Goal: Task Accomplishment & Management: Manage account settings

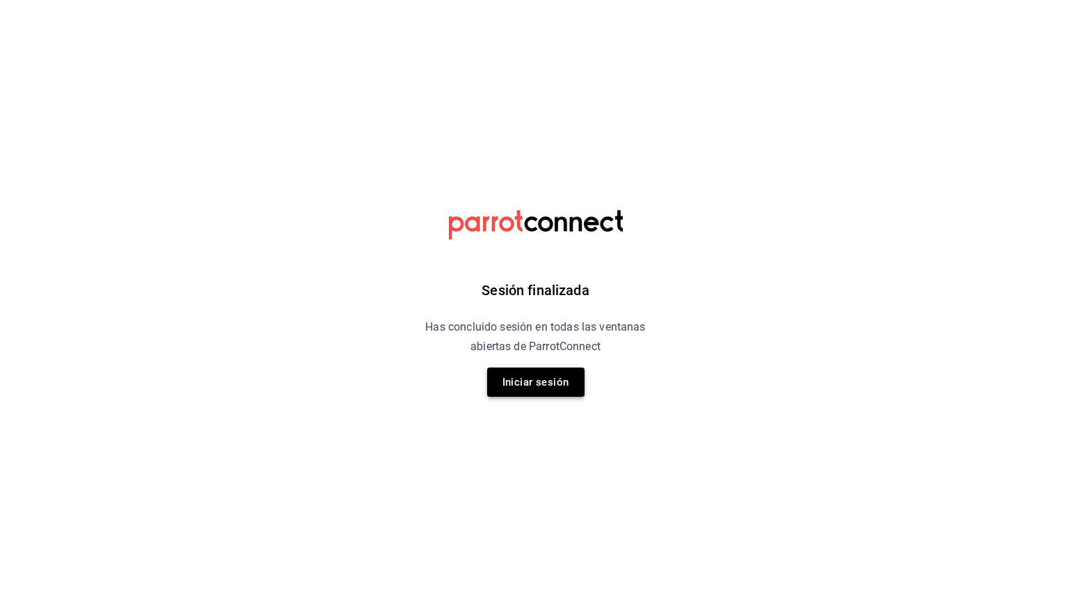
click at [557, 376] on button "Iniciar sesión" at bounding box center [535, 381] width 97 height 29
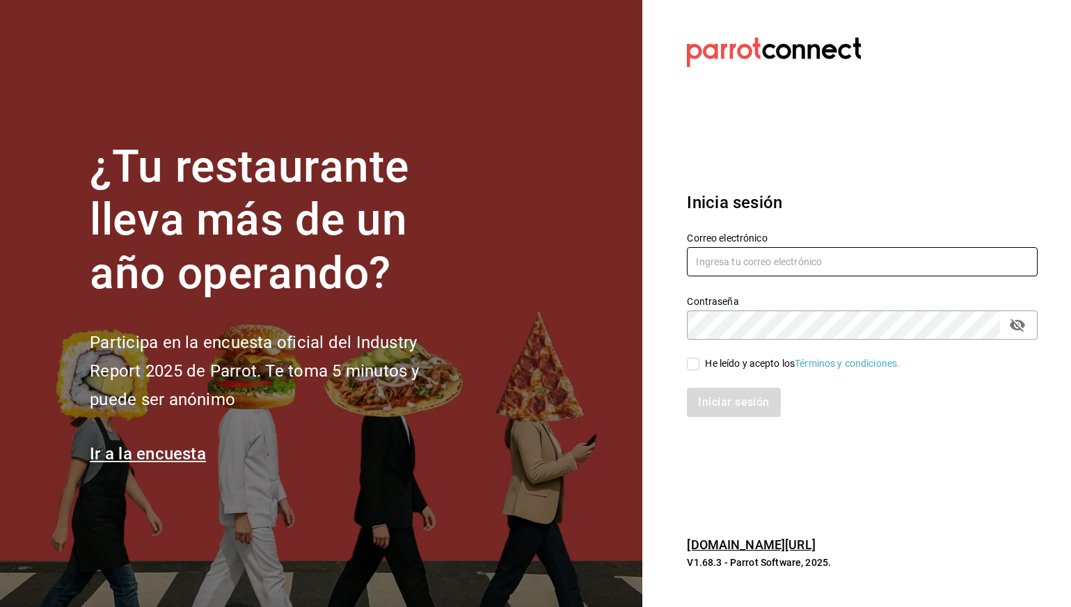
type input "[PERSON_NAME][EMAIL_ADDRESS][PERSON_NAME][DOMAIN_NAME]"
click at [689, 362] on input "He leído y acepto los Términos y condiciones." at bounding box center [693, 364] width 13 height 13
checkbox input "true"
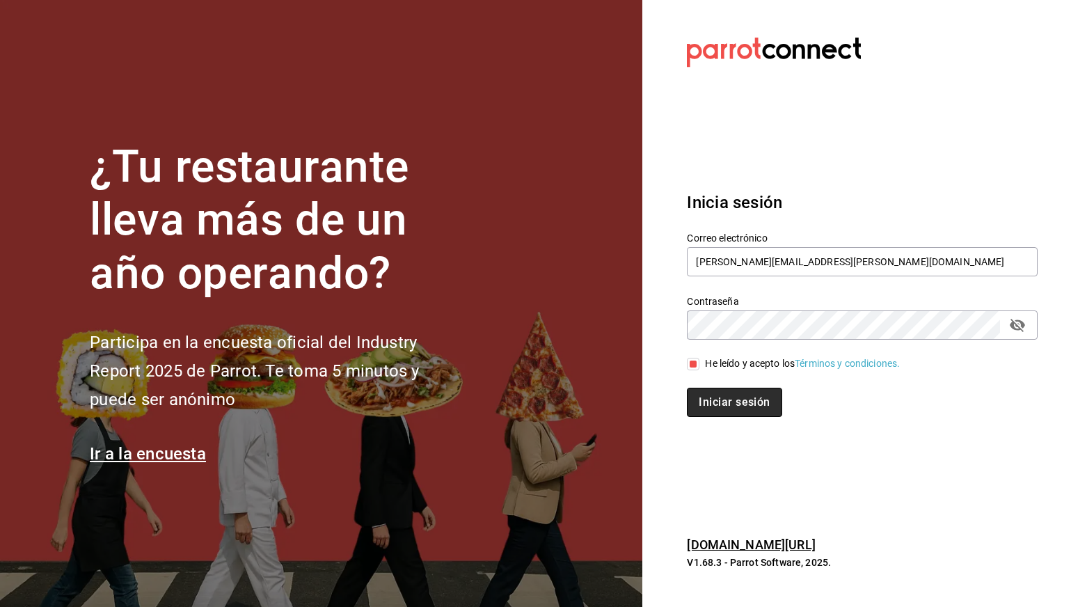
click at [725, 415] on button "Iniciar sesión" at bounding box center [734, 402] width 95 height 29
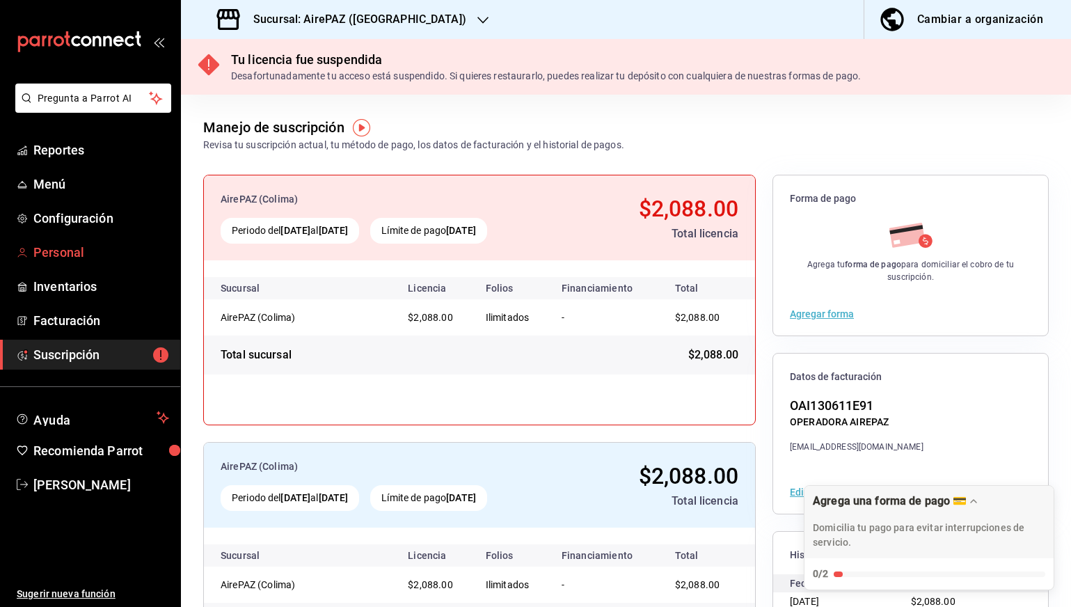
click at [80, 254] on span "Personal" at bounding box center [101, 252] width 136 height 19
click at [344, 22] on h3 "Sucursal: AirePAZ ([GEOGRAPHIC_DATA])" at bounding box center [354, 19] width 224 height 17
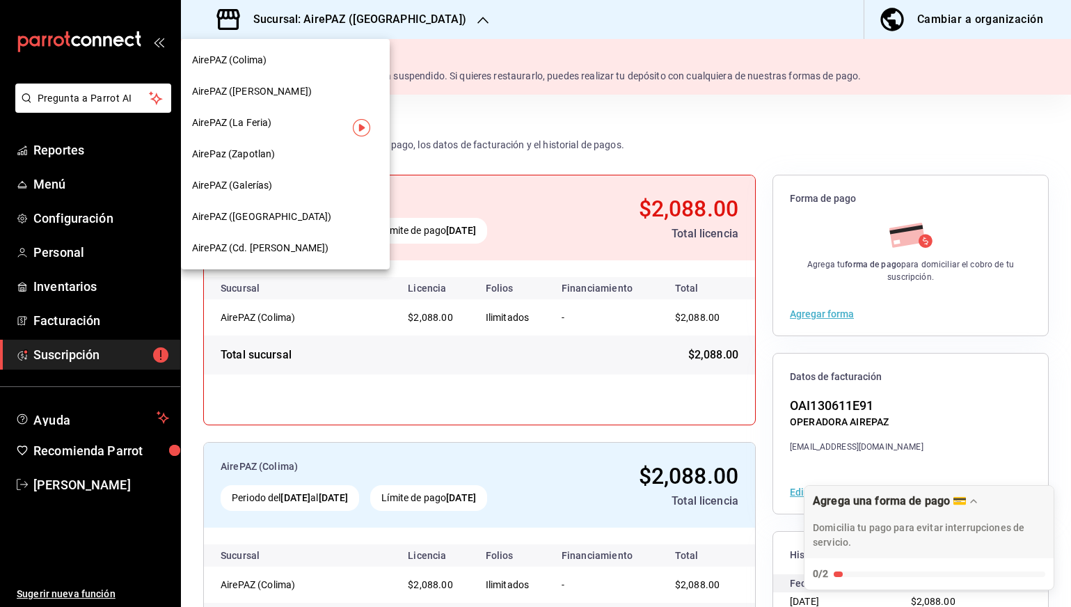
click at [299, 248] on div "AirePAZ (Cd. [PERSON_NAME])" at bounding box center [285, 248] width 186 height 15
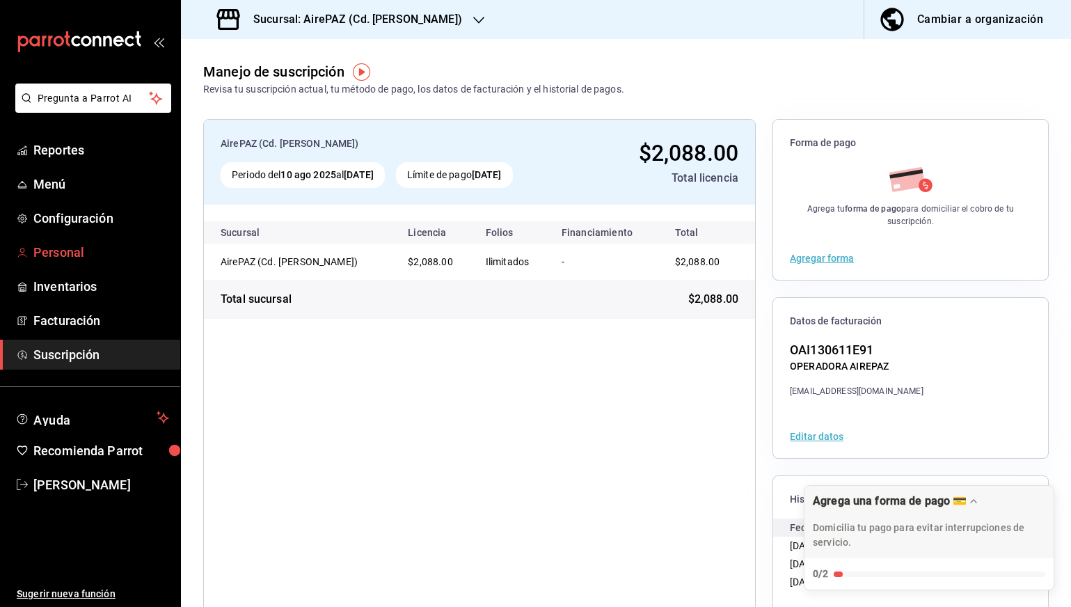
click at [93, 246] on span "Personal" at bounding box center [101, 252] width 136 height 19
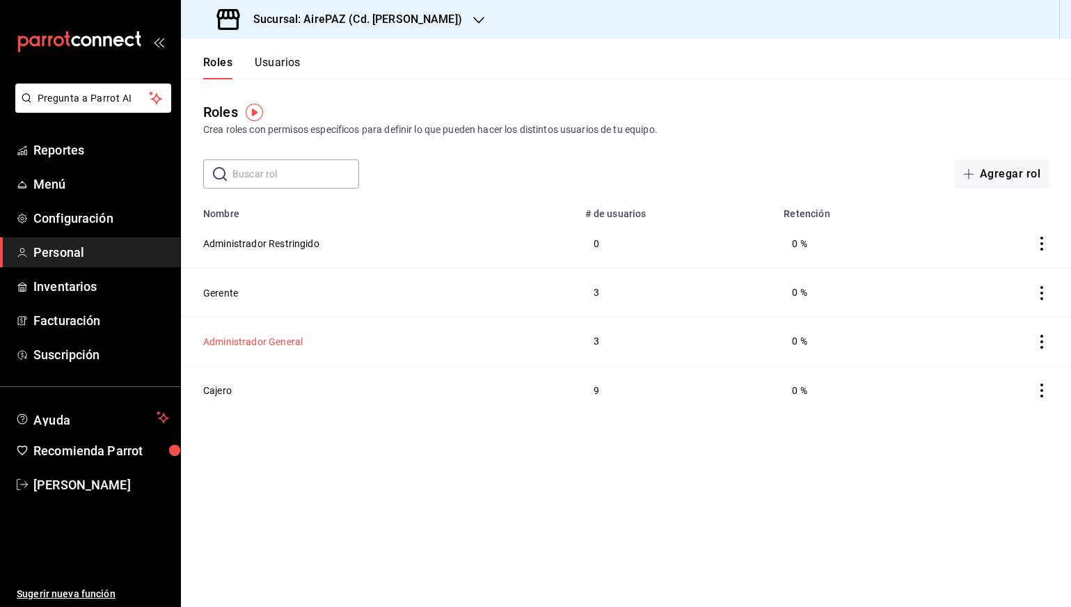
click at [232, 342] on button "Administrador General" at bounding box center [253, 342] width 100 height 14
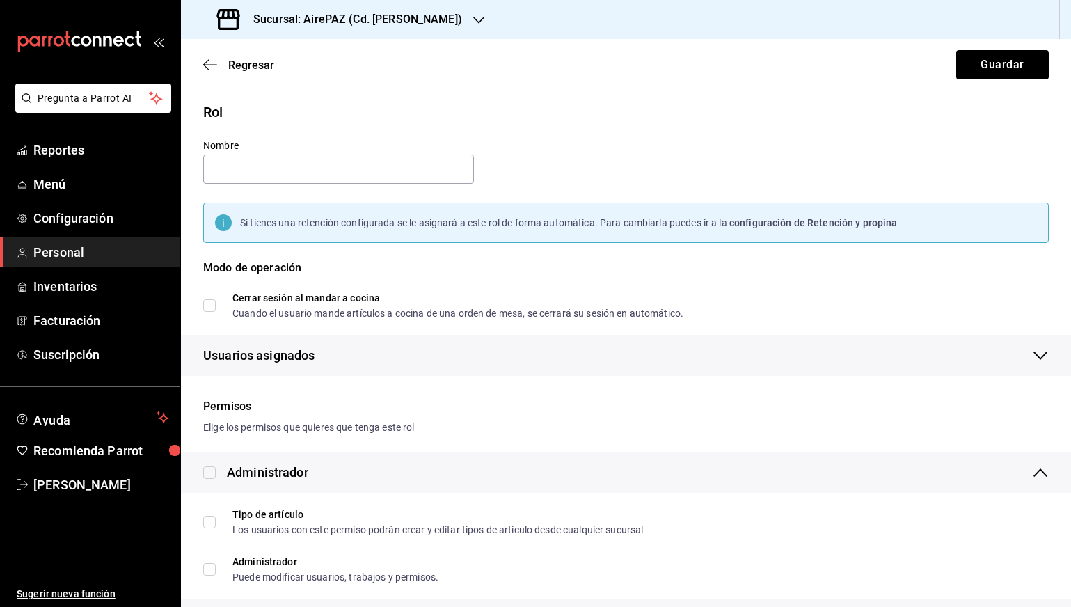
type input "Administrador General"
checkbox input "true"
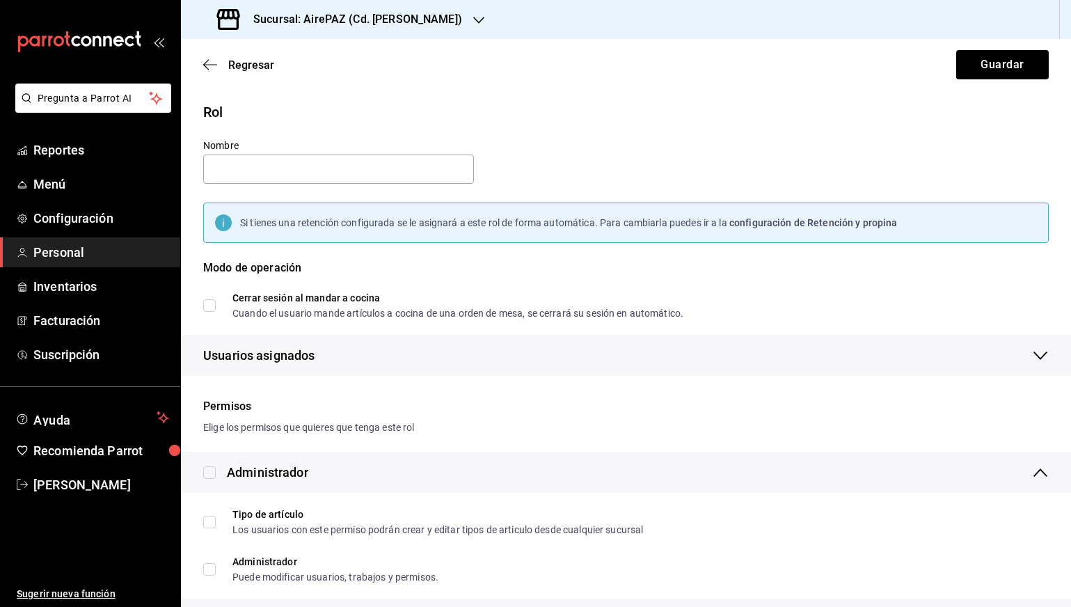
checkbox input "true"
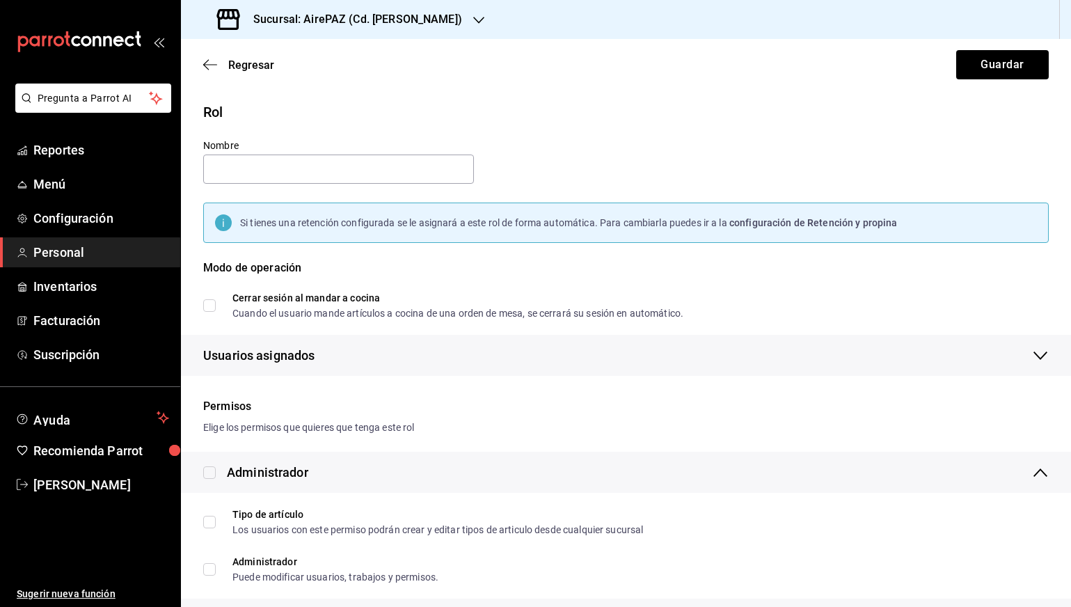
checkbox input "true"
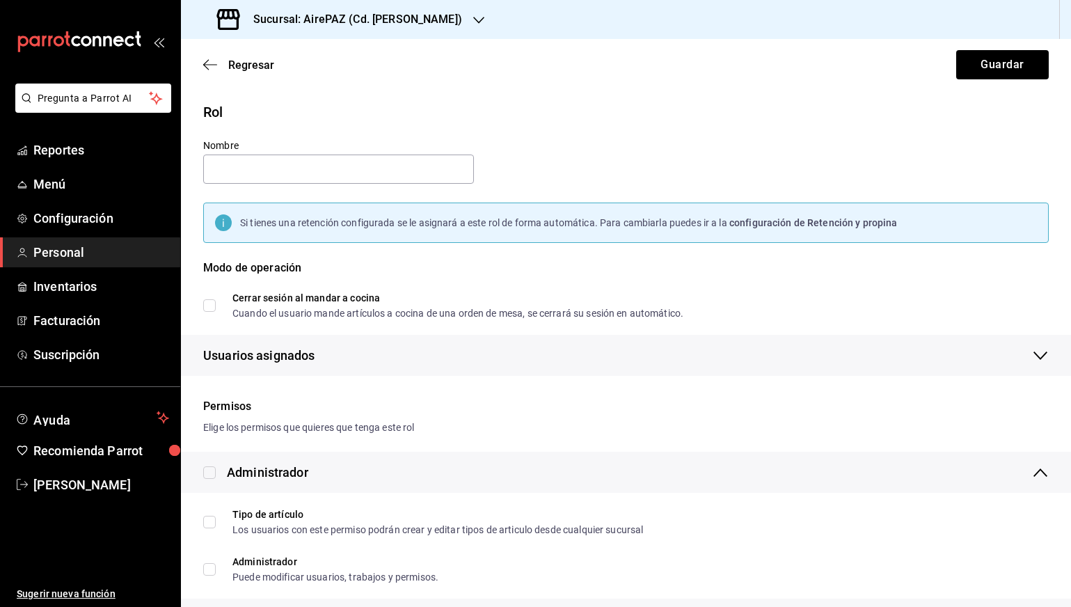
checkbox input "true"
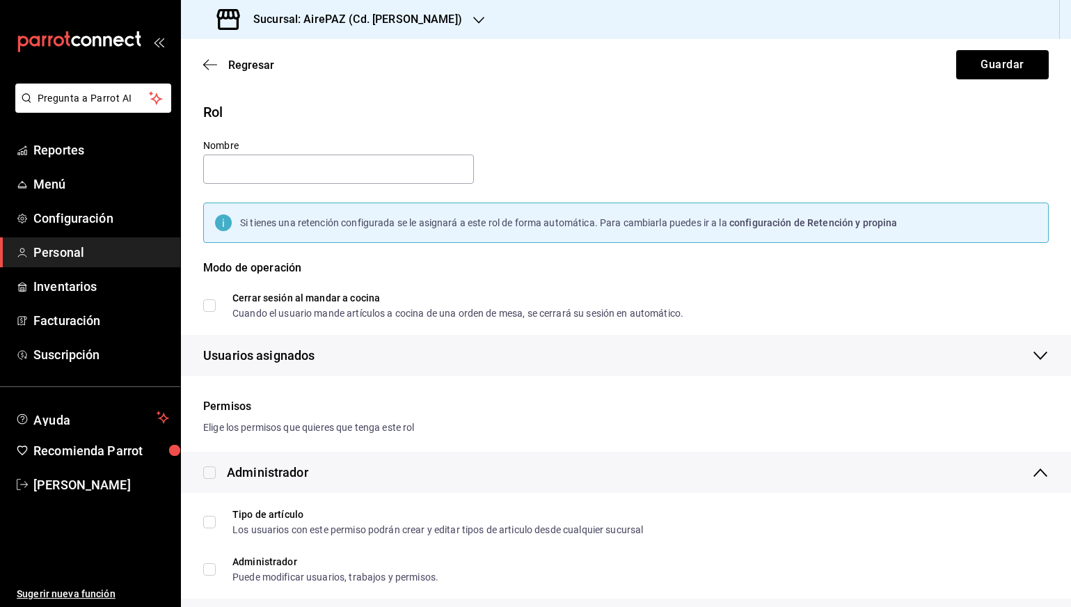
checkbox input "true"
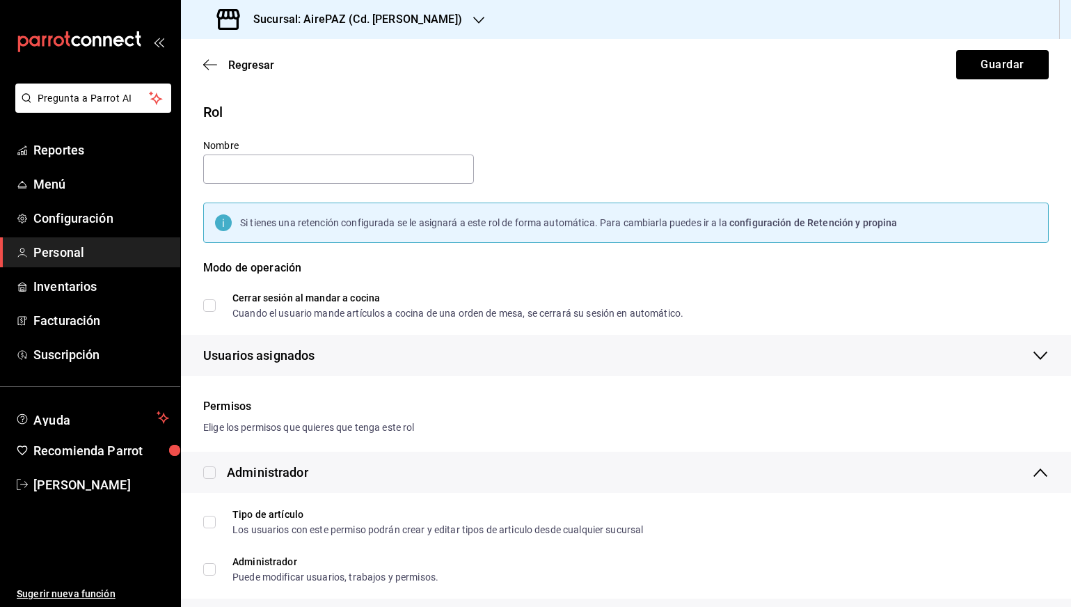
checkbox input "true"
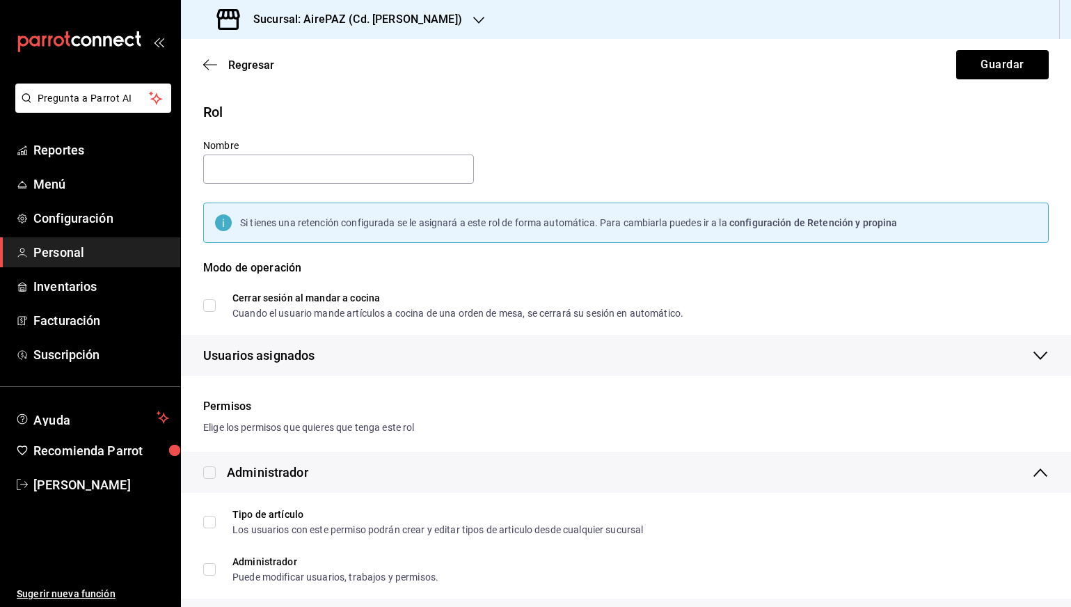
checkbox input "true"
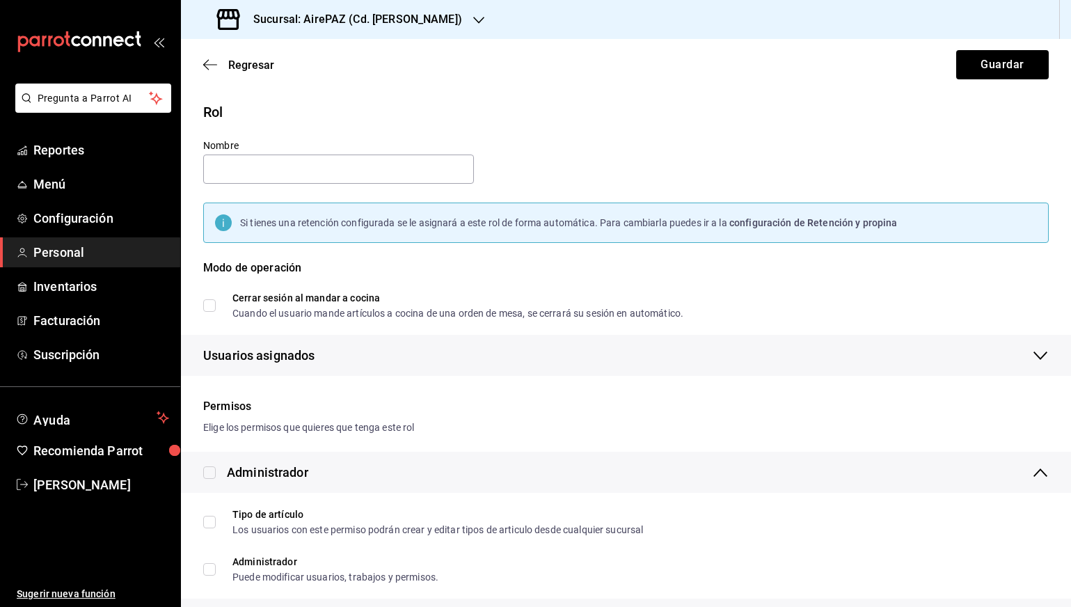
checkbox input "true"
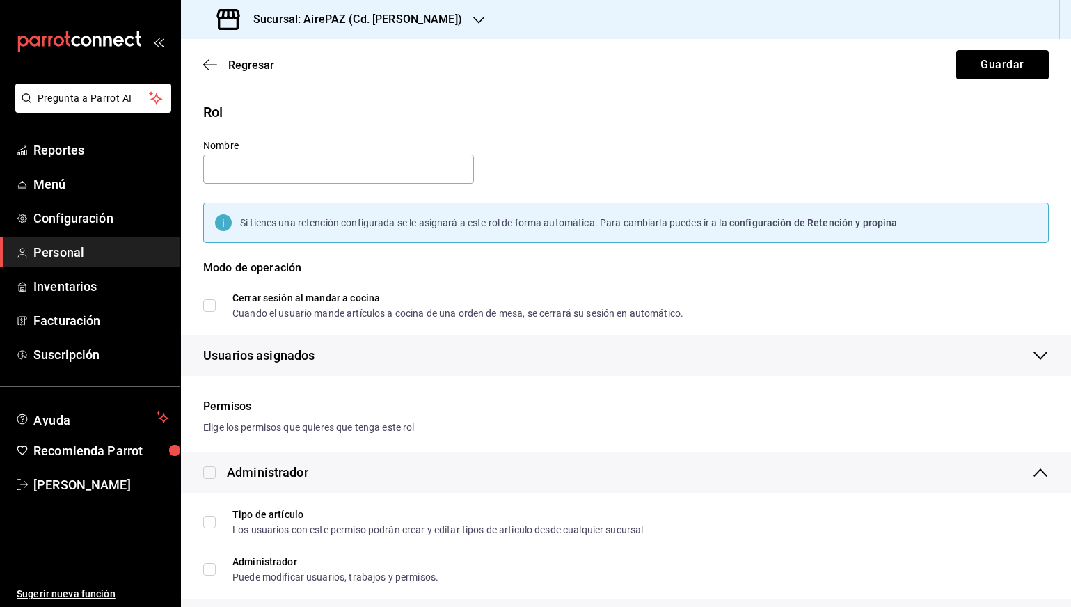
checkbox input "true"
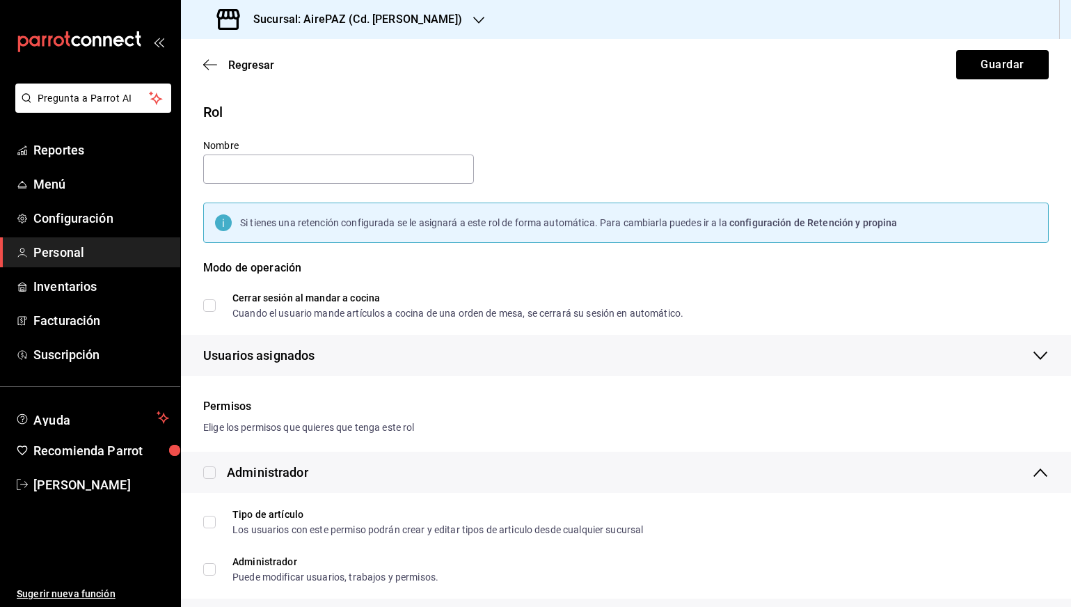
checkbox input "true"
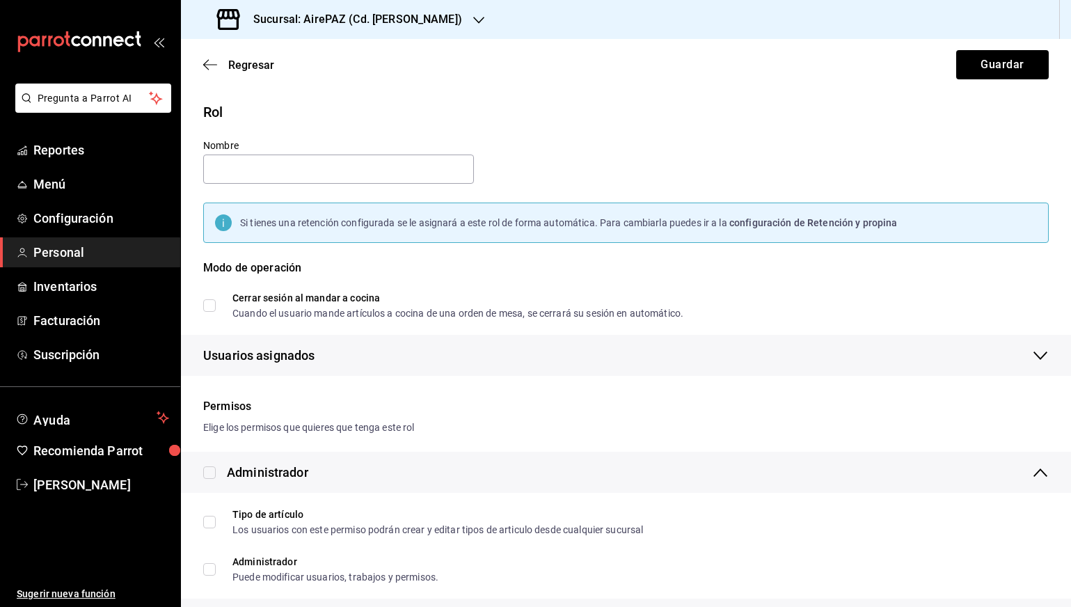
checkbox input "true"
click at [211, 63] on icon "button" at bounding box center [210, 64] width 14 height 13
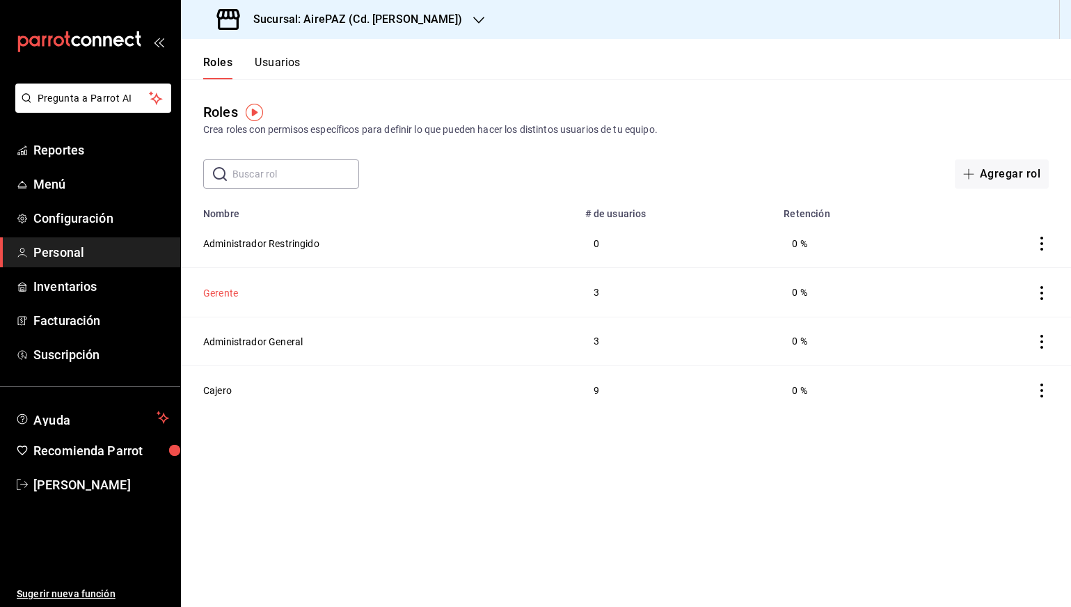
click at [216, 294] on button "Gerente" at bounding box center [220, 293] width 35 height 14
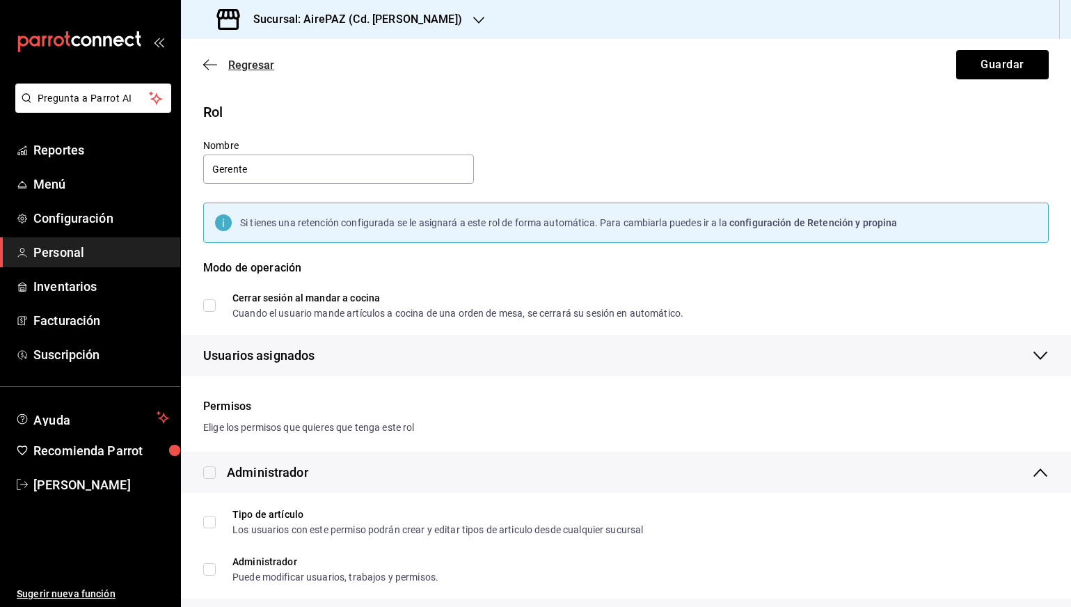
click at [208, 67] on icon "button" at bounding box center [210, 64] width 14 height 13
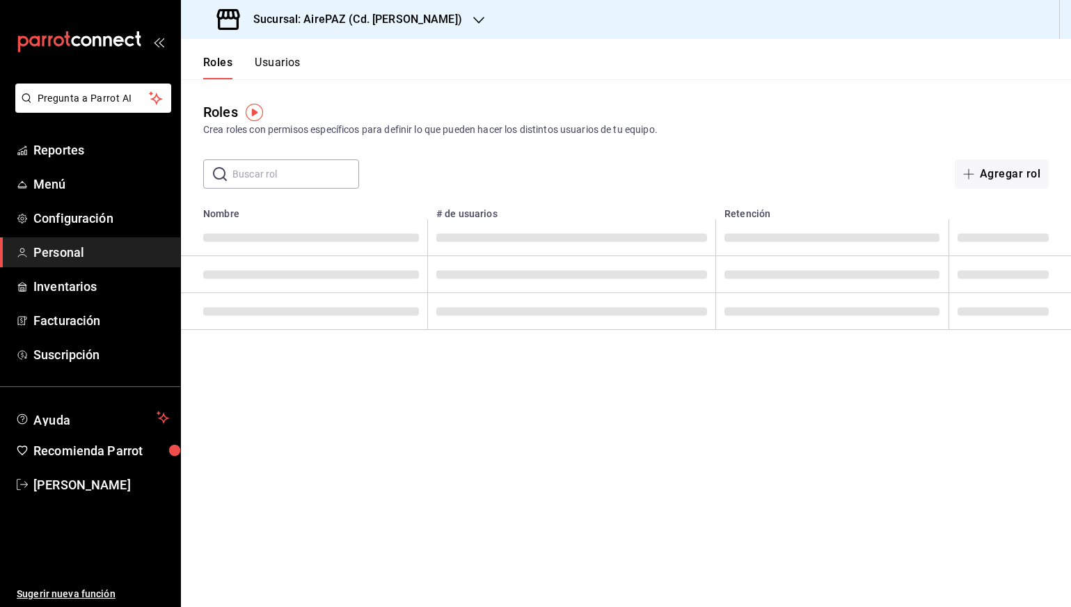
click at [273, 69] on button "Usuarios" at bounding box center [278, 68] width 46 height 24
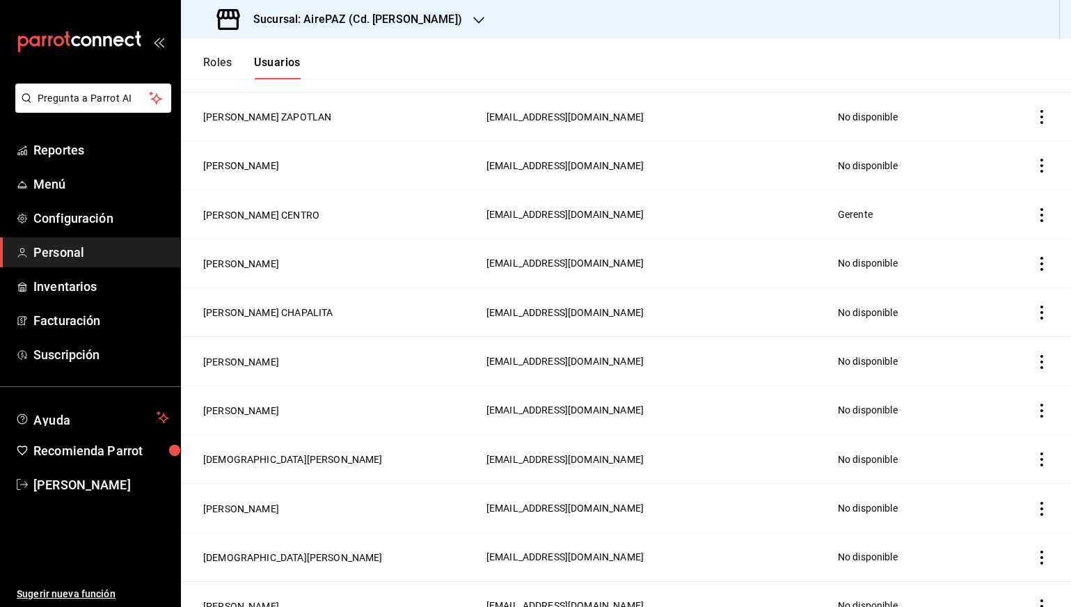
scroll to position [763, 0]
click at [1039, 220] on icon "actions" at bounding box center [1042, 214] width 14 height 14
click at [288, 212] on div at bounding box center [535, 303] width 1071 height 607
click at [312, 212] on button "[PERSON_NAME] CENTRO" at bounding box center [261, 214] width 116 height 14
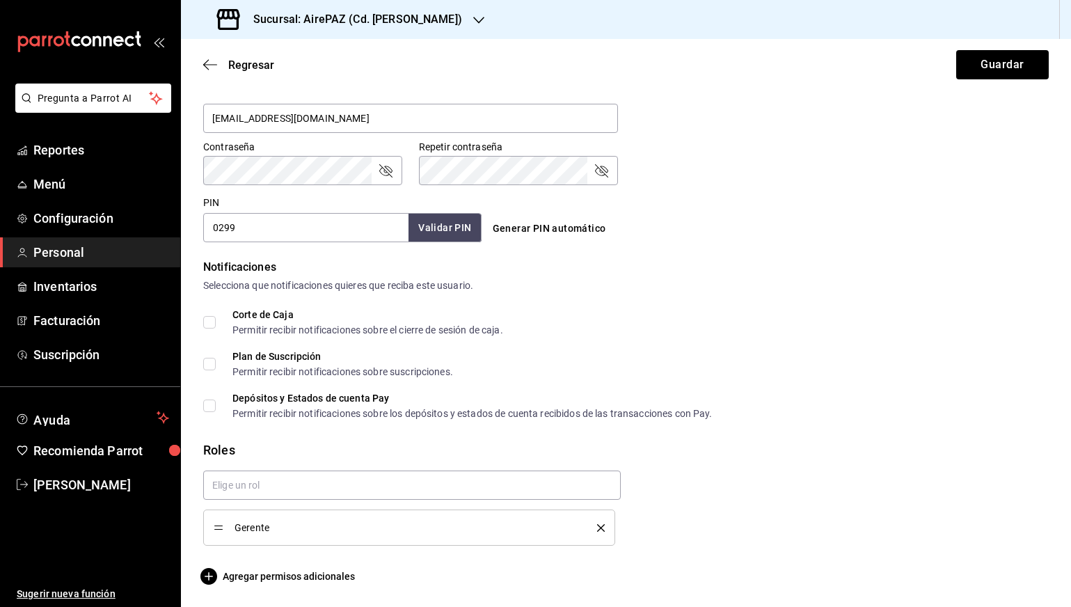
scroll to position [551, 0]
click at [289, 528] on span "Gerente" at bounding box center [406, 528] width 342 height 10
click at [239, 493] on input "text" at bounding box center [412, 484] width 418 height 29
click at [235, 566] on li "Cajero" at bounding box center [412, 562] width 418 height 23
click at [601, 521] on div "Gerente" at bounding box center [409, 527] width 391 height 15
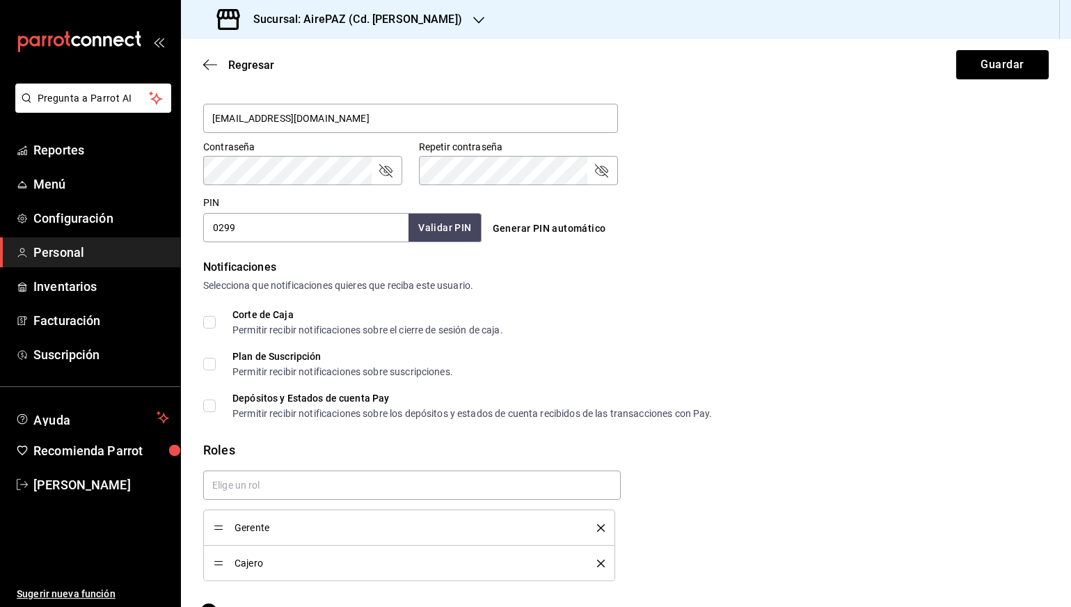
click at [601, 531] on icon "delete" at bounding box center [601, 528] width 8 height 8
click at [993, 63] on button "Guardar" at bounding box center [1002, 64] width 93 height 29
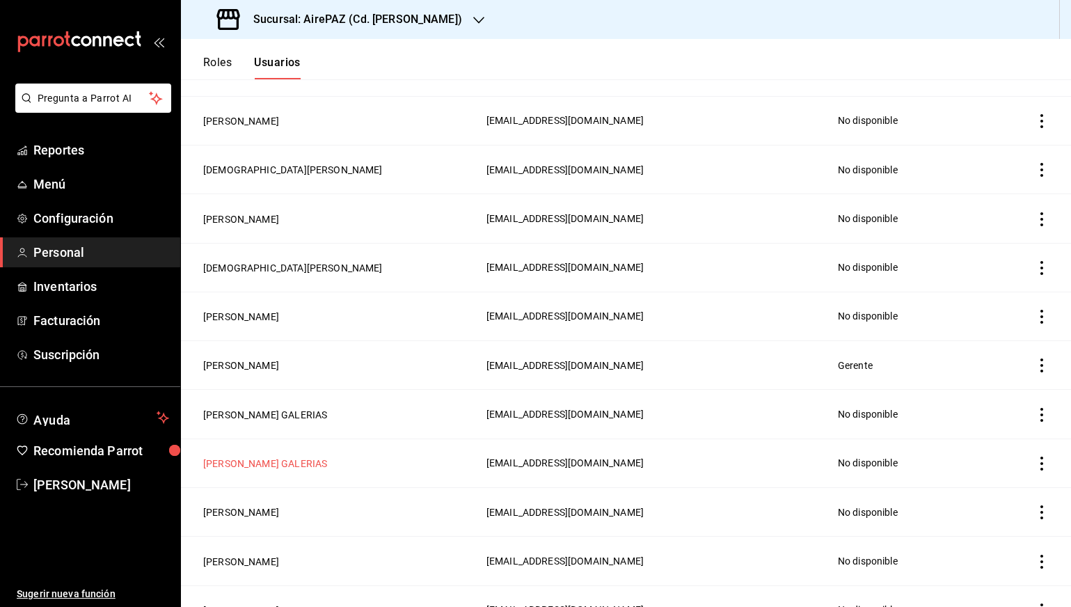
scroll to position [1051, 0]
click at [1052, 127] on td "employeesTable" at bounding box center [1035, 121] width 72 height 49
click at [1045, 127] on icon "actions" at bounding box center [1042, 122] width 14 height 14
click at [1008, 136] on span "Eliminar" at bounding box center [991, 141] width 35 height 11
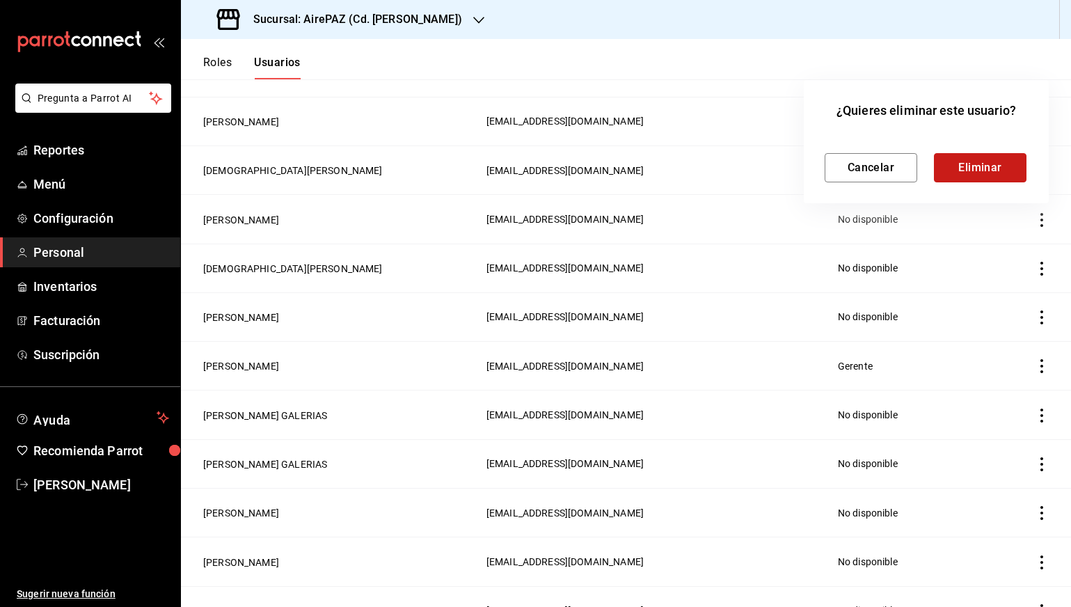
click at [995, 164] on button "Eliminar" at bounding box center [980, 167] width 93 height 29
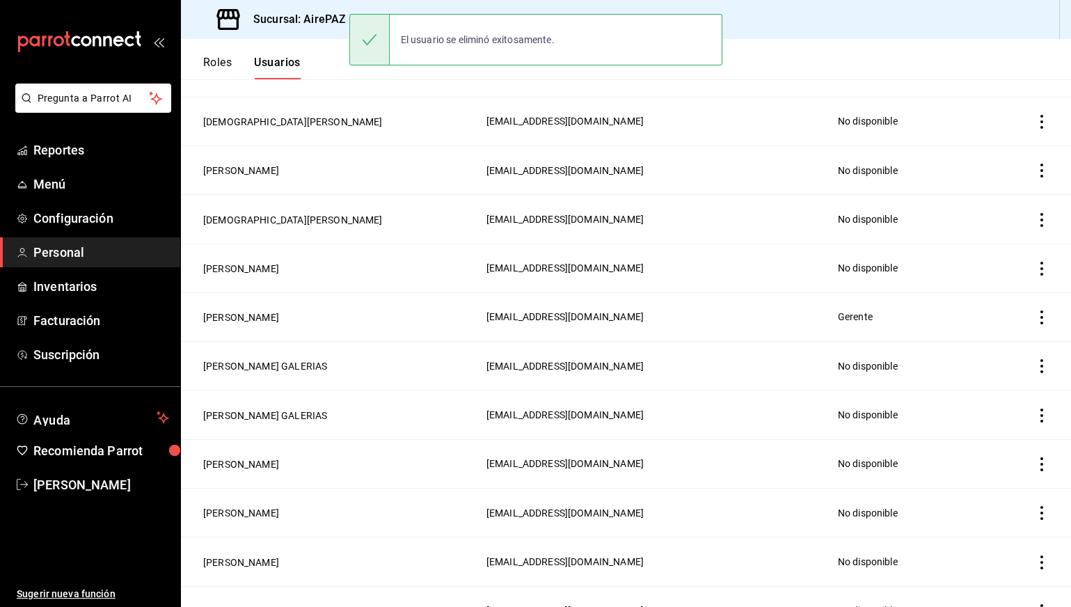
click at [1039, 164] on icon "actions" at bounding box center [1042, 171] width 14 height 14
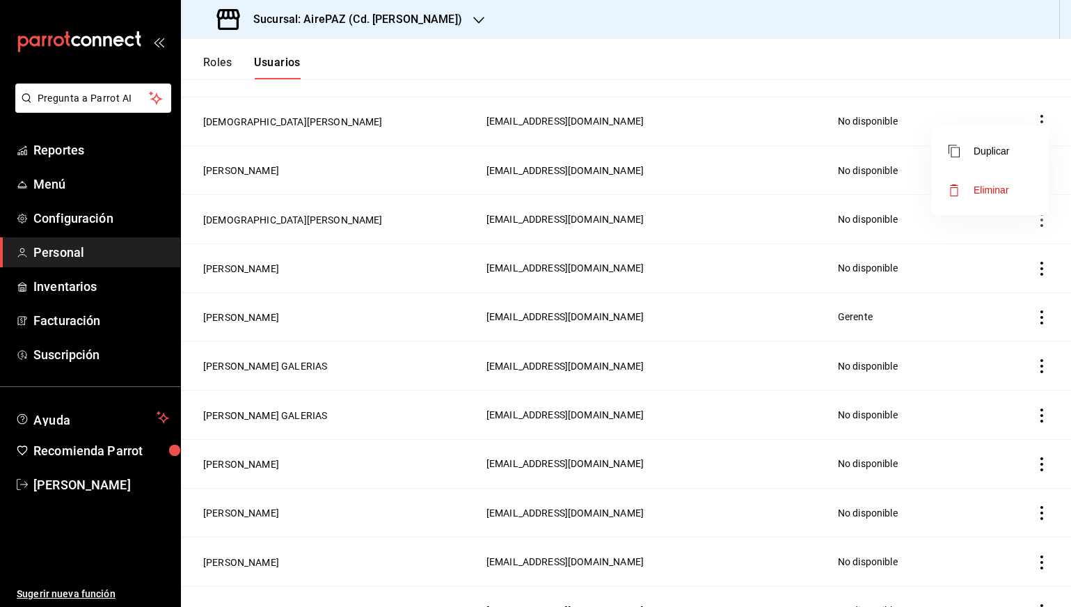
click at [797, 80] on div at bounding box center [535, 303] width 1071 height 607
click at [1042, 121] on icon "actions" at bounding box center [1041, 122] width 3 height 14
click at [989, 138] on span "Eliminar" at bounding box center [991, 141] width 35 height 11
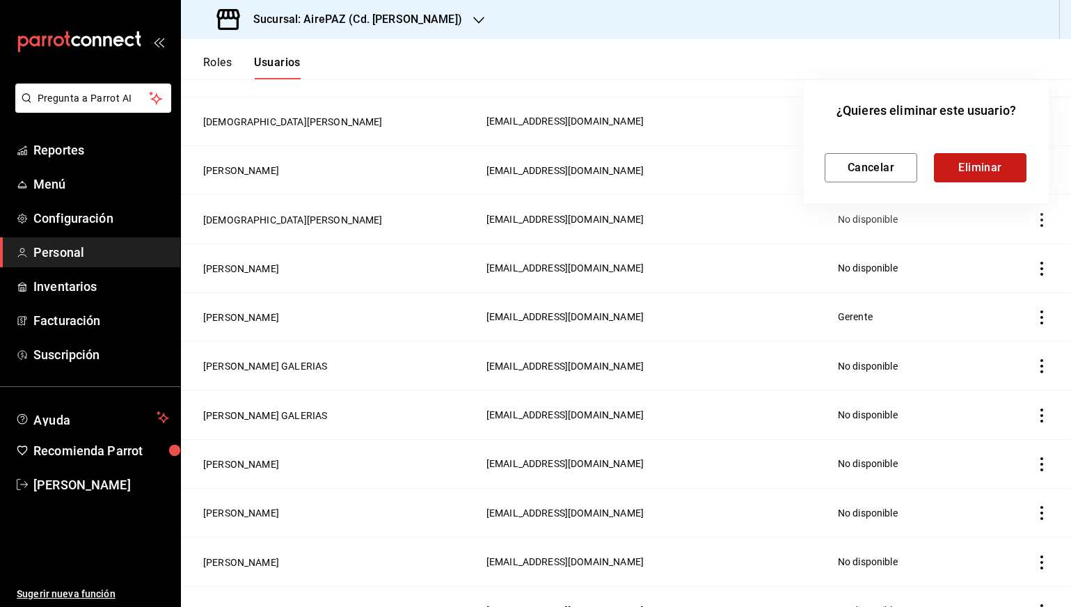
click at [980, 170] on button "Eliminar" at bounding box center [980, 167] width 93 height 29
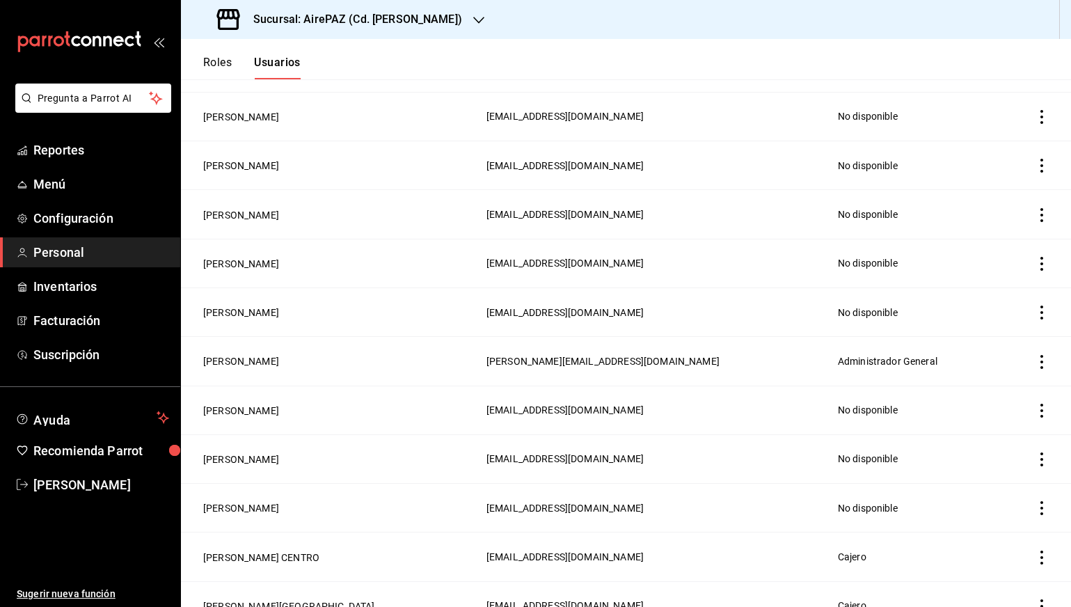
scroll to position [1401, 0]
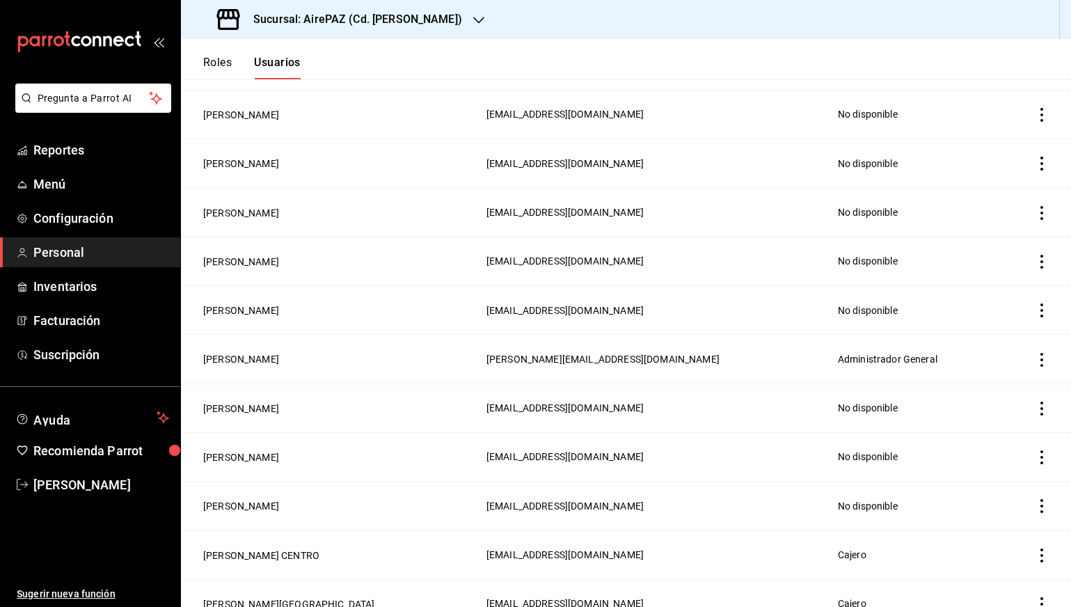
click at [1034, 160] on td "employeesTable" at bounding box center [1035, 163] width 72 height 49
click at [1041, 160] on icon "actions" at bounding box center [1042, 164] width 14 height 14
click at [991, 190] on span "Eliminar" at bounding box center [978, 183] width 61 height 17
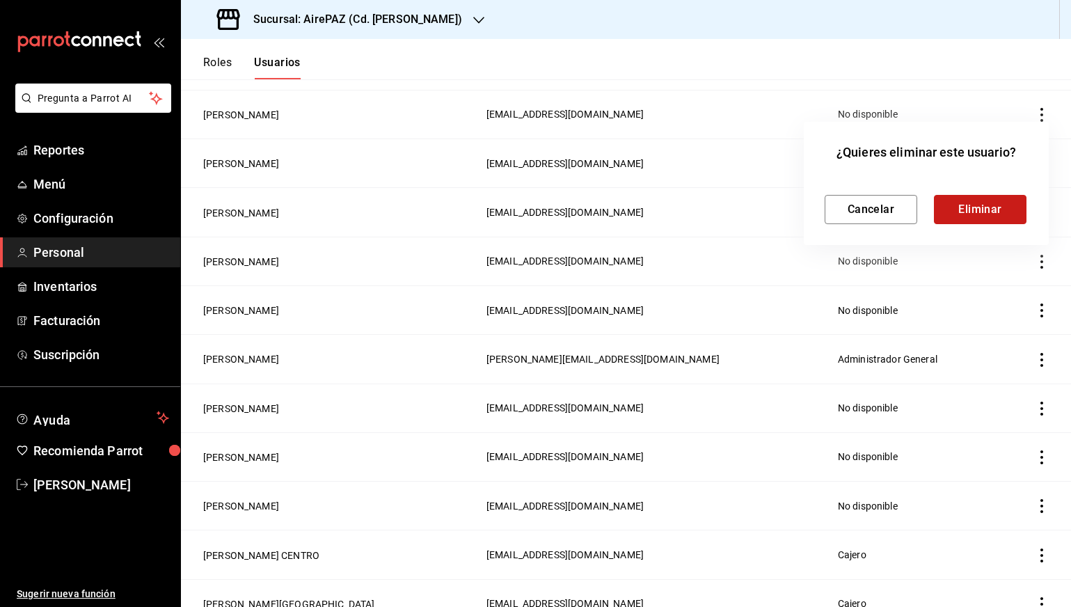
click at [992, 206] on button "Eliminar" at bounding box center [980, 209] width 93 height 29
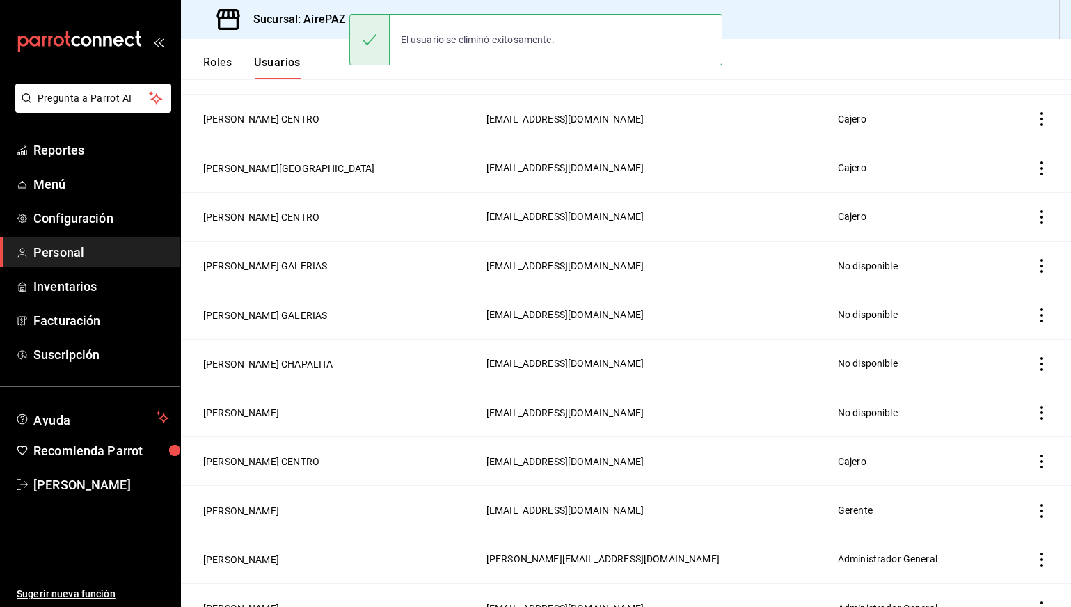
scroll to position [1790, 0]
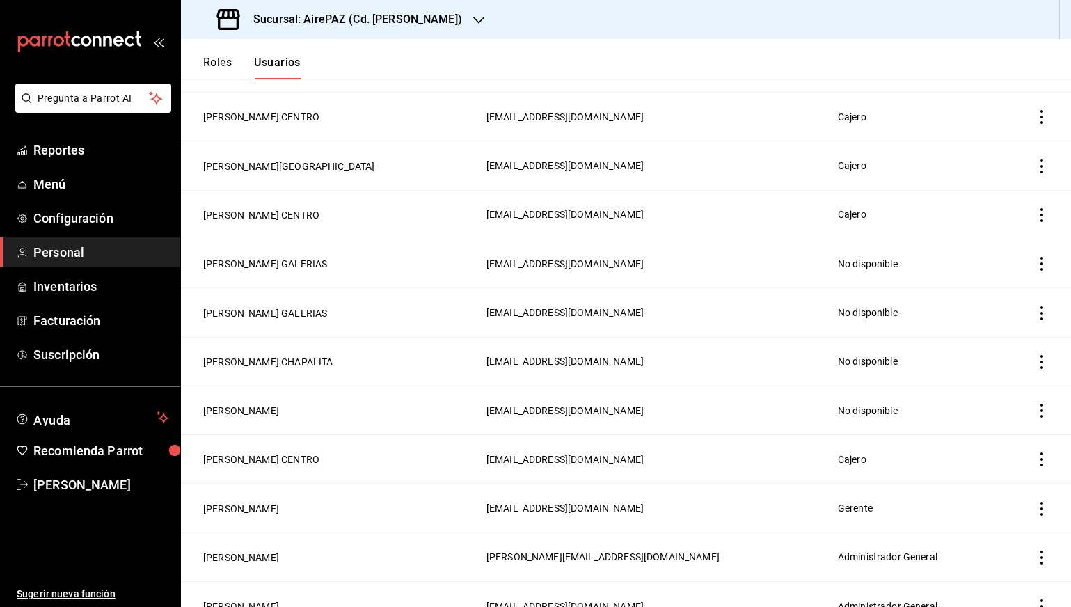
click at [1042, 216] on icon "actions" at bounding box center [1041, 215] width 3 height 14
click at [1012, 230] on li "Eliminar" at bounding box center [990, 234] width 117 height 39
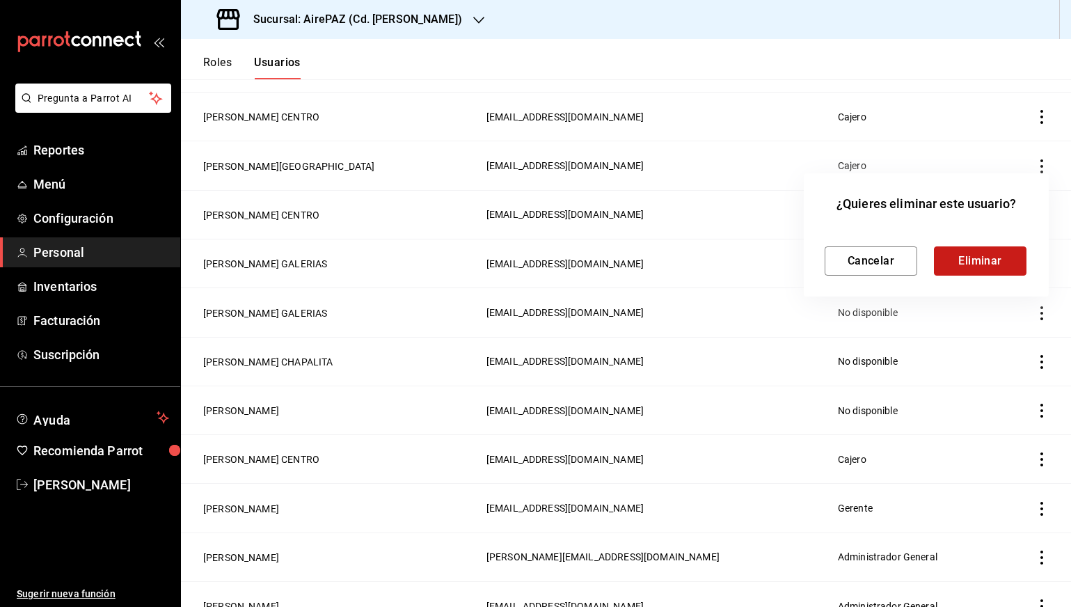
click at [955, 268] on button "Eliminar" at bounding box center [980, 260] width 93 height 29
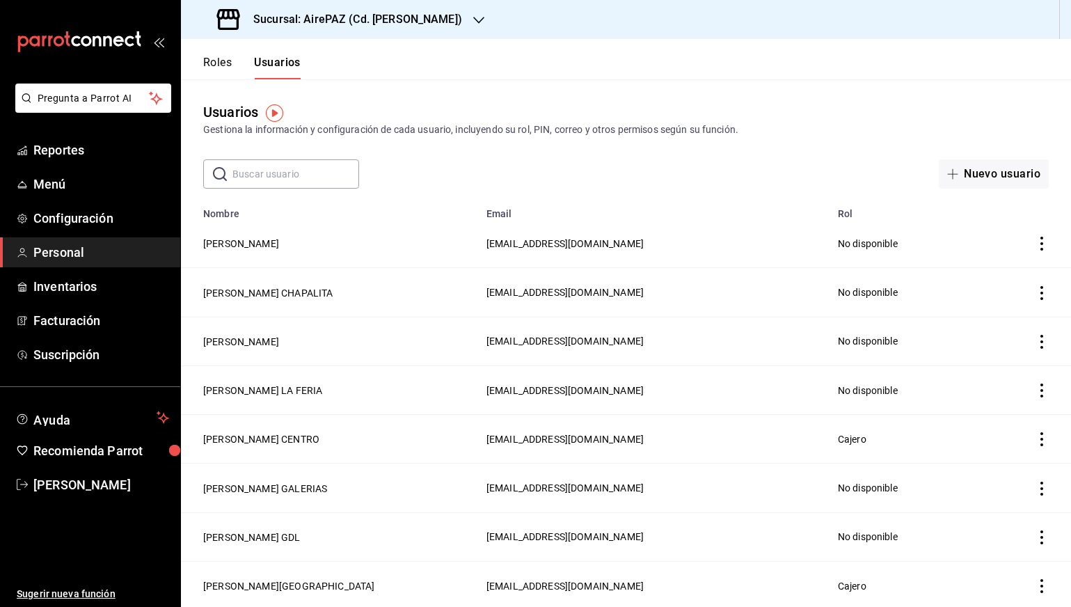
scroll to position [0, 0]
click at [1026, 177] on button "Nuevo usuario" at bounding box center [994, 173] width 110 height 29
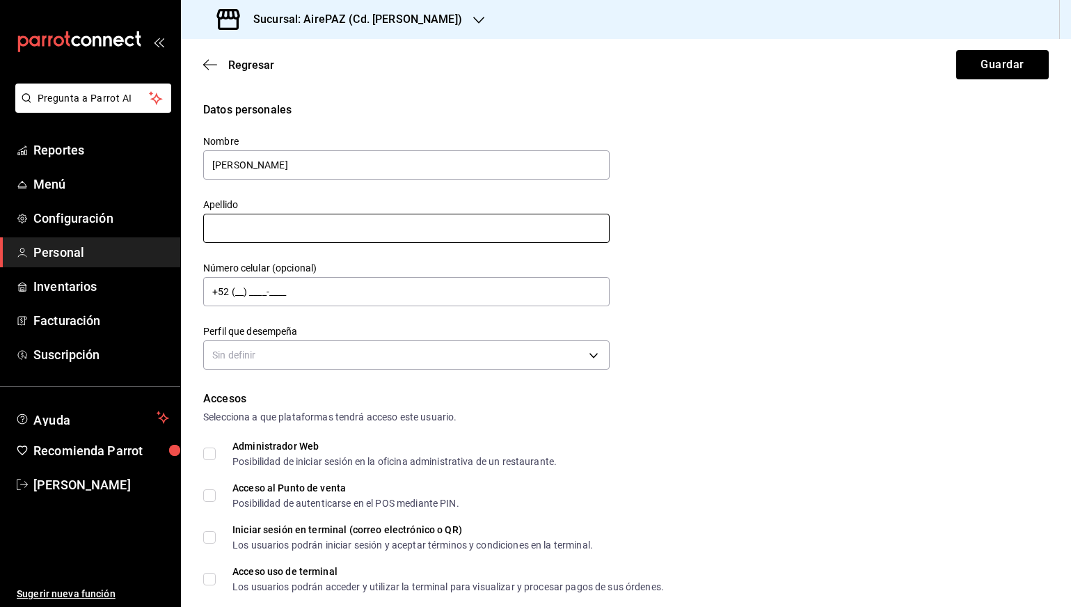
type input "[PERSON_NAME]"
type input "VL"
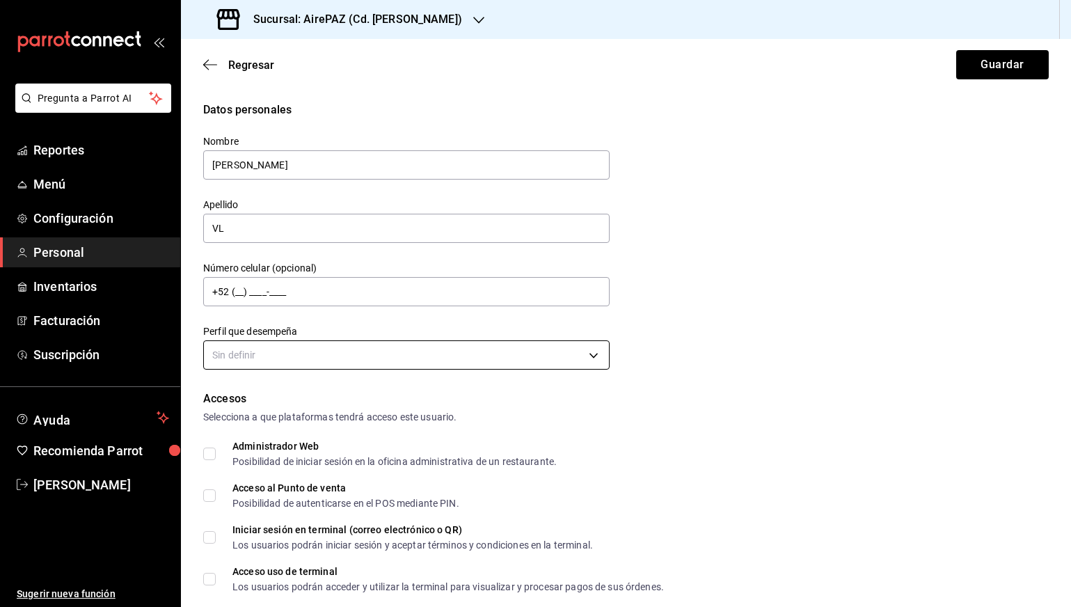
click at [303, 356] on body "Pregunta a Parrot AI Reportes Menú Configuración Personal Inventarios Facturaci…" at bounding box center [535, 303] width 1071 height 607
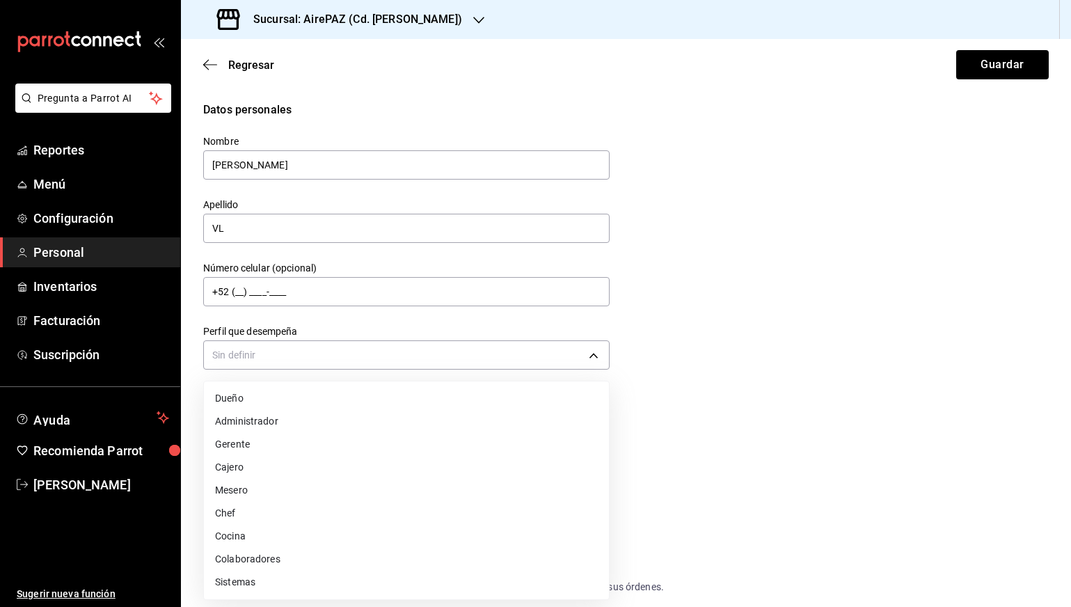
click at [310, 448] on li "Gerente" at bounding box center [406, 444] width 405 height 23
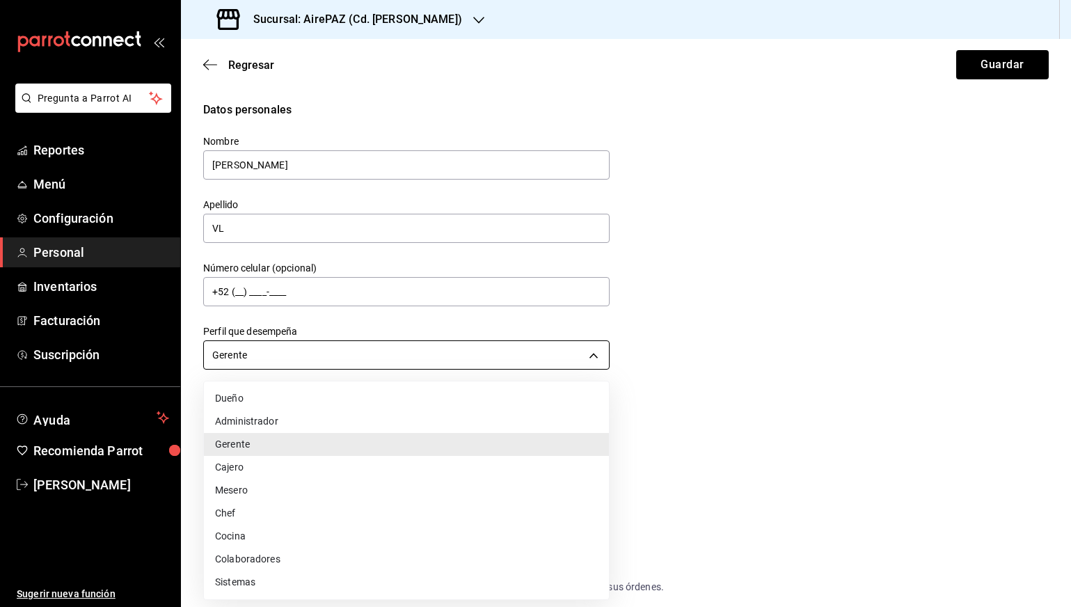
click at [297, 348] on body "Pregunta a Parrot AI Reportes Menú Configuración Personal Inventarios Facturaci…" at bounding box center [535, 303] width 1071 height 607
click at [293, 423] on li "Administrador" at bounding box center [406, 421] width 405 height 23
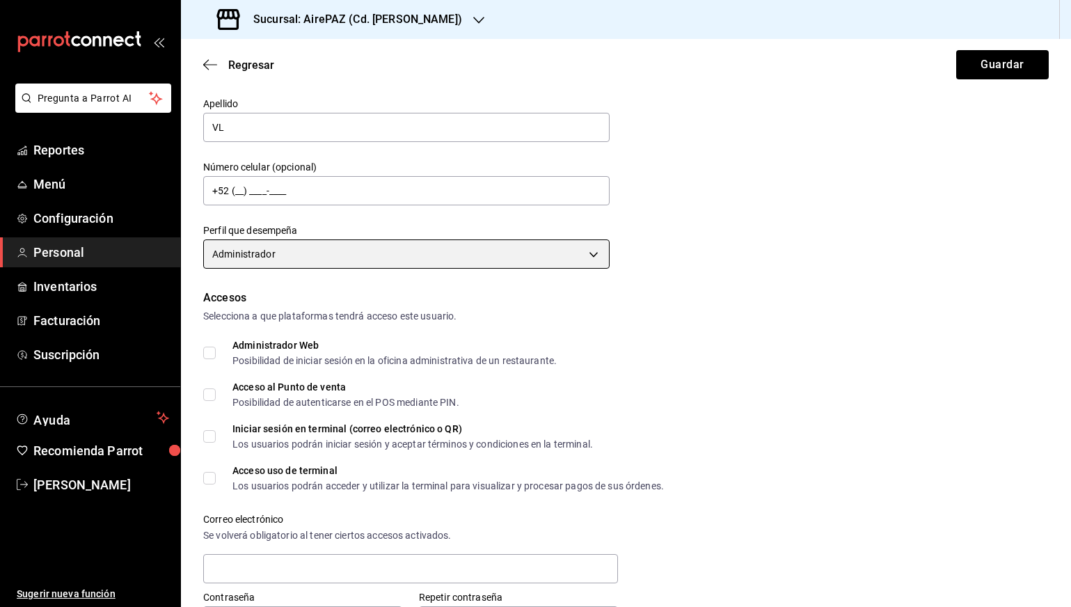
scroll to position [99, 0]
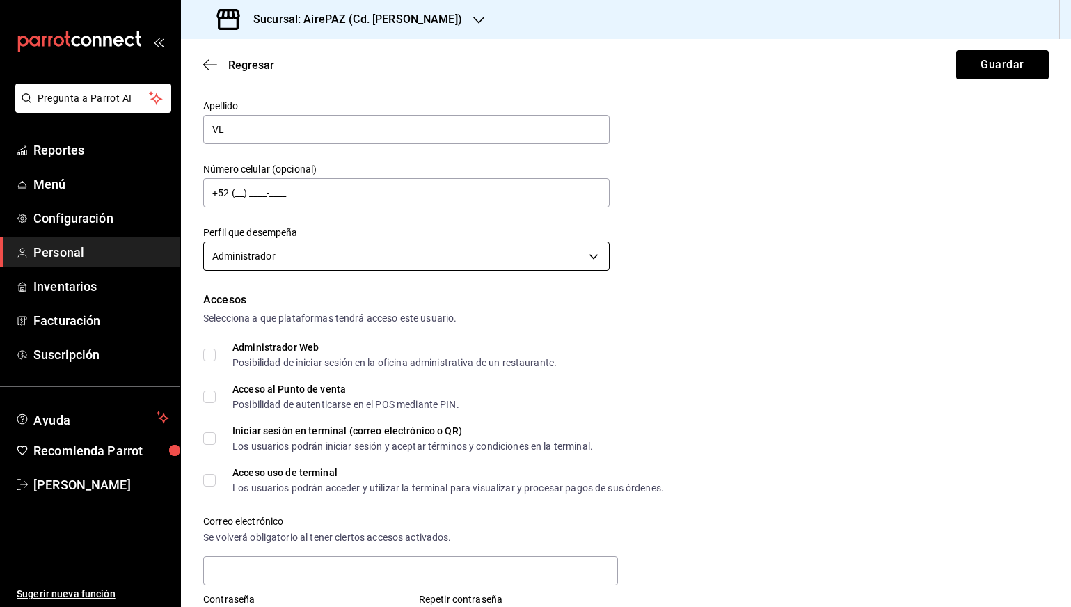
click at [273, 259] on body "Pregunta a Parrot AI Reportes Menú Configuración Personal Inventarios Facturaci…" at bounding box center [535, 303] width 1071 height 607
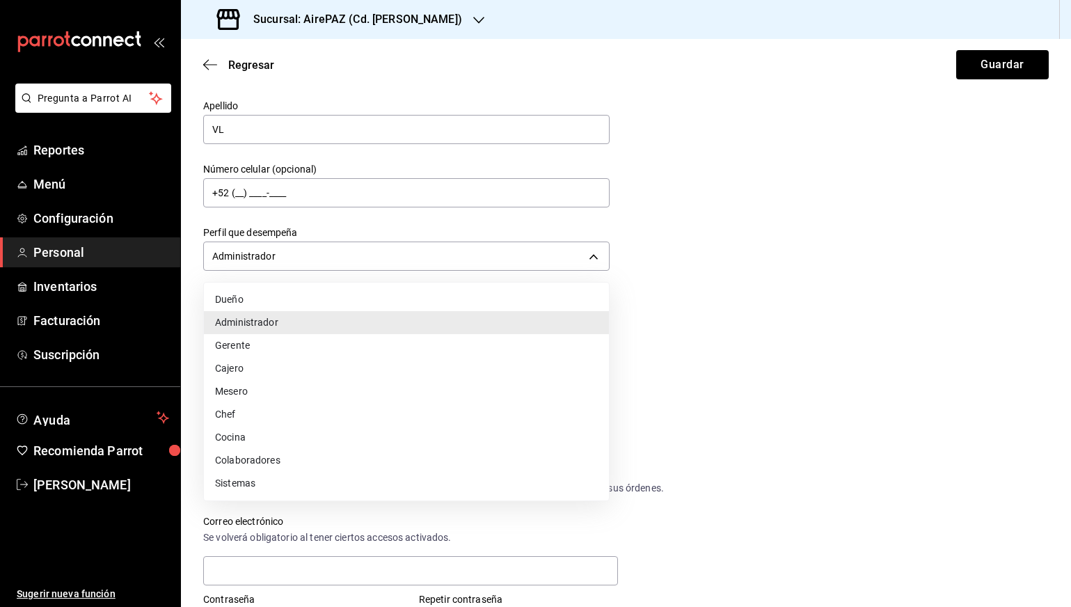
click at [273, 347] on li "Gerente" at bounding box center [406, 345] width 405 height 23
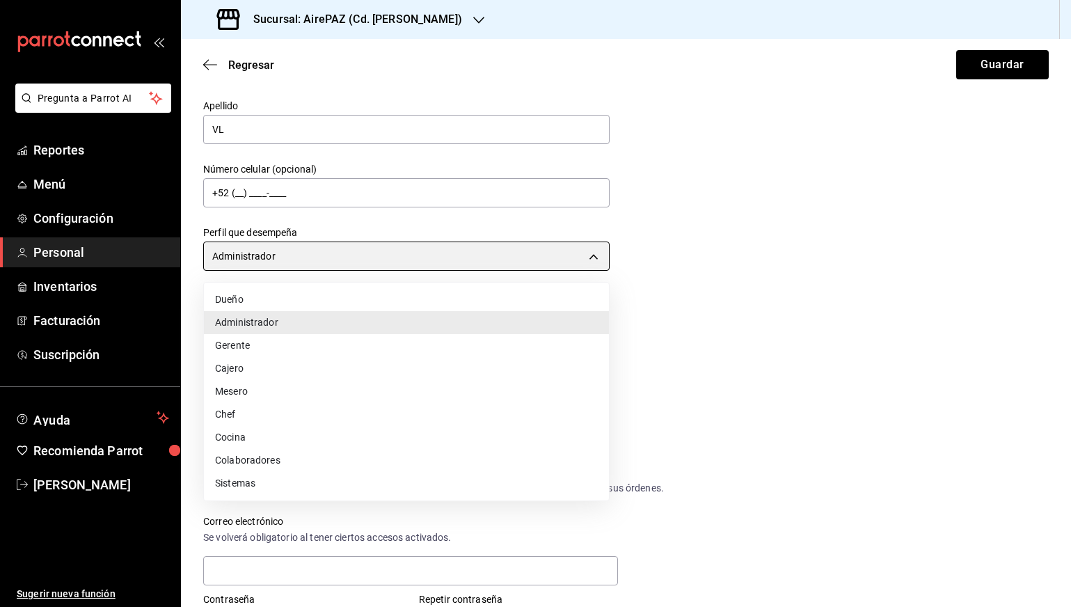
type input "MANAGER"
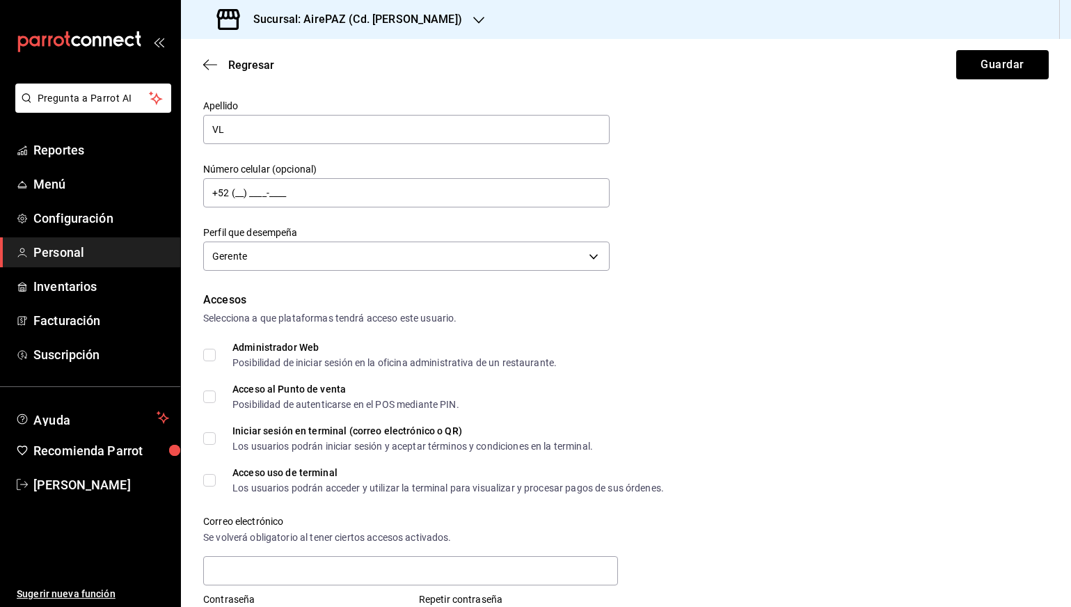
click at [282, 354] on div "Administrador Web Posibilidad de iniciar sesión en la oficina administrativa de…" at bounding box center [394, 354] width 324 height 25
click at [216, 354] on input "Administrador Web Posibilidad de iniciar sesión en la oficina administrativa de…" at bounding box center [209, 355] width 13 height 13
checkbox input "true"
click at [271, 398] on div "Acceso al Punto de venta Posibilidad de autenticarse en el POS mediante PIN." at bounding box center [345, 396] width 227 height 25
click at [216, 398] on input "Acceso al Punto de venta Posibilidad de autenticarse en el POS mediante PIN." at bounding box center [209, 396] width 13 height 13
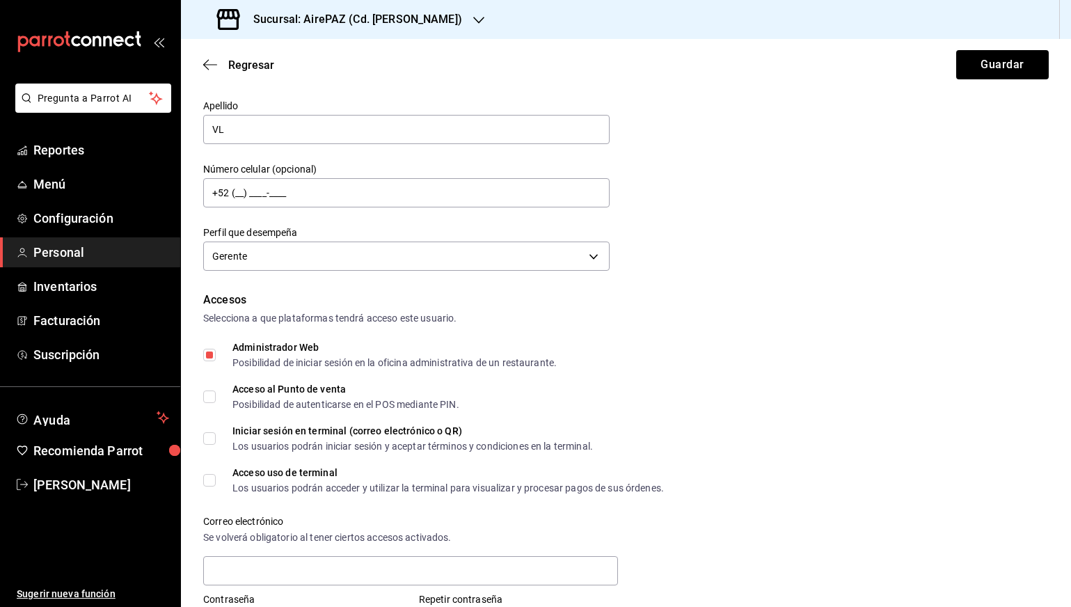
checkbox input "true"
click at [276, 435] on div "Iniciar sesión en terminal (correo electrónico o QR)" at bounding box center [412, 431] width 360 height 10
click at [216, 435] on input "Iniciar sesión en terminal (correo electrónico o QR) Los usuarios podrán inicia…" at bounding box center [209, 438] width 13 height 13
checkbox input "true"
click at [296, 480] on div "Acceso uso de terminal Los usuarios podrán acceder y utilizar la terminal para …" at bounding box center [447, 480] width 431 height 25
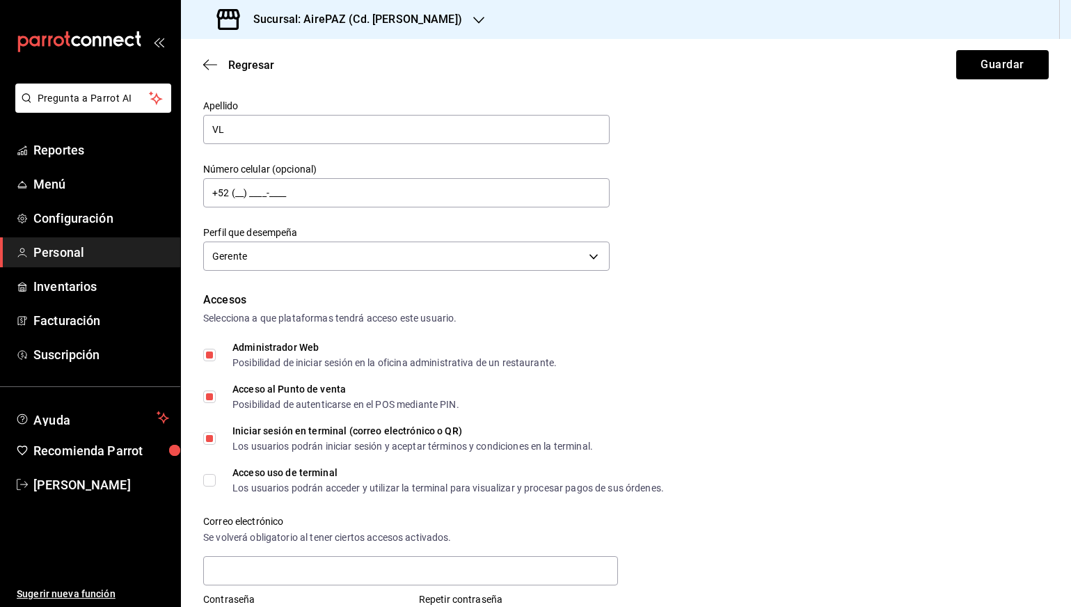
click at [216, 480] on input "Acceso uso de terminal Los usuarios podrán acceder y utilizar la terminal para …" at bounding box center [209, 480] width 13 height 13
checkbox input "true"
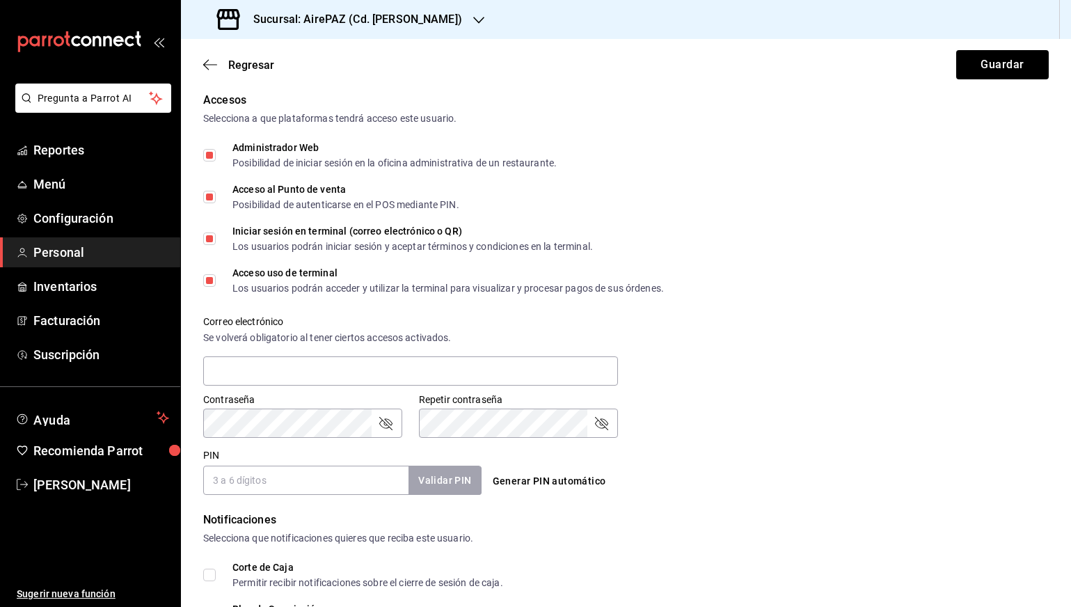
scroll to position [310, 0]
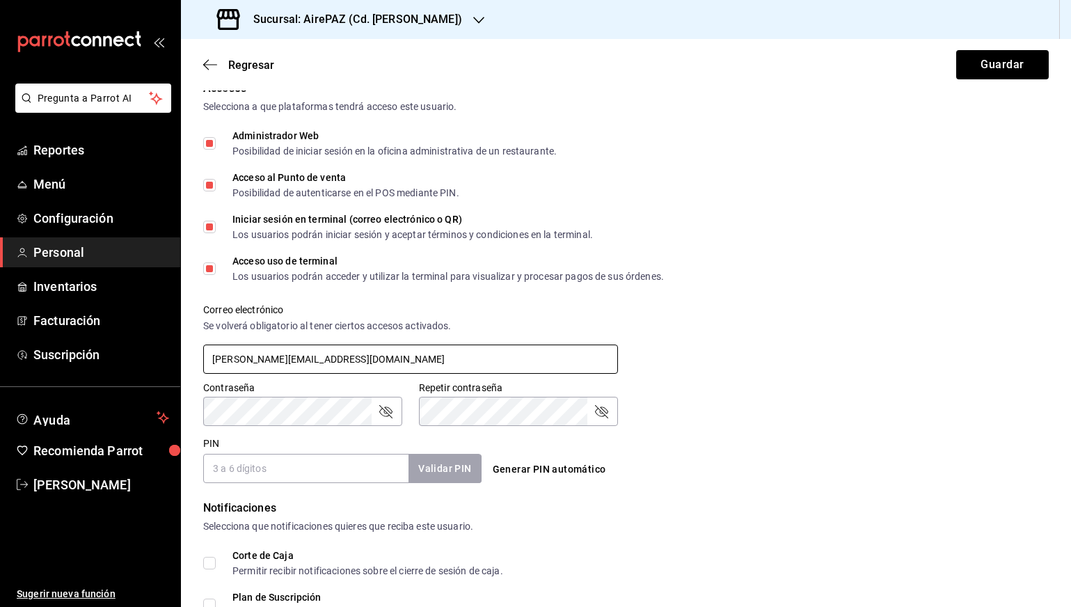
type input "[PERSON_NAME][EMAIL_ADDRESS][PERSON_NAME][DOMAIN_NAME]"
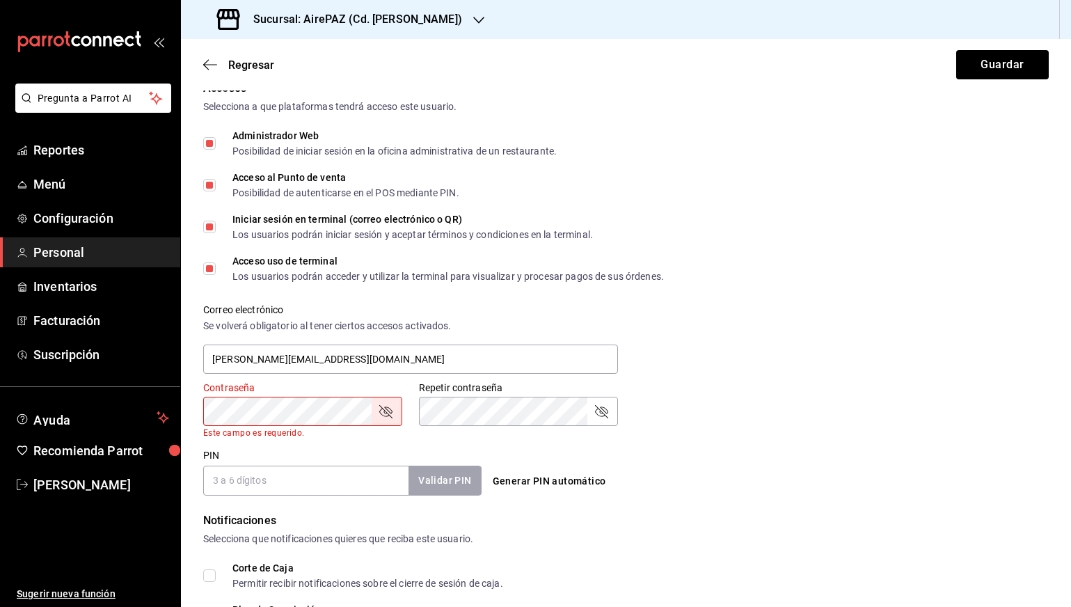
click at [579, 450] on div "Generar PIN automático" at bounding box center [624, 468] width 284 height 51
click at [564, 481] on button "Generar PIN automático" at bounding box center [549, 481] width 125 height 26
type input "1865"
click at [392, 412] on icon "passwordField" at bounding box center [385, 411] width 13 height 13
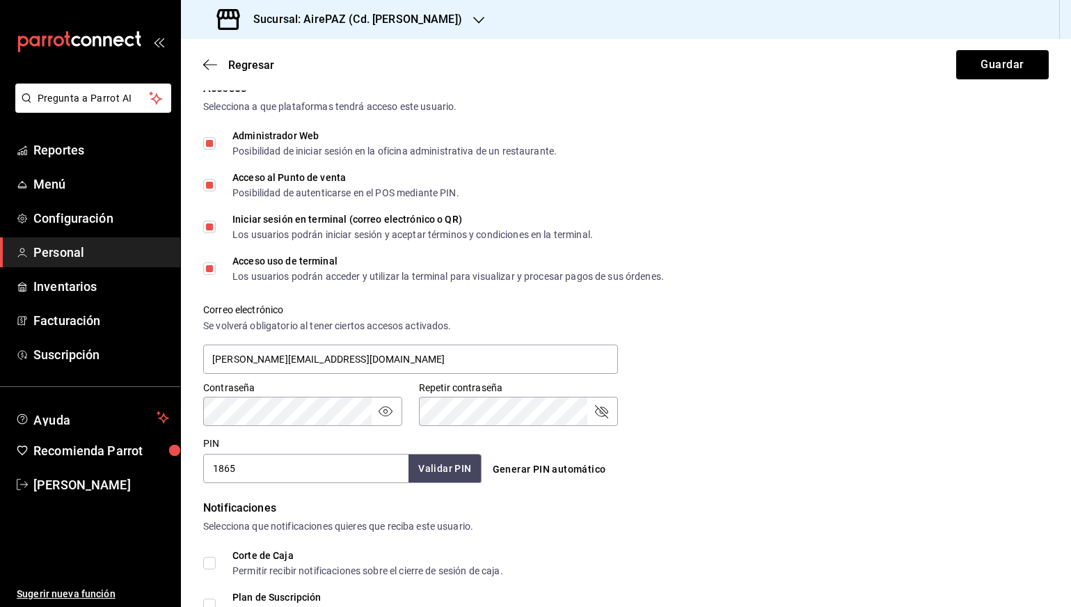
click at [598, 409] on icon "passwordField" at bounding box center [601, 411] width 17 height 17
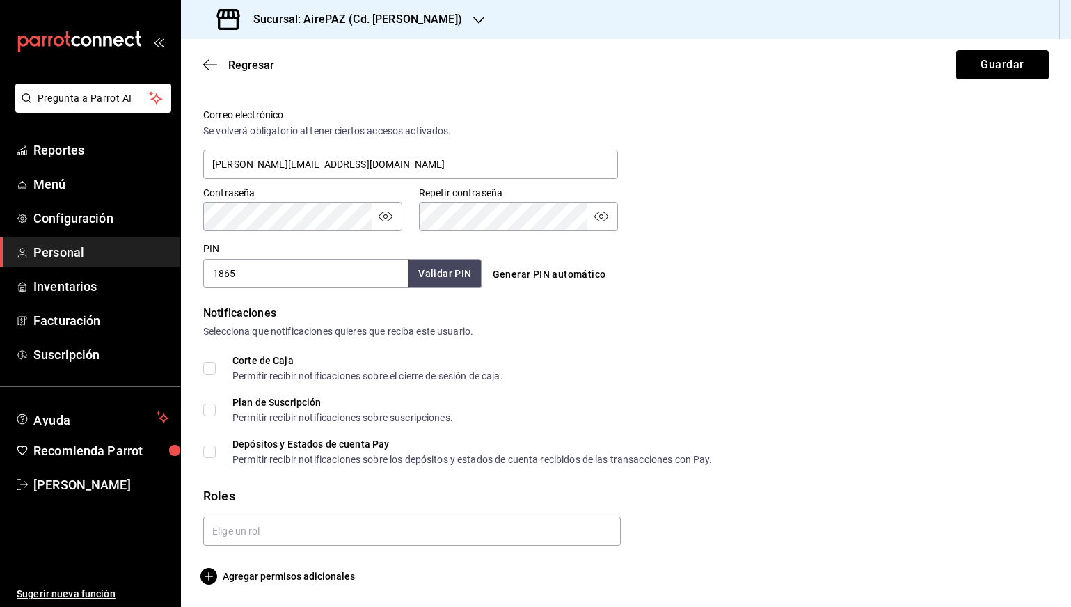
scroll to position [0, 0]
click at [292, 581] on span "Agregar permisos adicionales" at bounding box center [279, 576] width 152 height 17
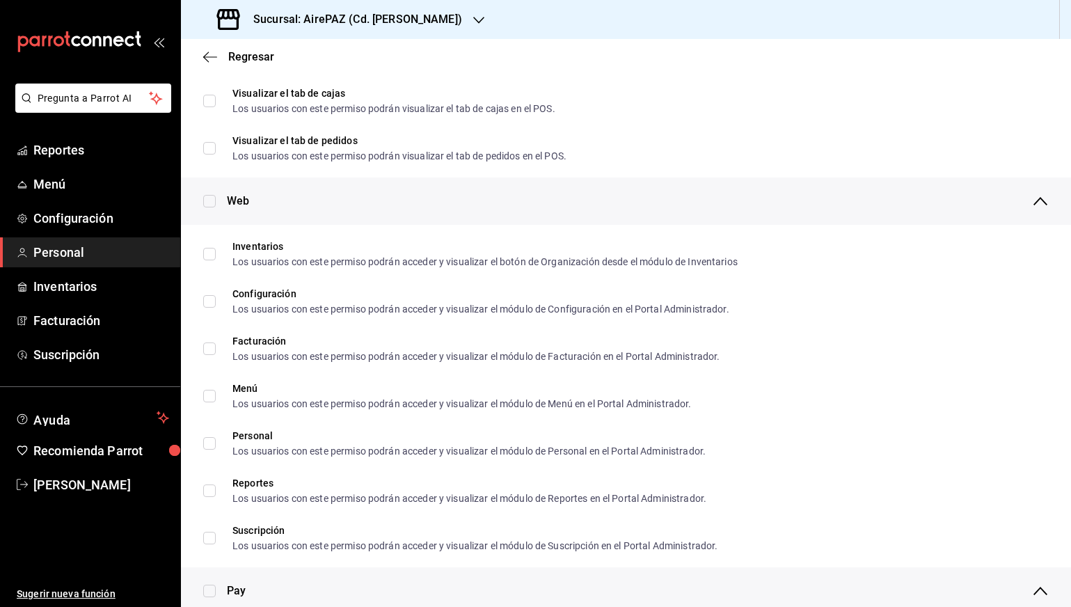
scroll to position [583, 0]
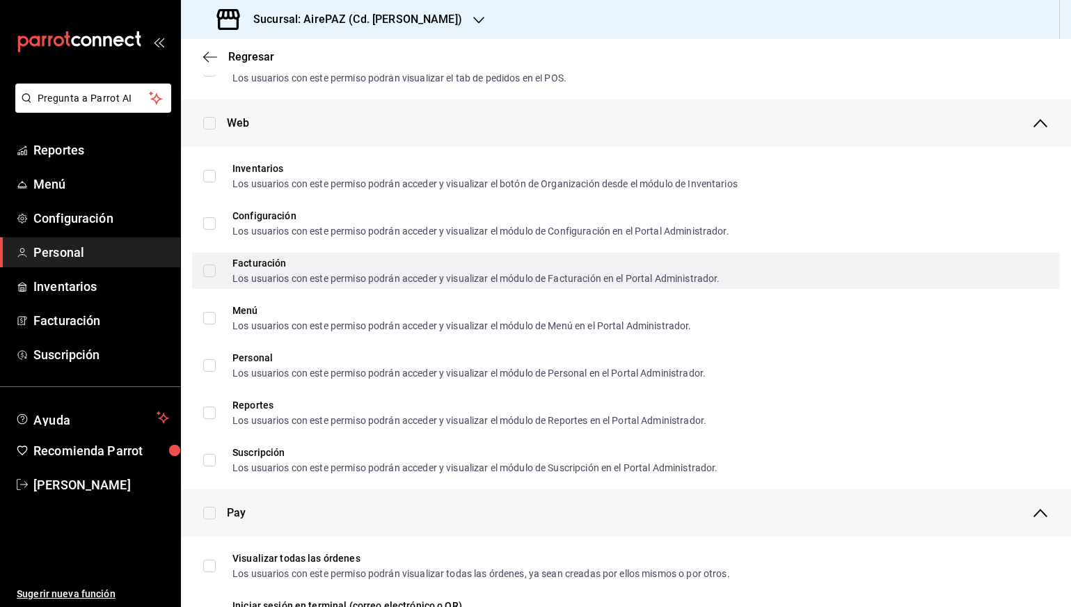
click at [205, 267] on input "Facturación Los usuarios con este permiso podrán acceder y visualizar el módulo…" at bounding box center [209, 270] width 13 height 13
checkbox input "true"
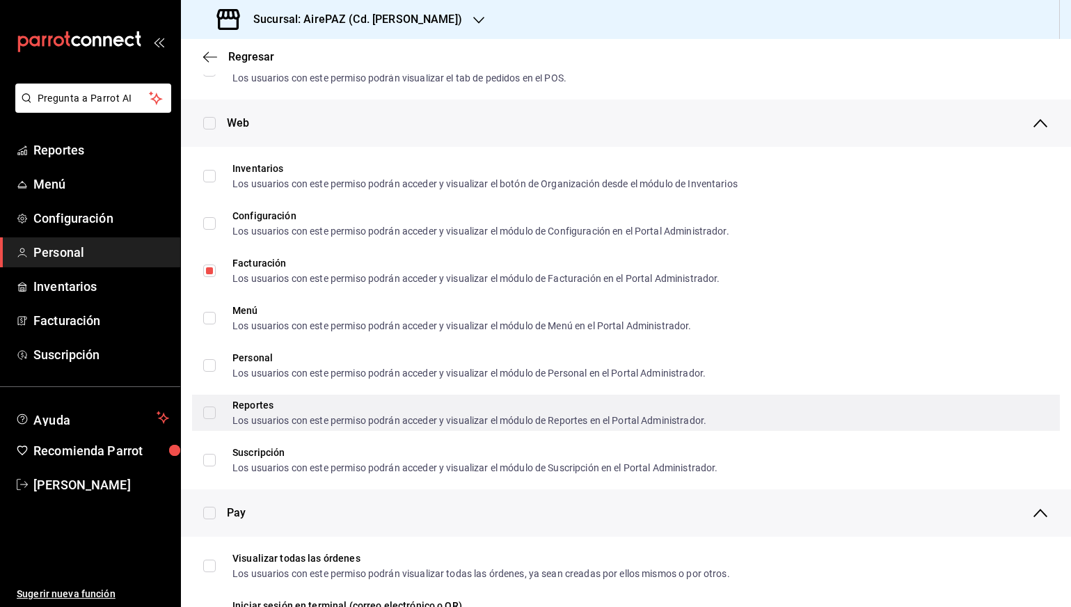
click at [214, 411] on input "Reportes Los usuarios con este permiso podrán acceder y visualizar el módulo de…" at bounding box center [209, 412] width 13 height 13
checkbox input "true"
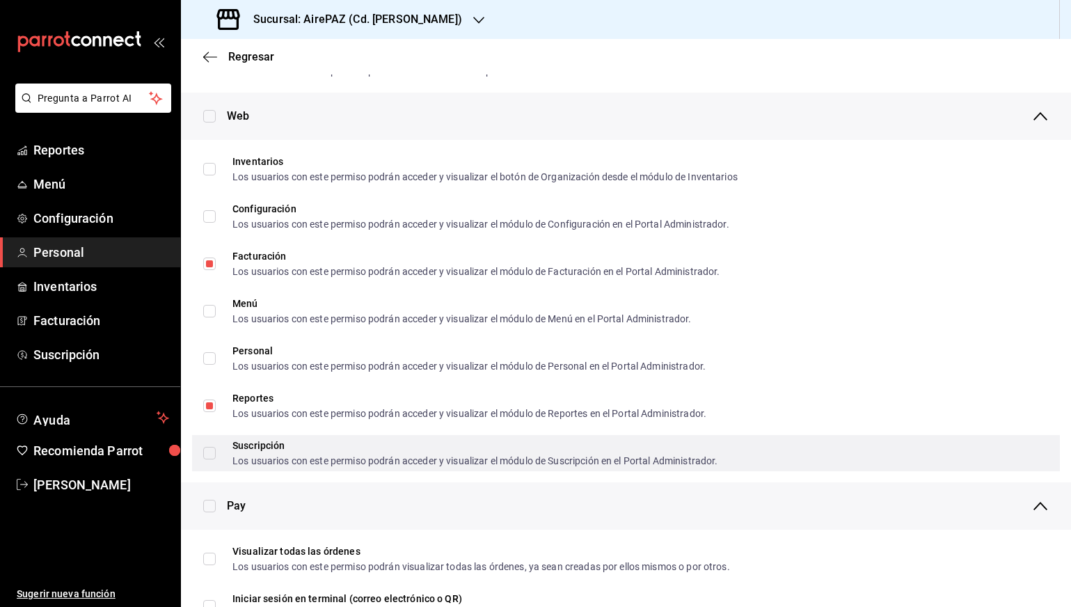
scroll to position [566, 0]
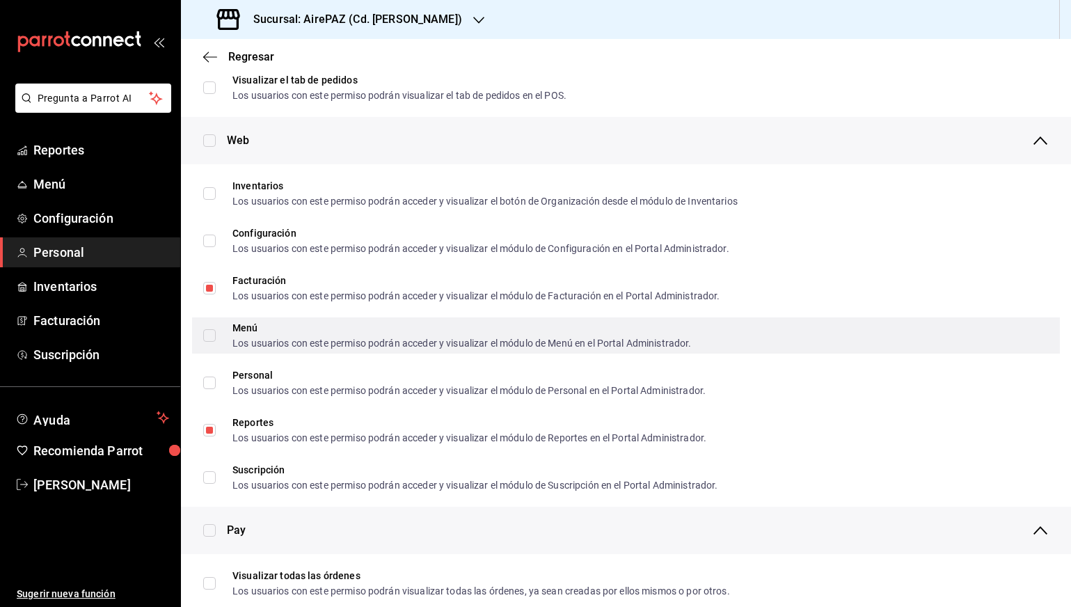
click at [209, 334] on input "Menú Los usuarios con este permiso podrán acceder y visualizar el módulo de Men…" at bounding box center [209, 335] width 13 height 13
checkbox input "true"
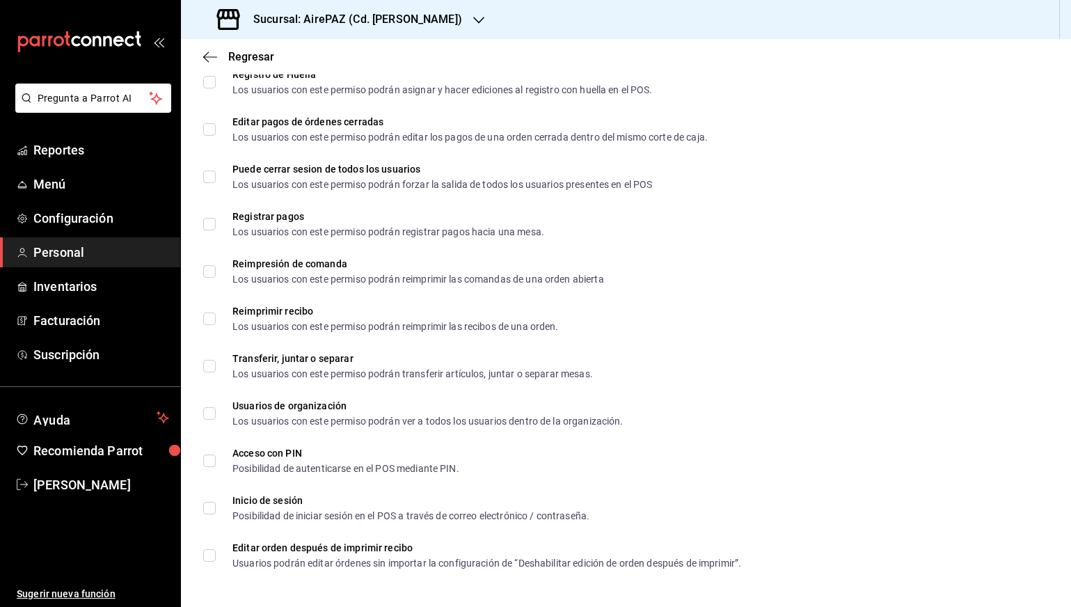
scroll to position [1929, 0]
click at [214, 55] on icon "button" at bounding box center [210, 57] width 14 height 13
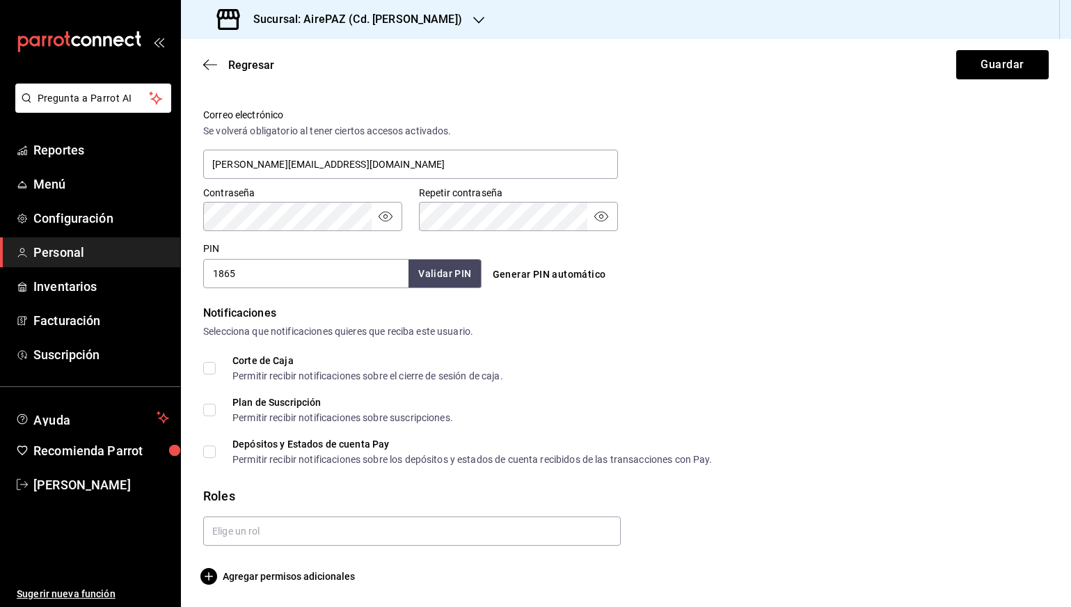
scroll to position [0, 0]
click at [1005, 67] on button "Guardar" at bounding box center [1002, 64] width 93 height 29
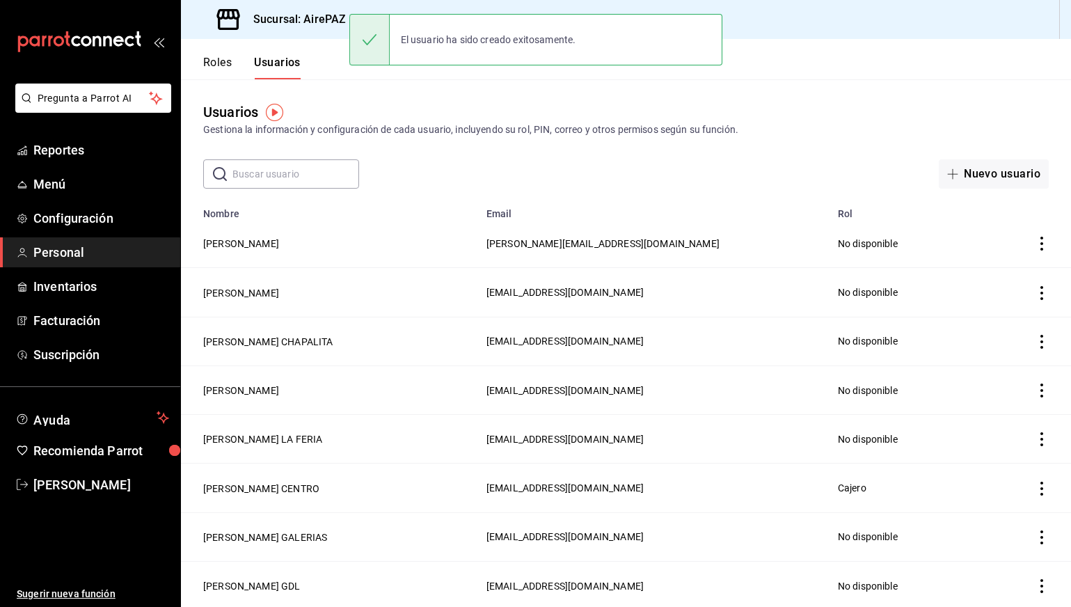
click at [497, 104] on div "Usuarios Gestiona la información y configuración de cada usuario, incluyendo su…" at bounding box center [626, 119] width 890 height 35
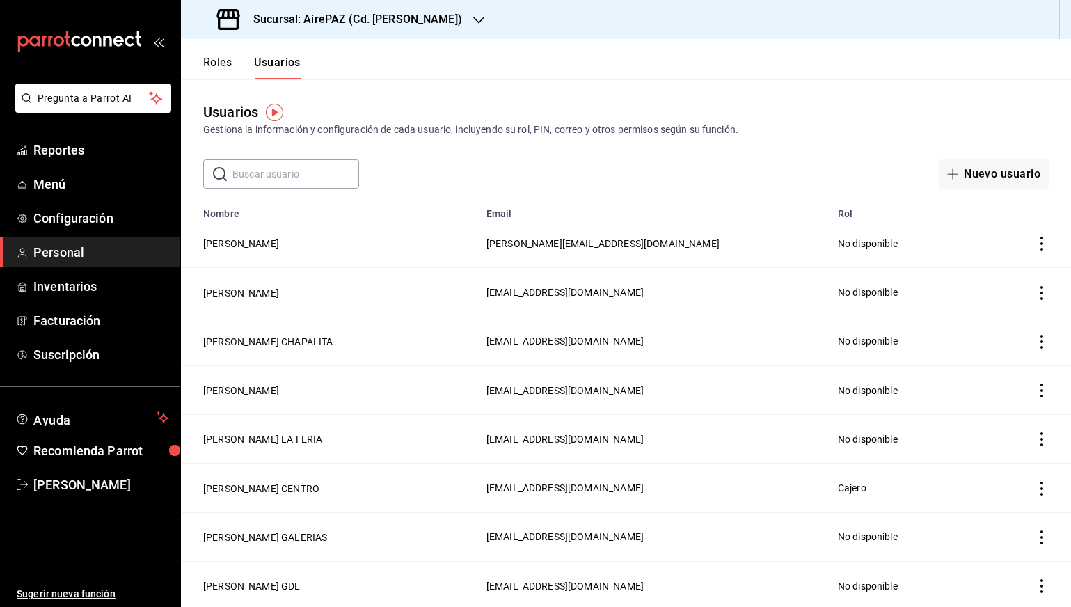
click at [65, 246] on span "Personal" at bounding box center [101, 252] width 136 height 19
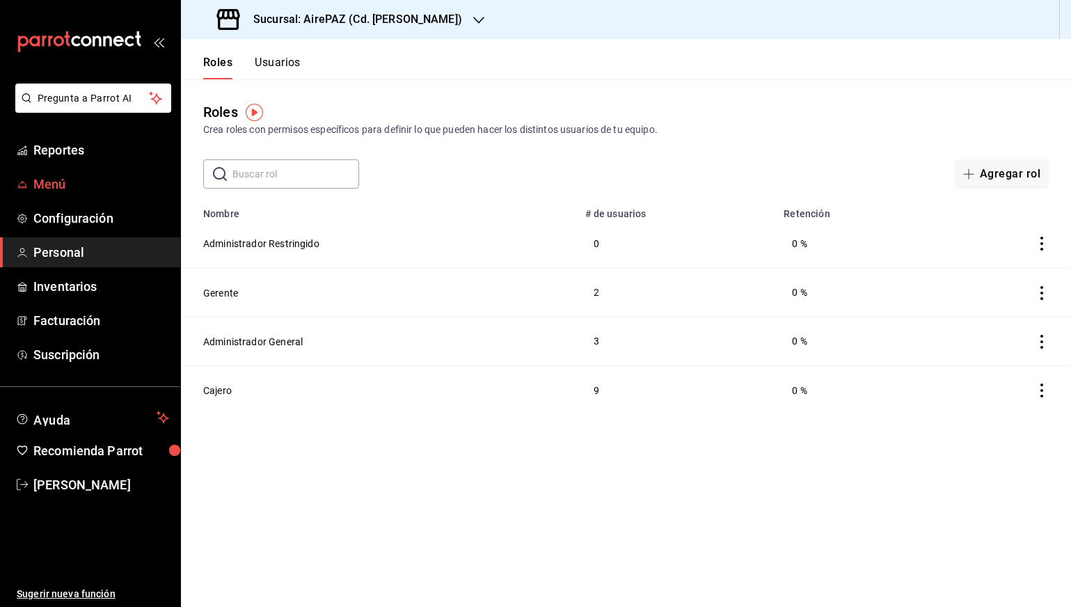
click at [70, 189] on span "Menú" at bounding box center [101, 184] width 136 height 19
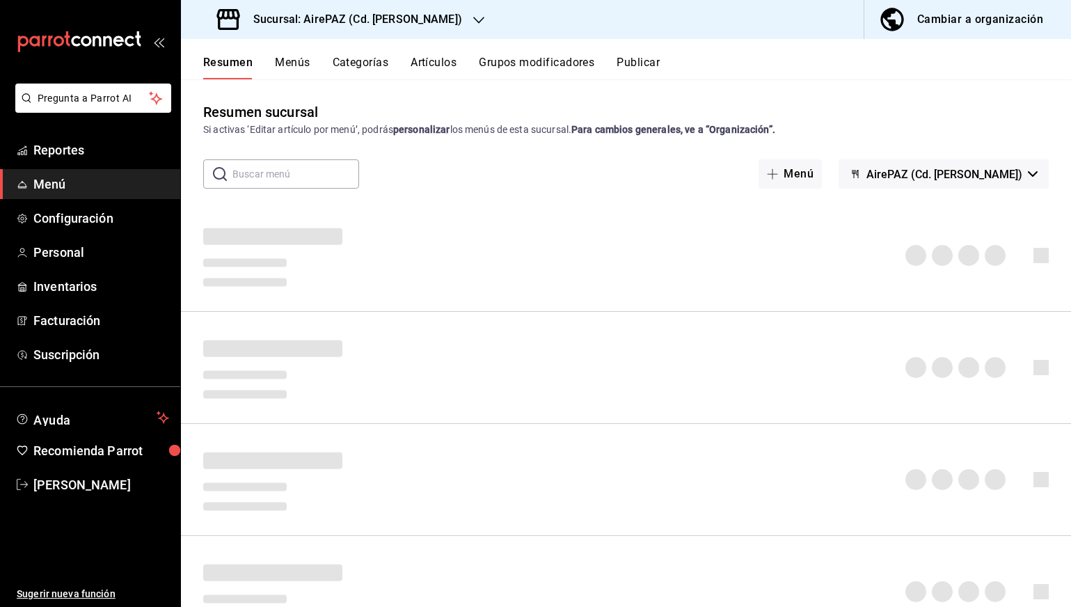
click at [1024, 17] on div "Cambiar a organización" at bounding box center [980, 19] width 126 height 19
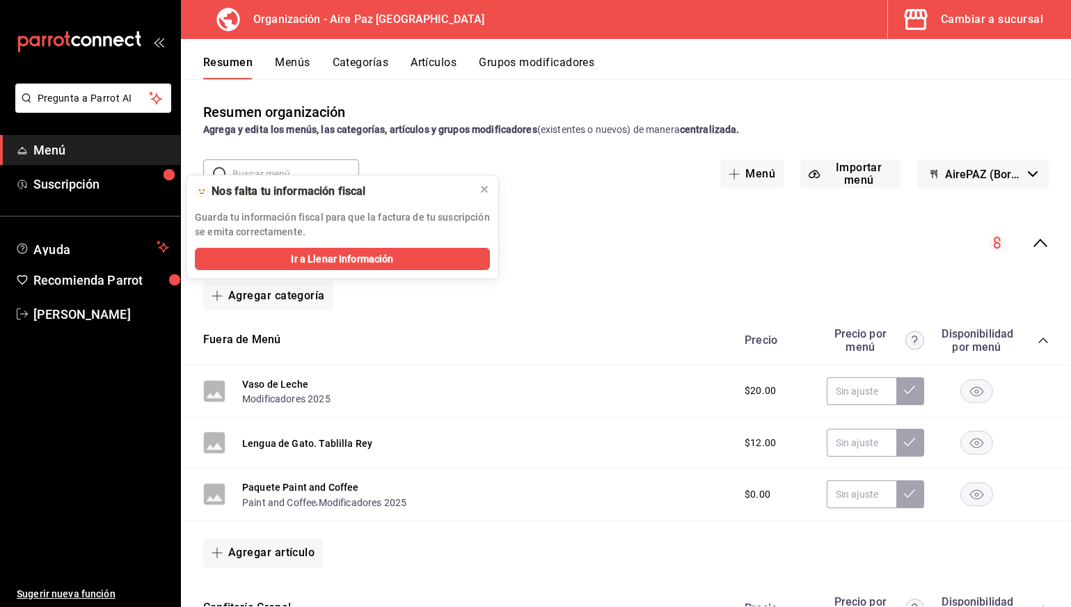
click at [988, 16] on div "Cambiar a sucursal" at bounding box center [992, 19] width 102 height 19
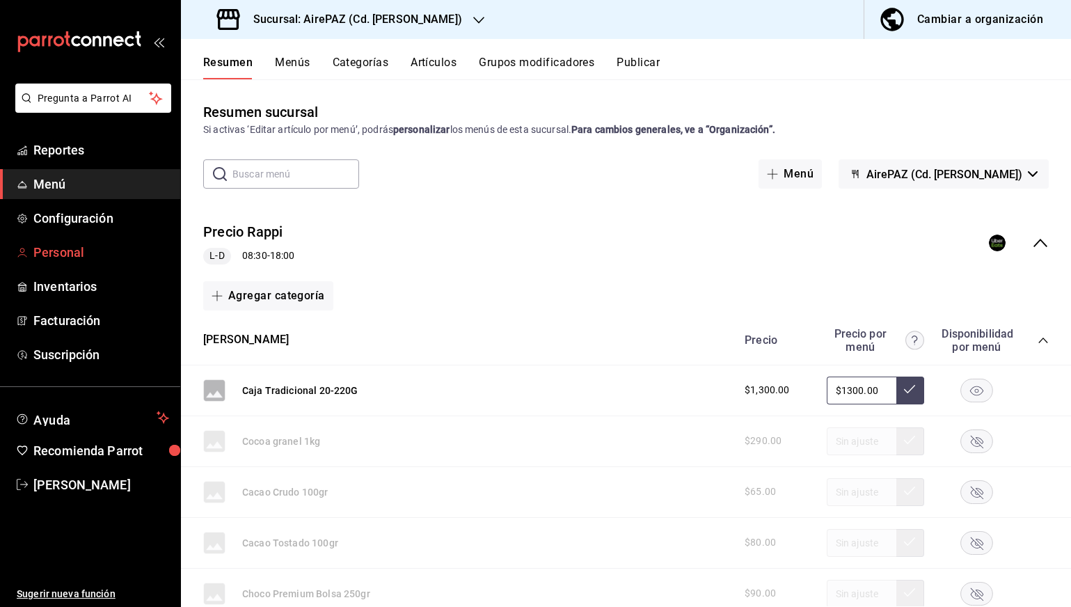
click at [78, 246] on span "Personal" at bounding box center [101, 252] width 136 height 19
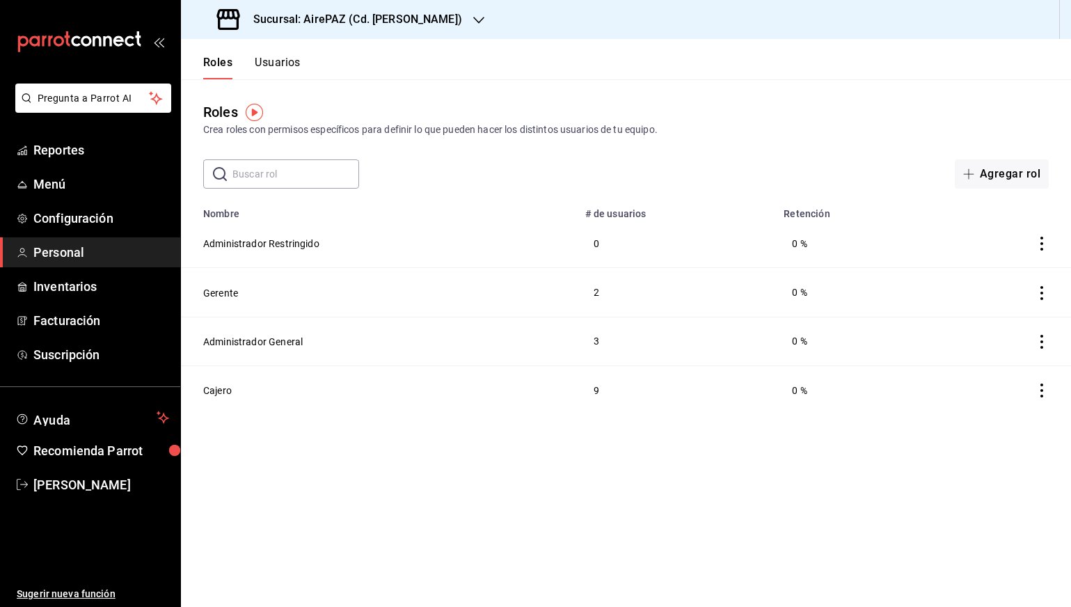
click at [287, 63] on button "Usuarios" at bounding box center [278, 68] width 46 height 24
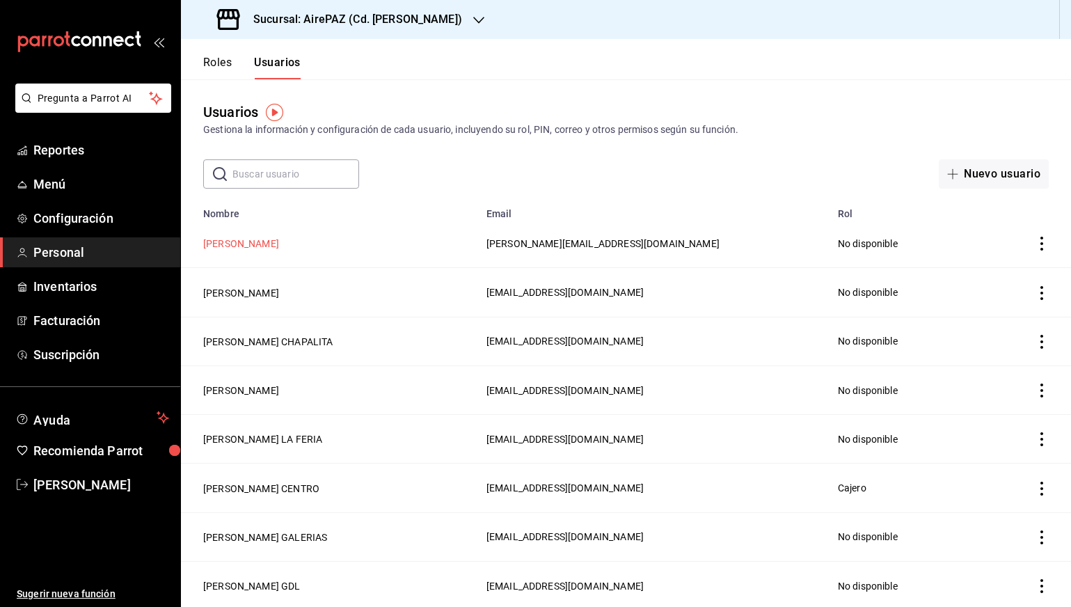
click at [243, 247] on button "[PERSON_NAME]" at bounding box center [241, 244] width 76 height 14
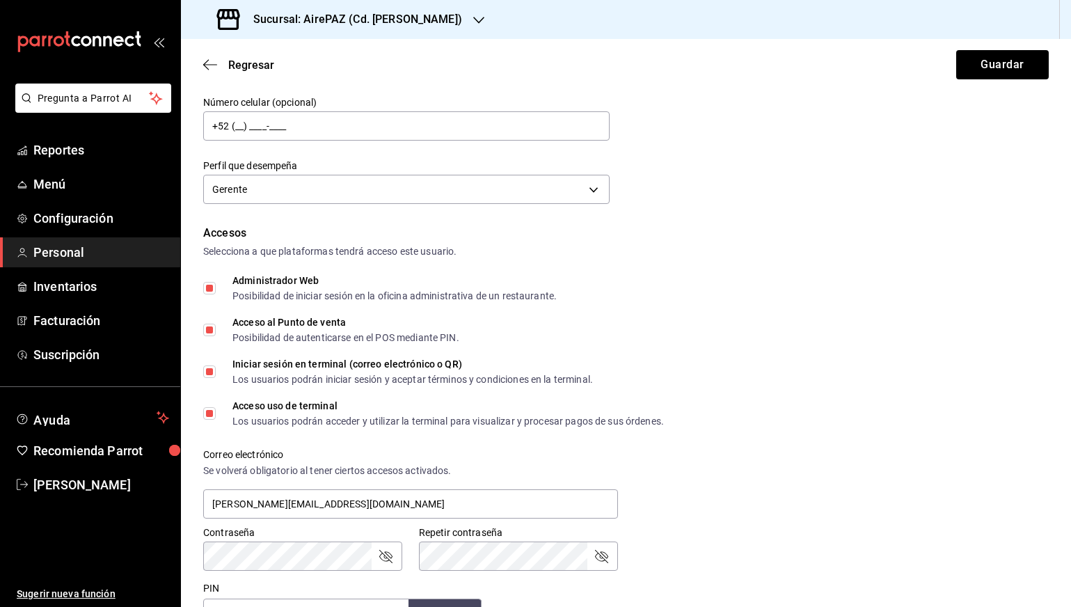
scroll to position [164, 0]
click at [404, 192] on body "Pregunta a Parrot AI Reportes Menú Configuración Personal Inventarios Facturaci…" at bounding box center [535, 303] width 1071 height 607
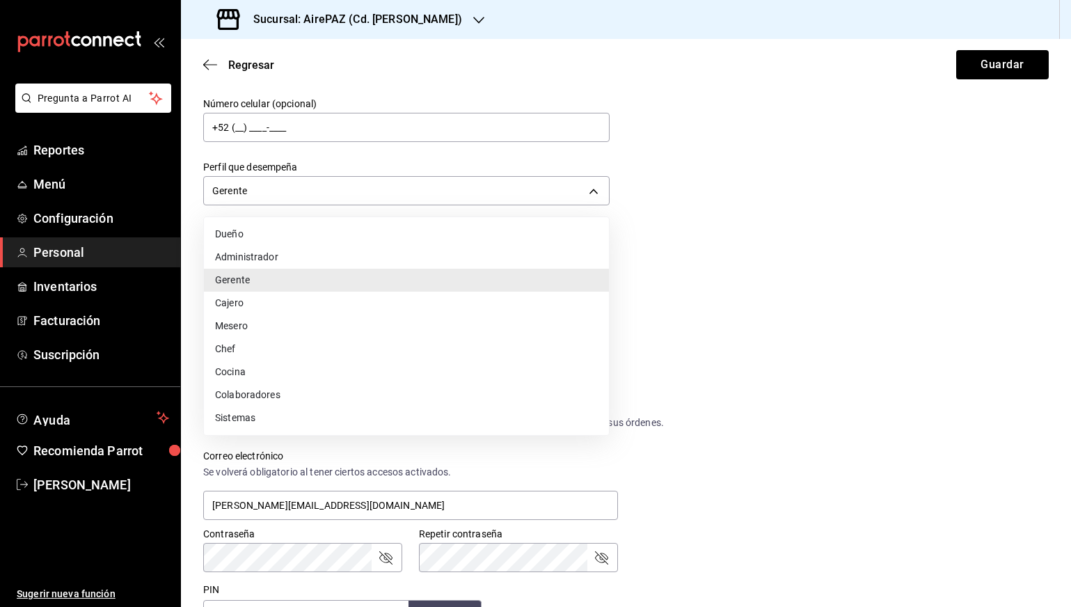
click at [324, 257] on li "Administrador" at bounding box center [406, 257] width 405 height 23
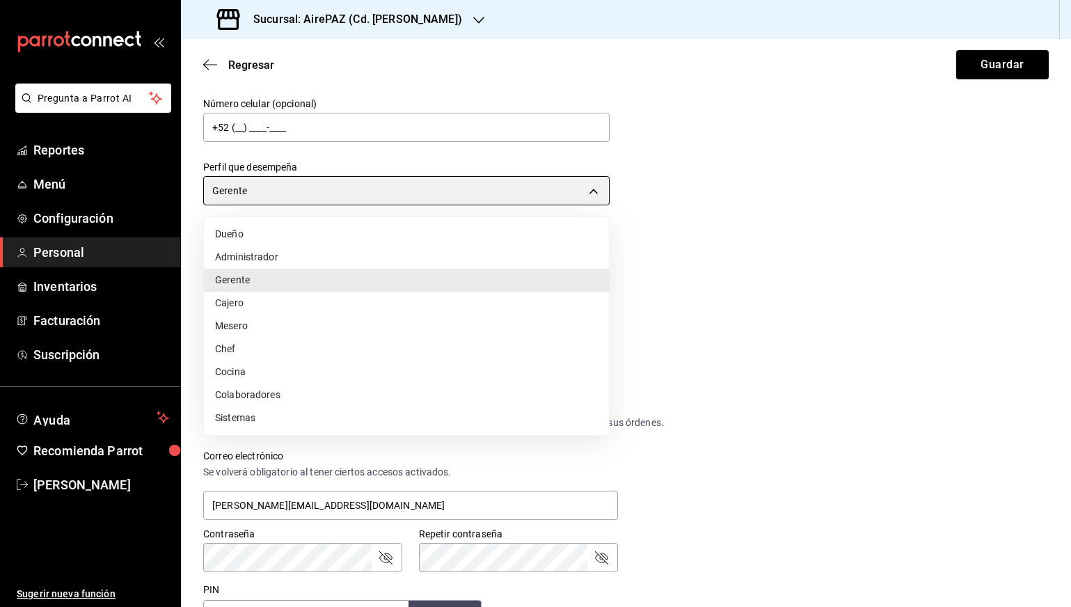
type input "ADMIN"
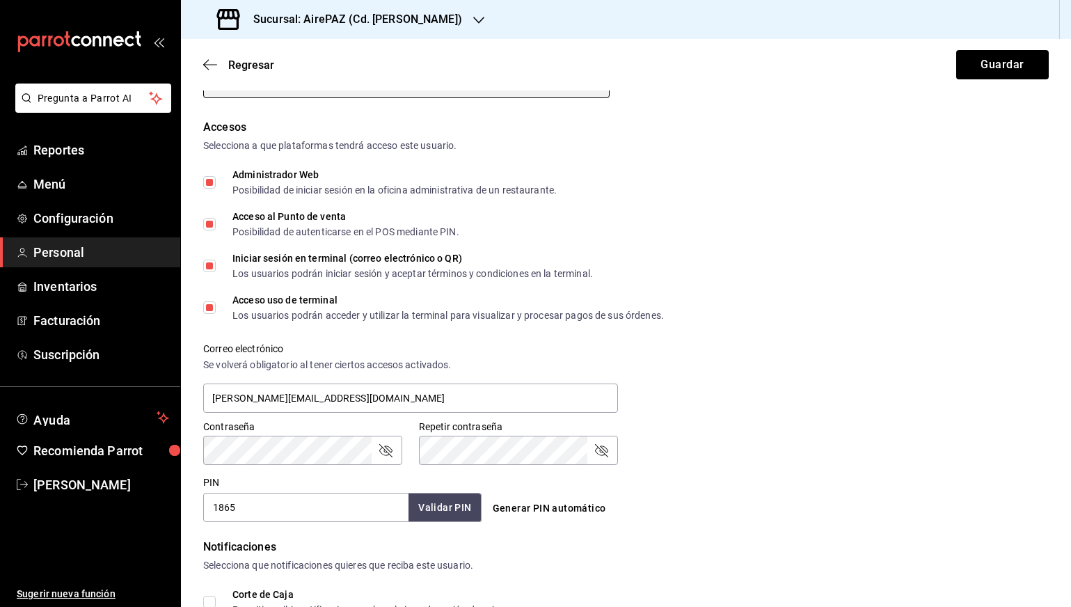
scroll to position [289, 0]
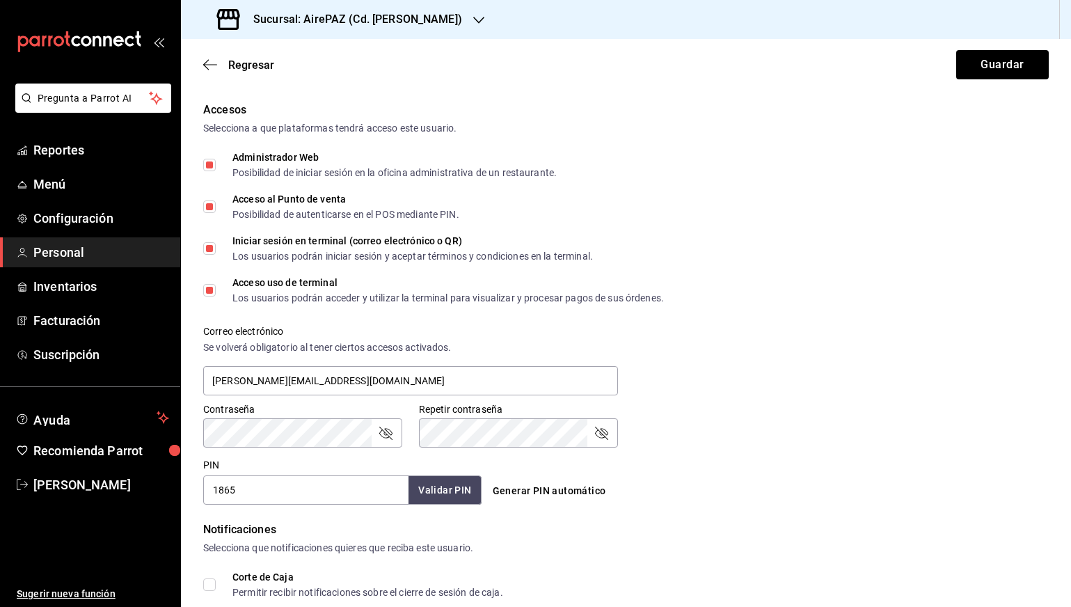
drag, startPoint x: 260, startPoint y: 285, endPoint x: 260, endPoint y: 277, distance: 7.7
click at [260, 285] on div "Acceso uso de terminal" at bounding box center [447, 283] width 431 height 10
click at [216, 285] on input "Acceso uso de terminal Los usuarios podrán acceder y utilizar la terminal para …" at bounding box center [209, 290] width 13 height 13
checkbox input "false"
click at [259, 242] on div "Iniciar sesión en terminal (correo electrónico o QR)" at bounding box center [412, 241] width 360 height 10
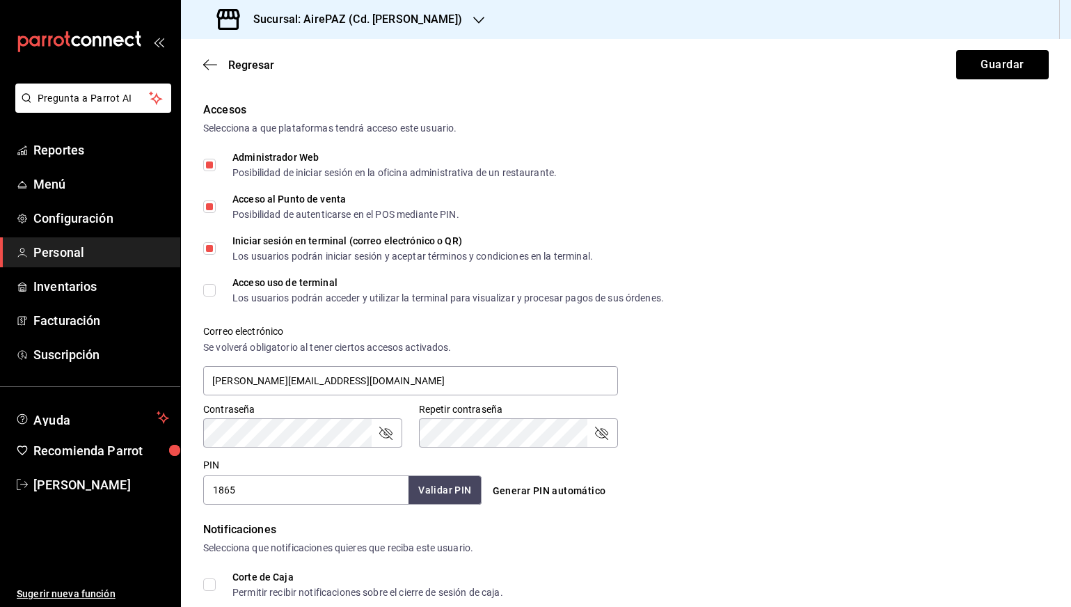
click at [216, 242] on input "Iniciar sesión en terminal (correo electrónico o QR) Los usuarios podrán inicia…" at bounding box center [209, 248] width 13 height 13
checkbox input "false"
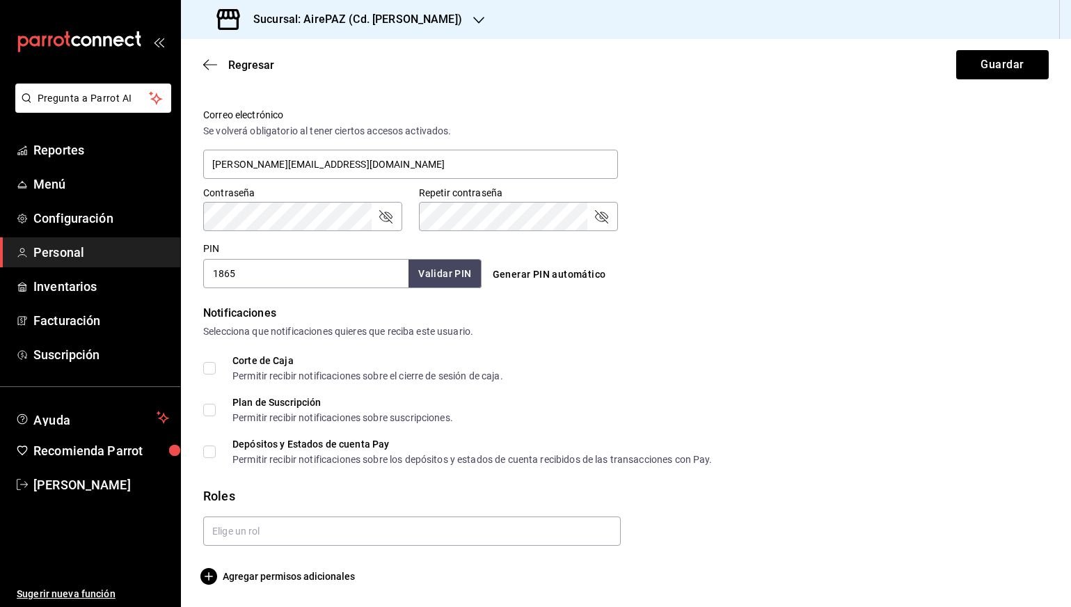
scroll to position [505, 0]
click at [251, 571] on span "Agregar permisos adicionales" at bounding box center [279, 576] width 152 height 17
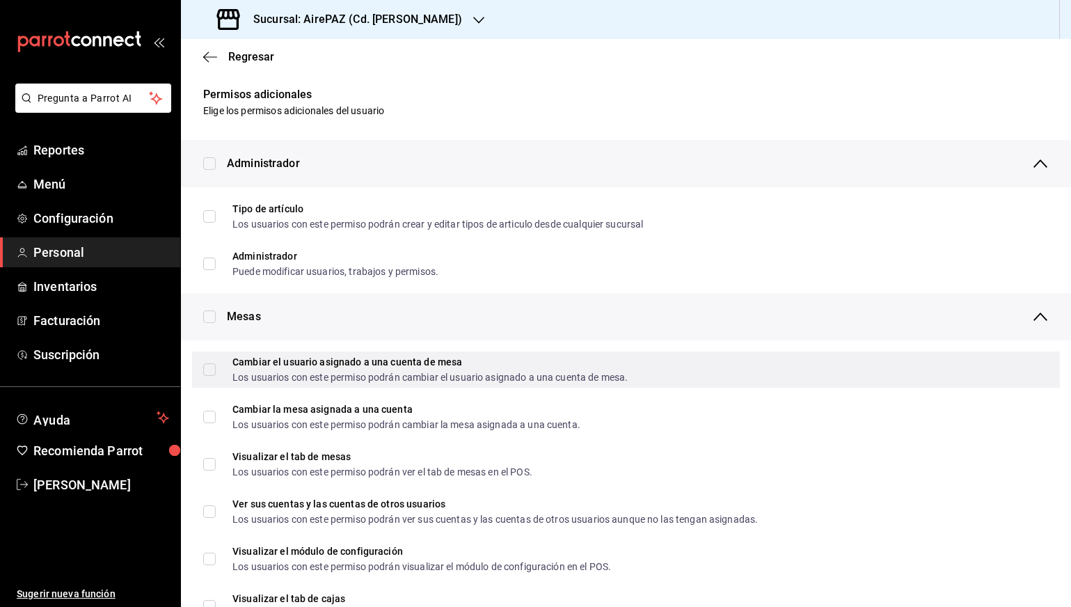
scroll to position [0, 0]
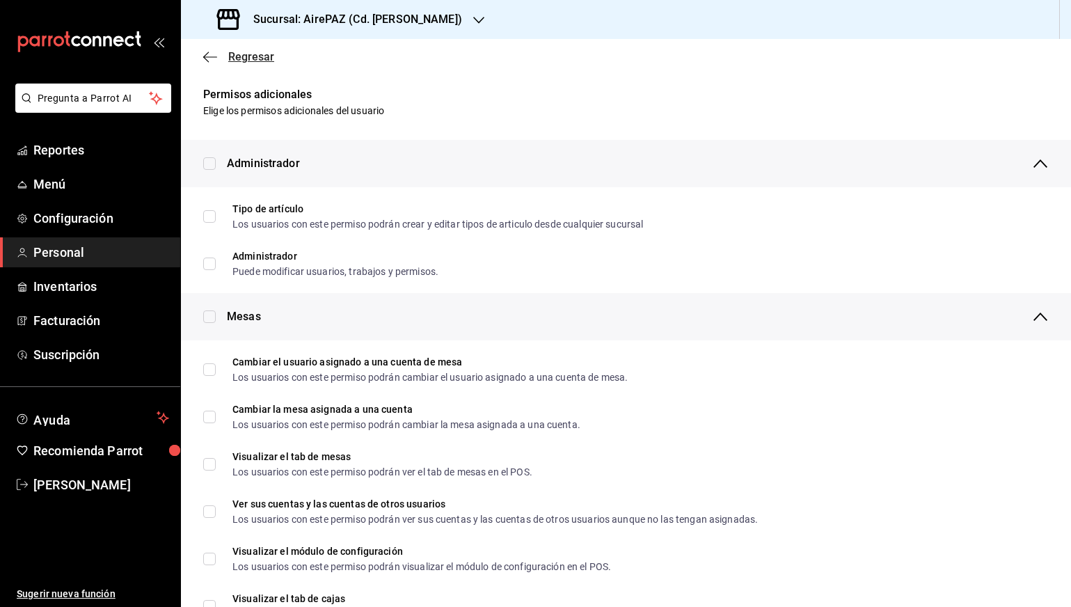
click at [208, 54] on icon "button" at bounding box center [210, 57] width 14 height 13
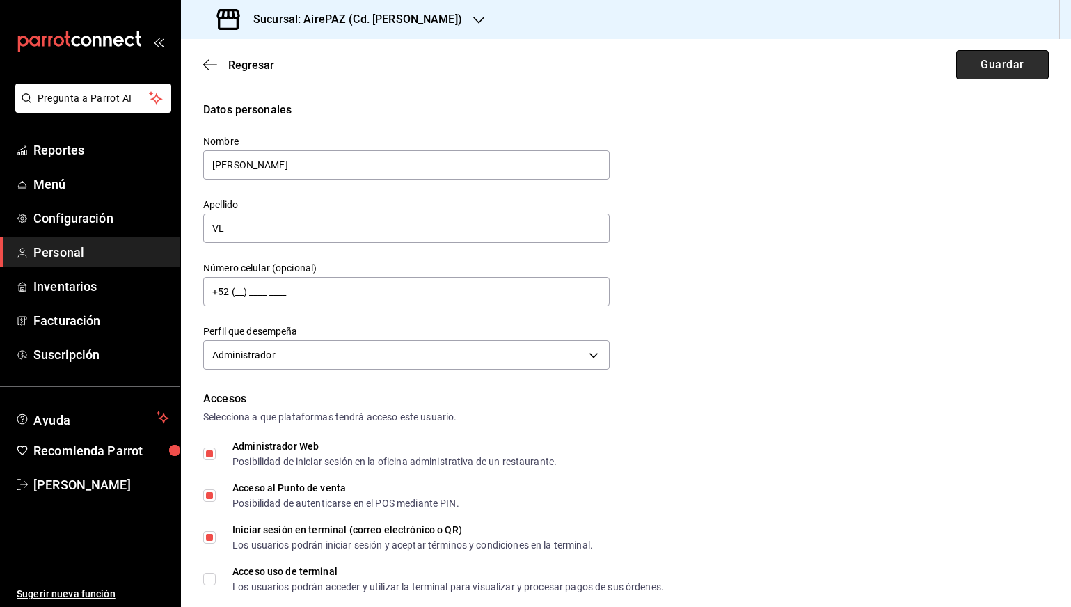
click at [1008, 65] on button "Guardar" at bounding box center [1002, 64] width 93 height 29
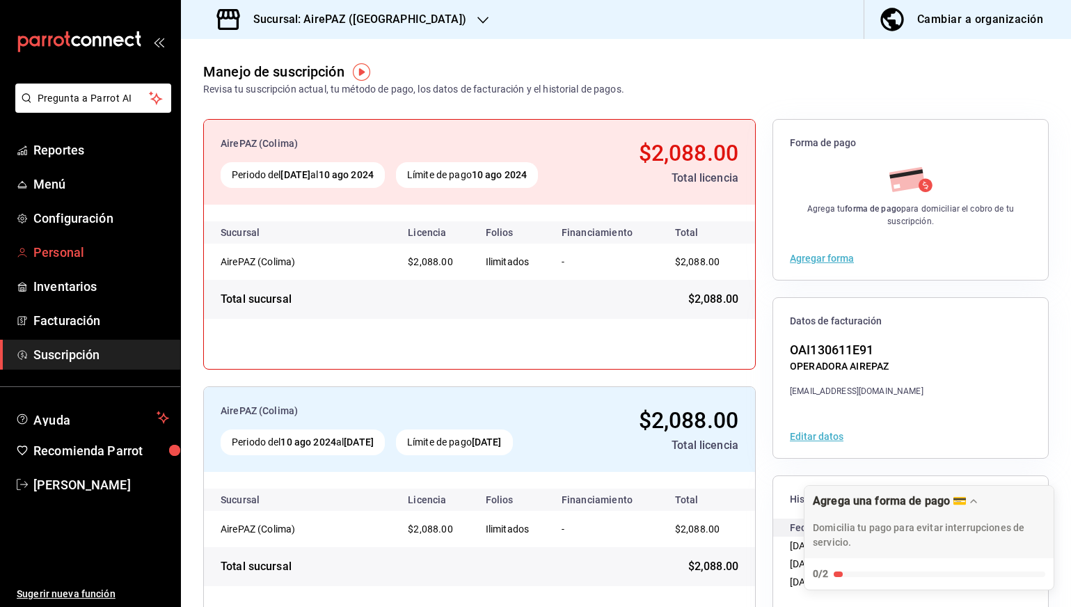
click at [53, 257] on span "Personal" at bounding box center [101, 252] width 136 height 19
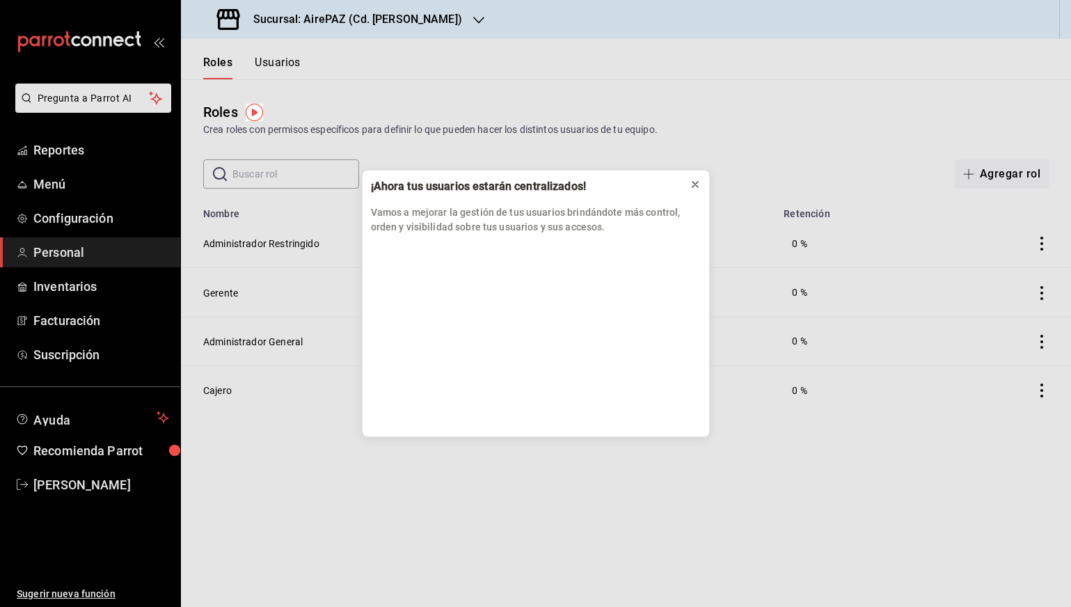
click at [695, 186] on icon at bounding box center [695, 184] width 11 height 11
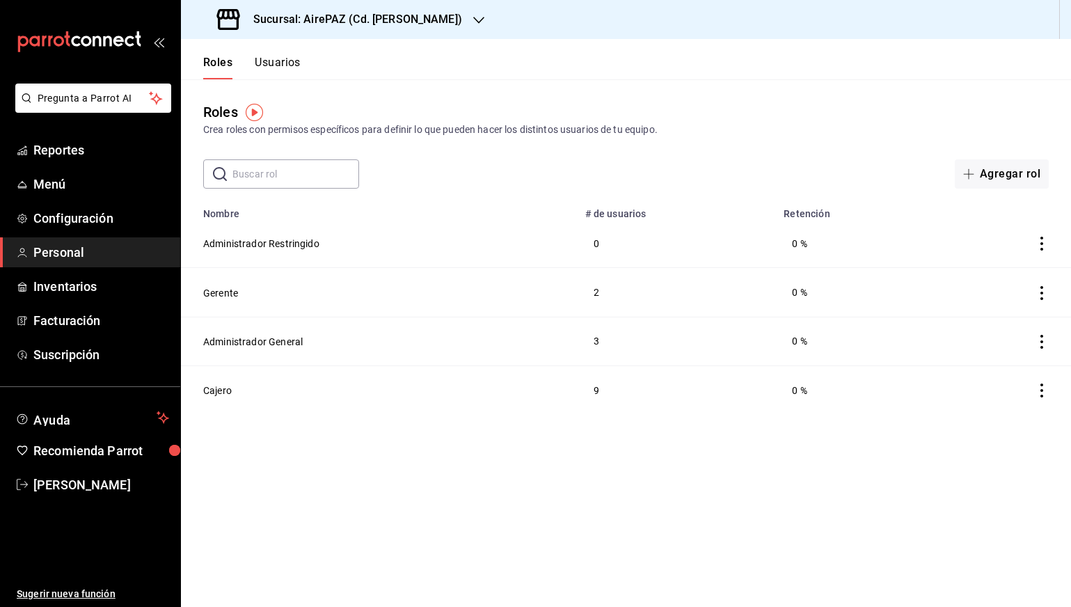
click at [285, 50] on div "Roles Usuarios" at bounding box center [241, 59] width 120 height 40
click at [285, 61] on button "Usuarios" at bounding box center [278, 68] width 46 height 24
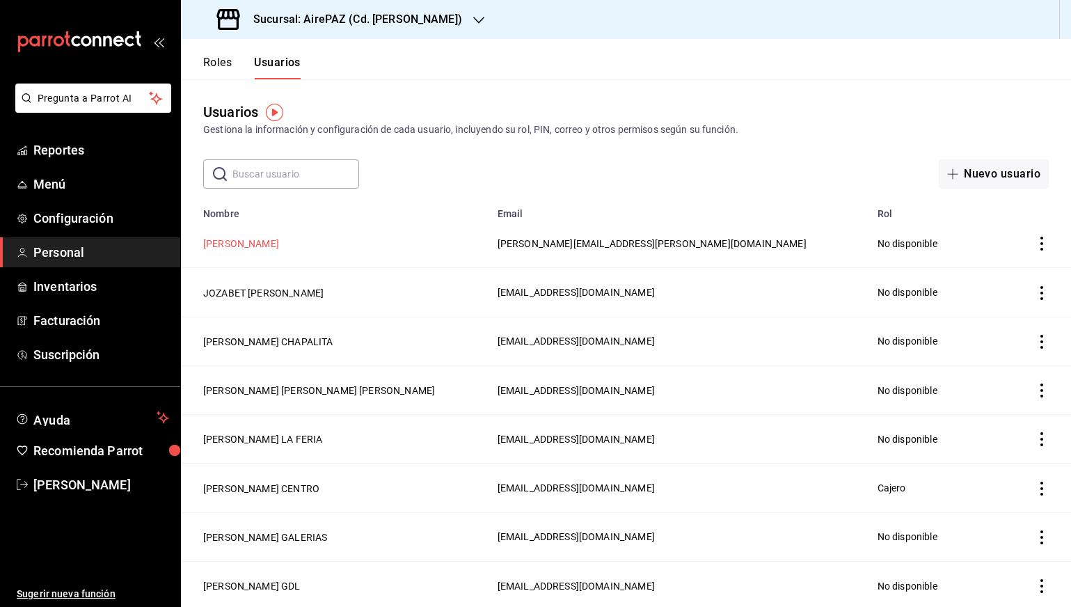
click at [241, 242] on button "[PERSON_NAME]" at bounding box center [241, 244] width 76 height 14
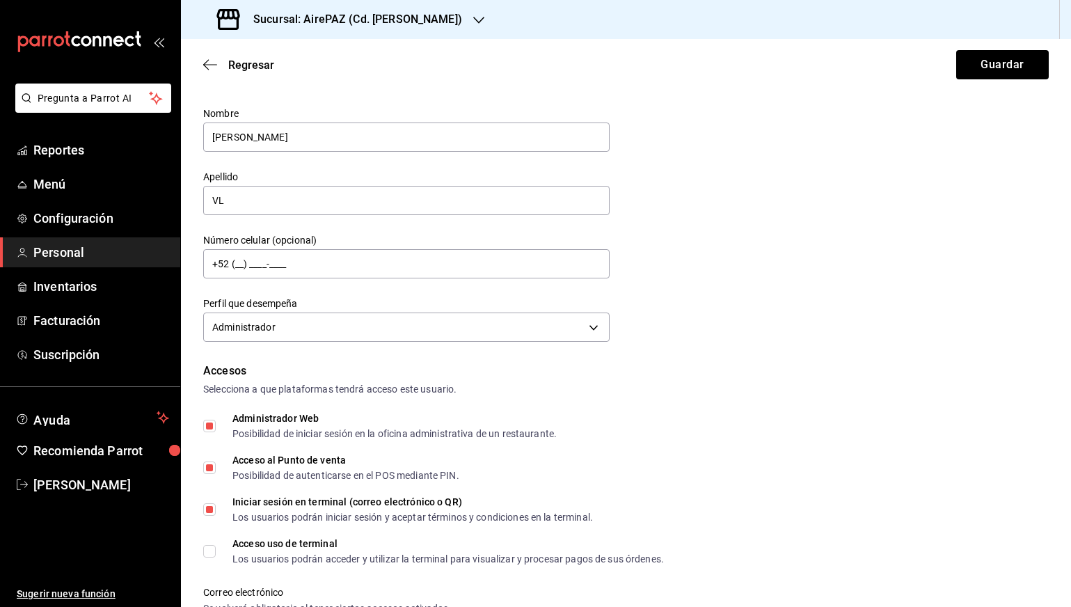
scroll to position [32, 0]
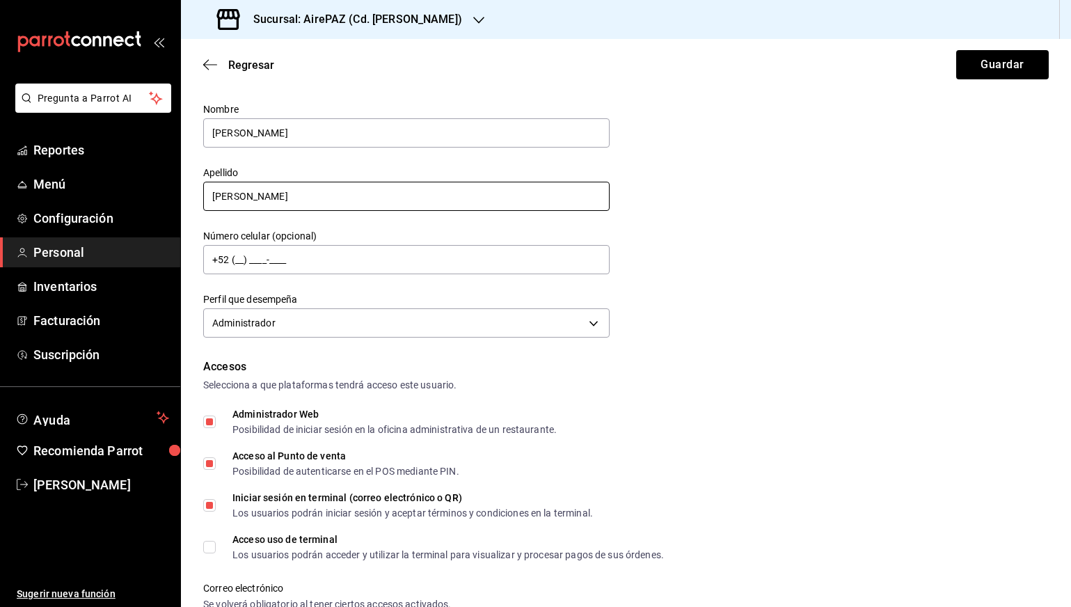
type input "[PERSON_NAME]"
click at [715, 245] on div "Datos personales Nombre [PERSON_NAME] [PERSON_NAME] Número celular (opcional) +…" at bounding box center [625, 206] width 845 height 272
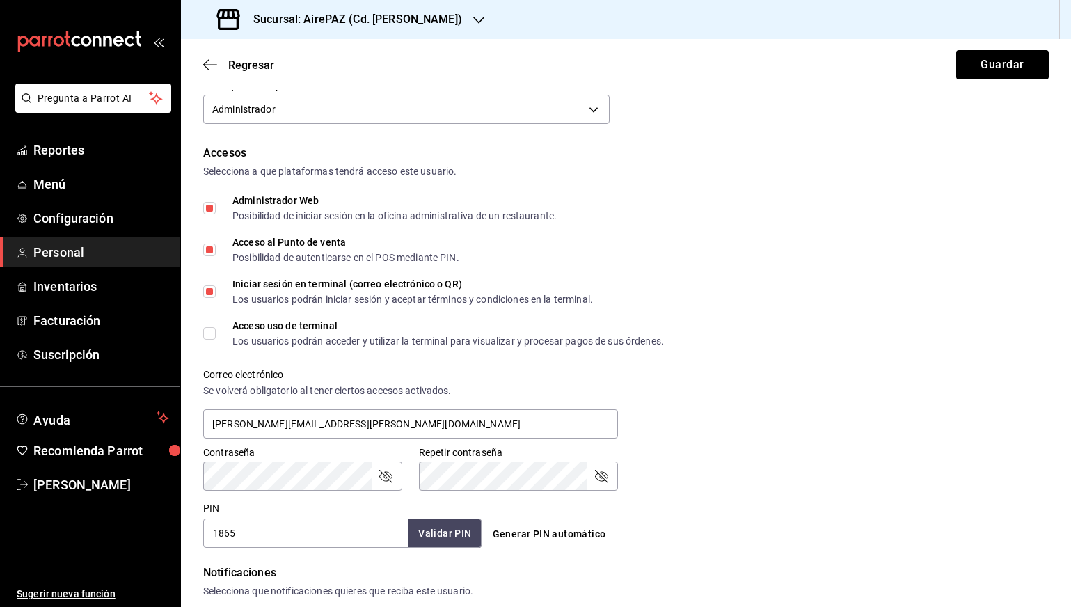
scroll to position [199, 0]
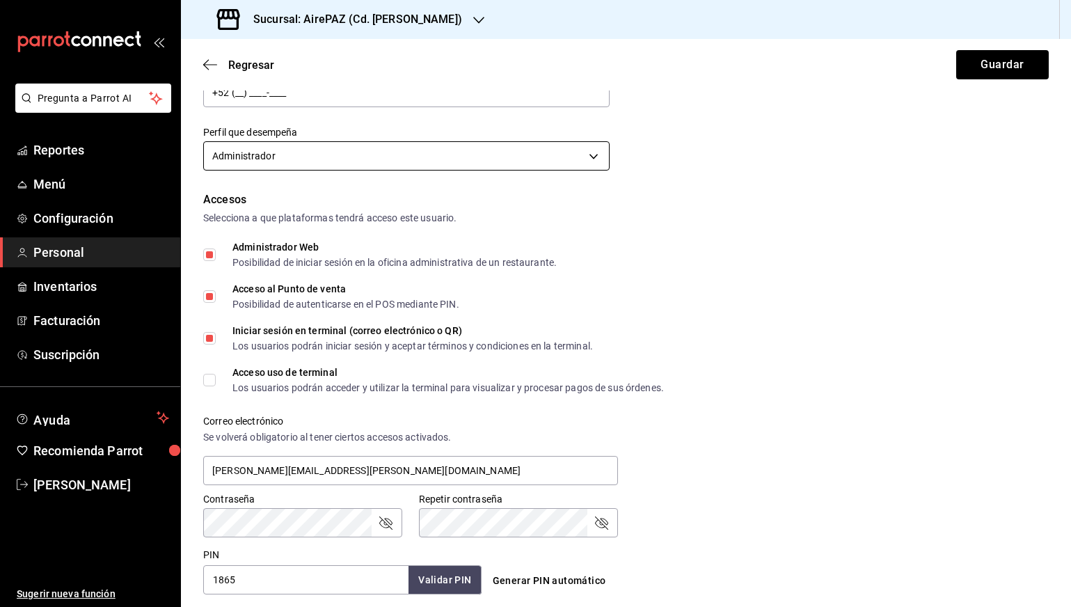
click at [456, 170] on body "Pregunta a Parrot AI Reportes Menú Configuración Personal Inventarios Facturaci…" at bounding box center [535, 303] width 1071 height 607
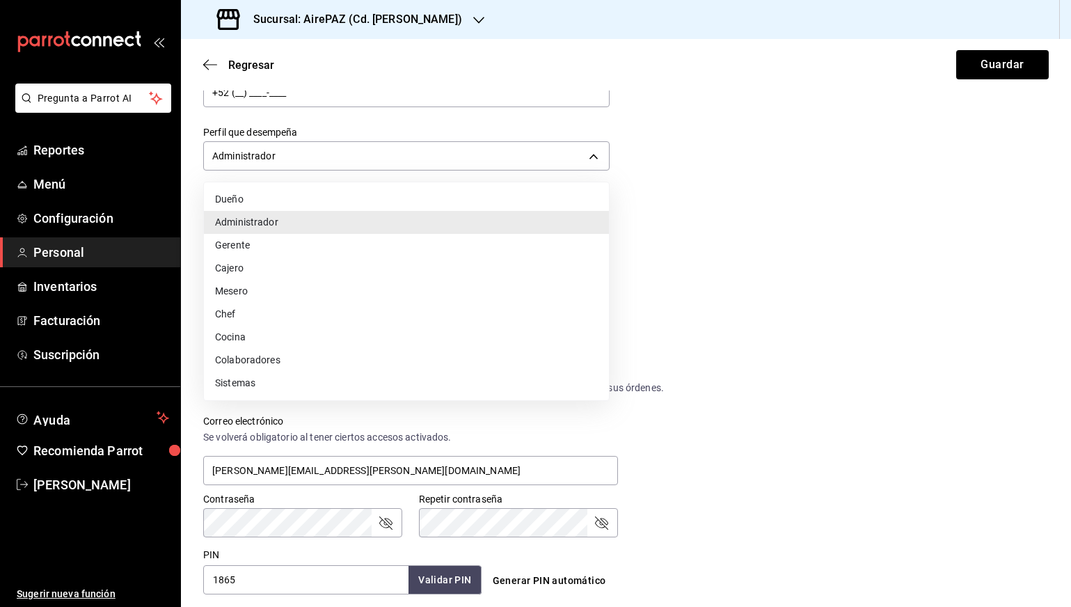
click at [736, 251] on div at bounding box center [535, 303] width 1071 height 607
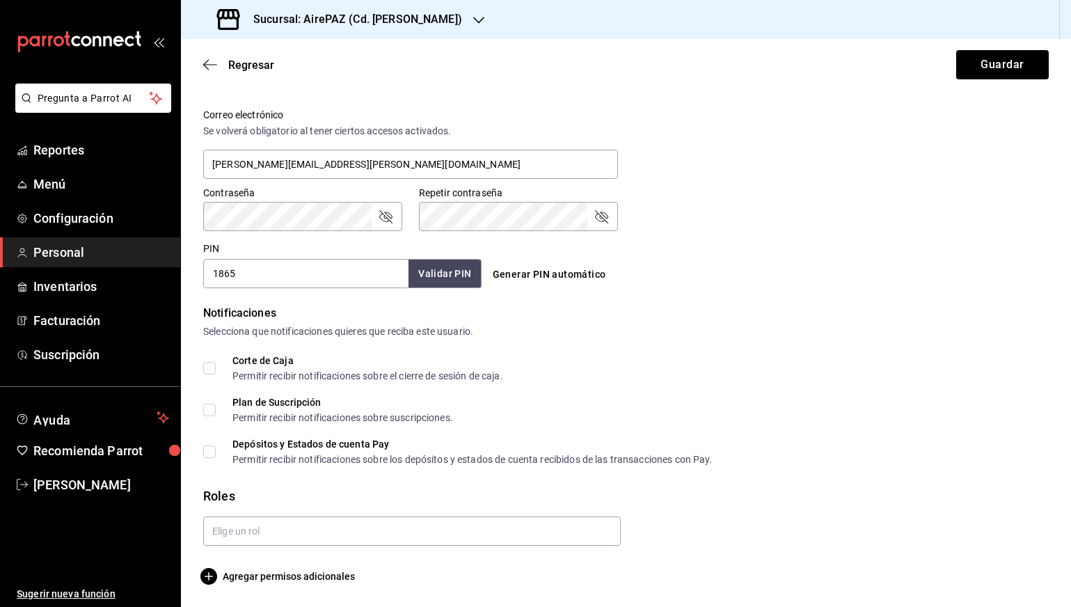
scroll to position [505, 0]
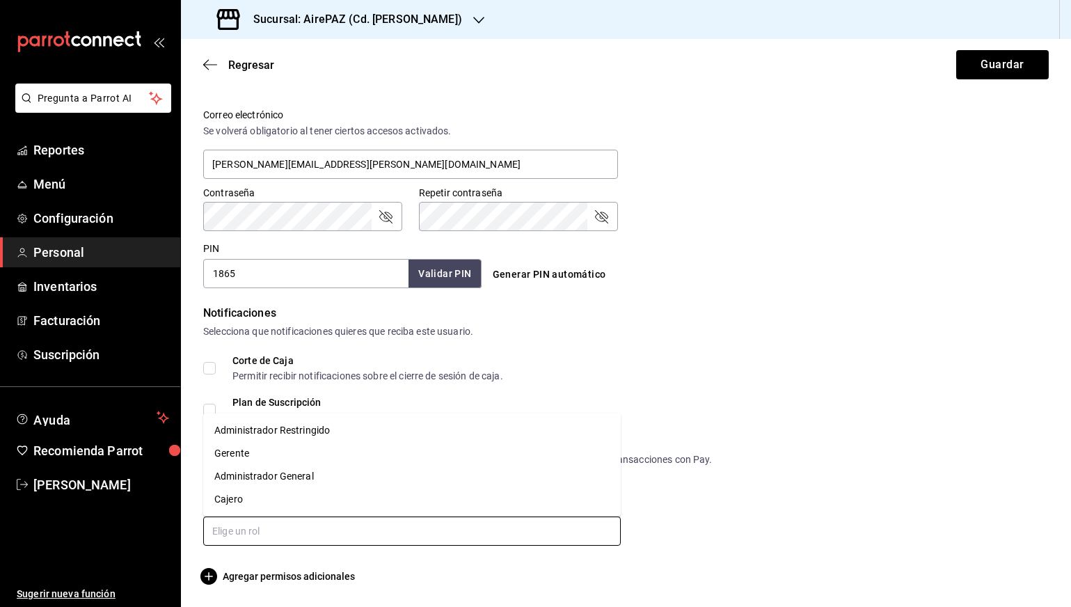
click at [294, 543] on input "text" at bounding box center [412, 530] width 418 height 29
click at [285, 434] on li "Administrador Restringido" at bounding box center [412, 430] width 418 height 23
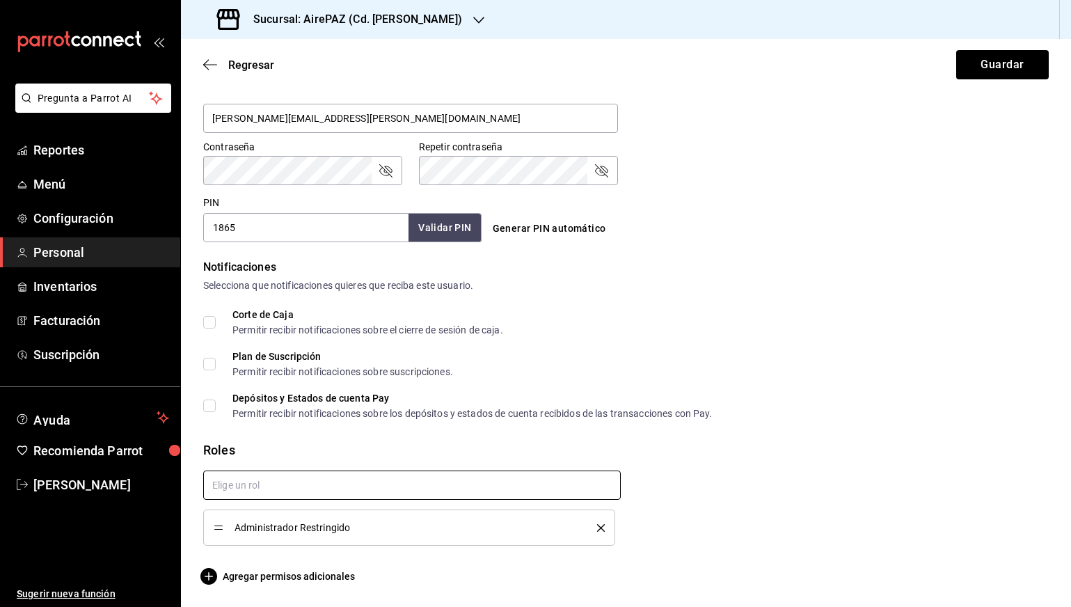
scroll to position [551, 0]
click at [385, 177] on icon "passwordField" at bounding box center [385, 170] width 17 height 17
click at [611, 168] on div "Repetir contraseña" at bounding box center [518, 170] width 199 height 29
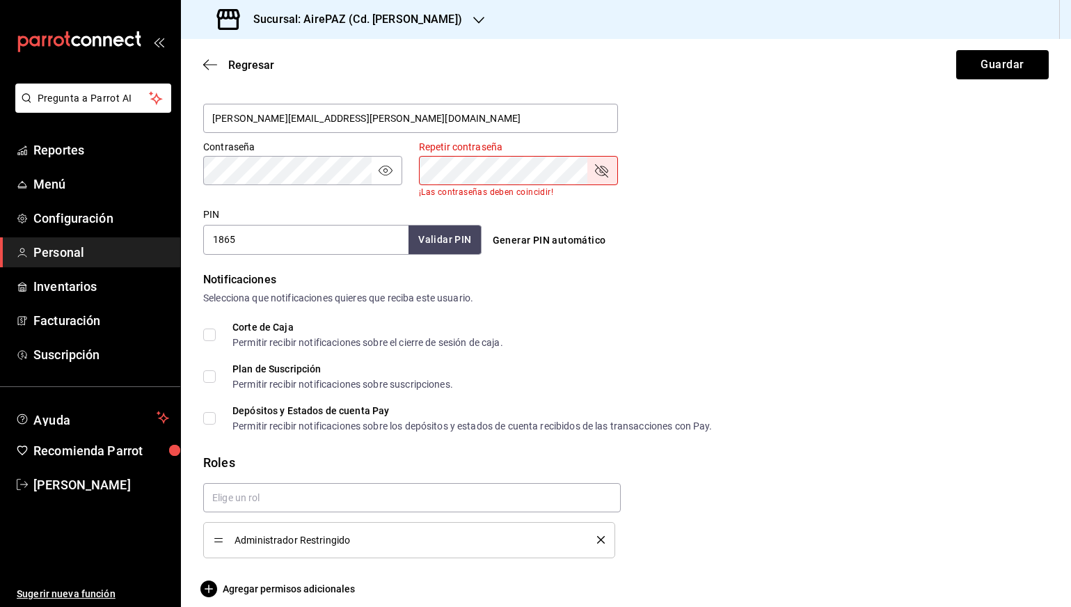
click at [604, 170] on icon "passwordField" at bounding box center [601, 170] width 17 height 17
click at [772, 232] on div "PIN 1865 Validar PIN ​ Generar PIN automático" at bounding box center [623, 227] width 851 height 51
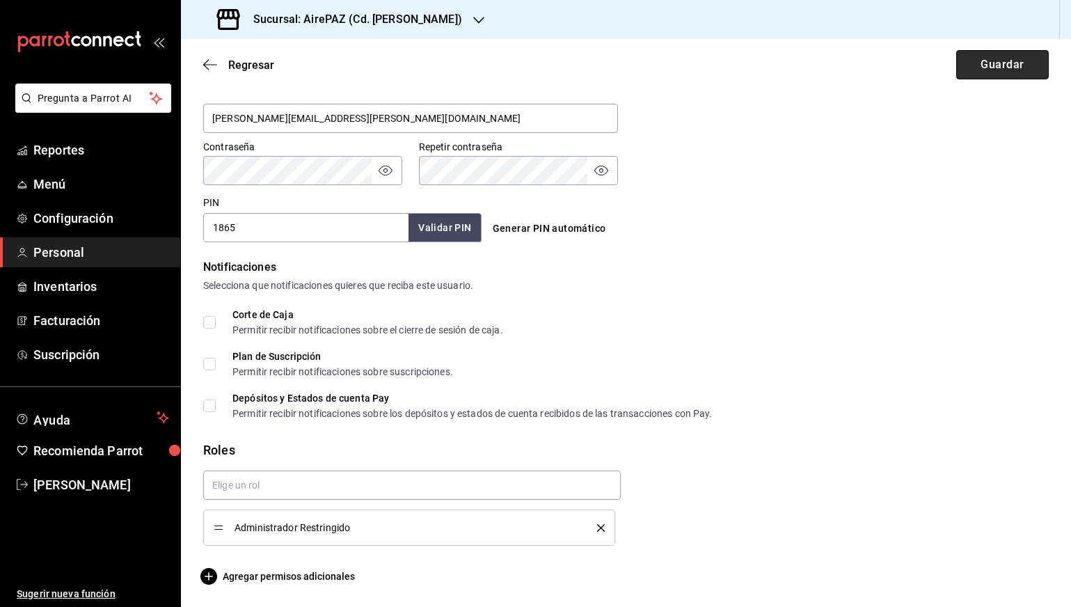
click at [971, 65] on button "Guardar" at bounding box center [1002, 64] width 93 height 29
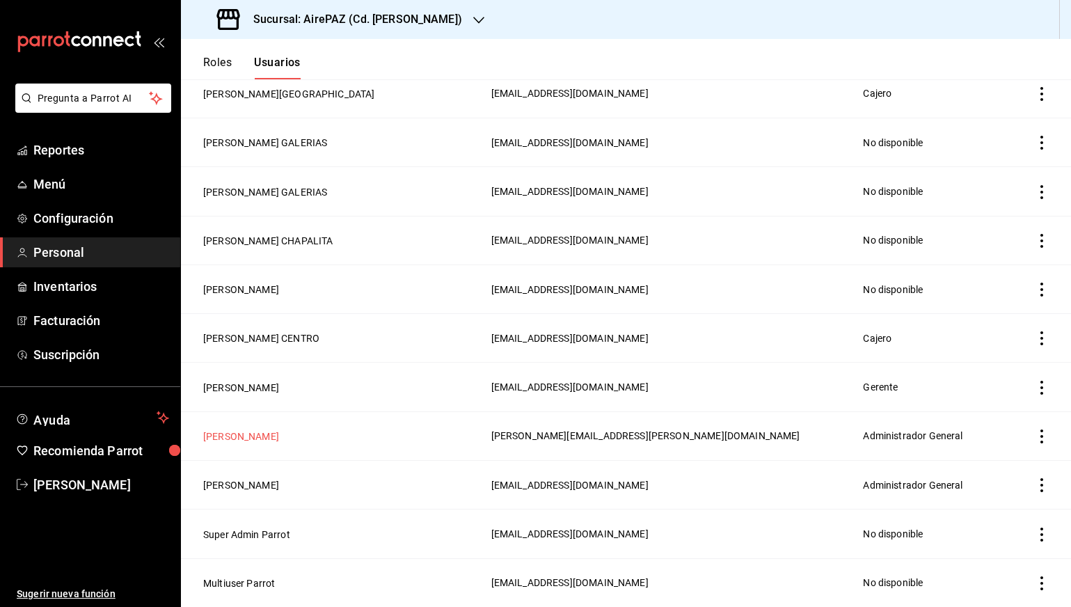
scroll to position [1911, 0]
click at [241, 438] on button "[PERSON_NAME]" at bounding box center [241, 436] width 76 height 14
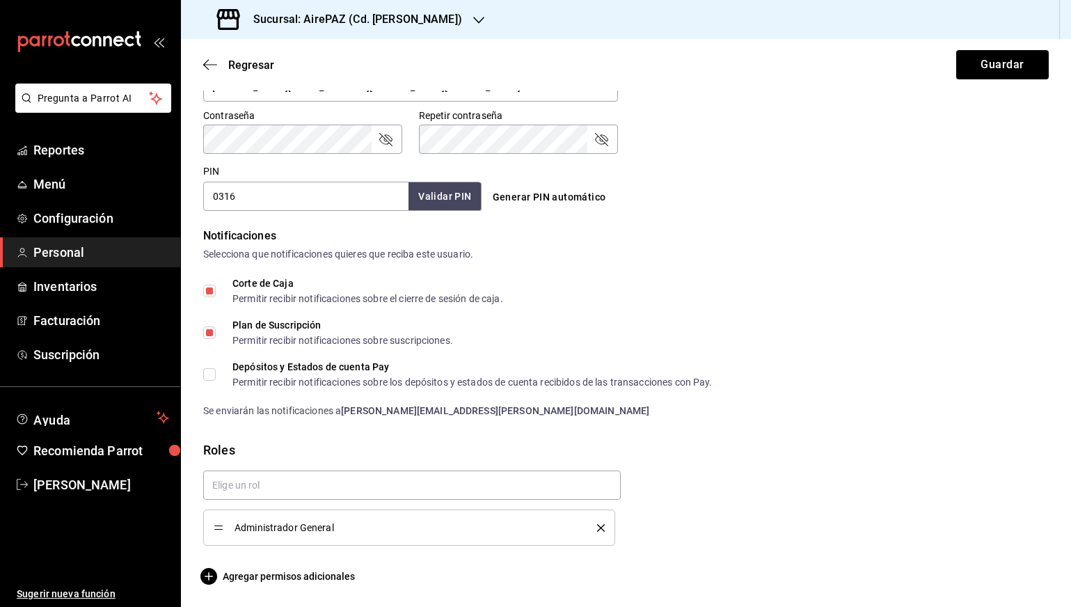
scroll to position [582, 0]
click at [311, 577] on span "Agregar permisos adicionales" at bounding box center [279, 576] width 152 height 17
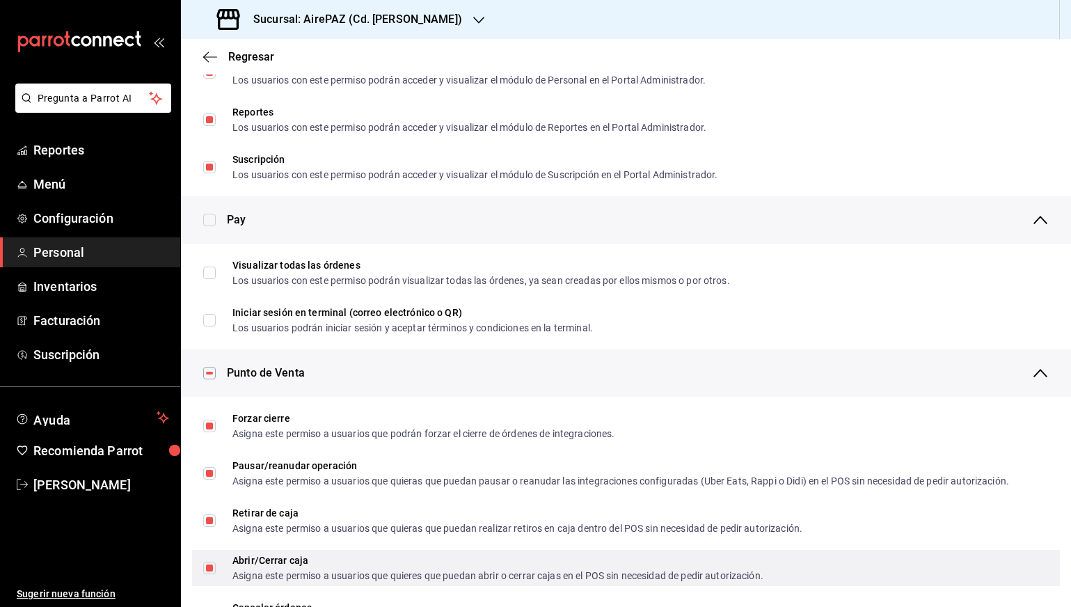
scroll to position [932, 0]
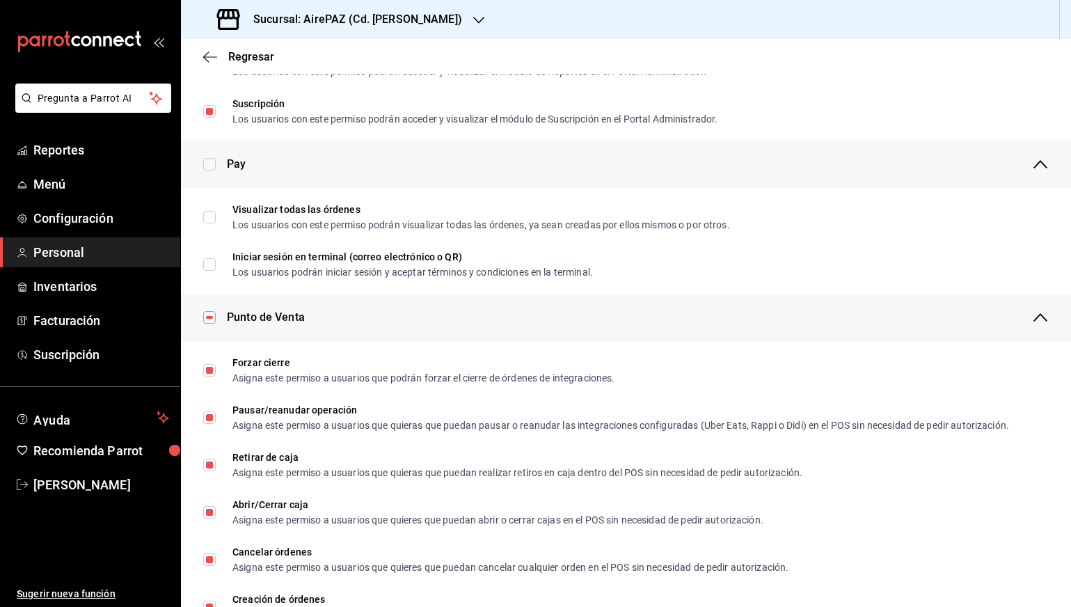
click at [199, 60] on div "Regresar" at bounding box center [626, 56] width 890 height 35
click at [207, 58] on icon "button" at bounding box center [210, 57] width 14 height 13
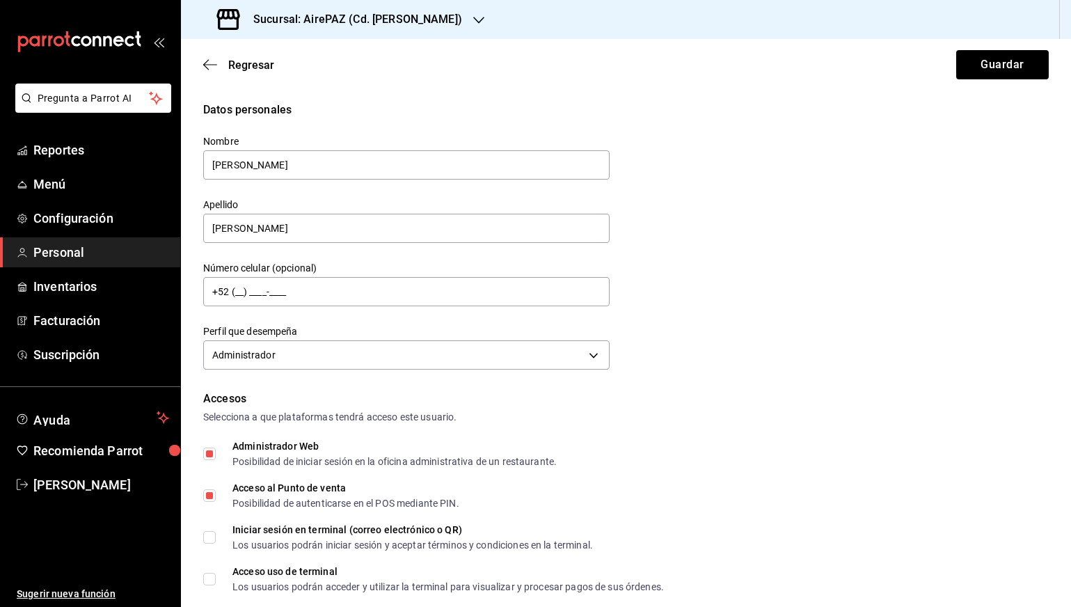
scroll to position [0, 0]
click at [209, 62] on icon "button" at bounding box center [210, 64] width 14 height 13
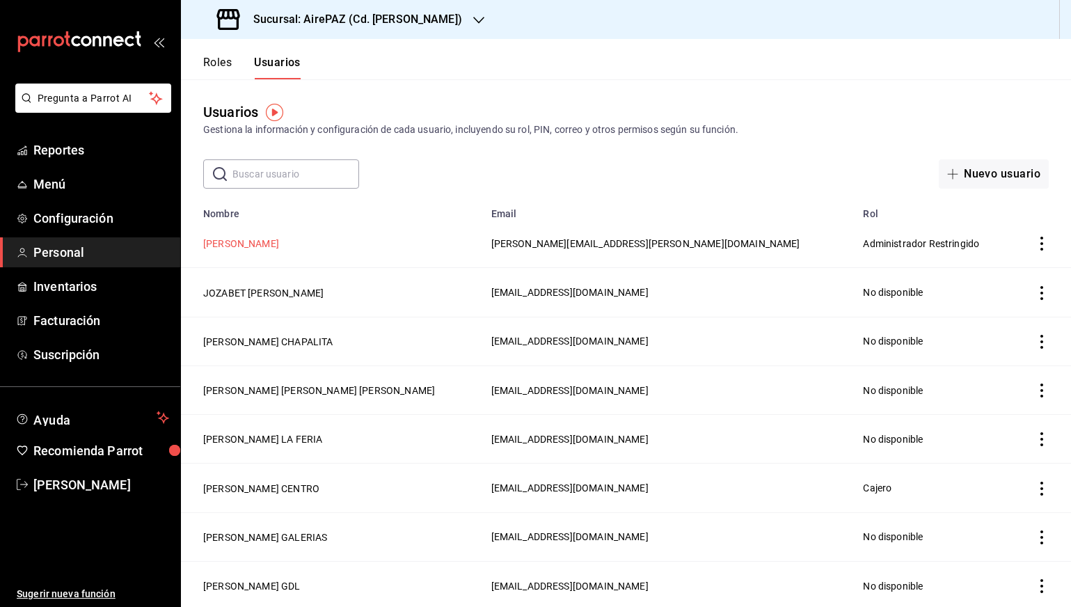
click at [274, 241] on button "[PERSON_NAME]" at bounding box center [241, 244] width 76 height 14
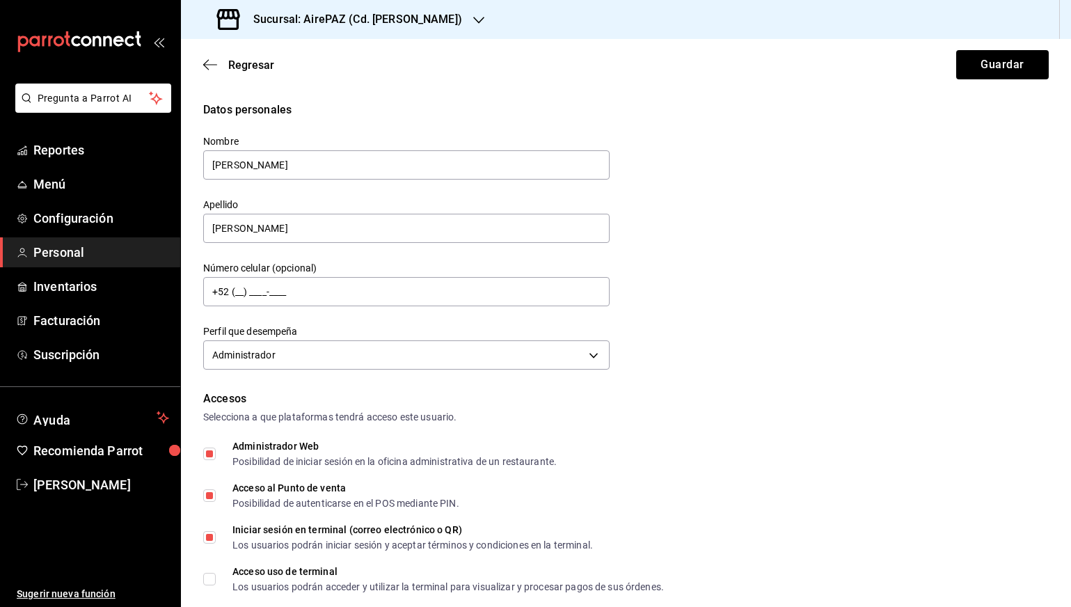
click at [415, 24] on h3 "Sucursal: AirePAZ (Cd. [PERSON_NAME])" at bounding box center [352, 19] width 220 height 17
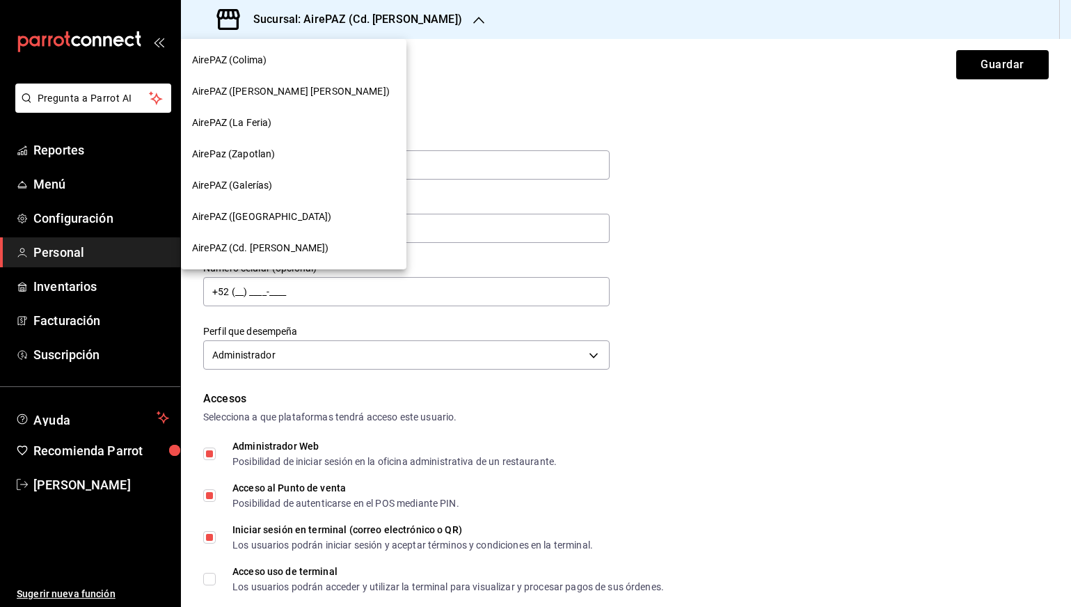
click at [526, 89] on div at bounding box center [535, 303] width 1071 height 607
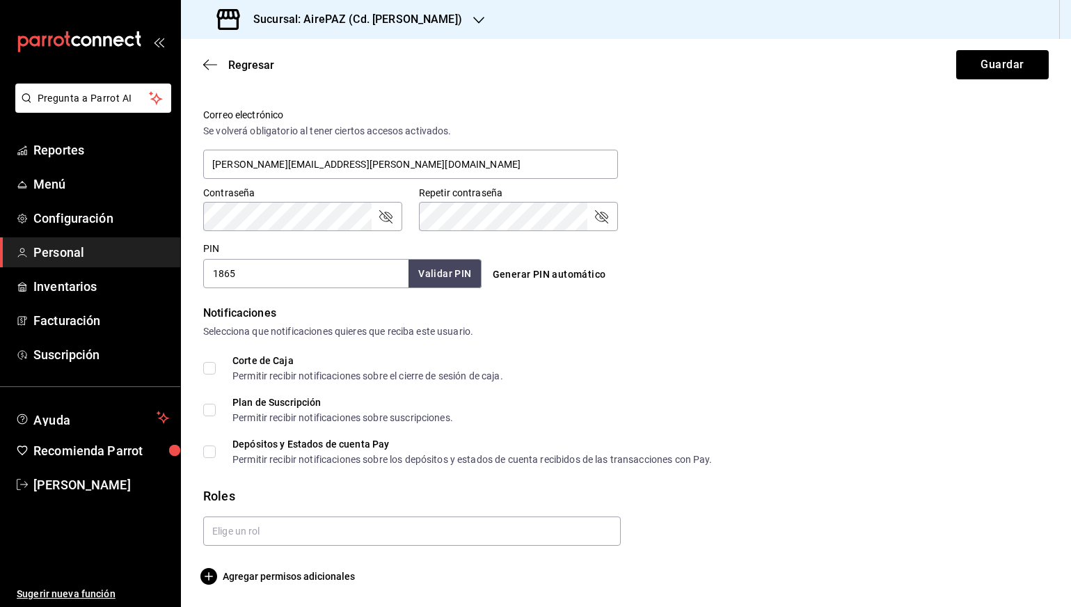
click at [310, 589] on main "Regresar Guardar Datos personales Nombre [PERSON_NAME] [PERSON_NAME] Número cel…" at bounding box center [626, 70] width 890 height 1073
click at [310, 568] on span "Agregar permisos adicionales" at bounding box center [279, 576] width 152 height 17
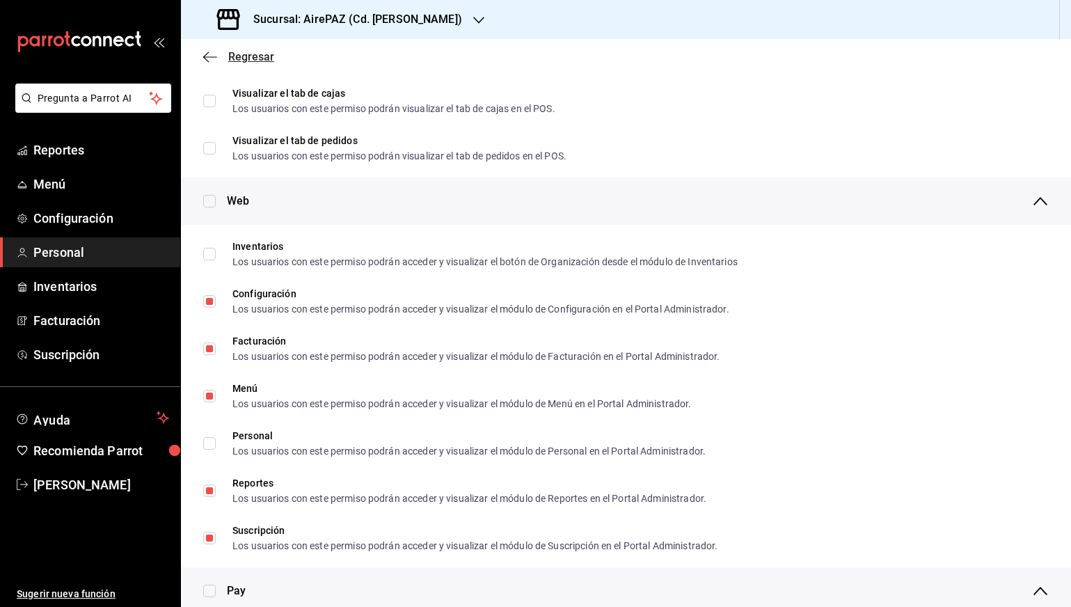
click at [215, 52] on icon "button" at bounding box center [210, 57] width 14 height 13
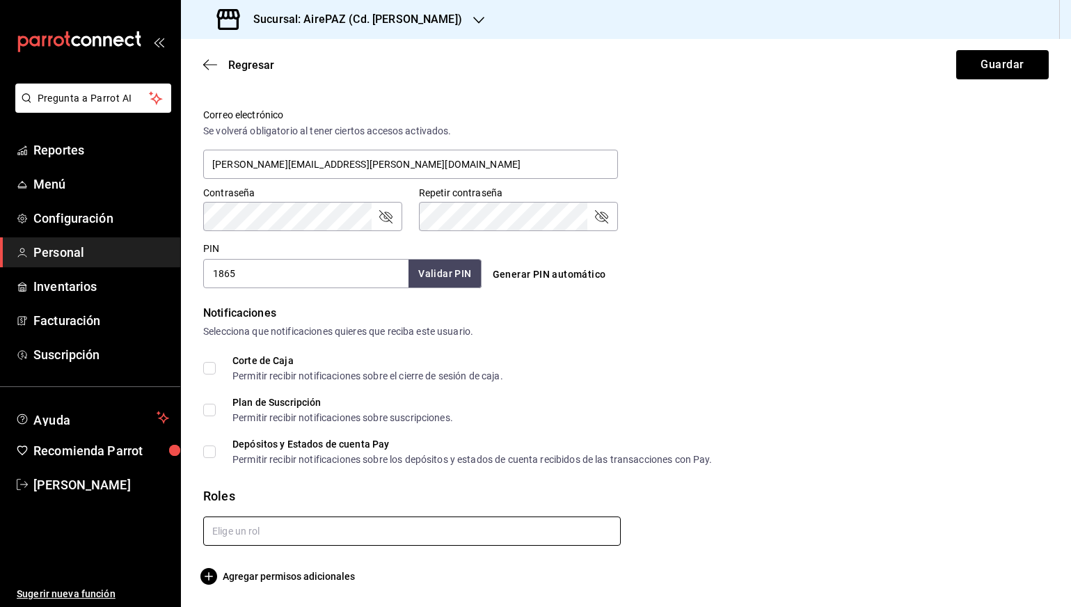
click at [335, 532] on input "text" at bounding box center [412, 530] width 418 height 29
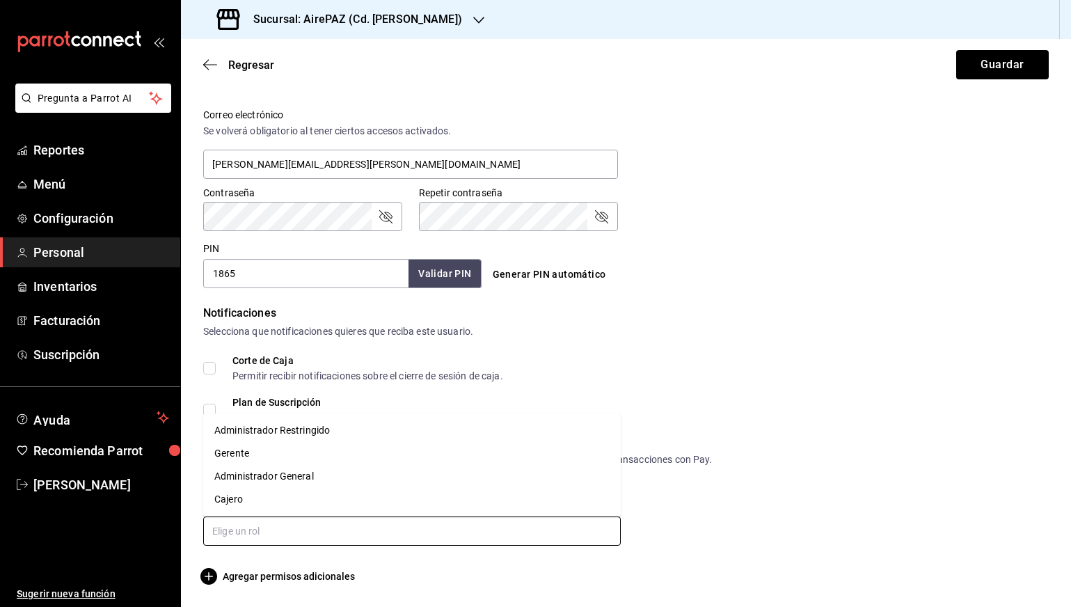
click at [306, 477] on li "Administrador General" at bounding box center [412, 476] width 418 height 23
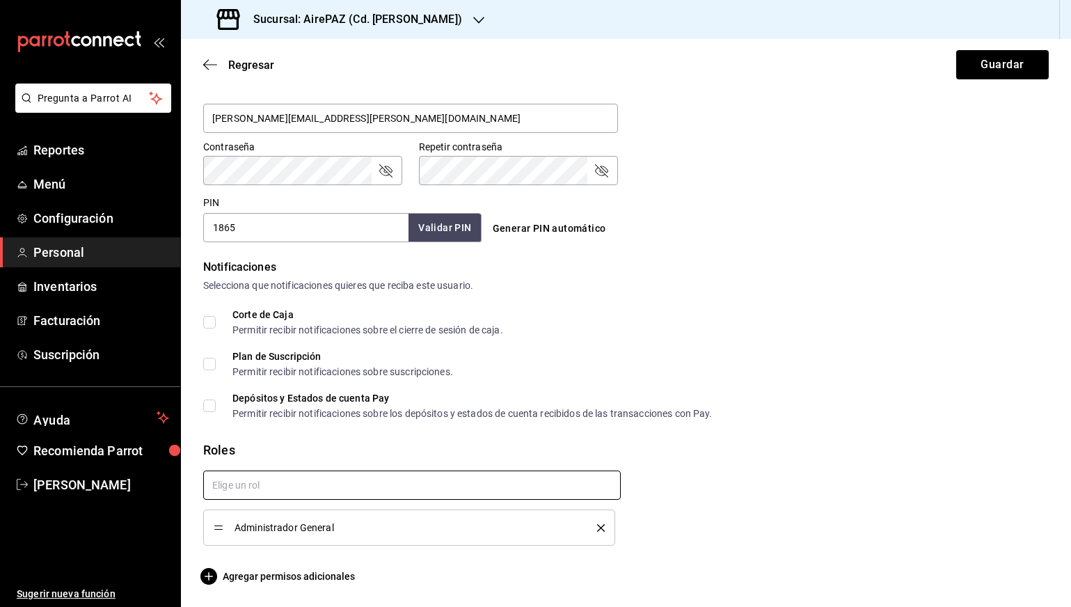
scroll to position [551, 0]
checkbox input "true"
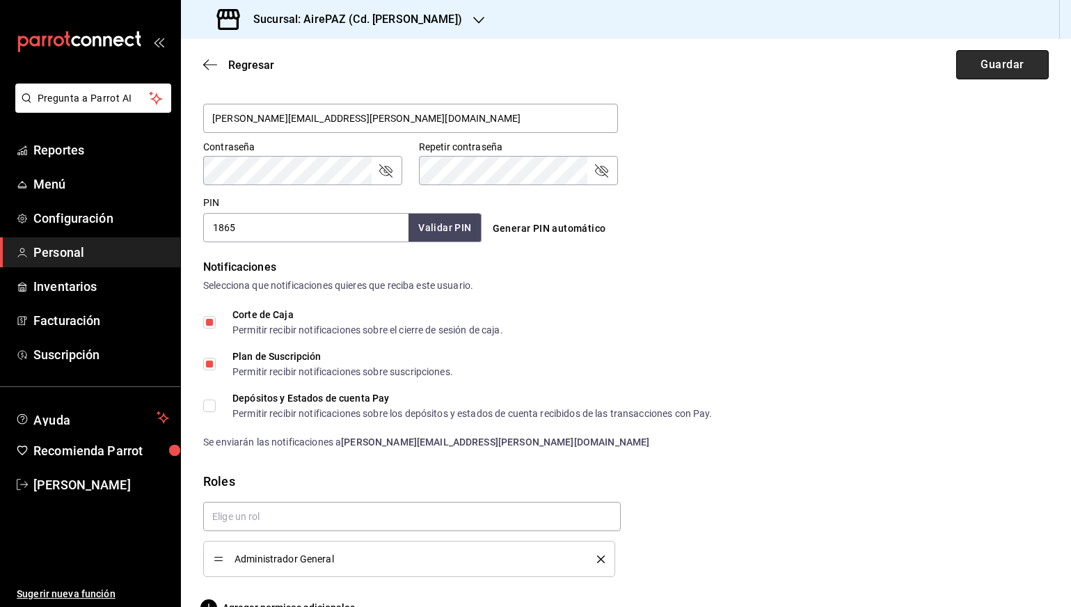
click at [978, 55] on button "Guardar" at bounding box center [1002, 64] width 93 height 29
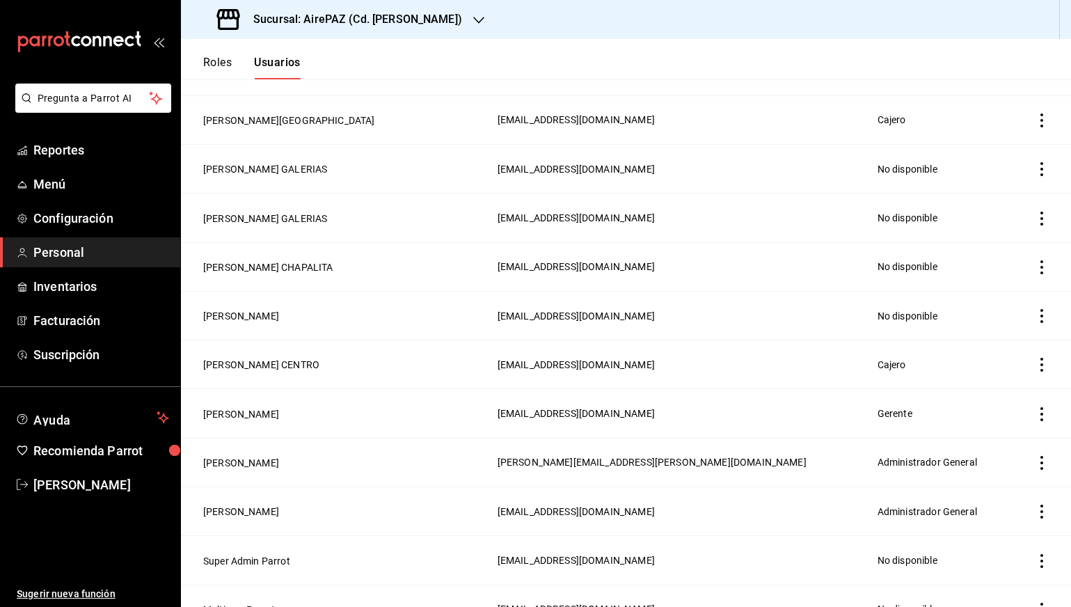
scroll to position [1886, 0]
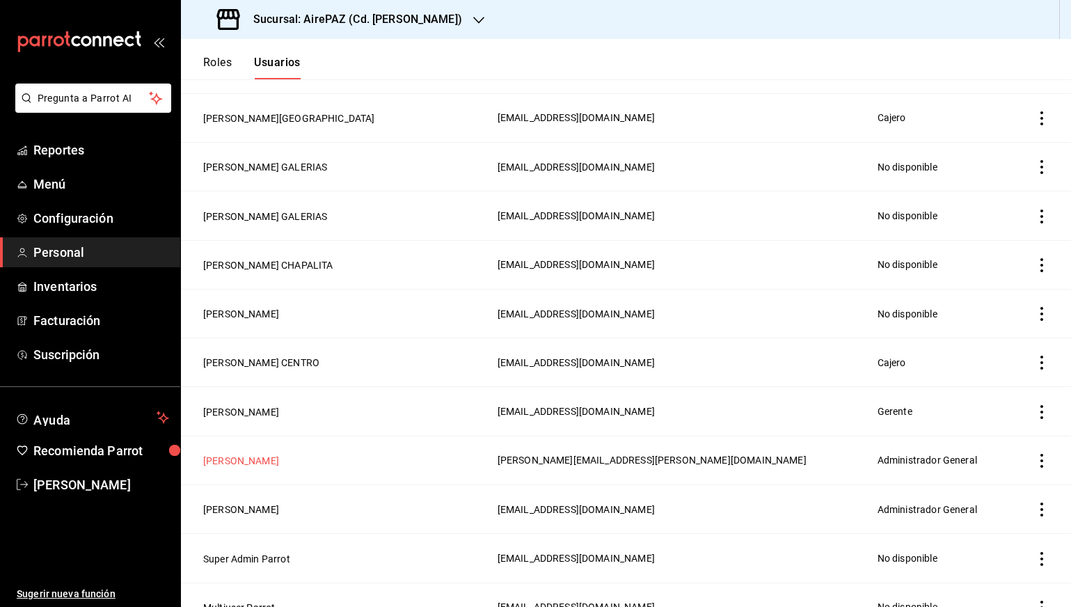
click at [253, 463] on button "[PERSON_NAME]" at bounding box center [241, 461] width 76 height 14
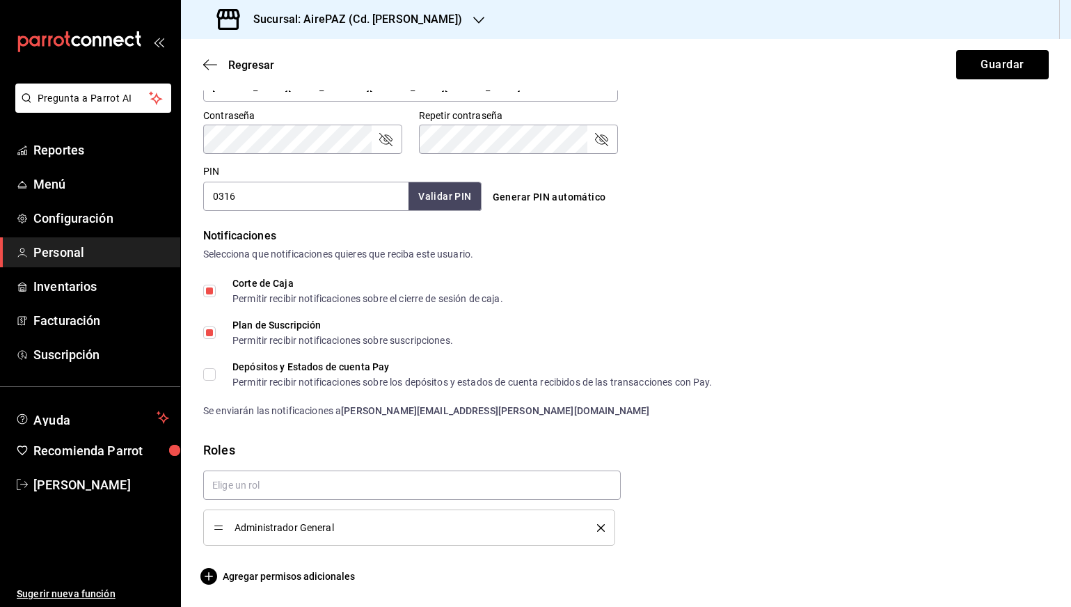
scroll to position [582, 0]
click at [211, 377] on input "Depósitos y Estados de cuenta Pay Permitir recibir notificaciones sobre los dep…" at bounding box center [209, 374] width 13 height 13
checkbox input "true"
click at [266, 578] on span "Agregar permisos adicionales" at bounding box center [279, 576] width 152 height 17
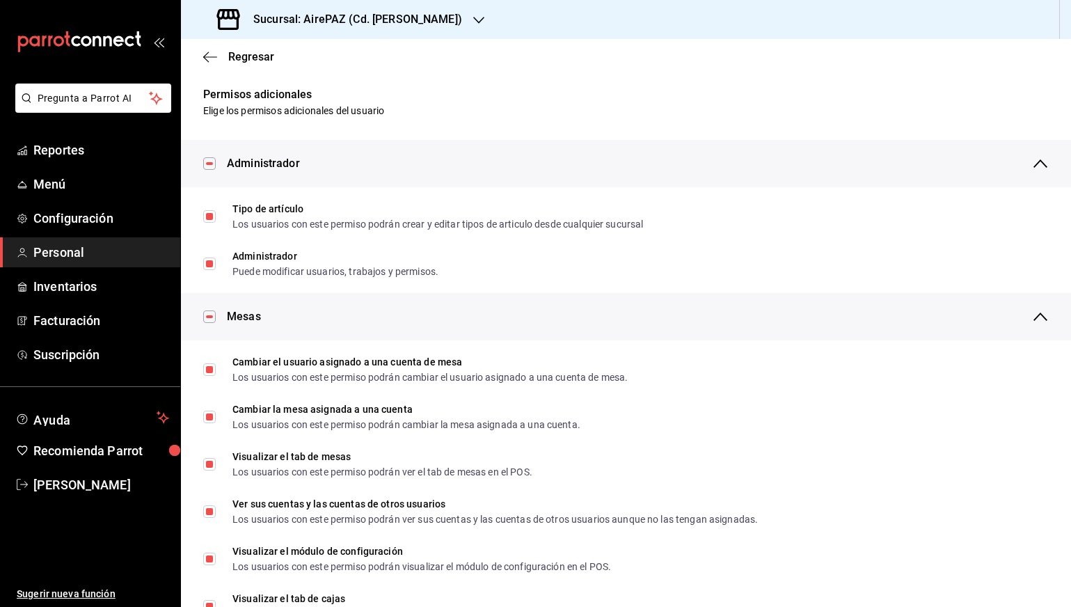
scroll to position [0, 0]
click at [207, 61] on icon "button" at bounding box center [206, 56] width 6 height 10
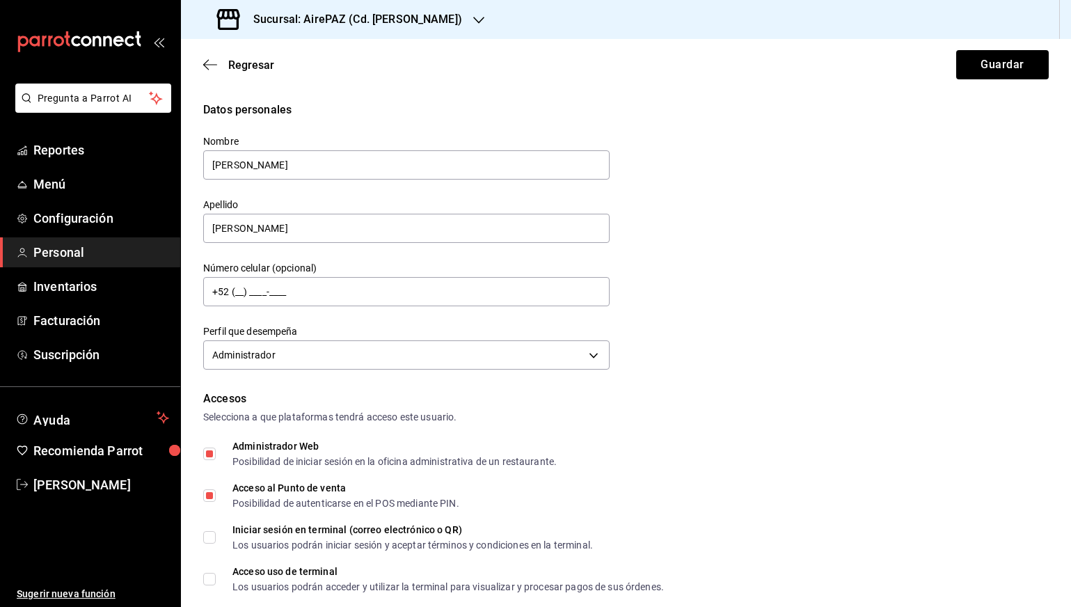
click at [207, 61] on icon "button" at bounding box center [206, 65] width 6 height 10
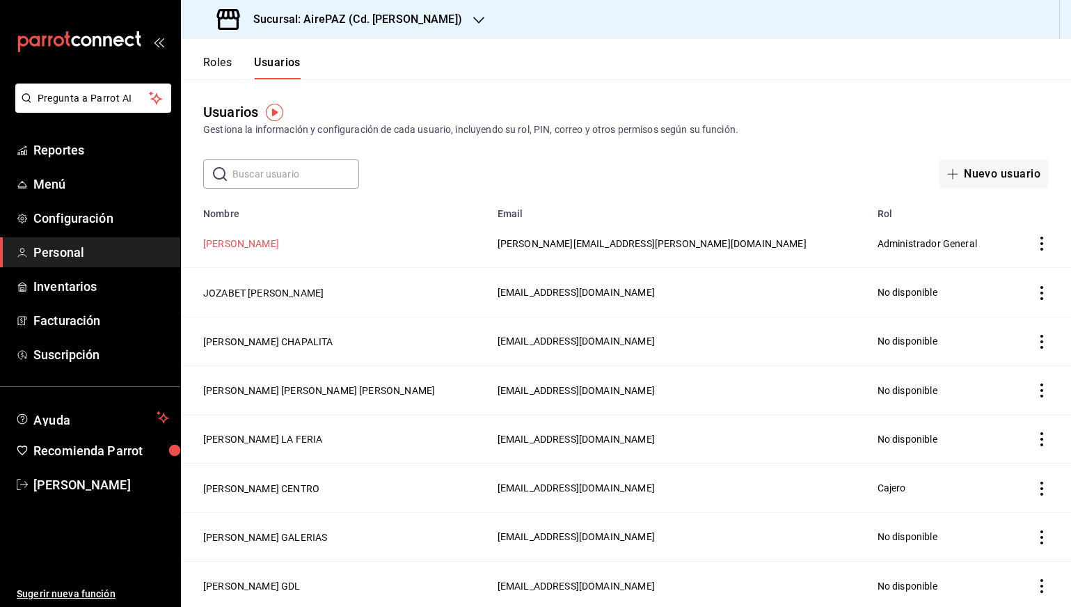
click at [267, 241] on button "[PERSON_NAME]" at bounding box center [241, 244] width 76 height 14
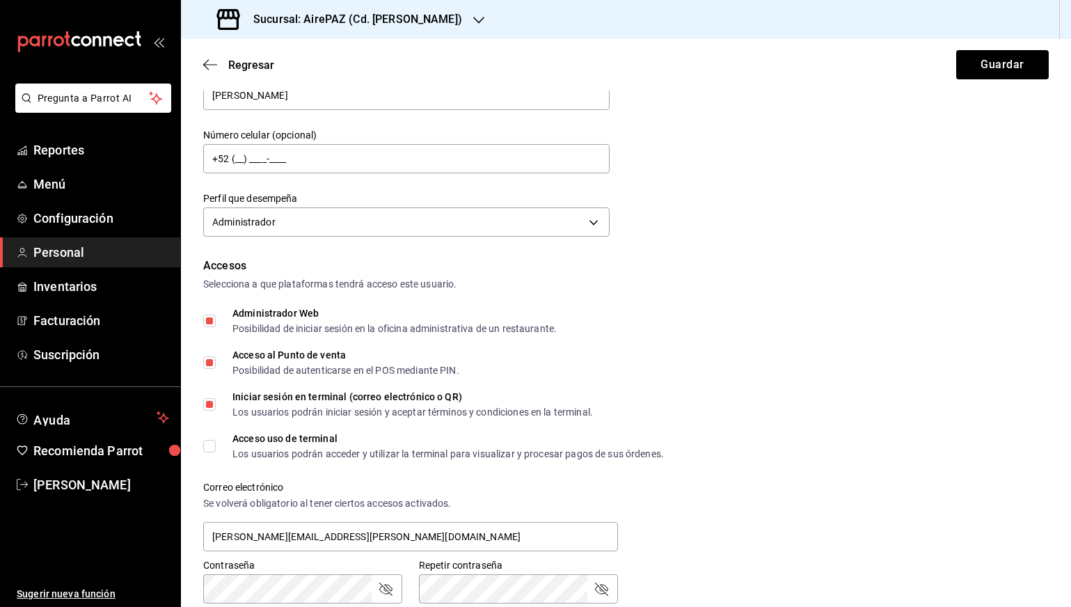
scroll to position [63, 0]
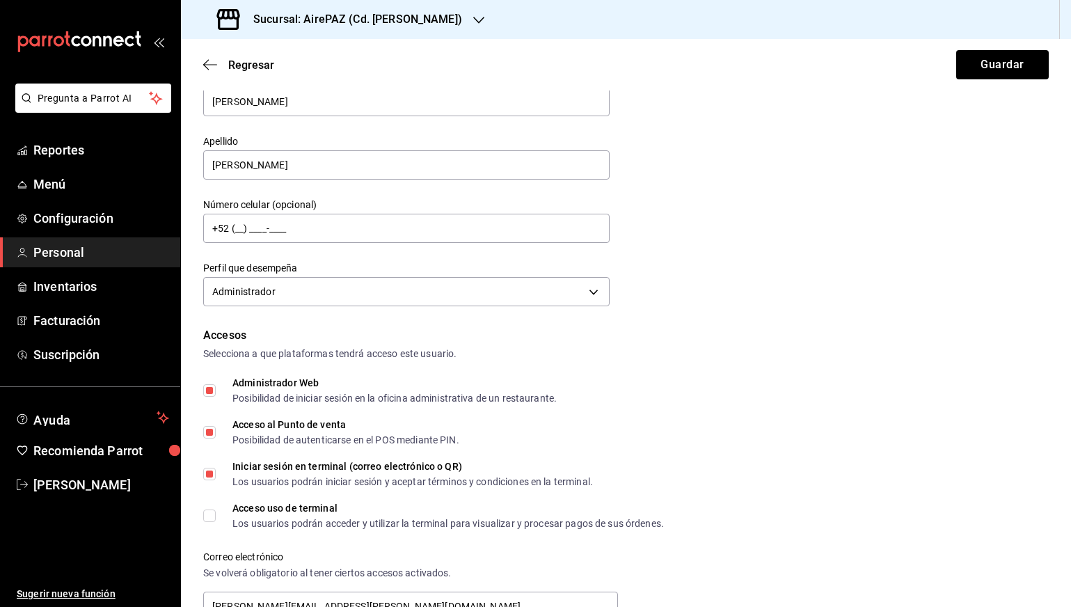
click at [378, 14] on h3 "Sucursal: AirePAZ (Cd. [PERSON_NAME])" at bounding box center [352, 19] width 220 height 17
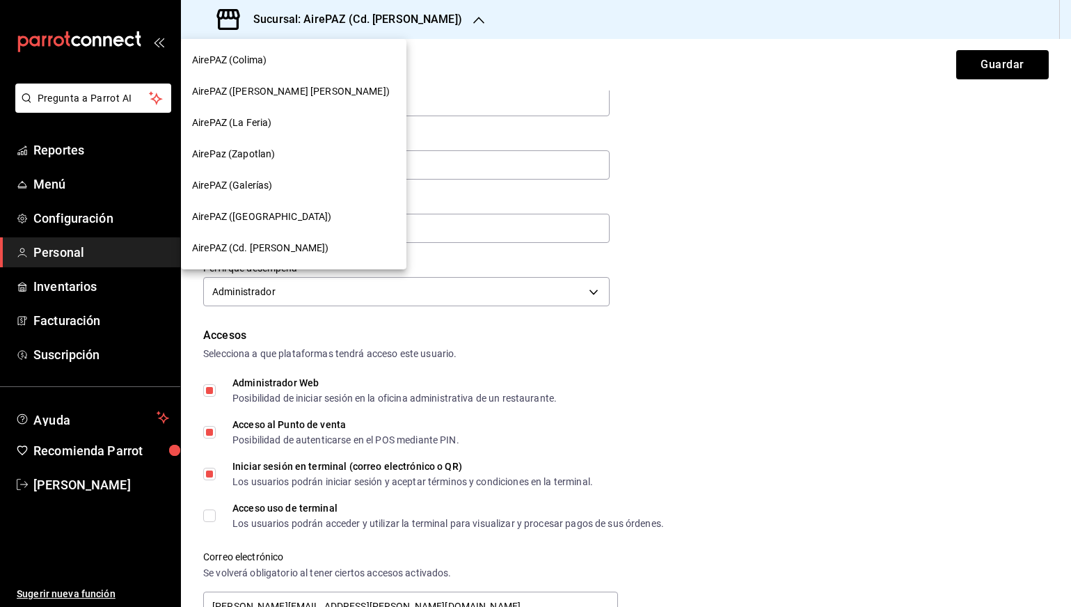
click at [414, 60] on div at bounding box center [535, 303] width 1071 height 607
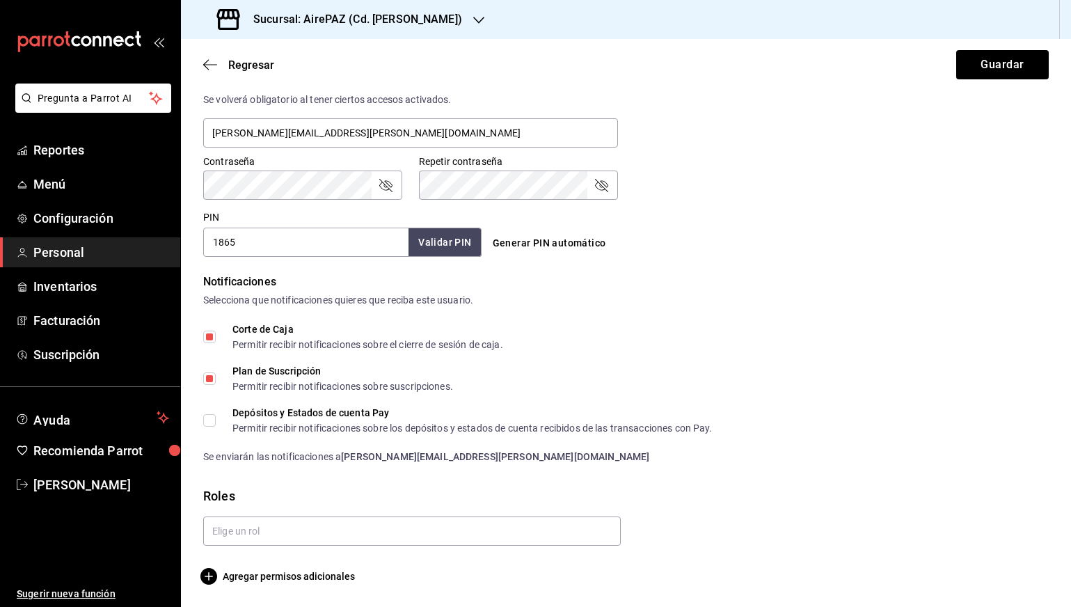
scroll to position [537, 0]
click at [214, 378] on input "Plan de Suscripción Permitir recibir notificaciones sobre suscripciones." at bounding box center [209, 378] width 13 height 13
checkbox input "false"
click at [307, 532] on input "text" at bounding box center [412, 530] width 418 height 29
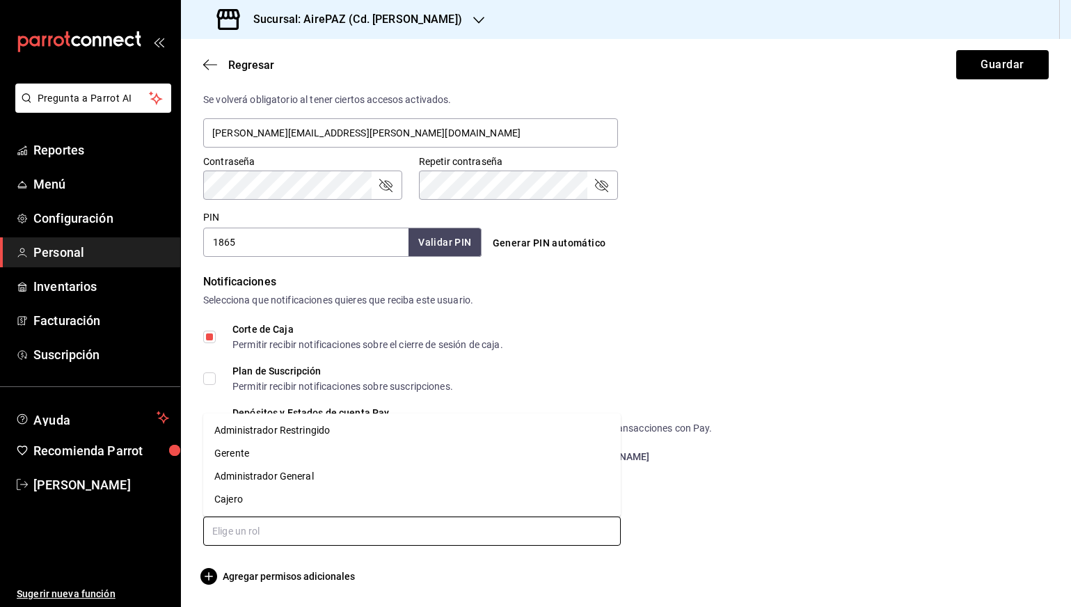
click at [335, 477] on li "Administrador General" at bounding box center [412, 476] width 418 height 23
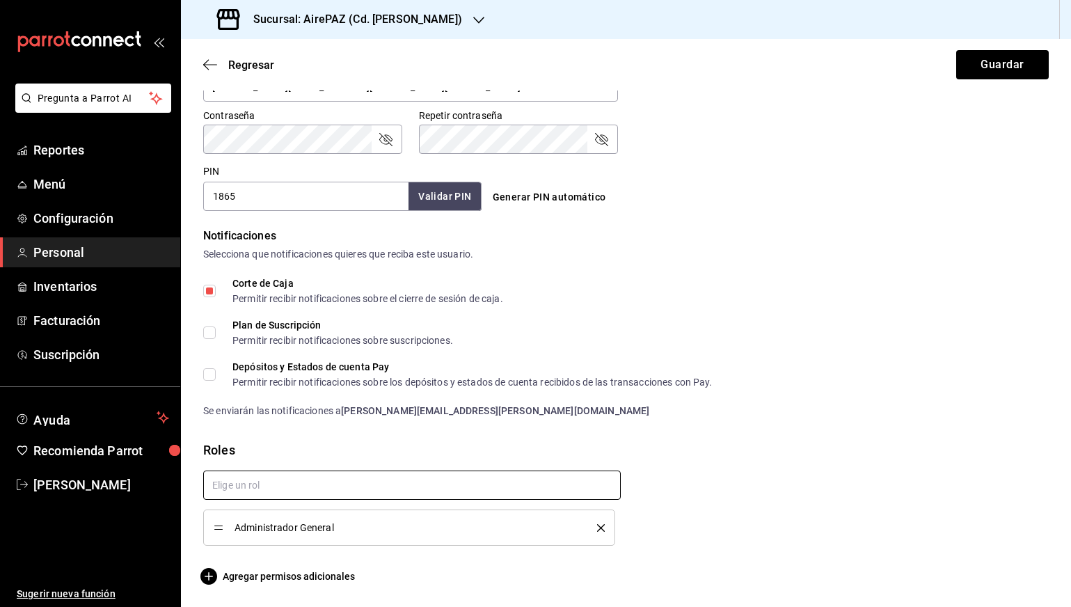
scroll to position [582, 0]
click at [314, 569] on span "Agregar permisos adicionales" at bounding box center [279, 576] width 152 height 17
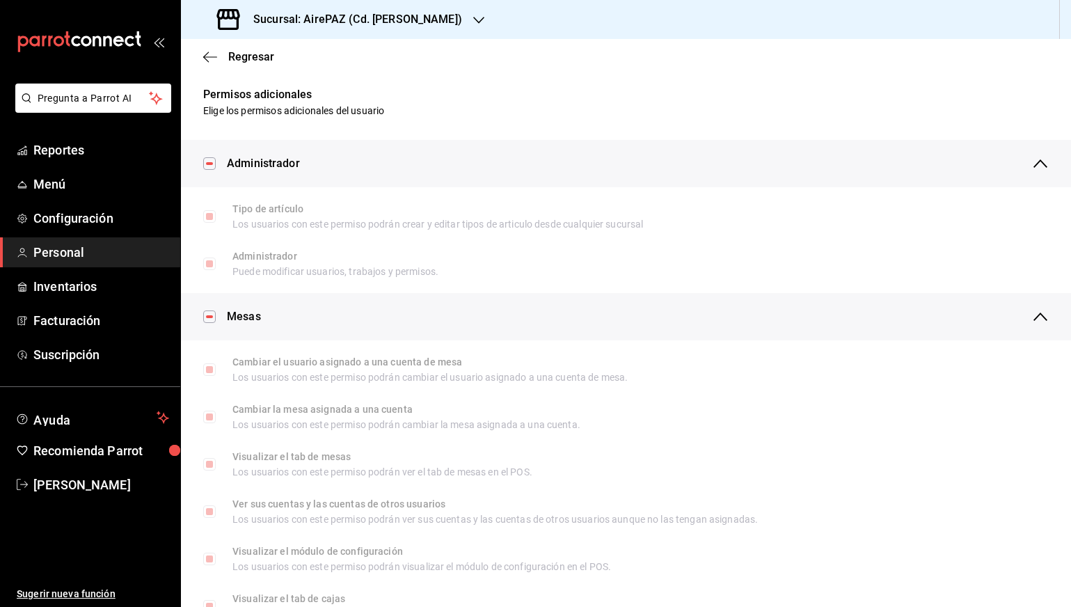
scroll to position [0, 0]
click at [216, 51] on icon "button" at bounding box center [210, 57] width 14 height 13
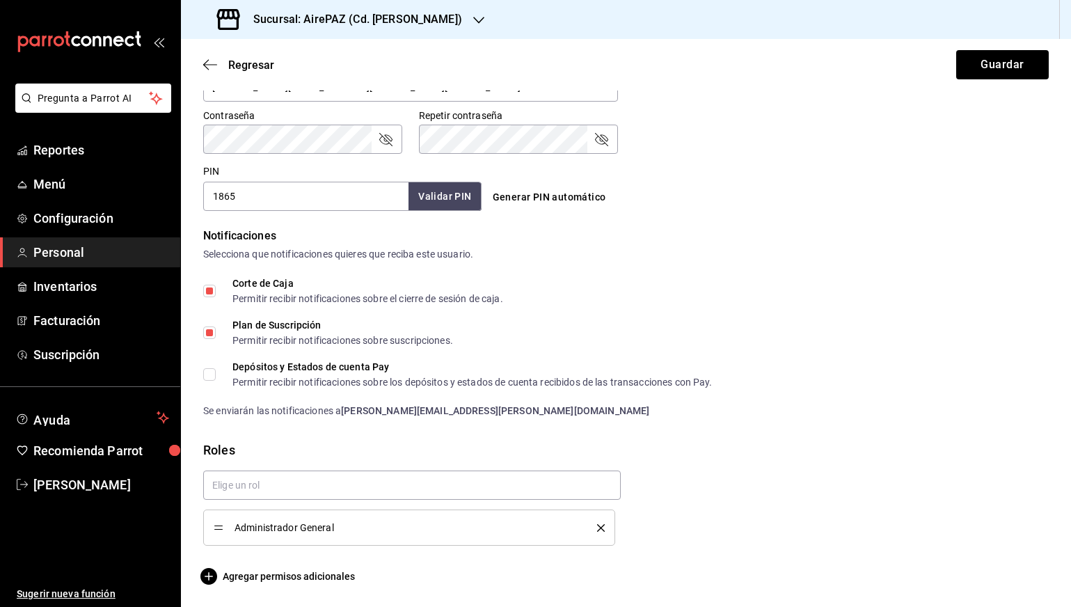
scroll to position [582, 0]
click at [520, 525] on span "Administrador General" at bounding box center [406, 528] width 342 height 10
click at [232, 534] on div "Administrador General" at bounding box center [409, 527] width 391 height 15
click at [228, 526] on div "Administrador General" at bounding box center [409, 527] width 391 height 15
click at [251, 525] on span "Administrador General" at bounding box center [406, 528] width 342 height 10
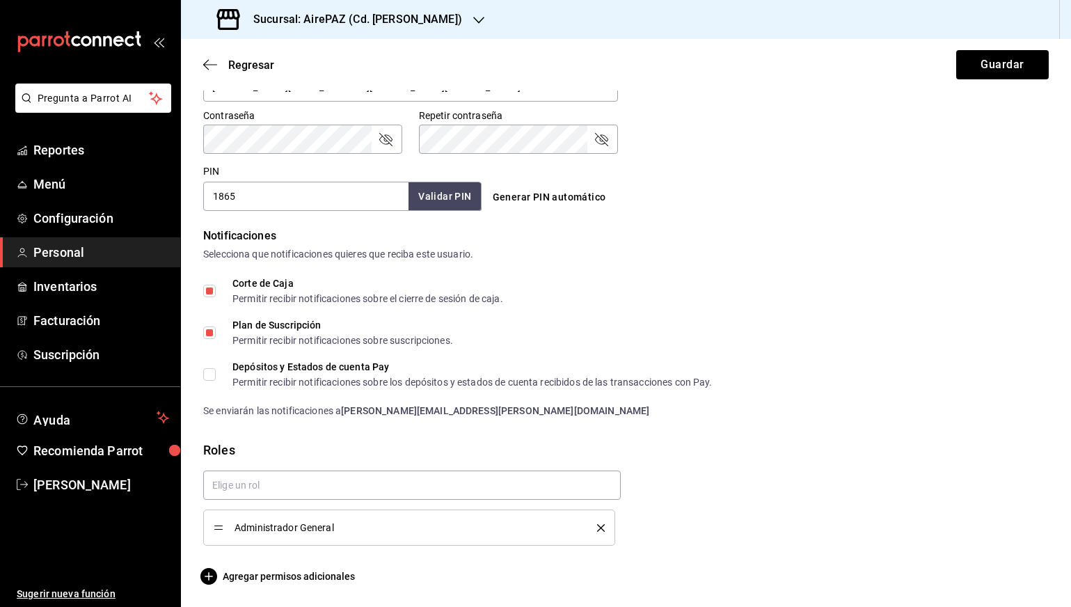
click at [604, 522] on div "Administrador General" at bounding box center [409, 527] width 391 height 15
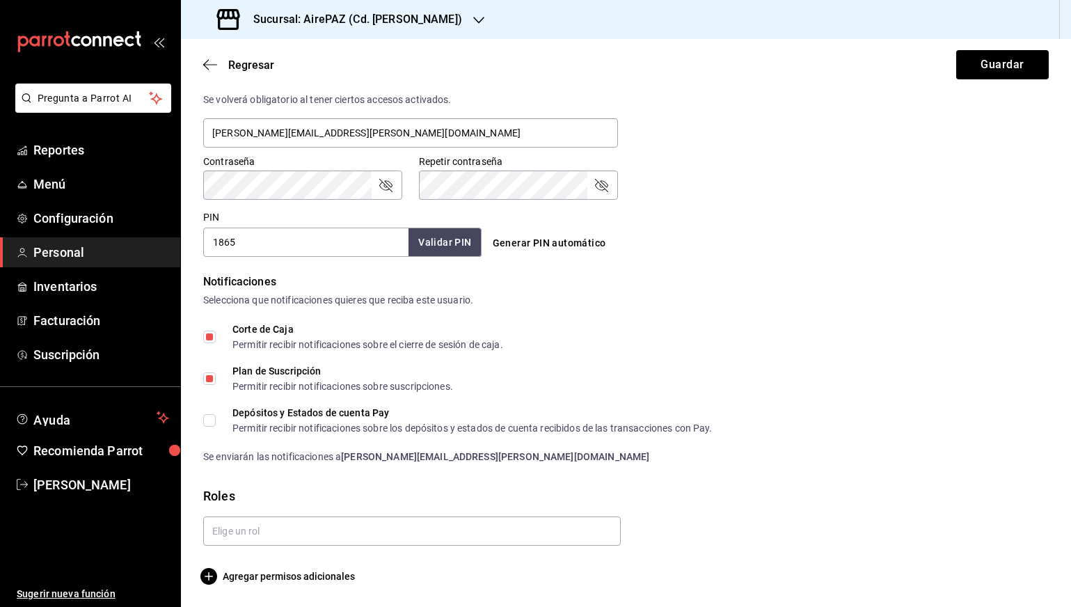
scroll to position [537, 0]
click at [294, 586] on main "Regresar Guardar Datos personales Nombre [PERSON_NAME] [PERSON_NAME] Número cel…" at bounding box center [626, 54] width 890 height 1104
click at [294, 577] on span "Agregar permisos adicionales" at bounding box center [279, 576] width 152 height 17
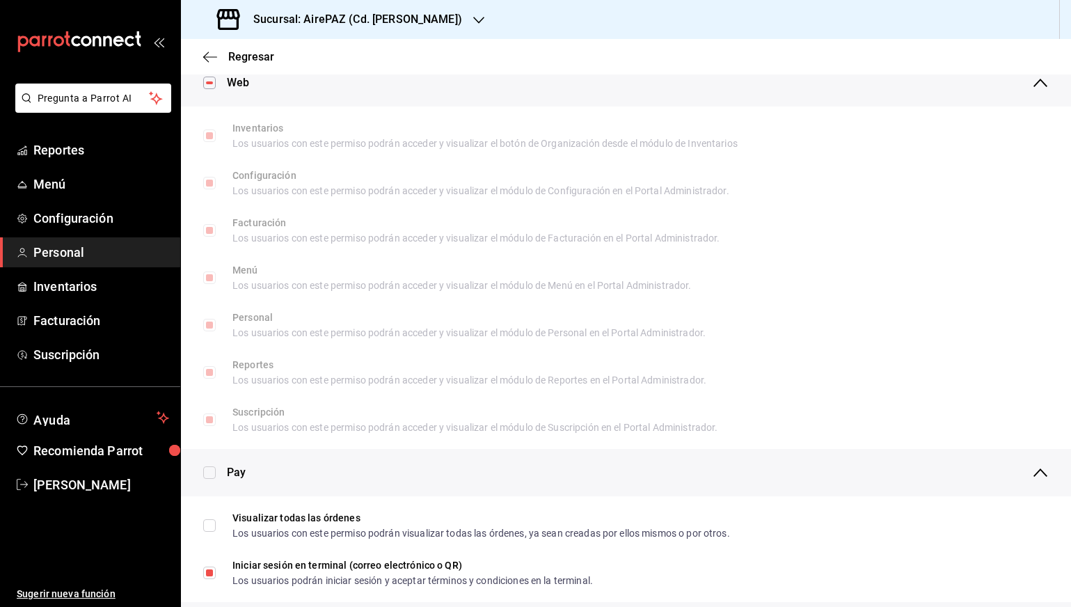
scroll to position [319, 0]
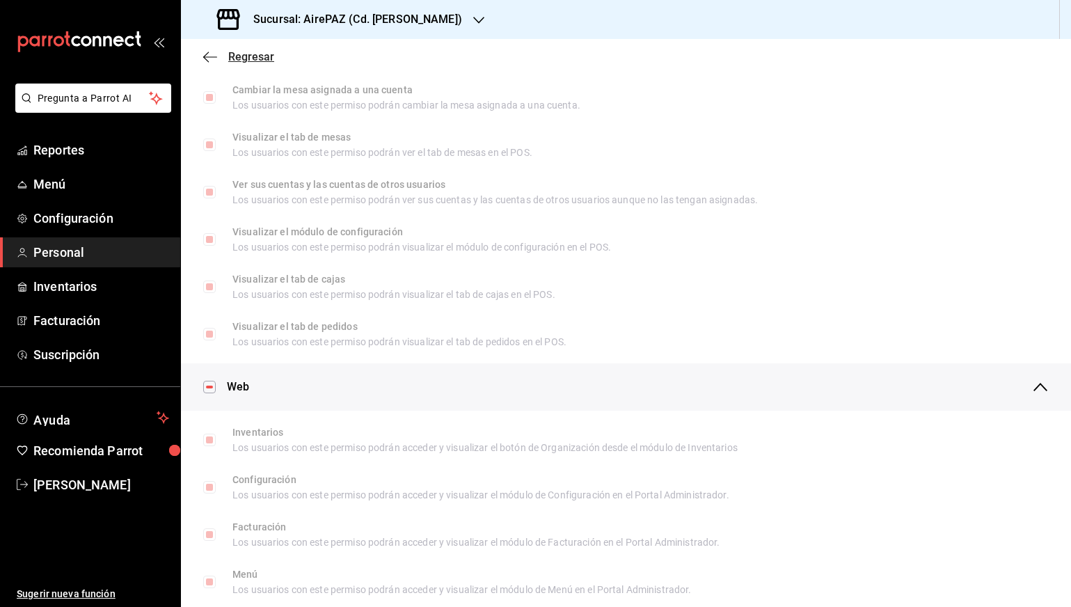
click at [207, 52] on icon "button" at bounding box center [210, 57] width 14 height 13
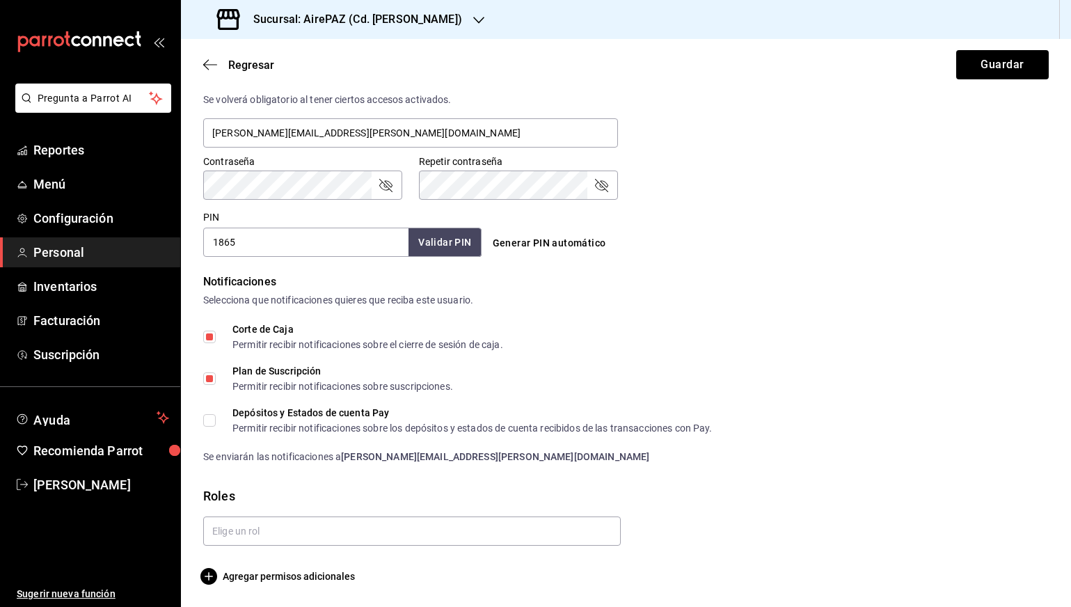
scroll to position [537, 0]
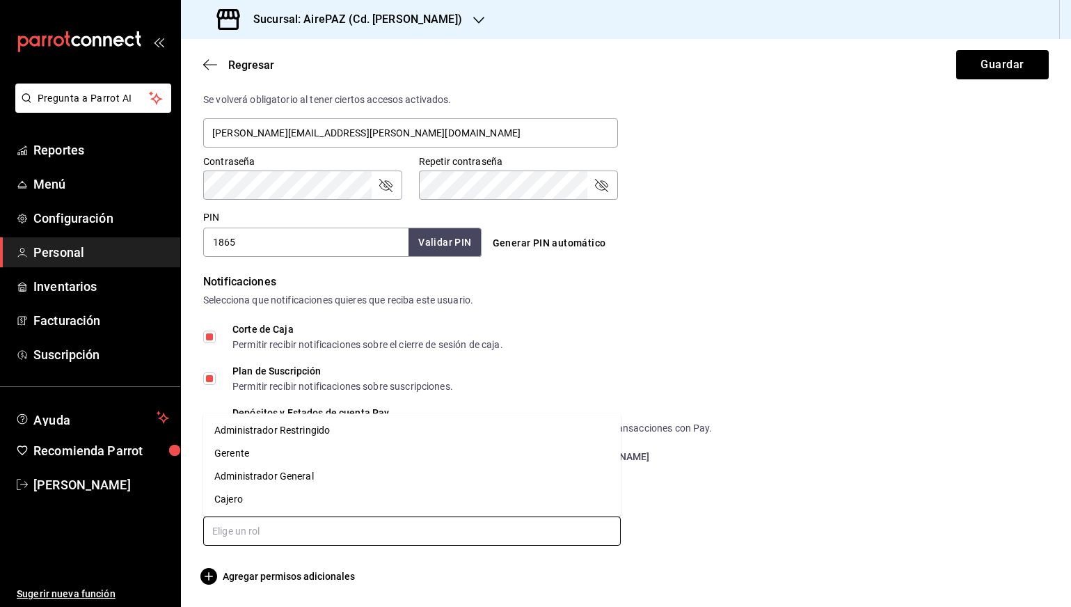
click at [324, 539] on input "text" at bounding box center [412, 530] width 418 height 29
click at [303, 434] on li "Administrador Restringido" at bounding box center [412, 430] width 418 height 23
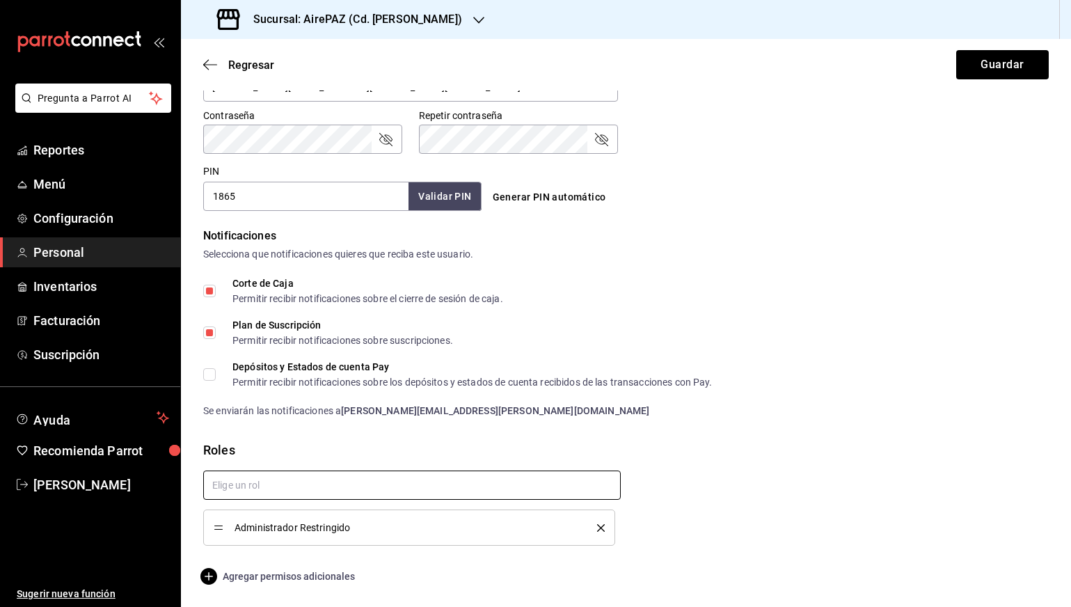
scroll to position [582, 0]
click at [209, 578] on icon "button" at bounding box center [208, 576] width 17 height 17
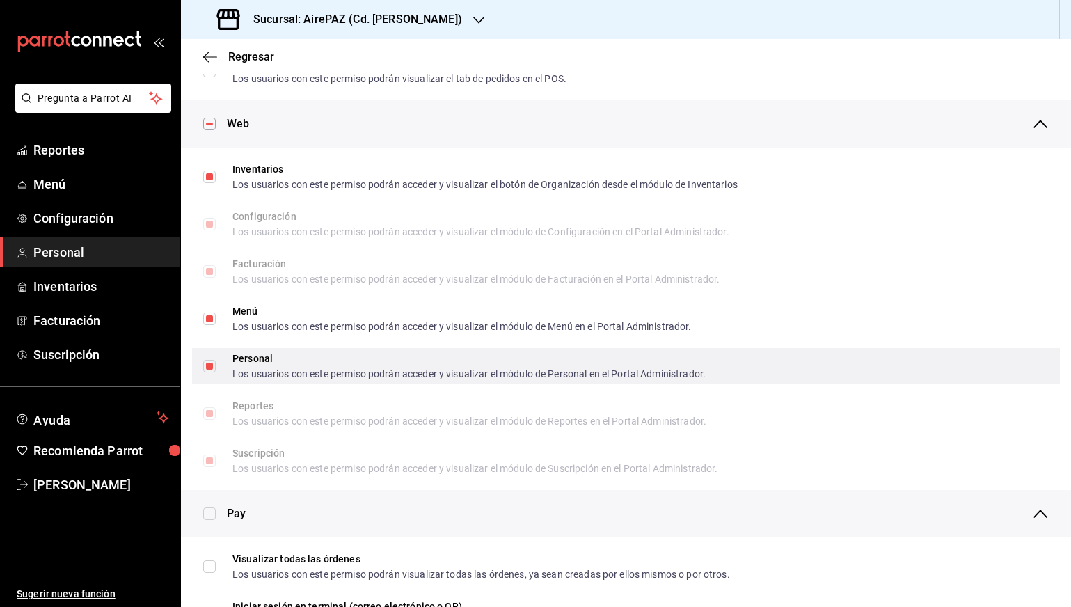
scroll to position [463, 0]
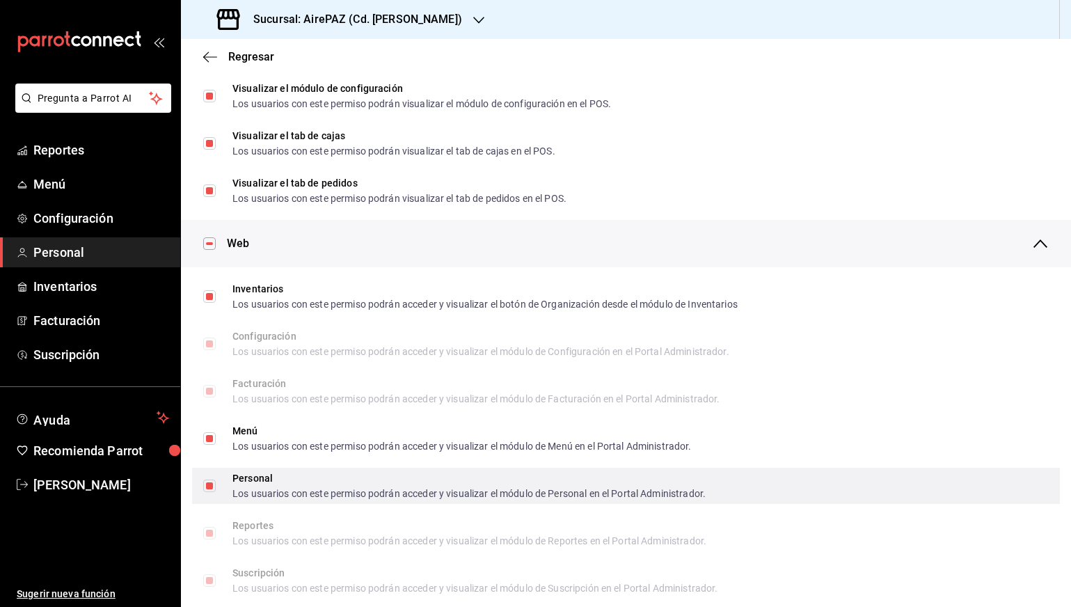
click at [208, 485] on input "Personal Los usuarios con este permiso podrán acceder y visualizar el módulo de…" at bounding box center [209, 485] width 13 height 13
checkbox input "false"
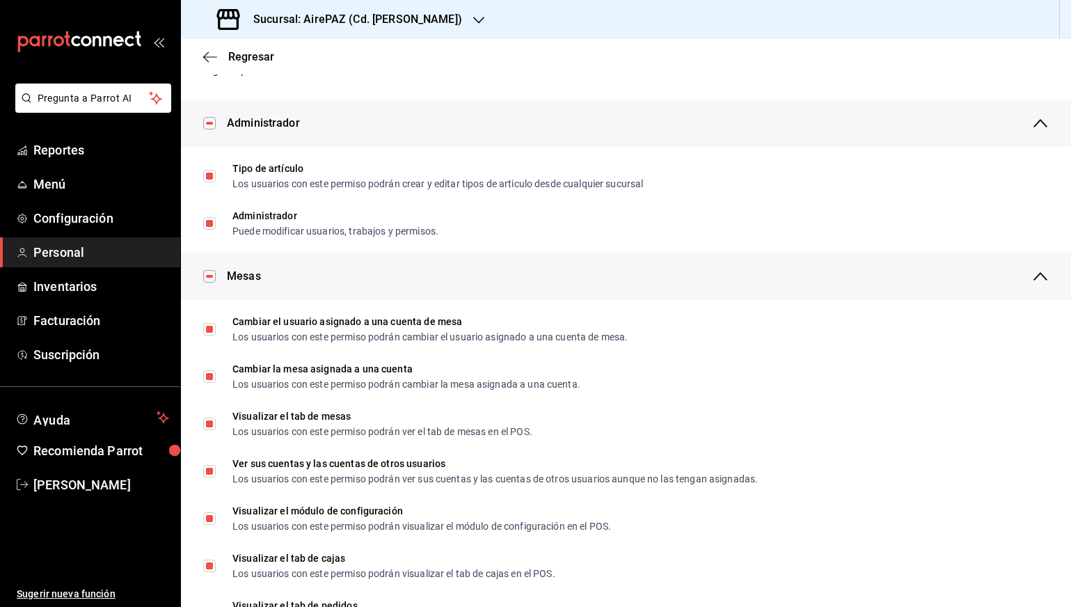
scroll to position [39, 0]
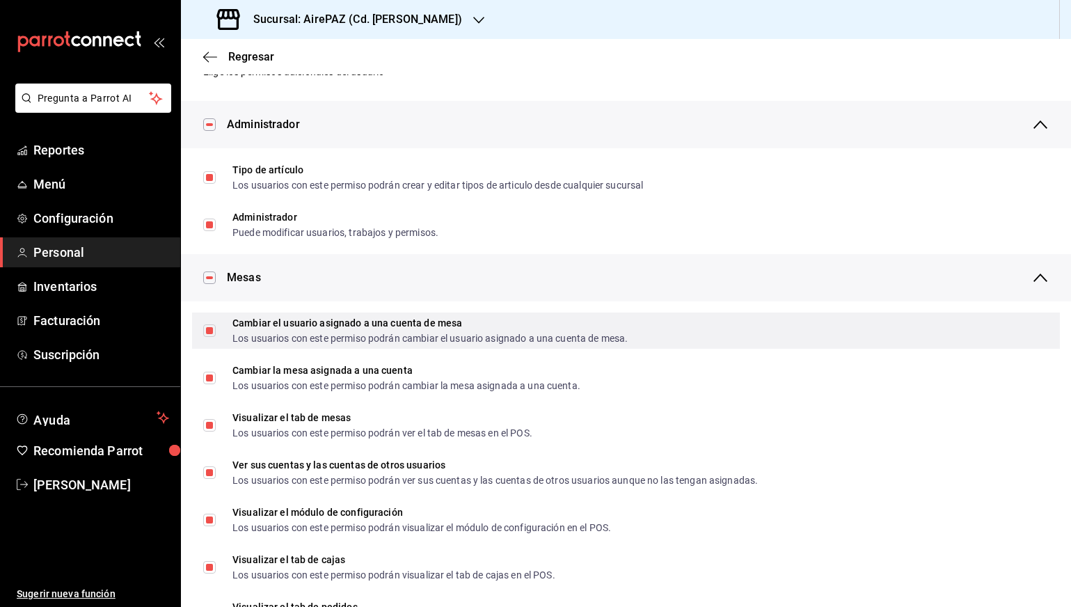
click at [211, 328] on input "Cambiar el usuario asignado a una cuenta de mesa Los usuarios con este permiso …" at bounding box center [209, 330] width 13 height 13
checkbox input "false"
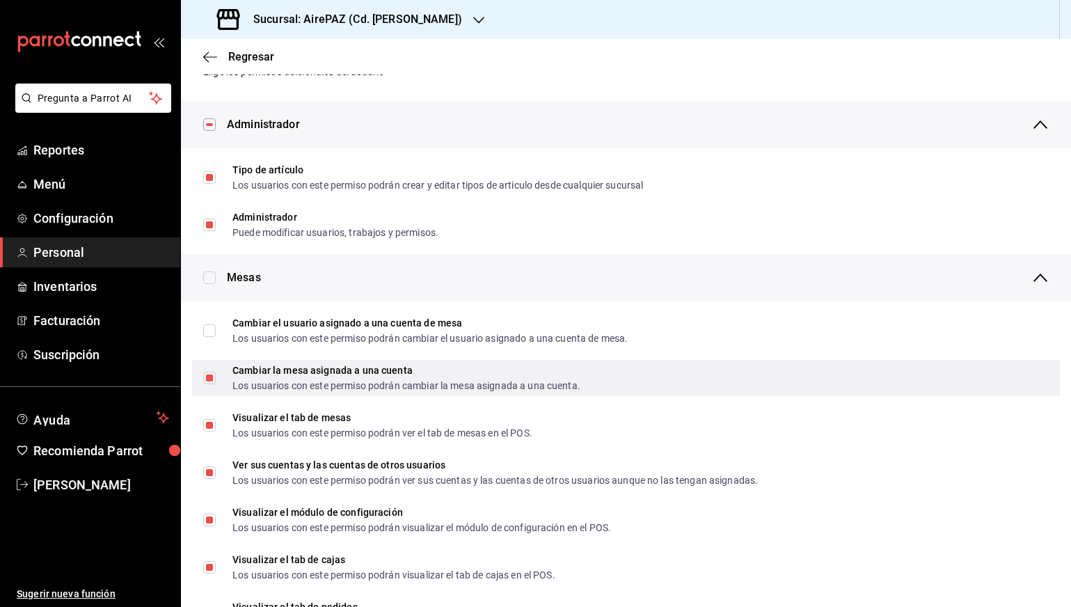
click at [211, 374] on input "Cambiar la mesa asignada a una cuenta Los usuarios con este permiso podrán camb…" at bounding box center [209, 378] width 13 height 13
checkbox input "false"
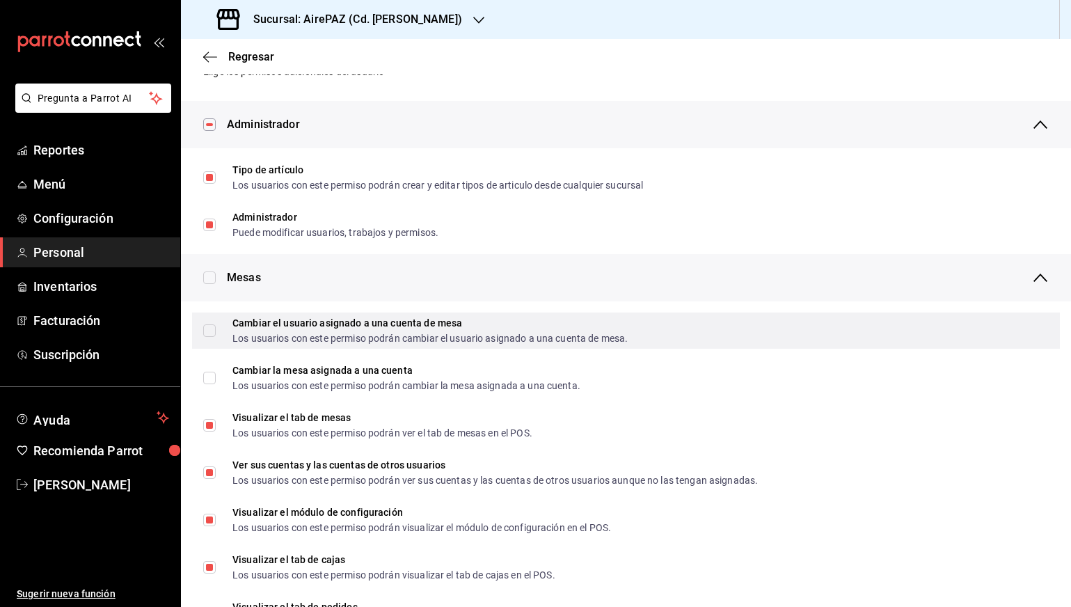
click at [209, 332] on input "Cambiar el usuario asignado a una cuenta de mesa Los usuarios con este permiso …" at bounding box center [209, 330] width 13 height 13
checkbox input "true"
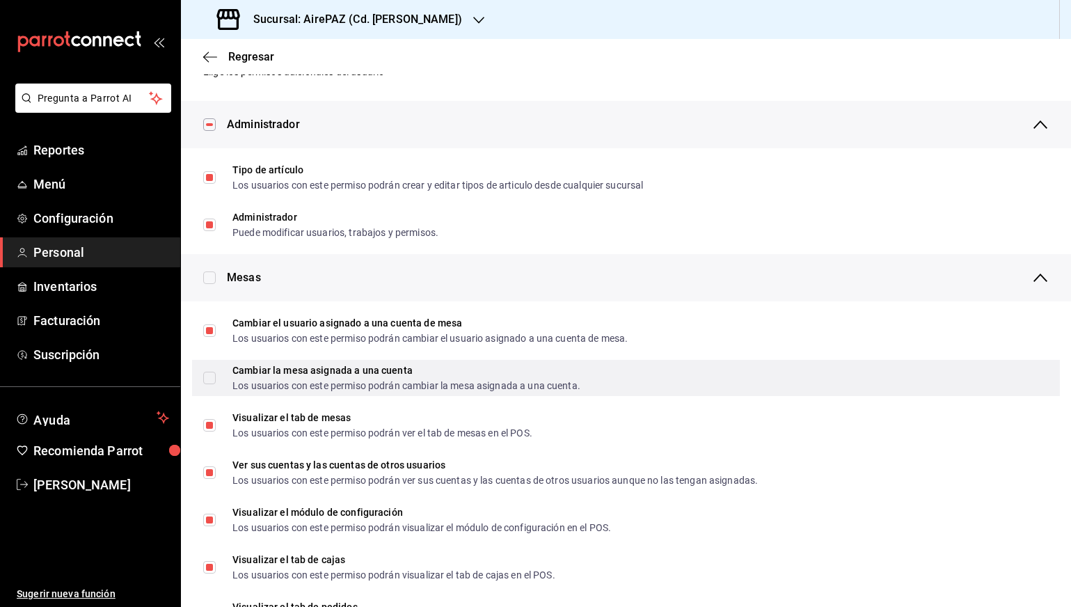
click at [209, 378] on input "Cambiar la mesa asignada a una cuenta Los usuarios con este permiso podrán camb…" at bounding box center [209, 378] width 13 height 13
checkbox input "true"
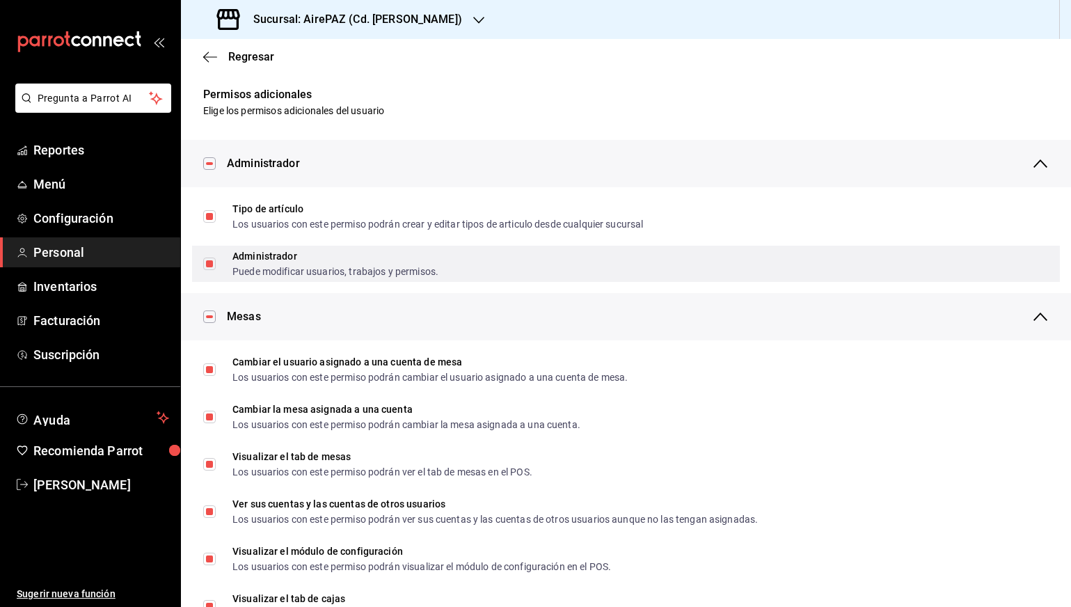
scroll to position [0, 0]
click at [208, 264] on input "Administrador Puede modificar usuarios, trabajos y permisos." at bounding box center [209, 263] width 13 height 13
checkbox input "false"
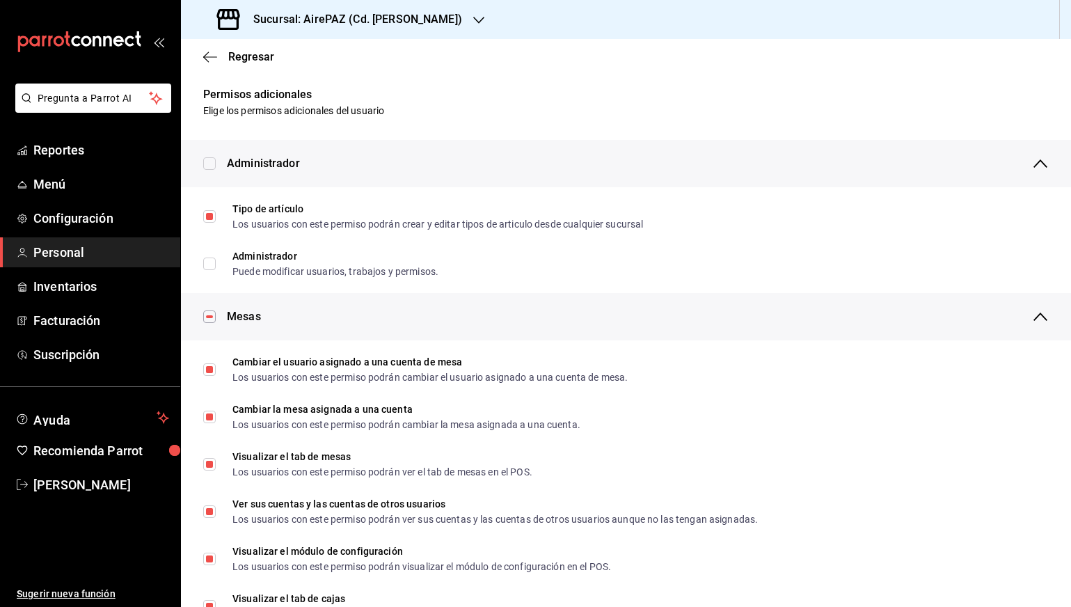
click at [209, 66] on div "Regresar" at bounding box center [626, 56] width 890 height 35
click at [208, 58] on icon "button" at bounding box center [210, 57] width 14 height 13
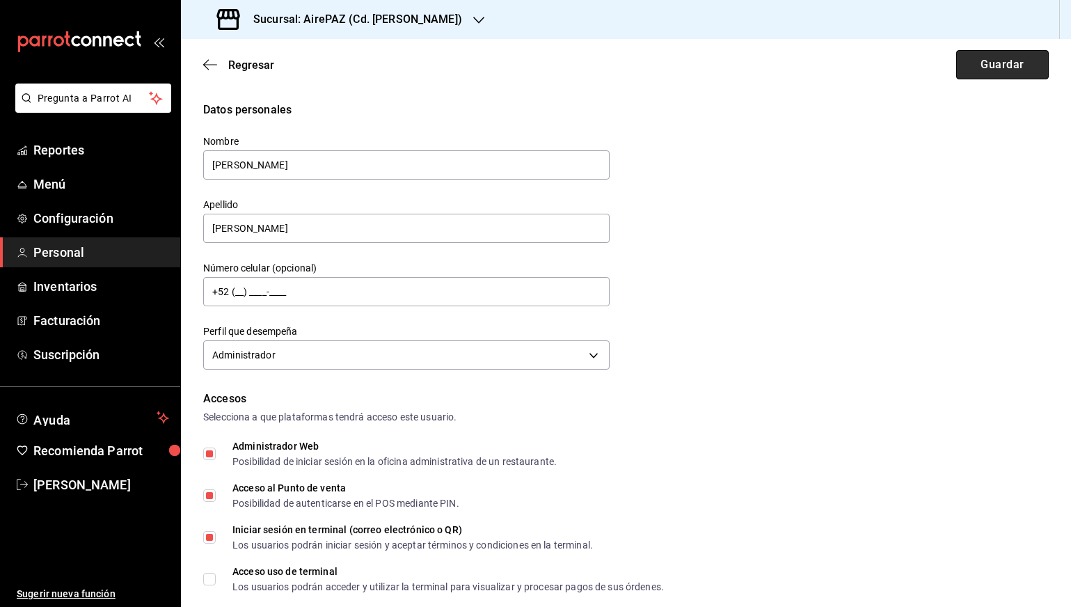
click at [993, 71] on button "Guardar" at bounding box center [1002, 64] width 93 height 29
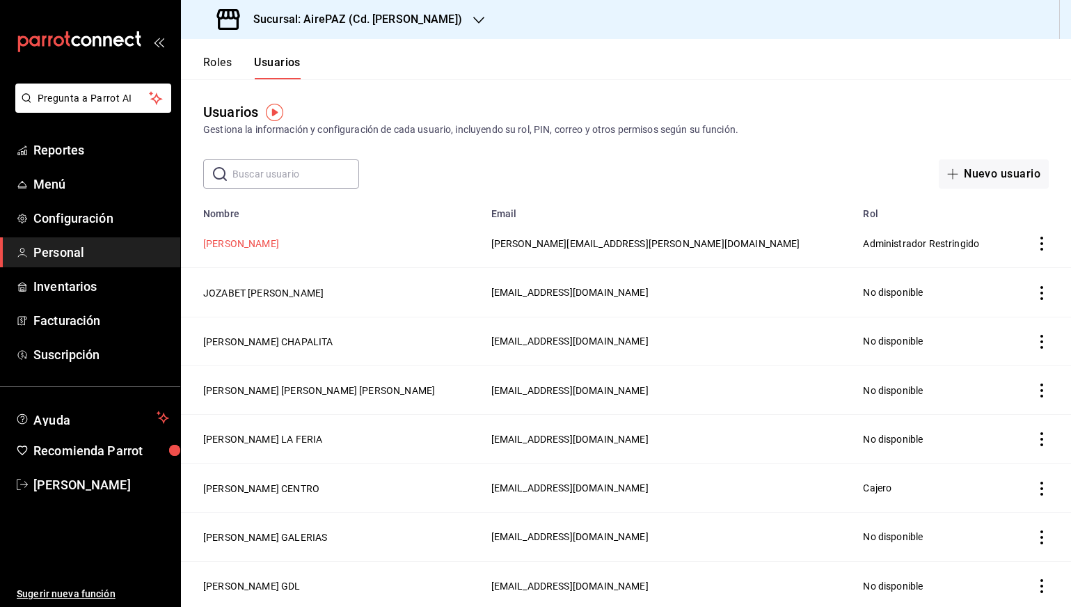
click at [247, 241] on button "[PERSON_NAME]" at bounding box center [241, 244] width 76 height 14
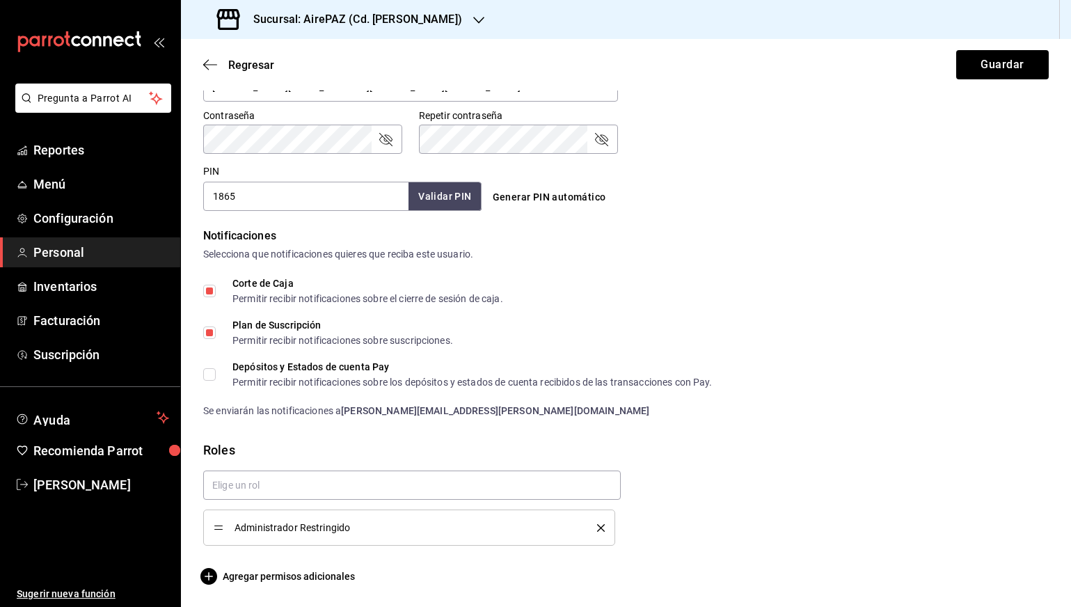
scroll to position [582, 0]
click at [305, 579] on span "Agregar permisos adicionales" at bounding box center [279, 576] width 152 height 17
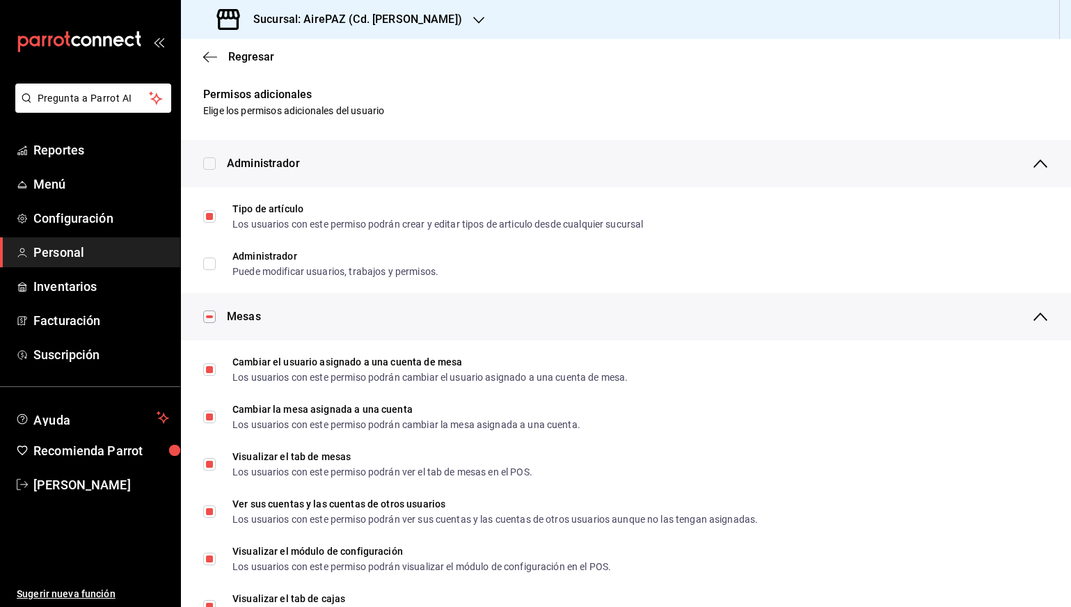
scroll to position [0, 0]
click at [209, 45] on div "Regresar" at bounding box center [626, 56] width 890 height 35
click at [207, 67] on div "Regresar" at bounding box center [626, 56] width 890 height 35
click at [207, 59] on icon "button" at bounding box center [210, 57] width 14 height 13
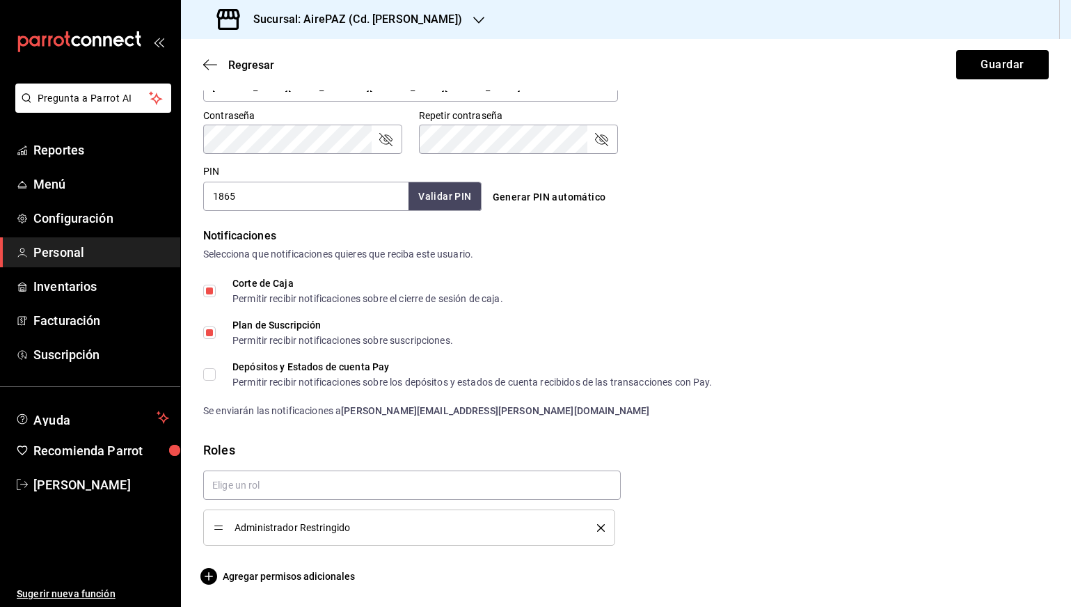
scroll to position [582, 0]
click at [283, 534] on div "Administrador Restringido" at bounding box center [409, 527] width 391 height 15
click at [614, 528] on li "Administrador Restringido" at bounding box center [409, 527] width 412 height 36
click at [603, 528] on icon "delete" at bounding box center [601, 528] width 8 height 8
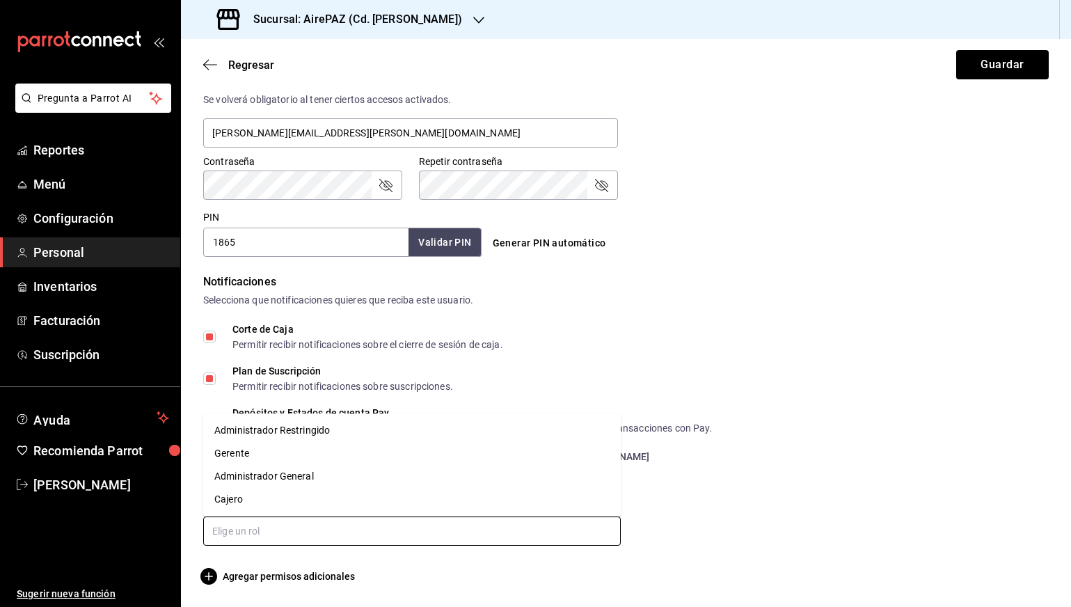
click at [316, 536] on input "text" at bounding box center [412, 530] width 418 height 29
click at [303, 472] on li "Administrador General" at bounding box center [412, 476] width 418 height 23
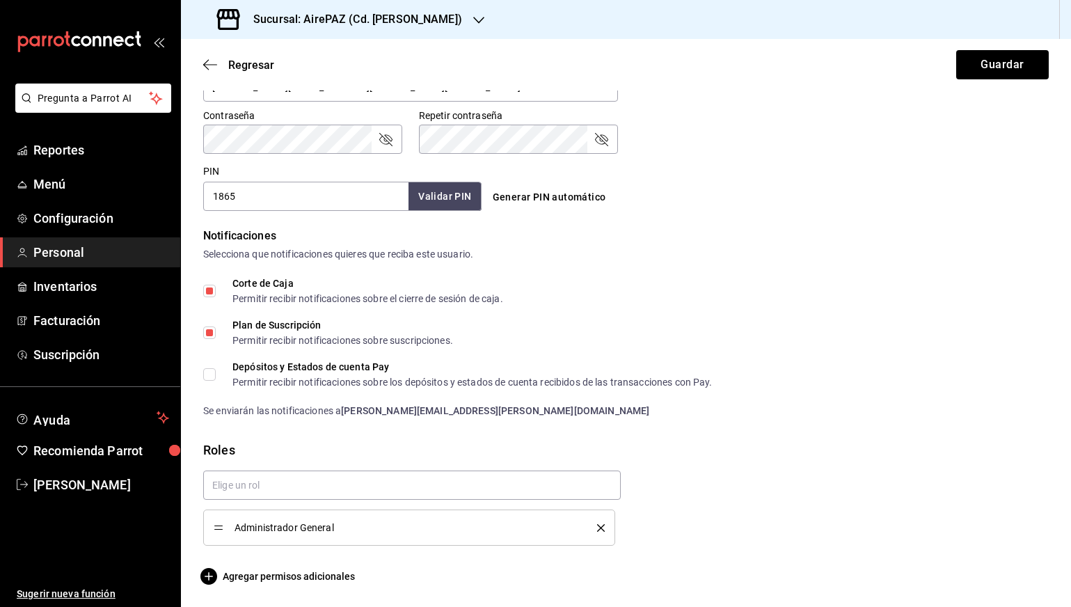
scroll to position [582, 0]
click at [270, 566] on form "Datos personales Nombre [PERSON_NAME] [PERSON_NAME] Número celular (opcional) +…" at bounding box center [625, 51] width 845 height 1065
click at [270, 579] on span "Agregar permisos adicionales" at bounding box center [279, 576] width 152 height 17
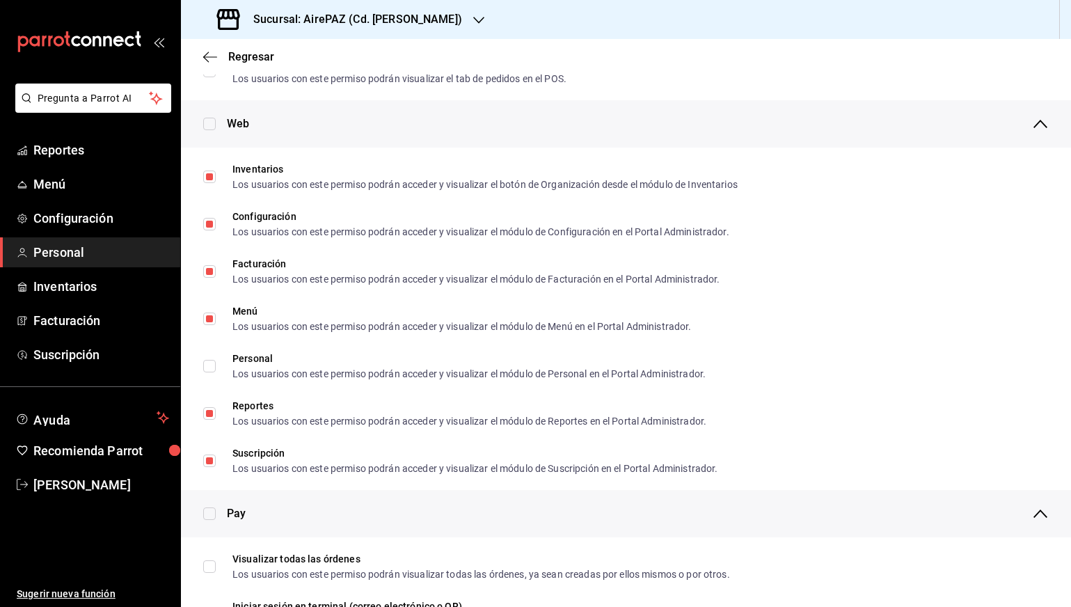
checkbox input "true"
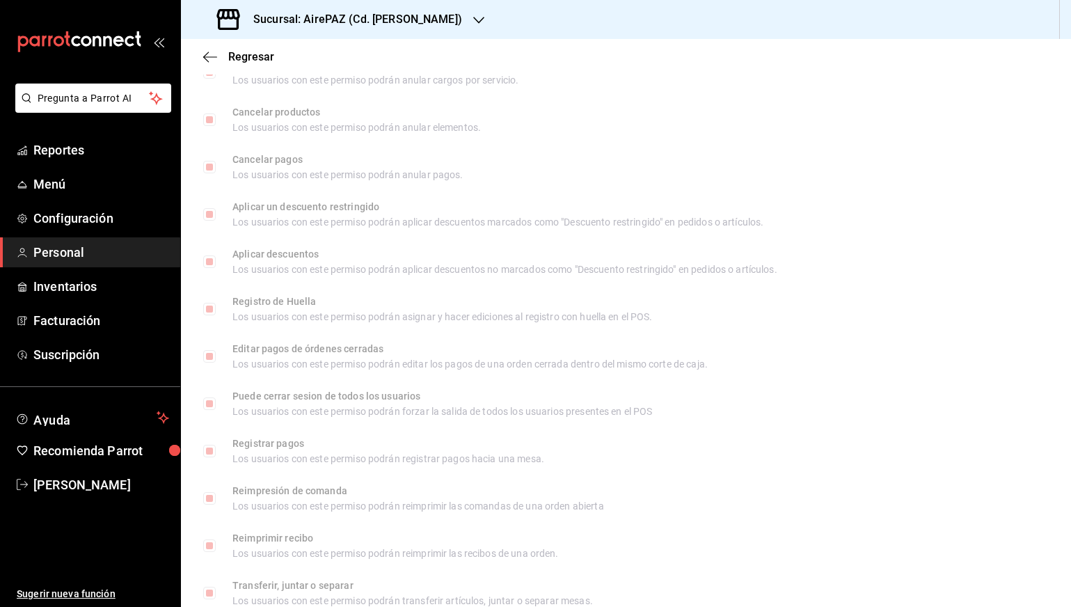
scroll to position [1857, 0]
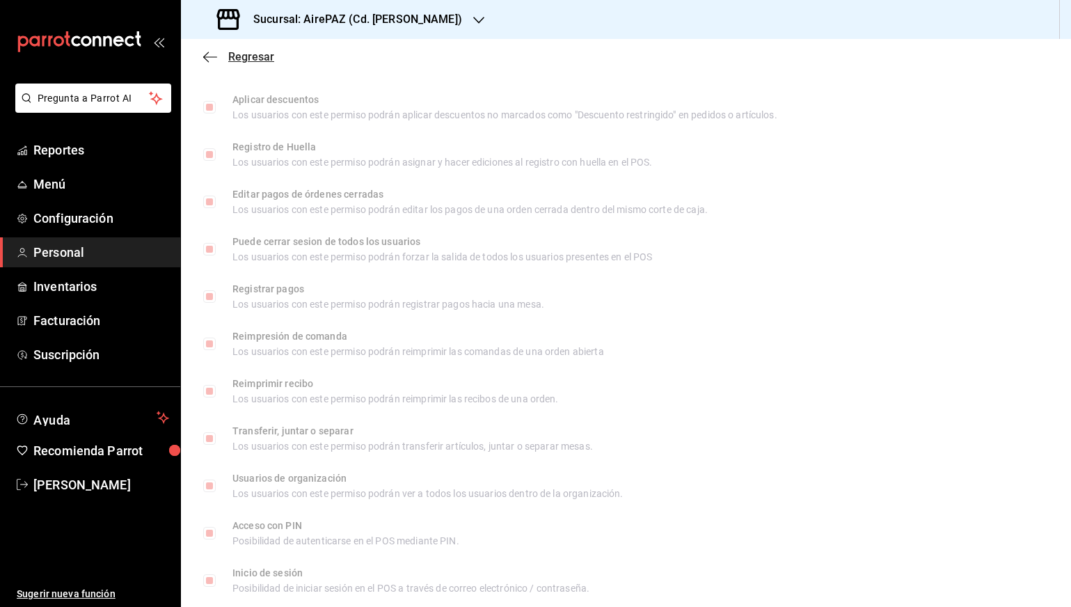
click at [208, 61] on icon "button" at bounding box center [206, 56] width 6 height 10
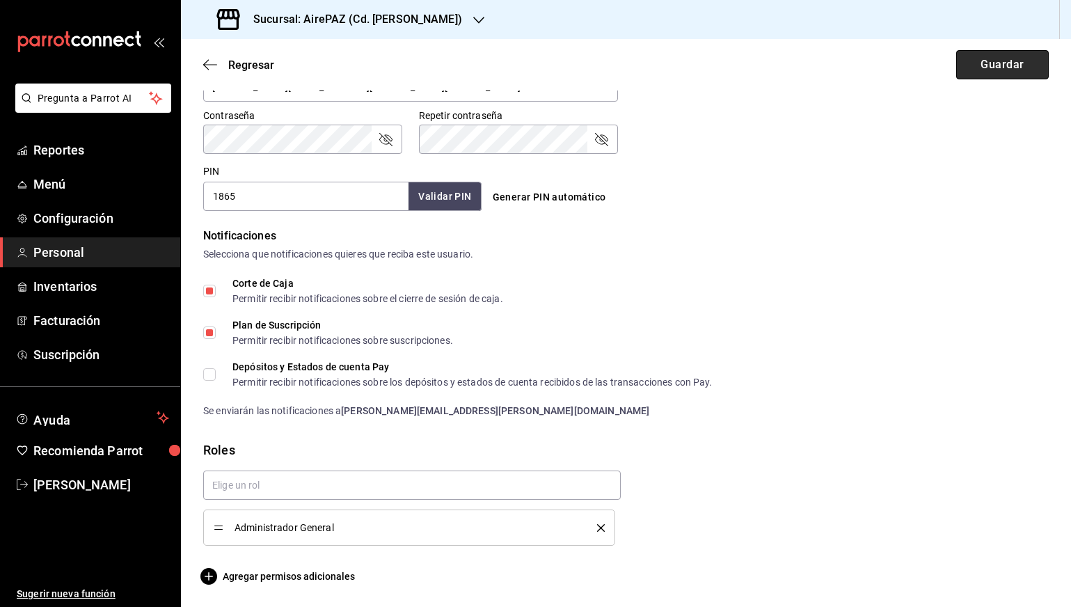
click at [1004, 66] on button "Guardar" at bounding box center [1002, 64] width 93 height 29
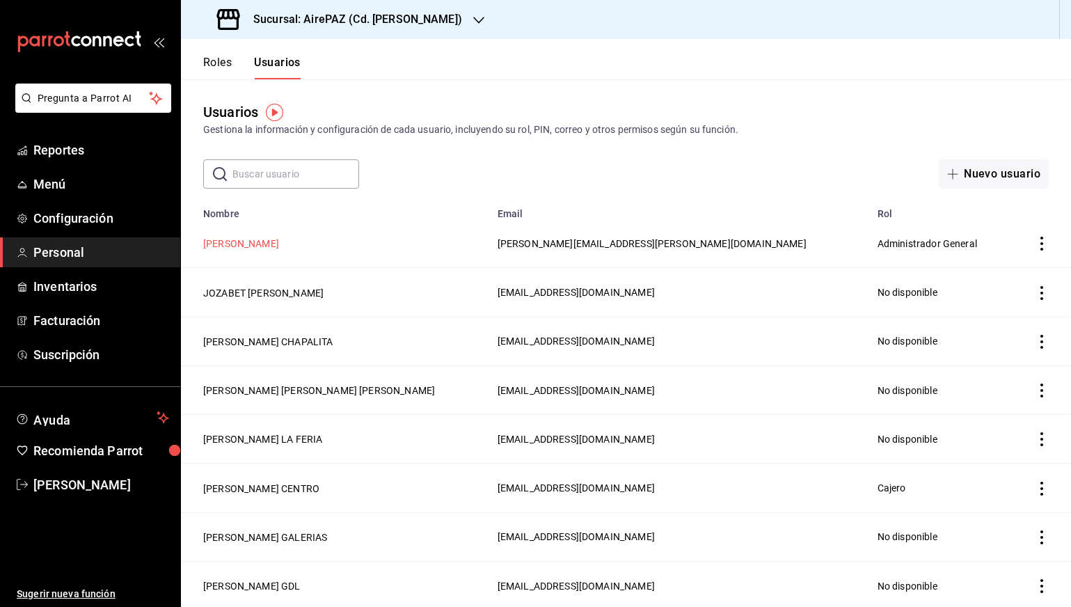
click at [264, 250] on button "[PERSON_NAME]" at bounding box center [241, 244] width 76 height 14
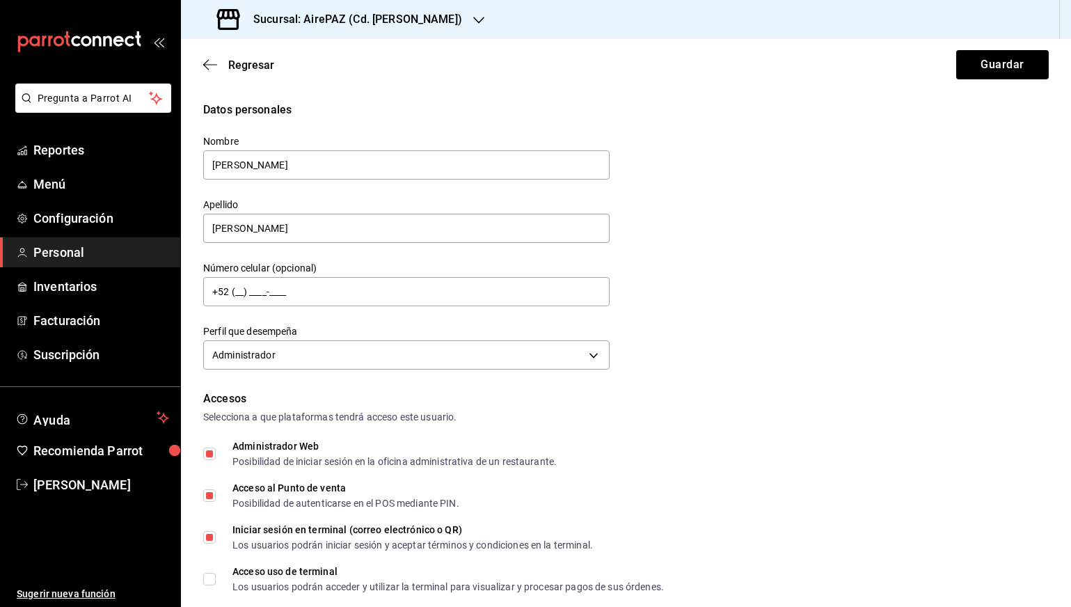
scroll to position [78, 0]
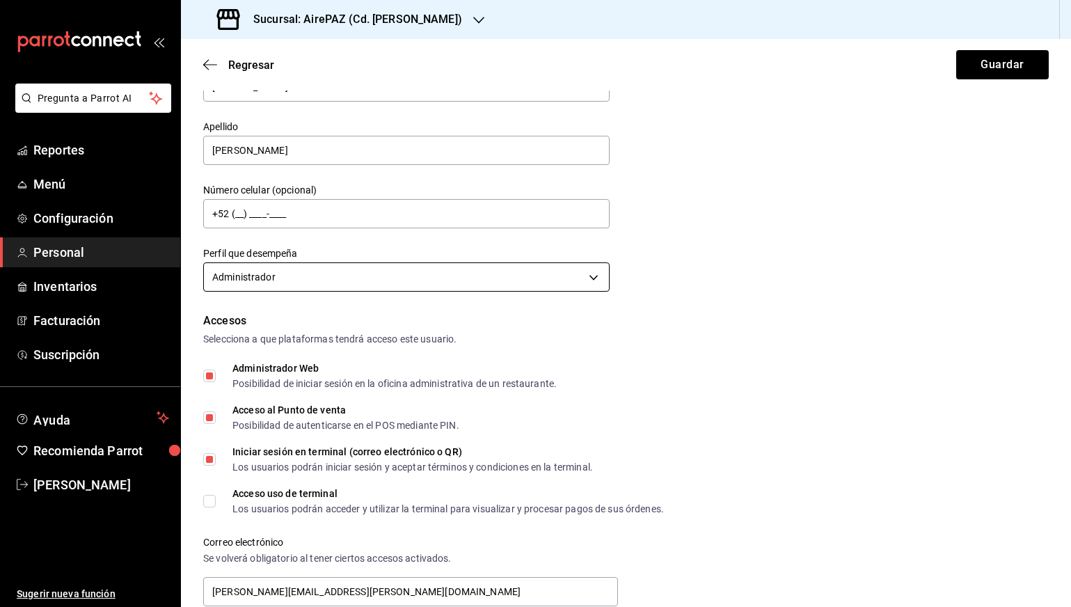
click at [268, 275] on body "Pregunta a Parrot AI Reportes Menú Configuración Personal Inventarios Facturaci…" at bounding box center [535, 303] width 1071 height 607
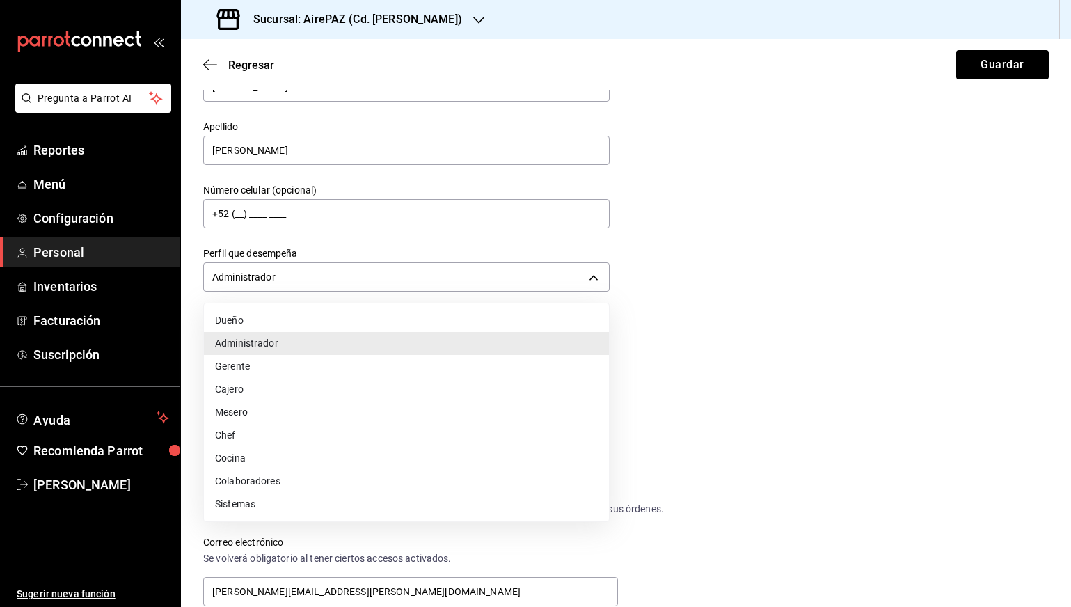
click at [271, 344] on li "Administrador" at bounding box center [406, 343] width 405 height 23
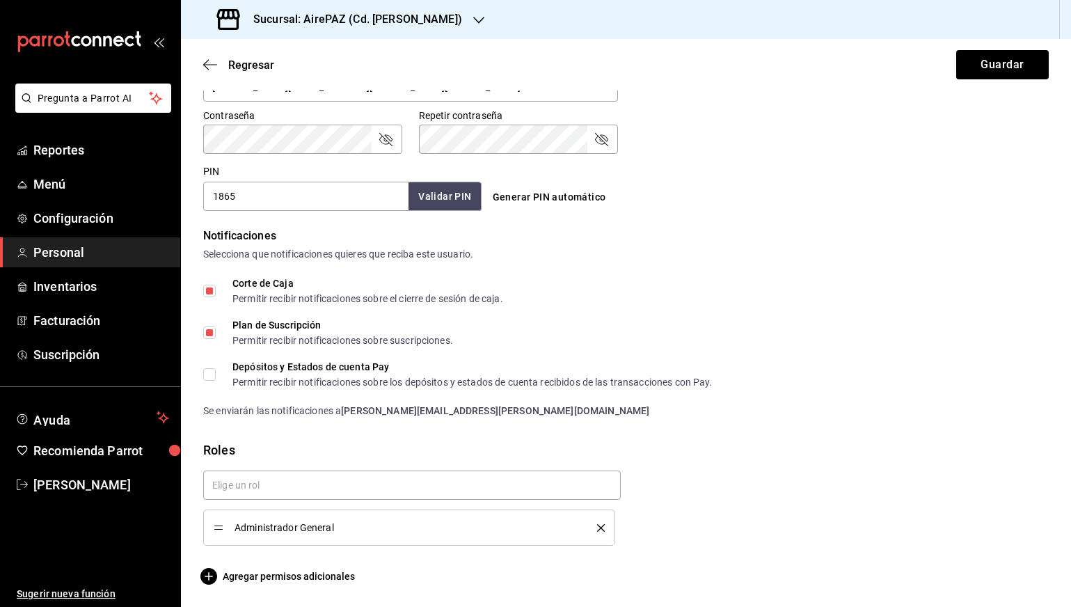
scroll to position [582, 0]
click at [289, 527] on span "Administrador General" at bounding box center [406, 528] width 342 height 10
click at [594, 527] on button "delete" at bounding box center [595, 528] width 17 height 8
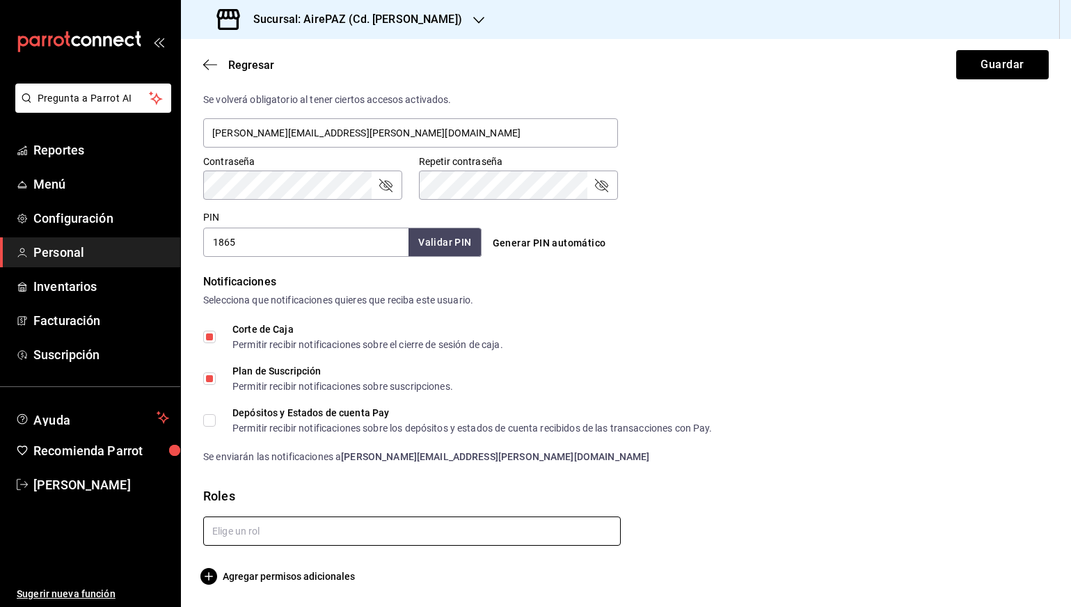
scroll to position [537, 0]
click at [415, 527] on input "text" at bounding box center [412, 530] width 418 height 29
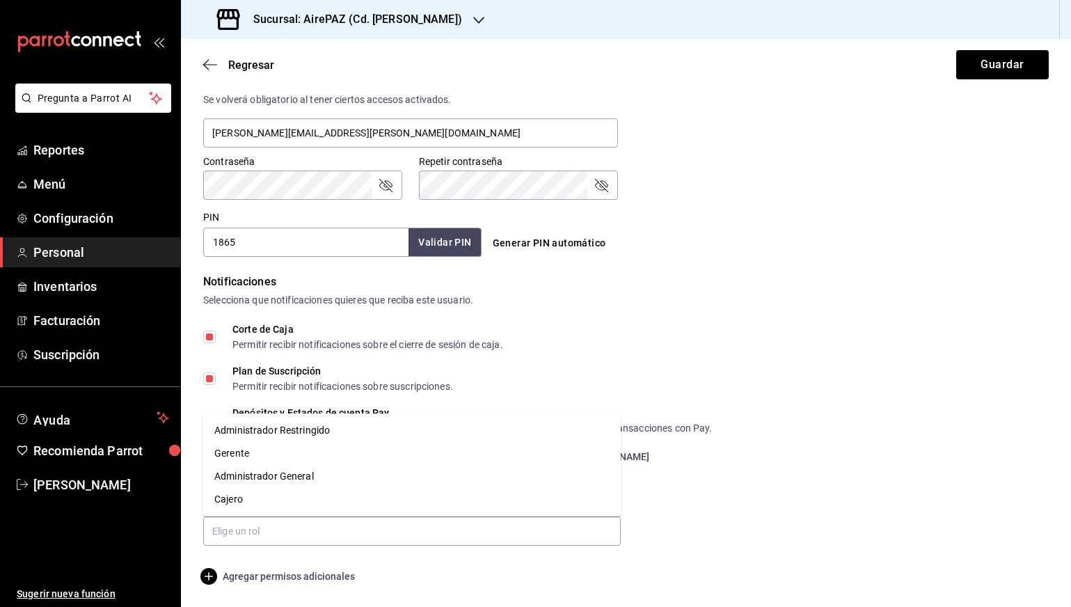
click at [280, 582] on span "Agregar permisos adicionales" at bounding box center [279, 576] width 152 height 17
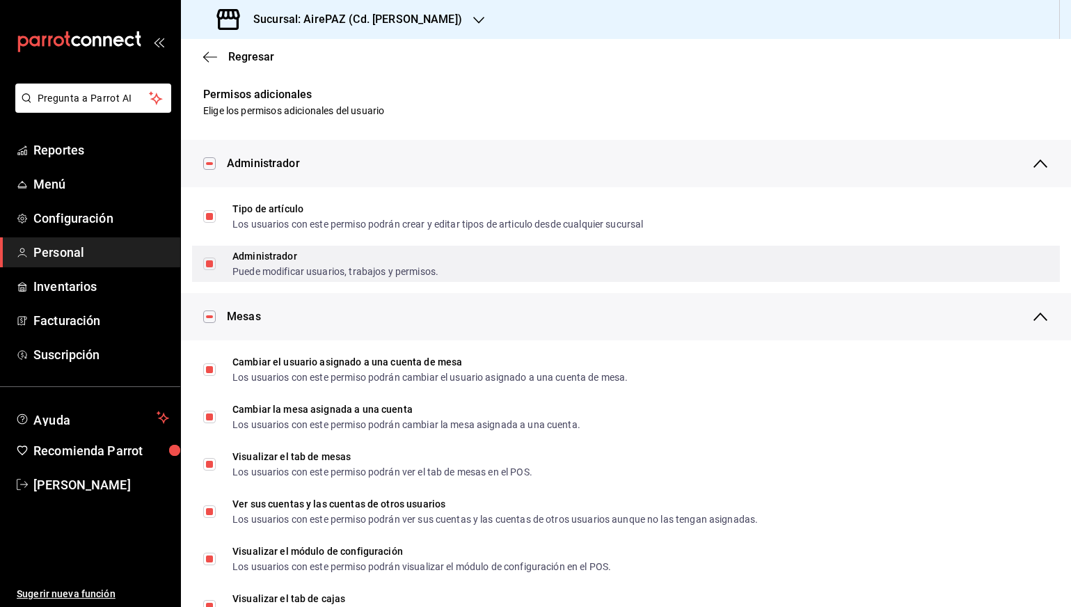
scroll to position [0, 0]
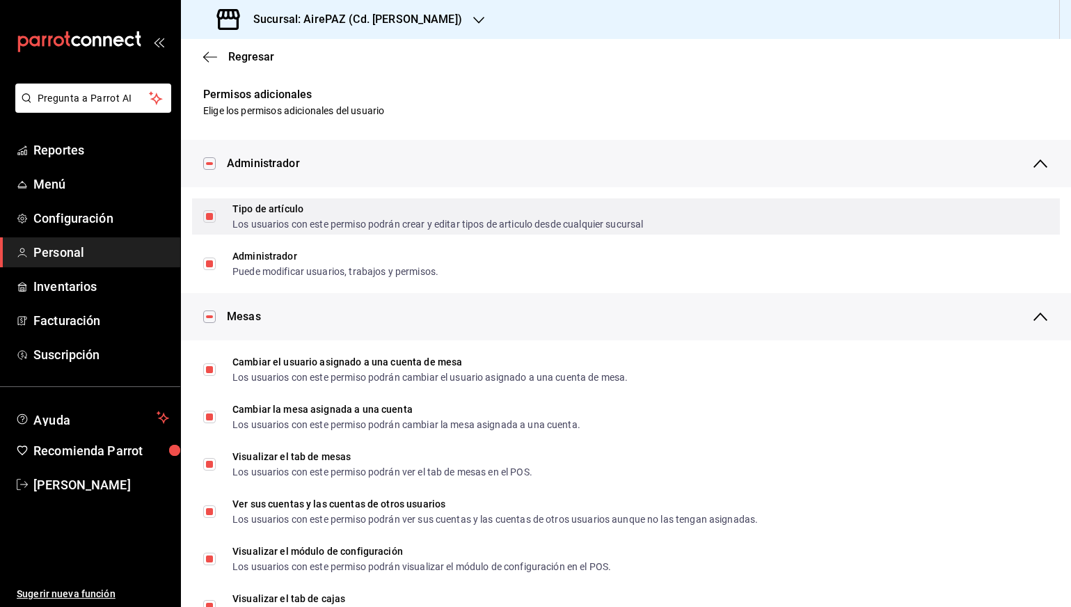
click at [205, 216] on input "Tipo de artículo Los usuarios con este permiso podrán crear y editar tipos de a…" at bounding box center [209, 216] width 13 height 13
checkbox input "false"
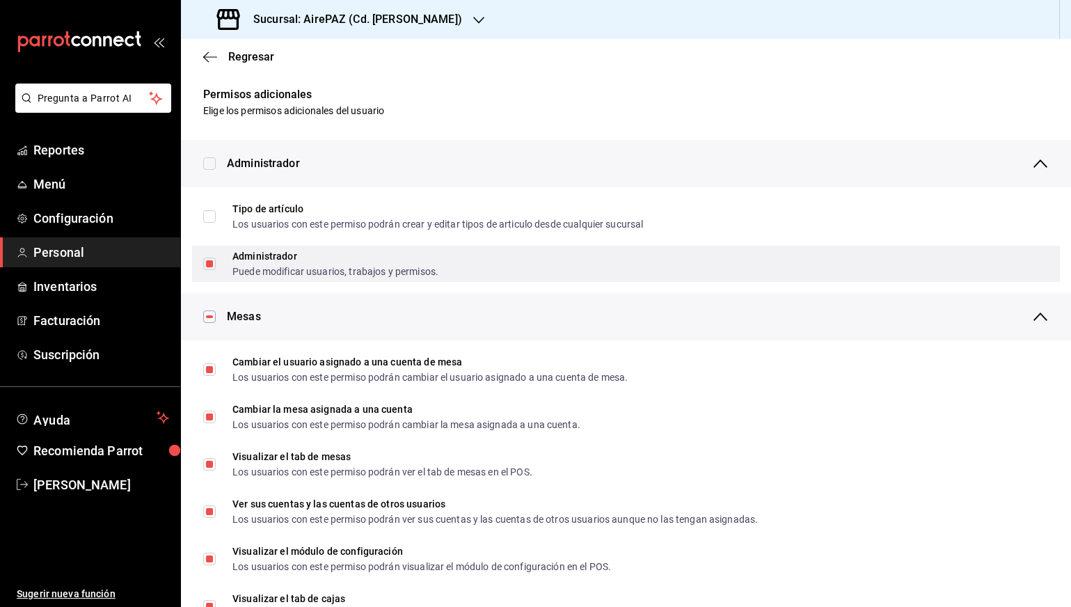
click at [205, 258] on input "Administrador Puede modificar usuarios, trabajos y permisos." at bounding box center [209, 263] width 13 height 13
checkbox input "false"
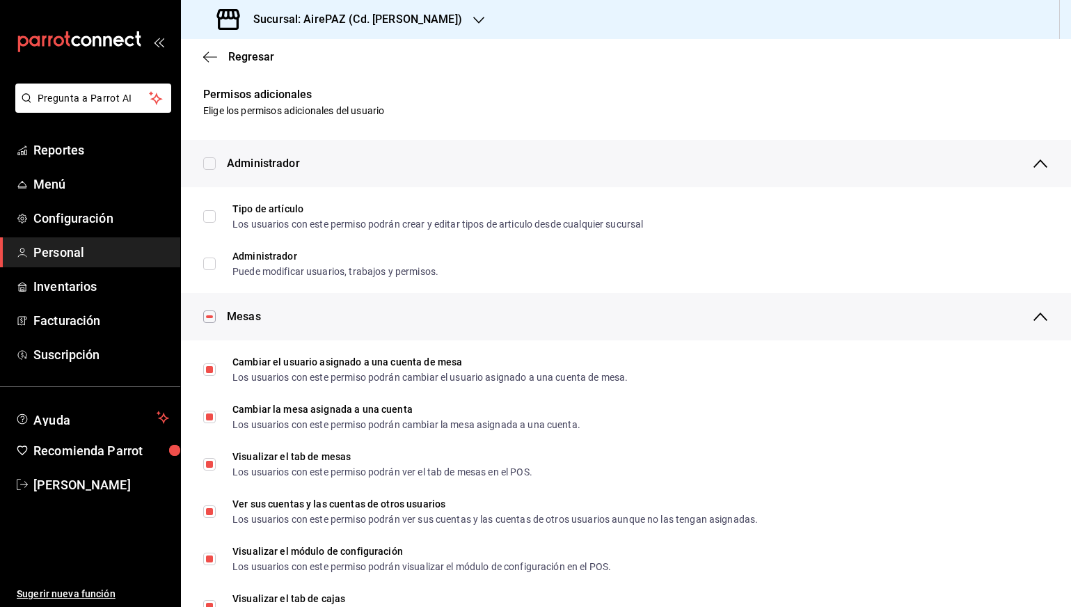
click at [209, 317] on input "checkbox" at bounding box center [209, 316] width 13 height 13
checkbox input "false"
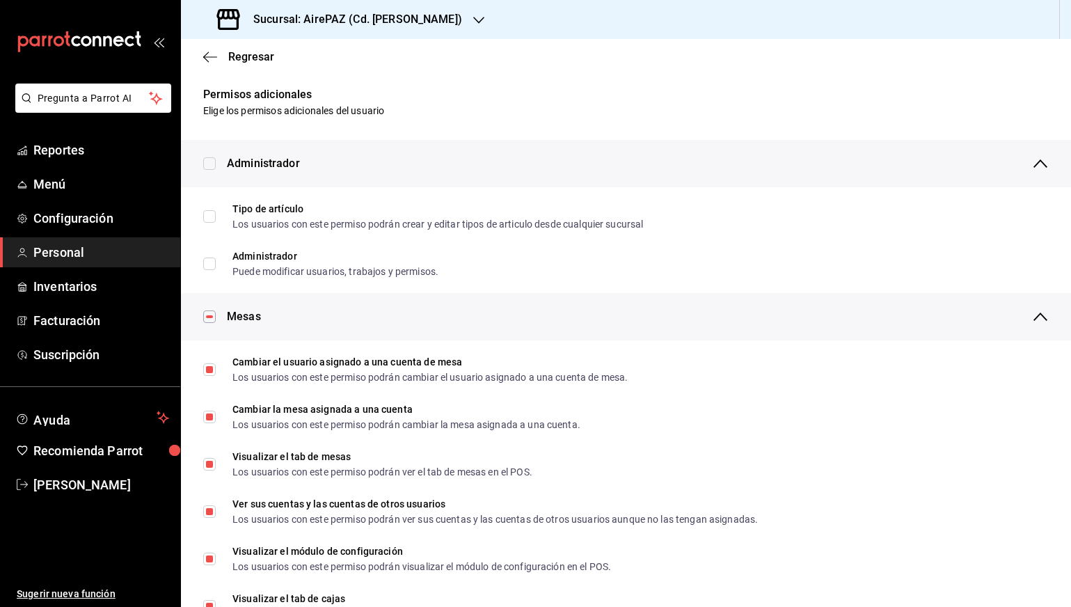
checkbox input "false"
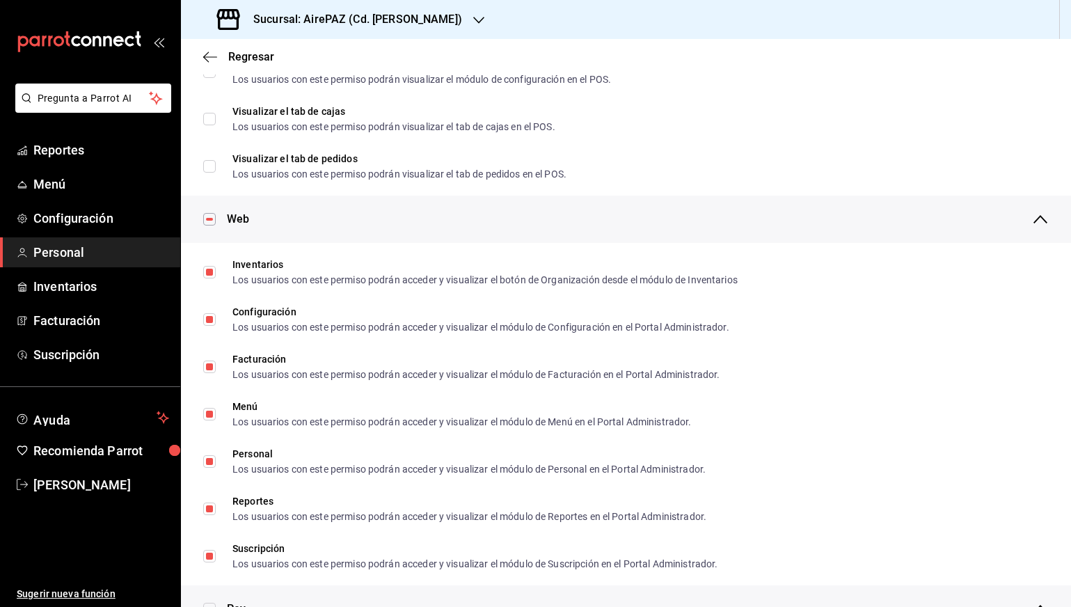
scroll to position [514, 0]
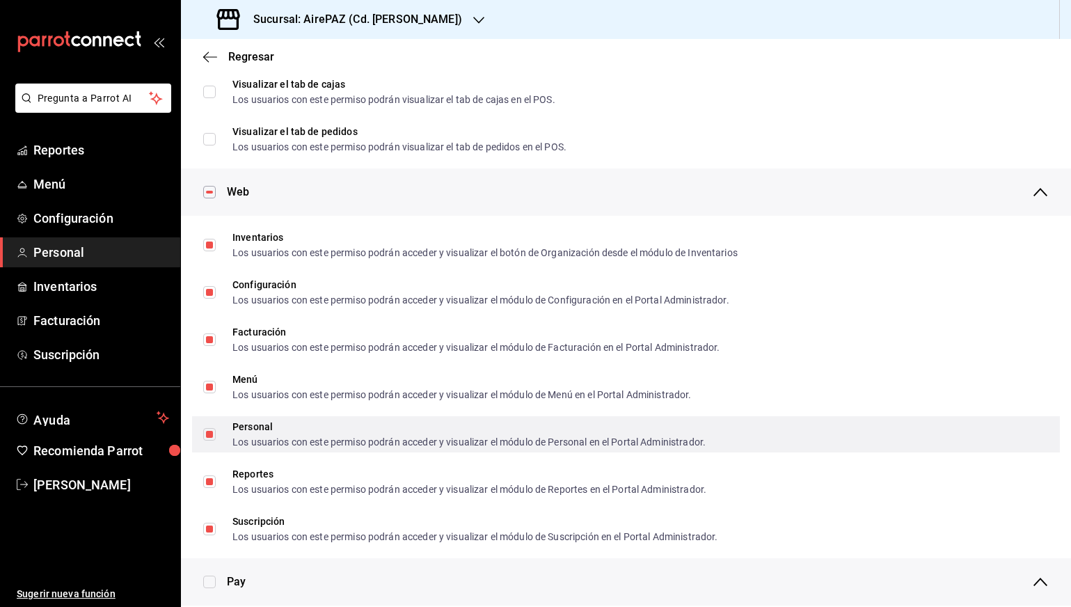
click at [210, 436] on input "Personal Los usuarios con este permiso podrán acceder y visualizar el módulo de…" at bounding box center [209, 434] width 13 height 13
checkbox input "false"
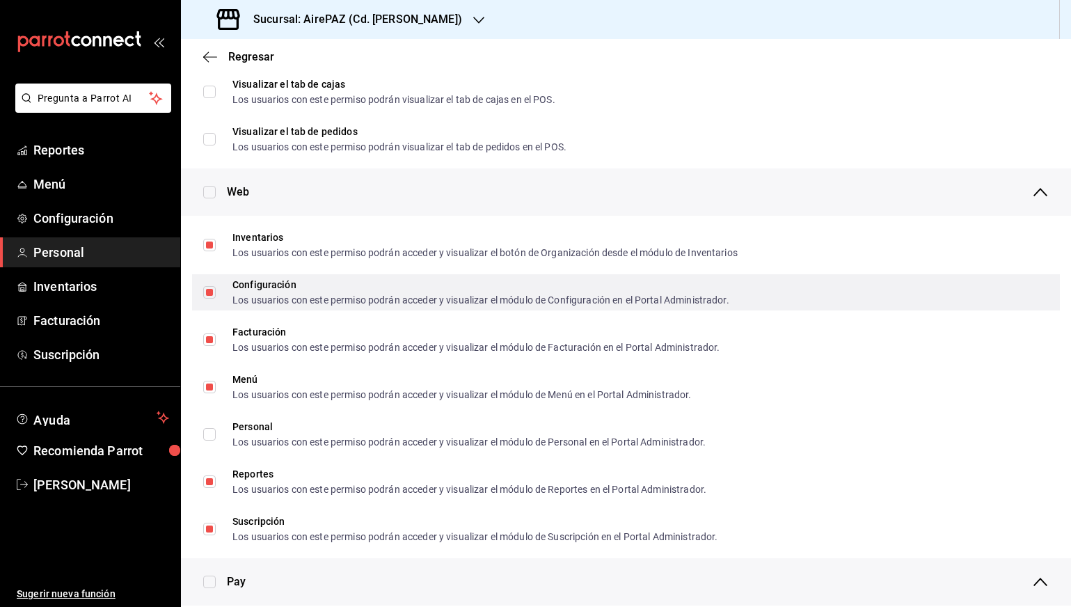
click at [208, 291] on input "Configuración Los usuarios con este permiso podrán acceder y visualizar el módu…" at bounding box center [209, 292] width 13 height 13
checkbox input "false"
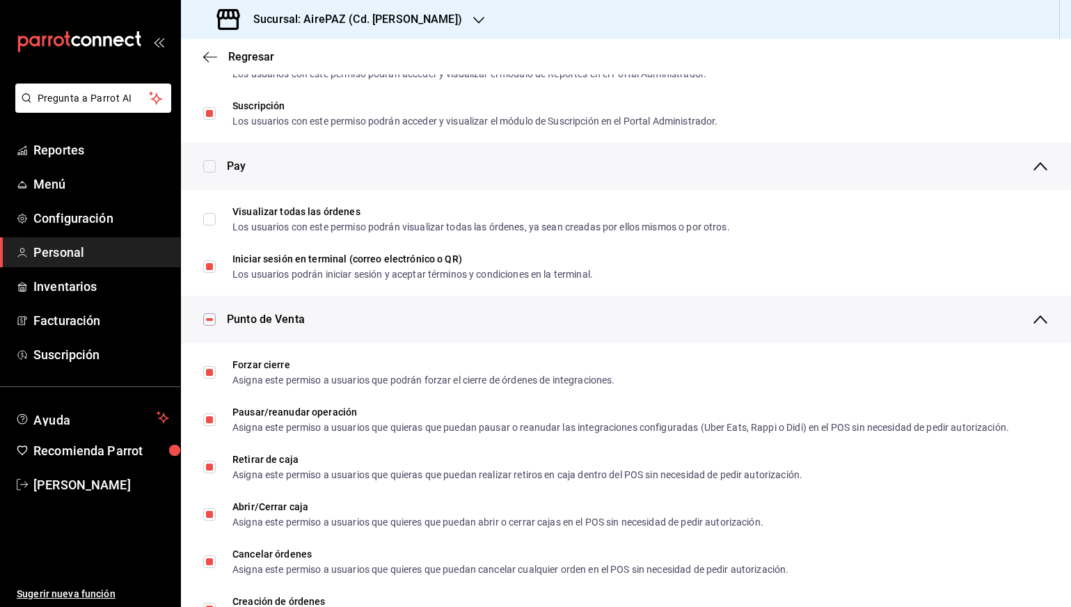
scroll to position [930, 0]
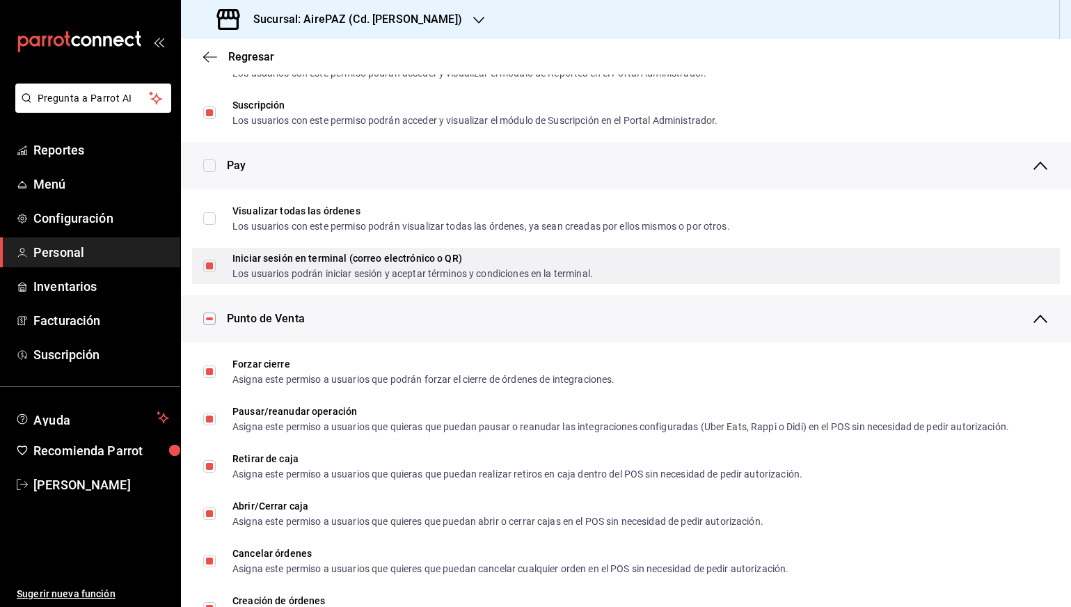
click at [214, 264] on input "Iniciar sesión en terminal (correo electrónico o QR) Los usuarios podrán inicia…" at bounding box center [209, 266] width 13 height 13
checkbox input "false"
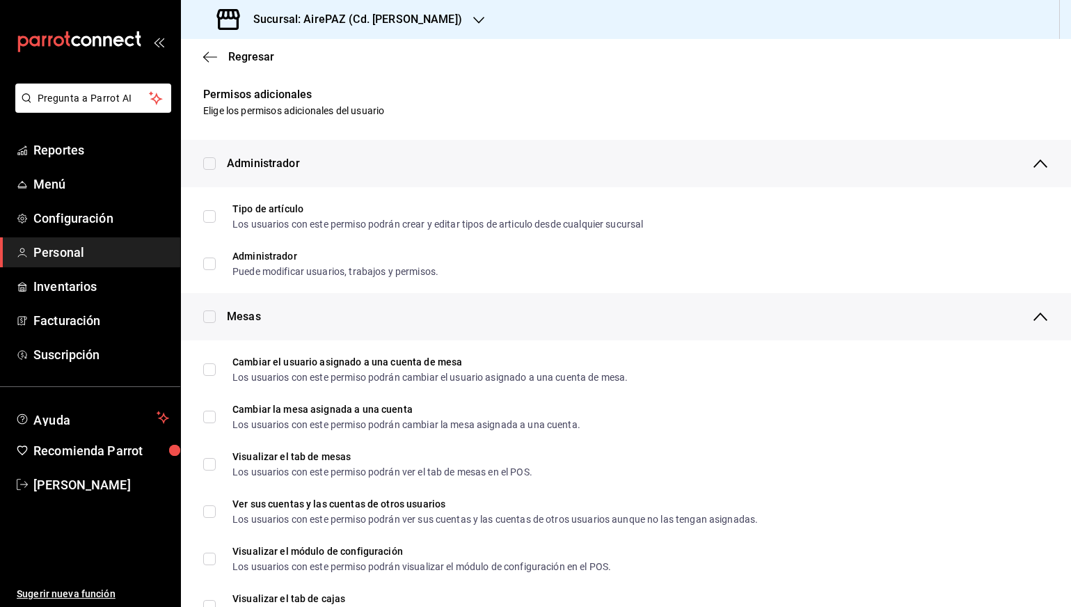
scroll to position [0, 0]
click at [211, 56] on icon "button" at bounding box center [210, 57] width 14 height 13
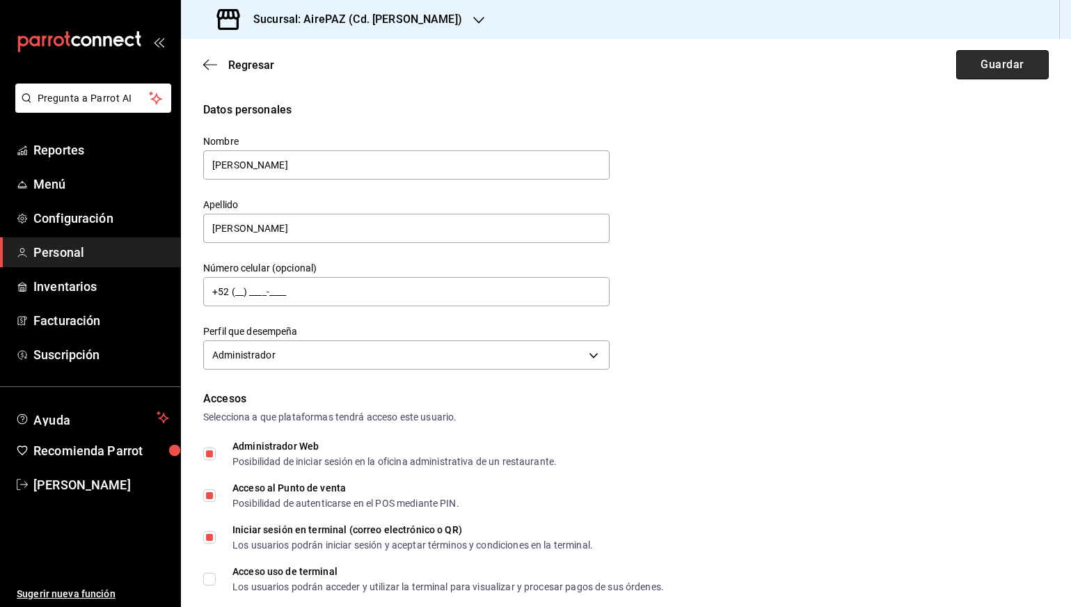
click at [975, 66] on button "Guardar" at bounding box center [1002, 64] width 93 height 29
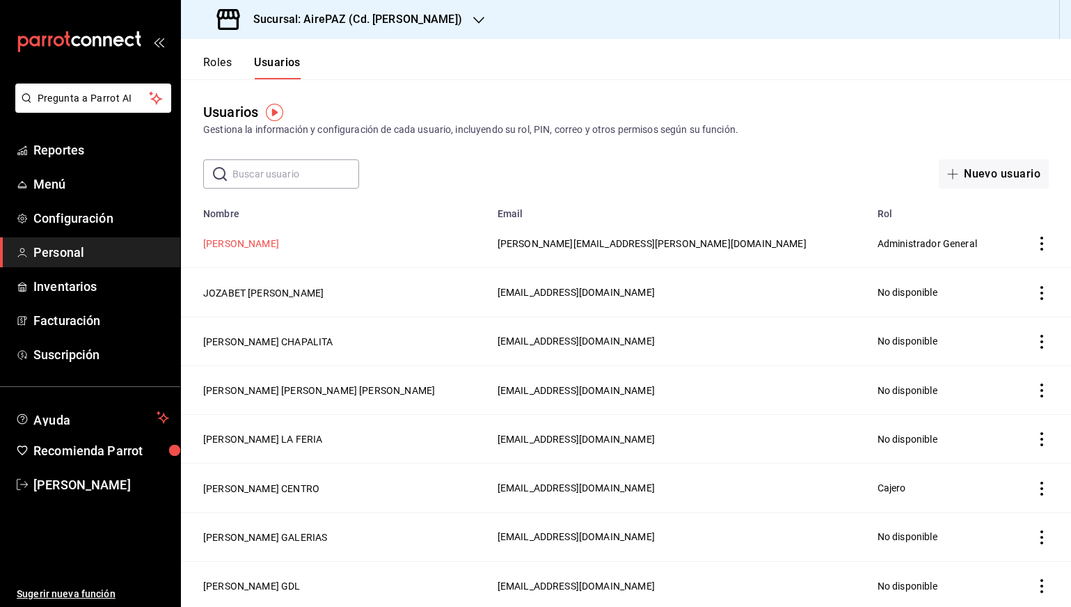
click at [265, 248] on button "[PERSON_NAME]" at bounding box center [241, 244] width 76 height 14
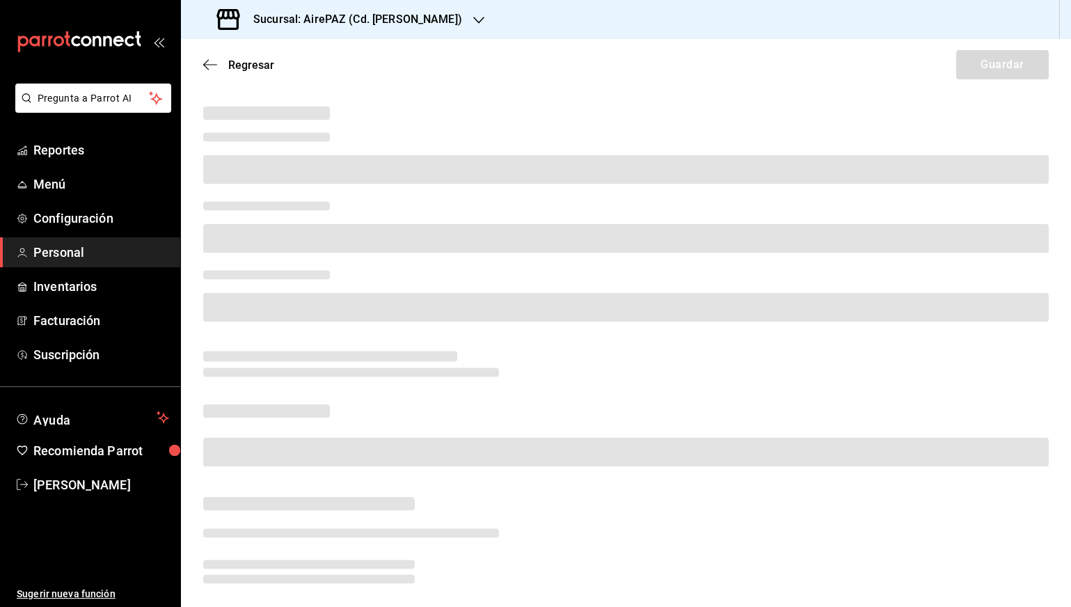
click at [473, 22] on icon "button" at bounding box center [478, 20] width 11 height 7
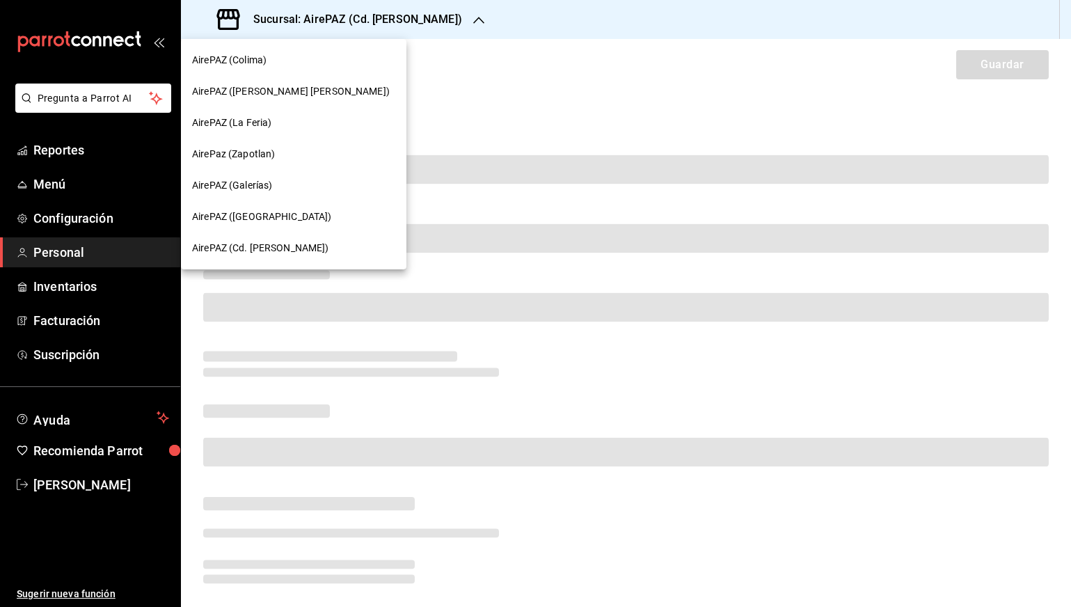
click at [305, 89] on div "AirePAZ ([PERSON_NAME] [PERSON_NAME])" at bounding box center [293, 91] width 203 height 15
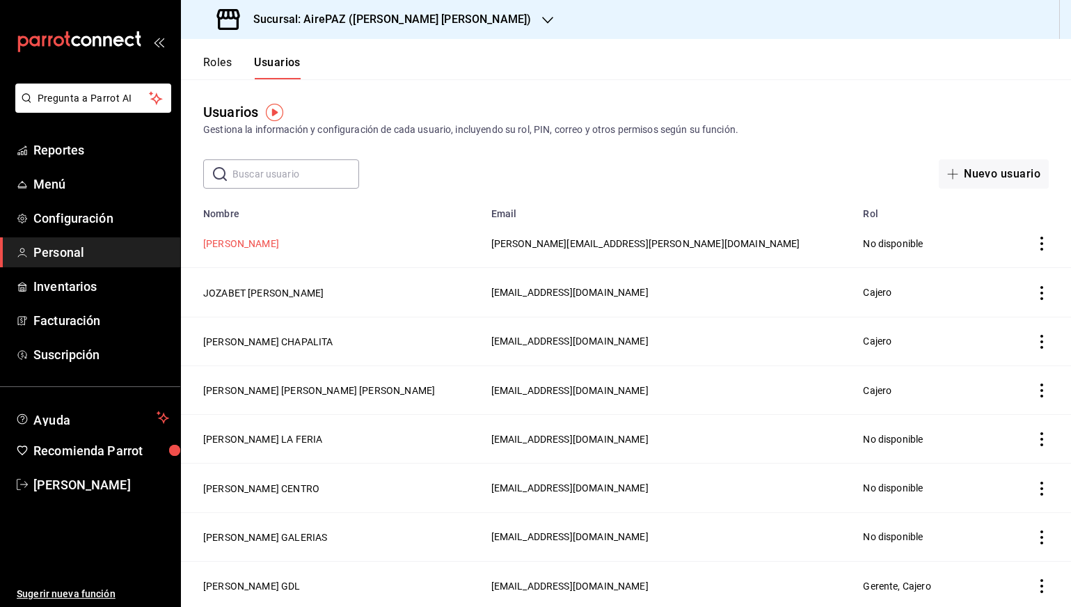
click at [275, 242] on button "[PERSON_NAME]" at bounding box center [241, 244] width 76 height 14
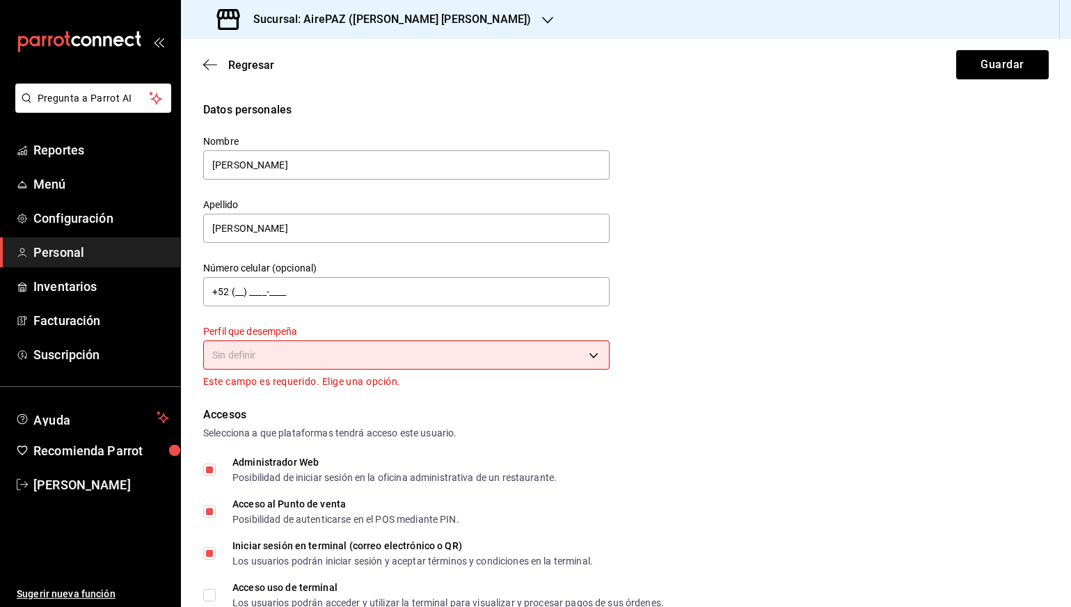
click at [314, 356] on body "Pregunta a Parrot AI Reportes Menú Configuración Personal Inventarios Facturaci…" at bounding box center [535, 303] width 1071 height 607
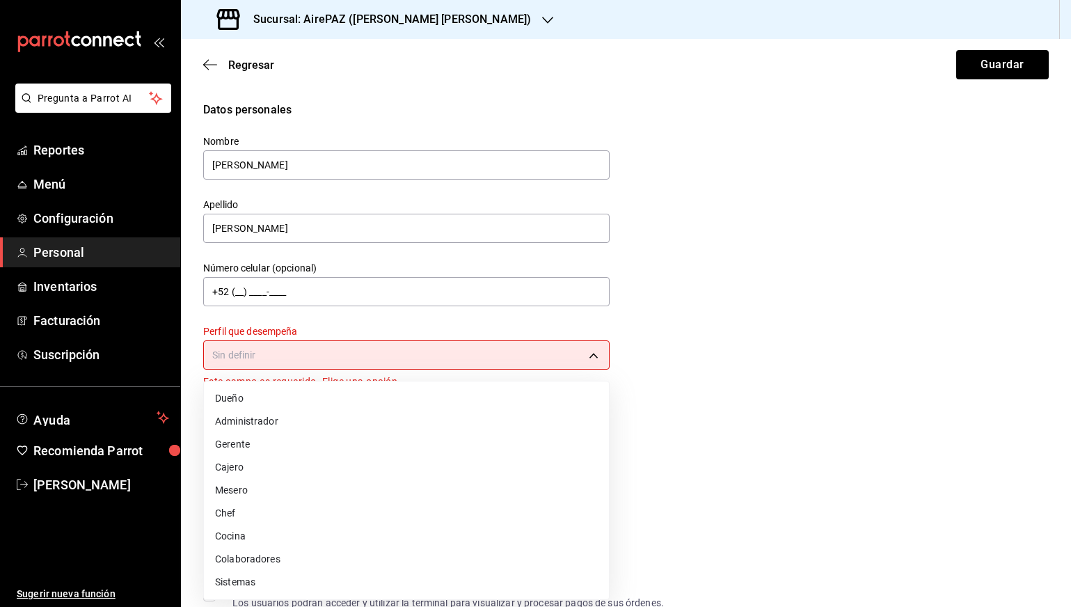
click at [301, 420] on li "Administrador" at bounding box center [406, 421] width 405 height 23
type input "ADMIN"
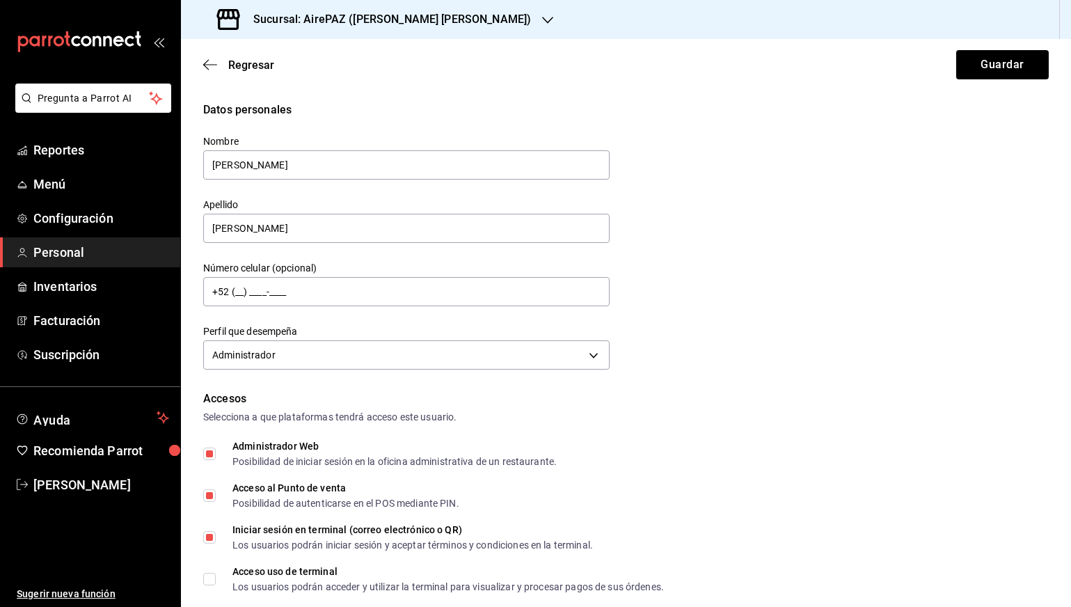
click at [651, 404] on div "Accesos" at bounding box center [625, 398] width 845 height 17
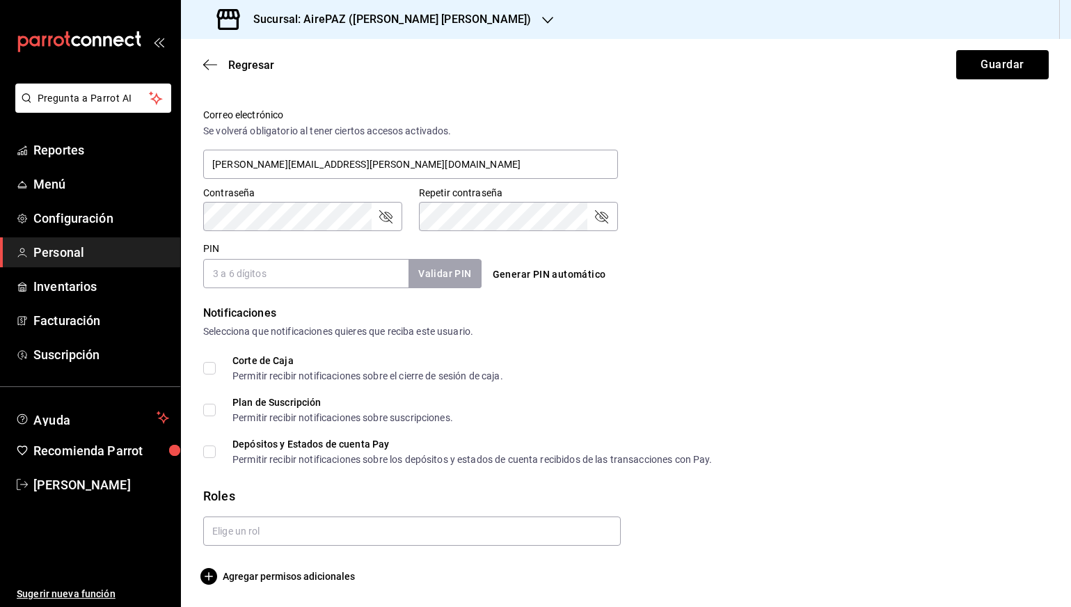
scroll to position [505, 0]
click at [304, 574] on span "Agregar permisos adicionales" at bounding box center [279, 576] width 152 height 17
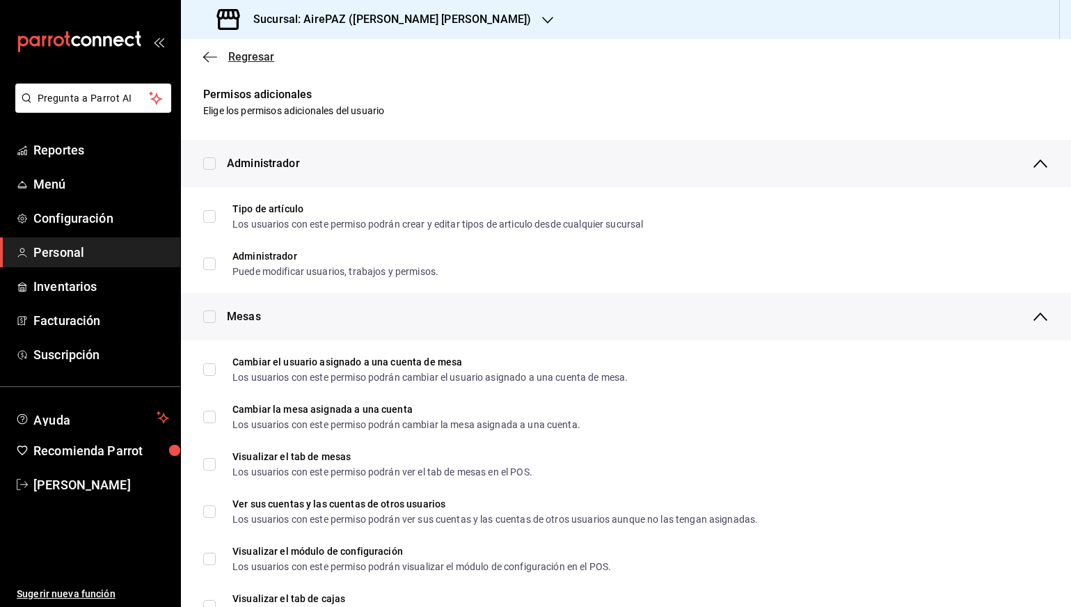
scroll to position [0, 0]
click at [212, 56] on icon "button" at bounding box center [210, 57] width 14 height 13
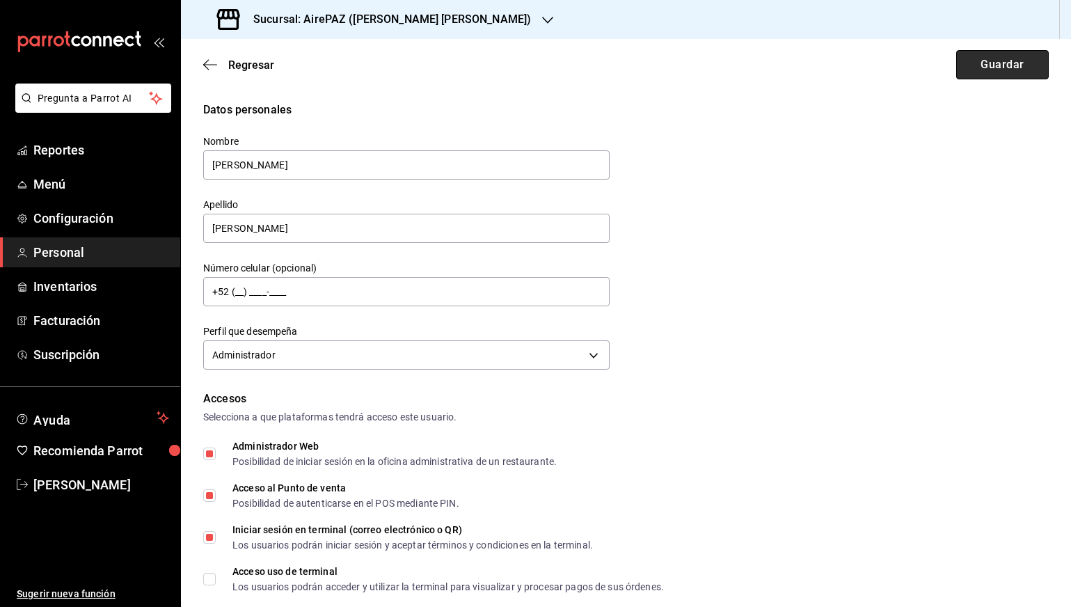
click at [1028, 55] on button "Guardar" at bounding box center [1002, 64] width 93 height 29
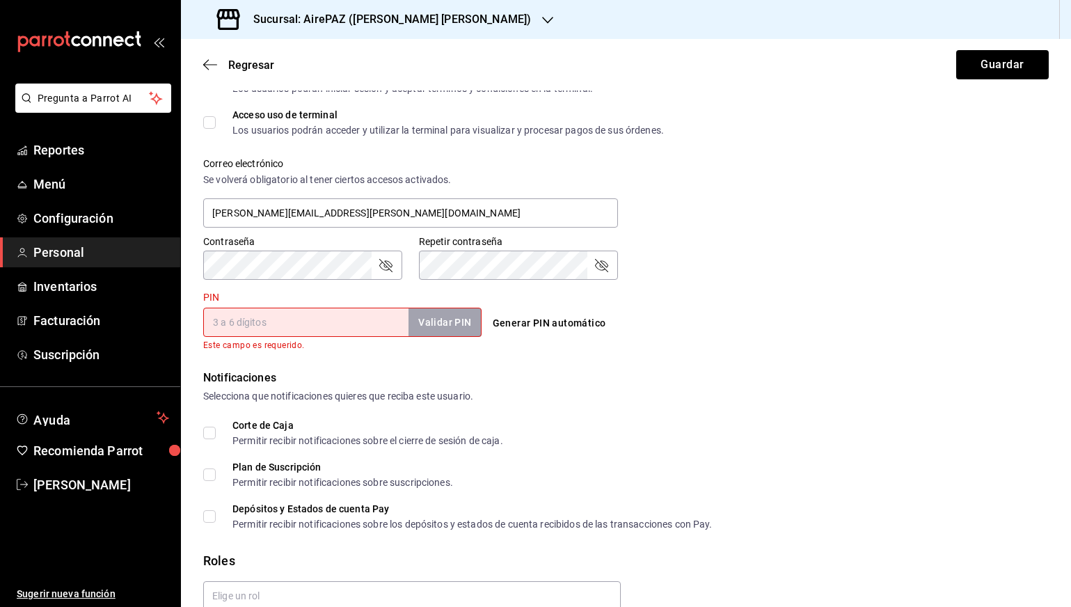
click at [592, 320] on button "Generar PIN automático" at bounding box center [549, 323] width 125 height 26
type input "2423"
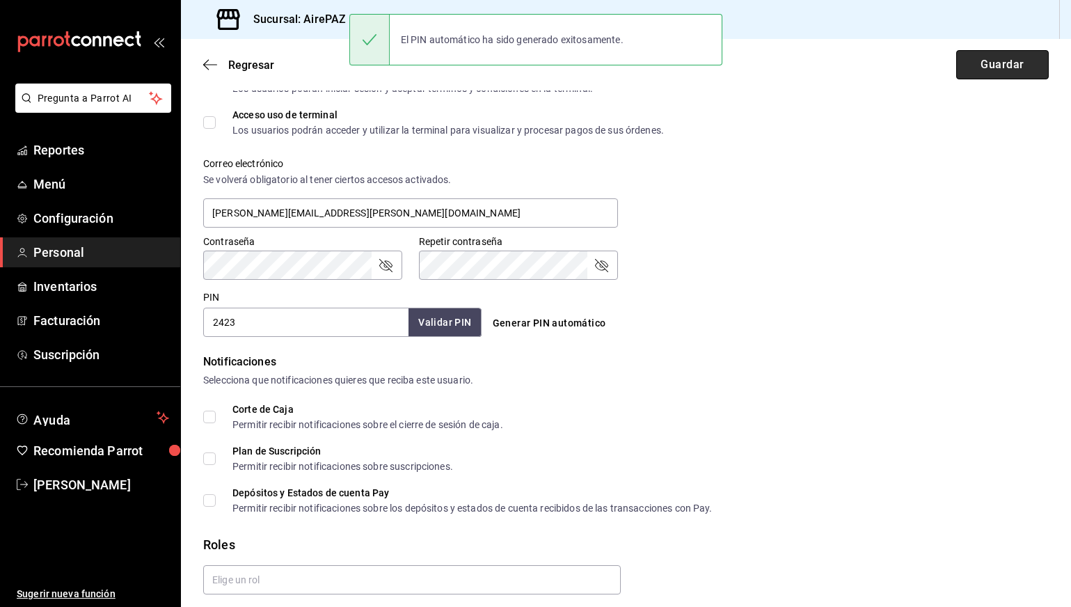
click at [1000, 61] on button "Guardar" at bounding box center [1002, 64] width 93 height 29
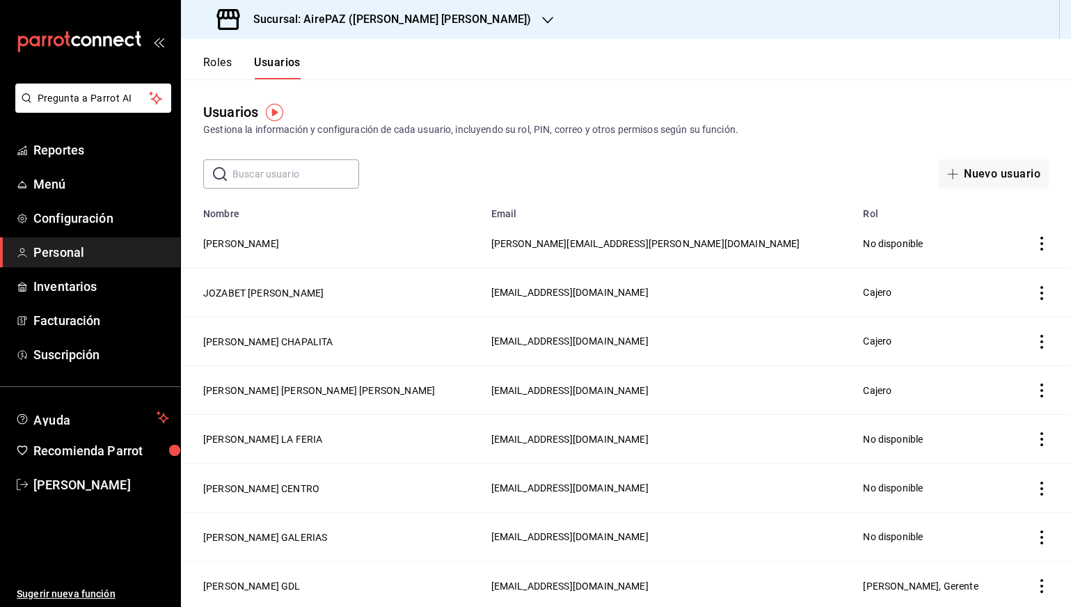
click at [420, 17] on h3 "Sucursal: AirePAZ ([PERSON_NAME] [PERSON_NAME])" at bounding box center [386, 19] width 289 height 17
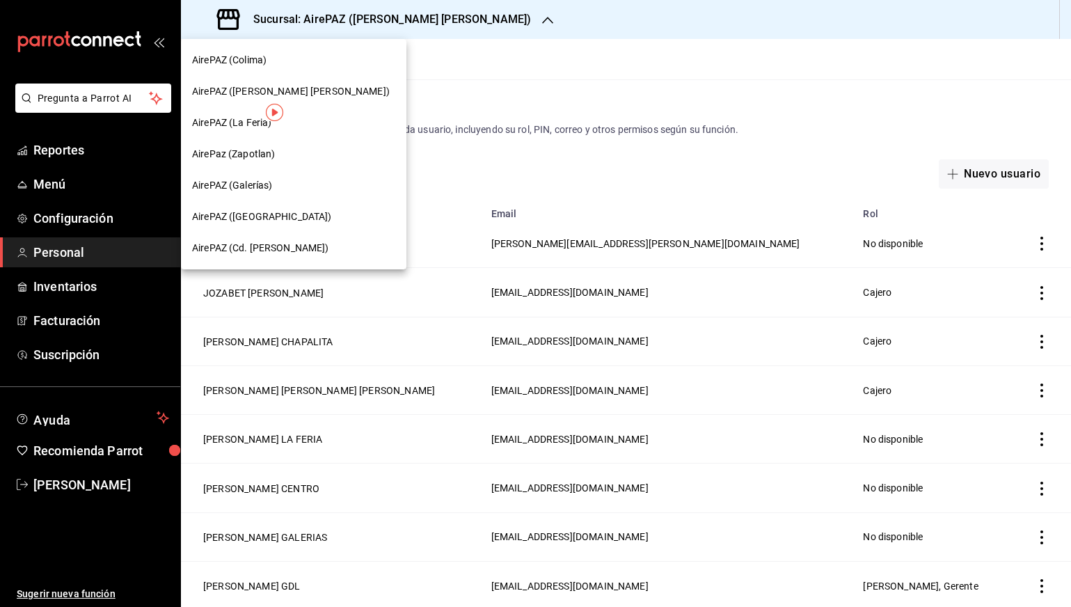
click at [321, 119] on div "AirePAZ (La Feria)" at bounding box center [293, 123] width 203 height 15
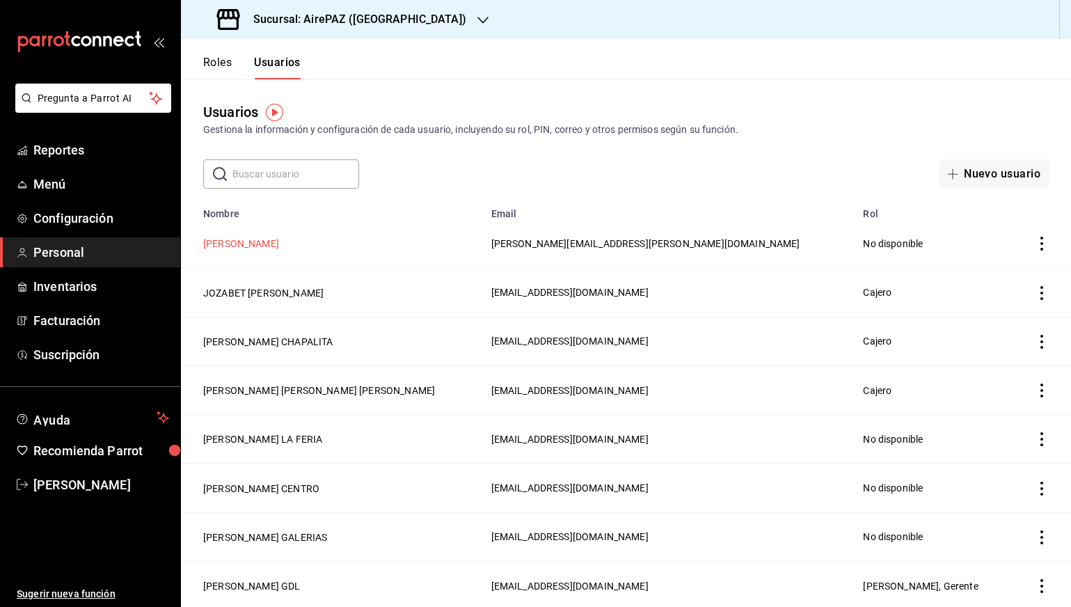
click at [279, 244] on button "[PERSON_NAME]" at bounding box center [241, 244] width 76 height 14
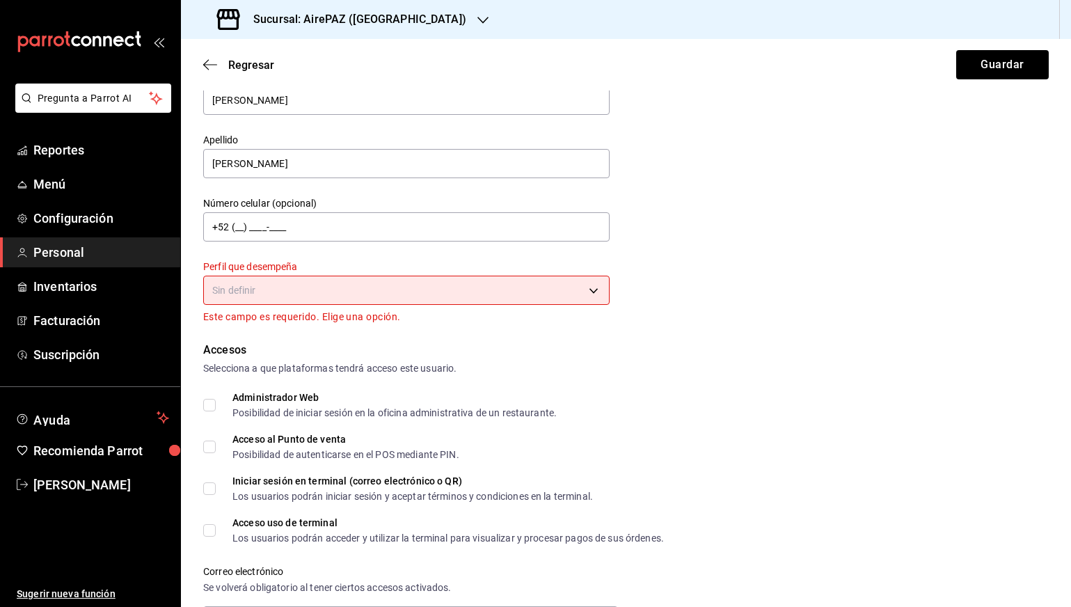
scroll to position [74, 0]
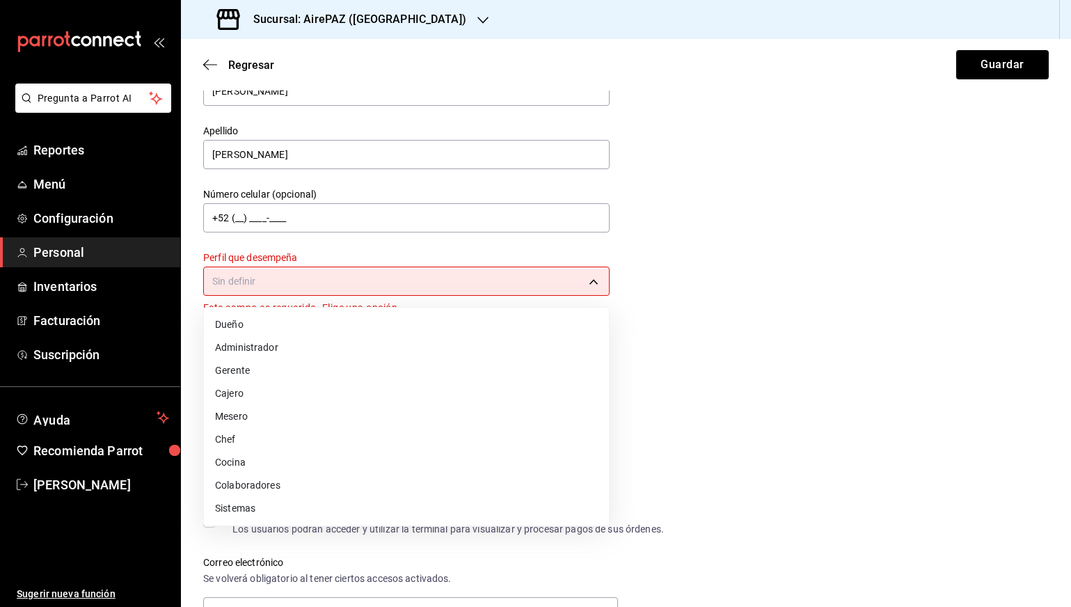
click at [529, 273] on body "Pregunta a Parrot AI Reportes Menú Configuración Personal Inventarios Facturaci…" at bounding box center [535, 303] width 1071 height 607
click at [450, 341] on li "Administrador" at bounding box center [406, 347] width 405 height 23
type input "ADMIN"
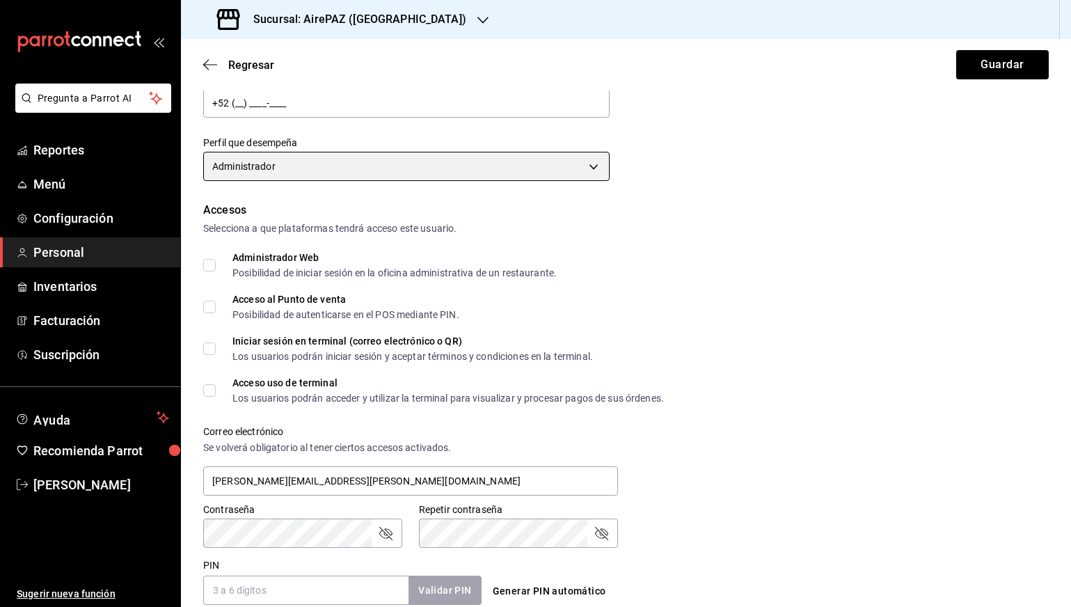
scroll to position [190, 0]
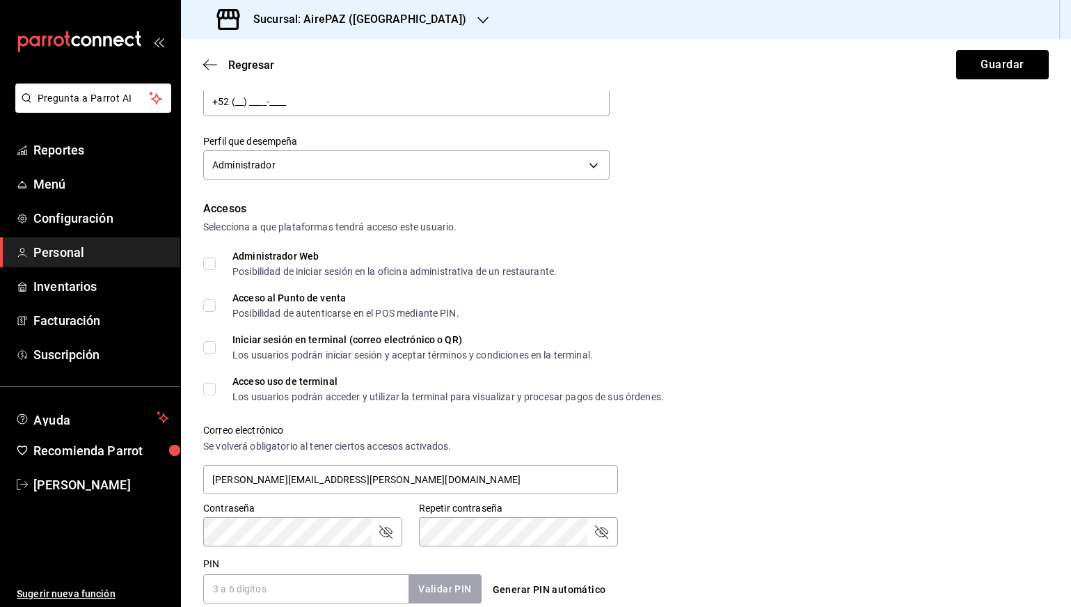
click at [289, 272] on div "Posibilidad de iniciar sesión en la oficina administrativa de un restaurante." at bounding box center [394, 272] width 324 height 10
click at [216, 270] on input "Administrador Web Posibilidad de iniciar sesión en la oficina administrativa de…" at bounding box center [209, 263] width 13 height 13
checkbox input "true"
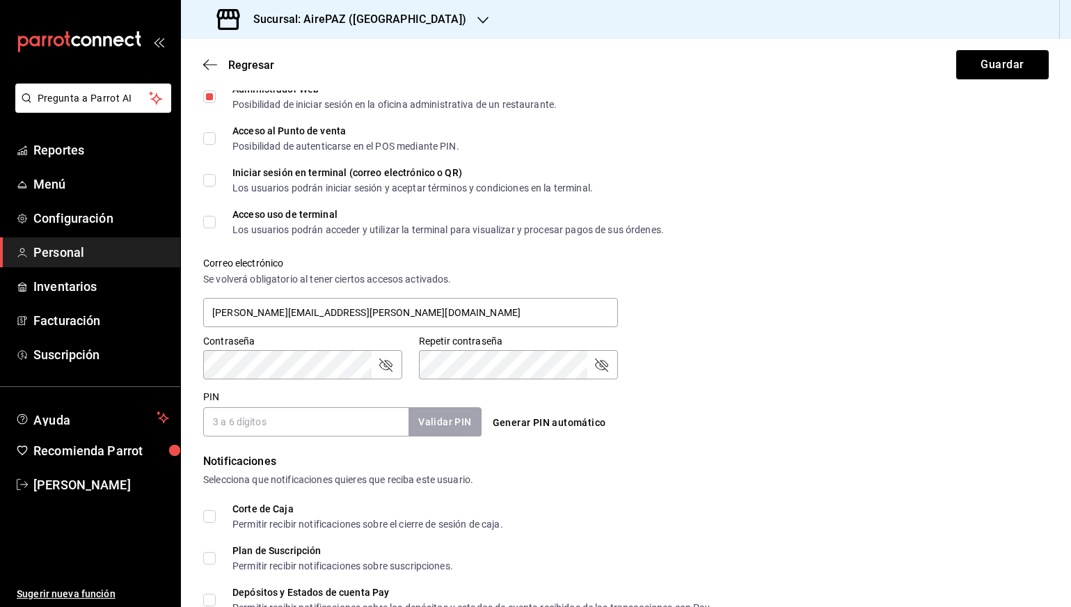
scroll to position [358, 0]
click at [446, 426] on div "Validar PIN" at bounding box center [444, 421] width 72 height 29
click at [543, 418] on button "Generar PIN automático" at bounding box center [549, 422] width 125 height 26
type input "6194"
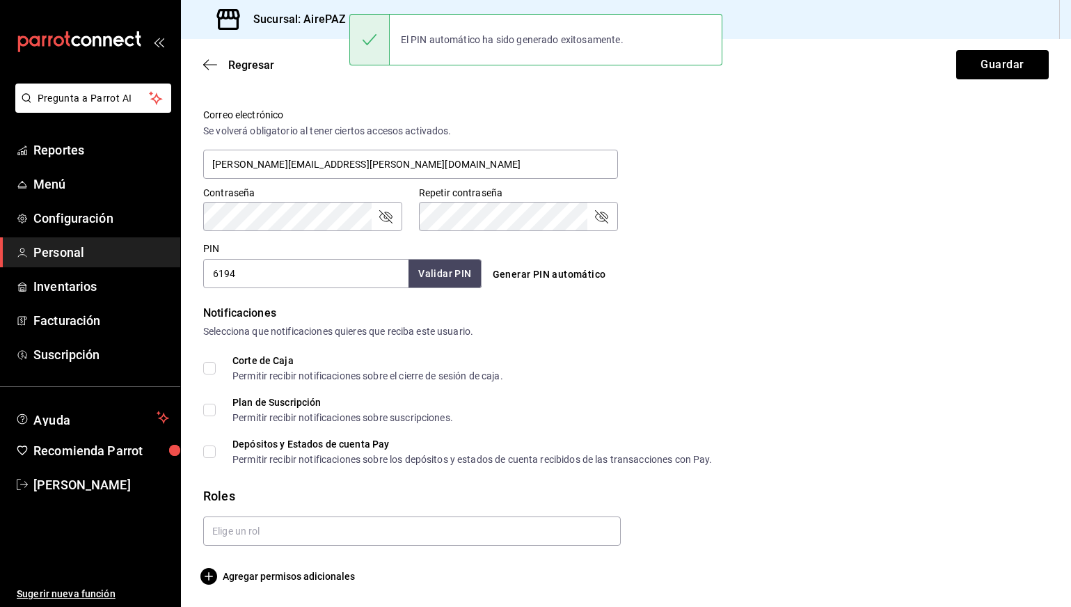
scroll to position [505, 0]
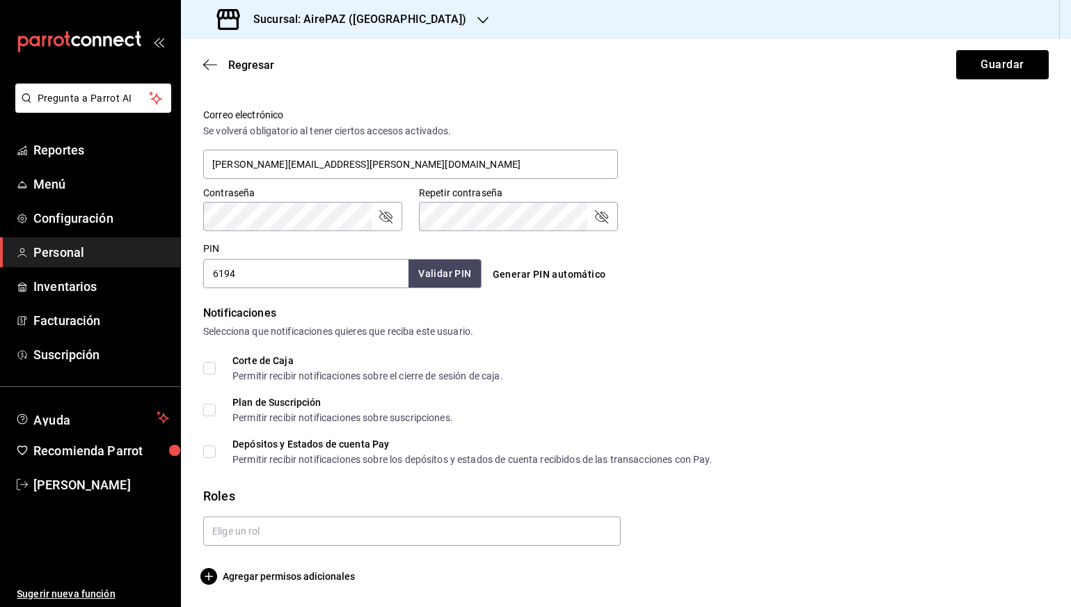
click at [260, 361] on div "Corte de Caja" at bounding box center [367, 361] width 271 height 10
click at [216, 362] on input "Corte de Caja Permitir recibir notificaciones sobre el cierre de sesión de caja." at bounding box center [209, 368] width 13 height 13
checkbox input "true"
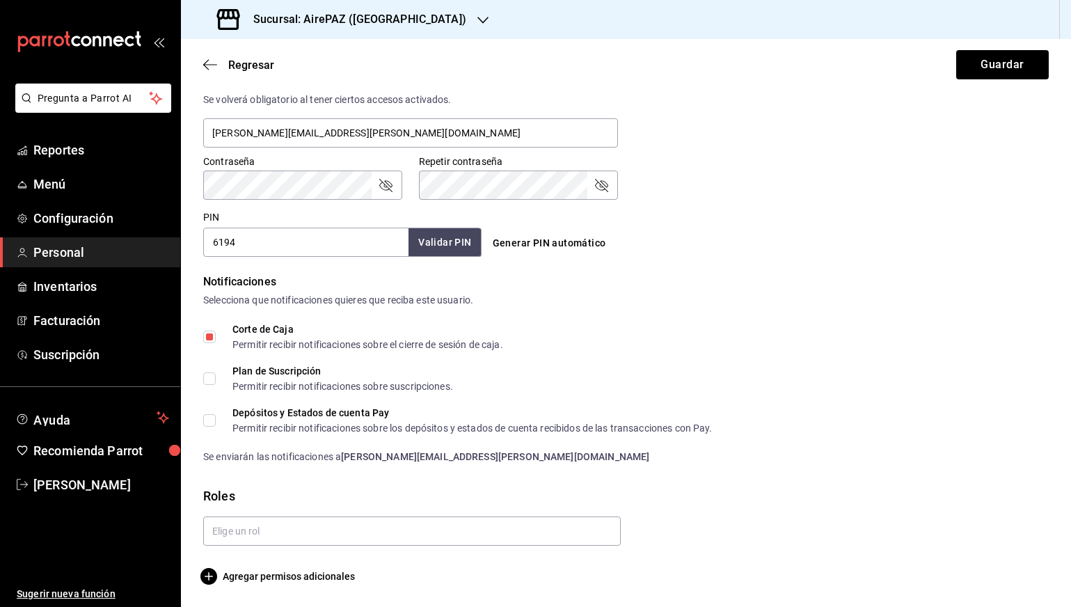
scroll to position [537, 0]
click at [292, 580] on span "Agregar permisos adicionales" at bounding box center [279, 576] width 152 height 17
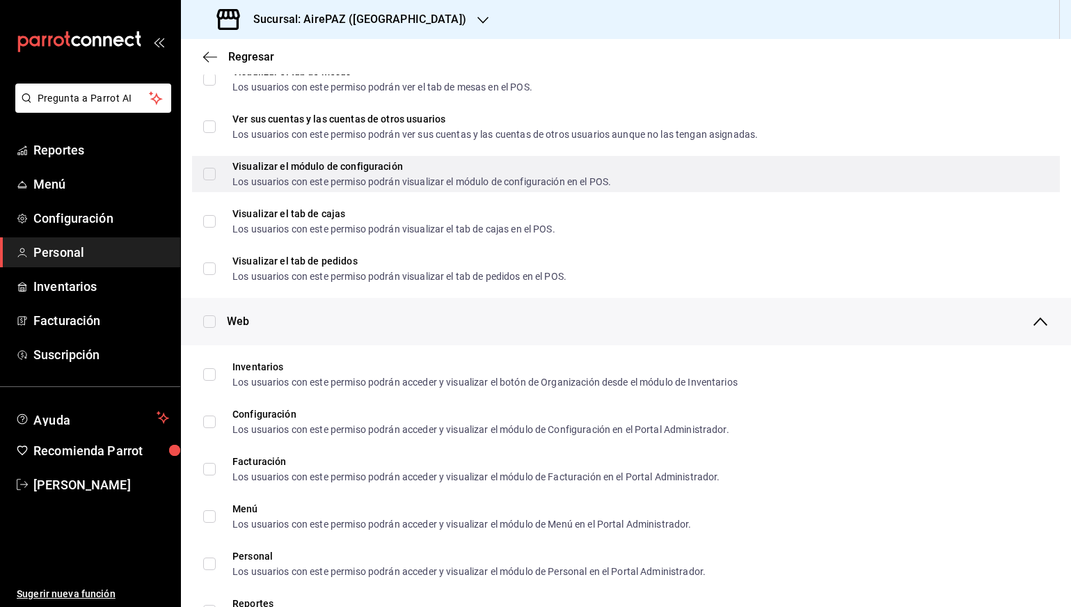
scroll to position [396, 0]
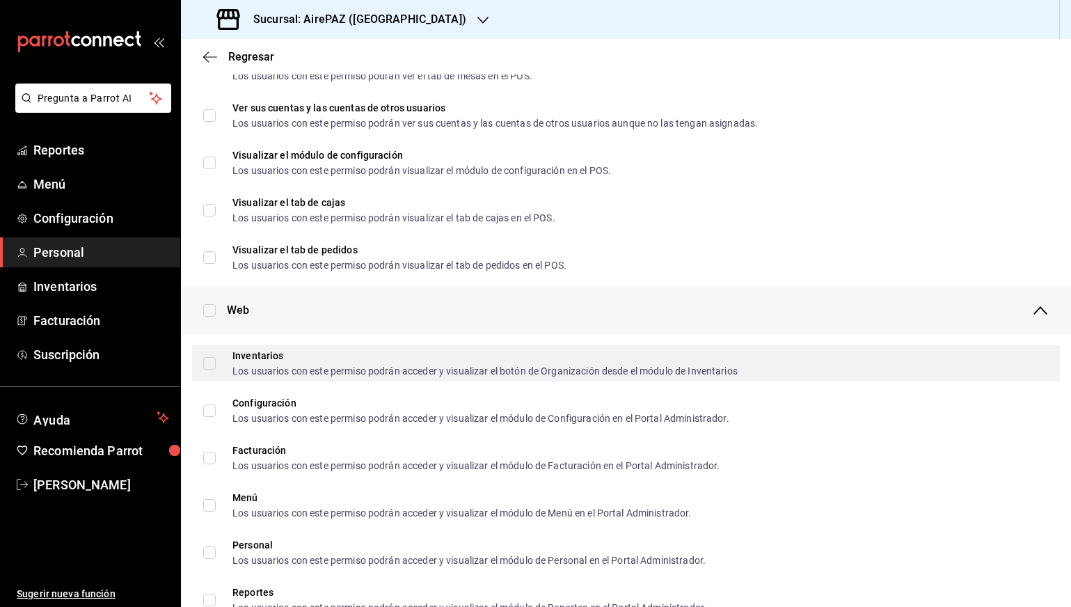
click at [215, 360] on input "Inventarios Los usuarios con este permiso podrán acceder y visualizar el botón …" at bounding box center [209, 363] width 13 height 13
checkbox input "true"
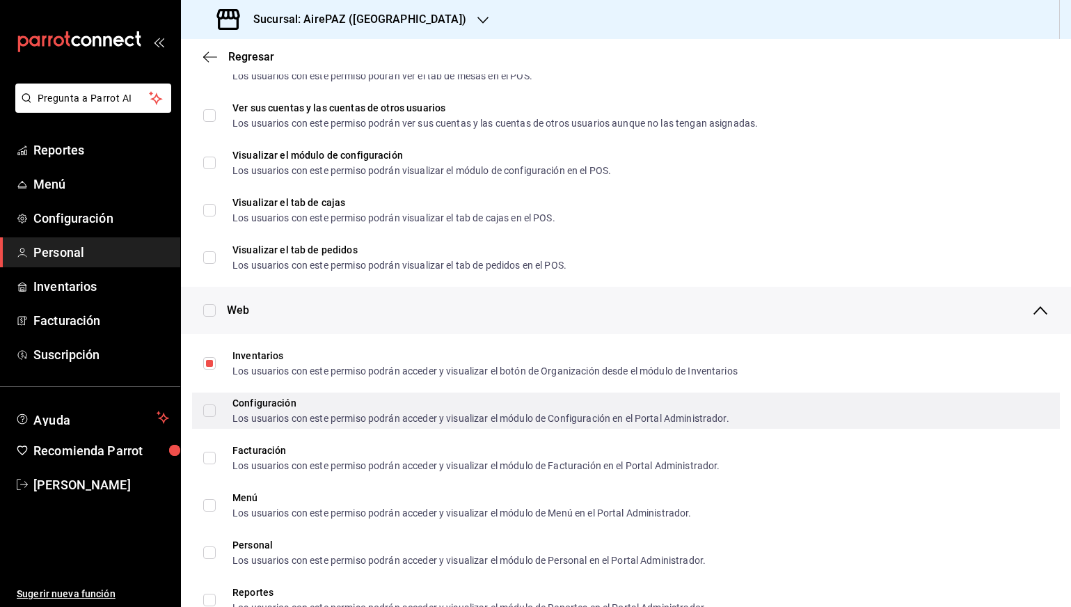
click at [212, 411] on input "Configuración Los usuarios con este permiso podrán acceder y visualizar el módu…" at bounding box center [209, 410] width 13 height 13
click at [212, 408] on input "Configuración Los usuarios con este permiso podrán acceder y visualizar el módu…" at bounding box center [209, 410] width 13 height 13
checkbox input "false"
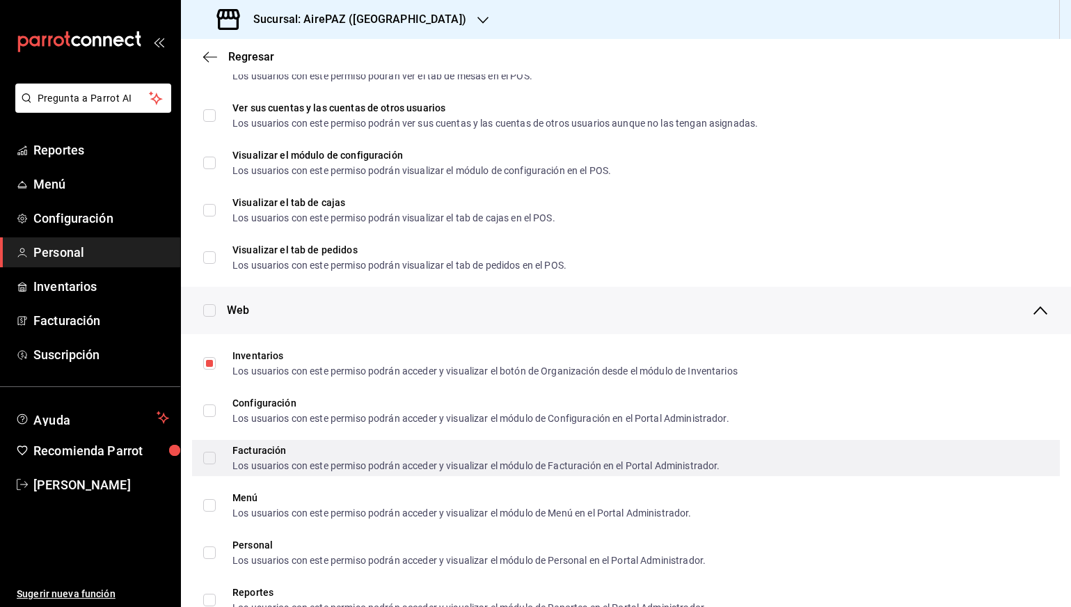
click at [212, 445] on label "Facturación Los usuarios con este permiso podrán acceder y visualizar el módulo…" at bounding box center [461, 457] width 516 height 25
click at [212, 452] on input "Facturación Los usuarios con este permiso podrán acceder y visualizar el módulo…" at bounding box center [209, 458] width 13 height 13
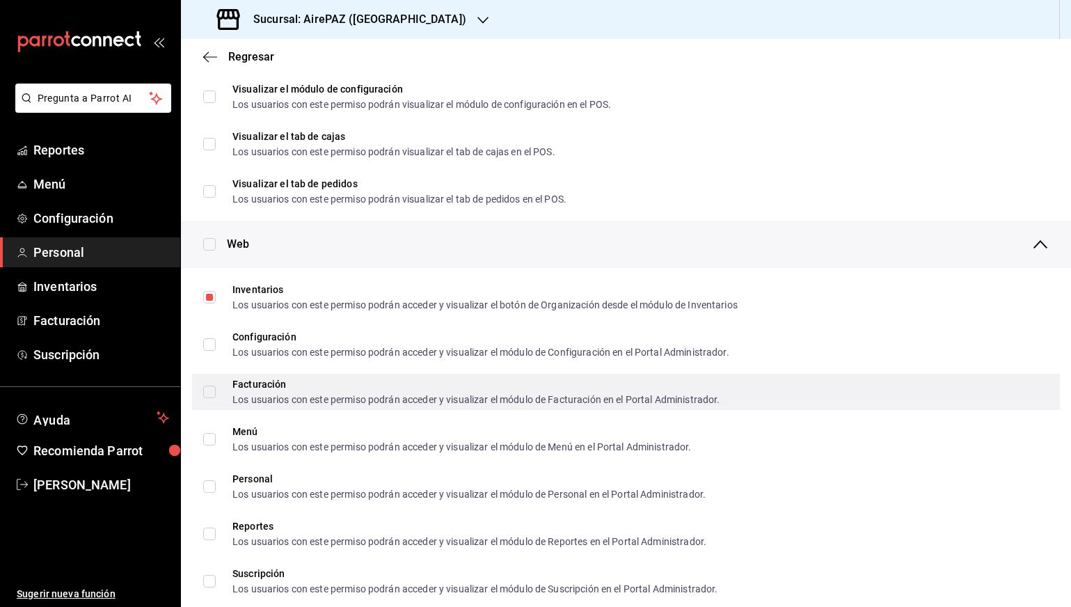
scroll to position [463, 0]
click at [212, 395] on input "Facturación Los usuarios con este permiso podrán acceder y visualizar el módulo…" at bounding box center [209, 391] width 13 height 13
checkbox input "true"
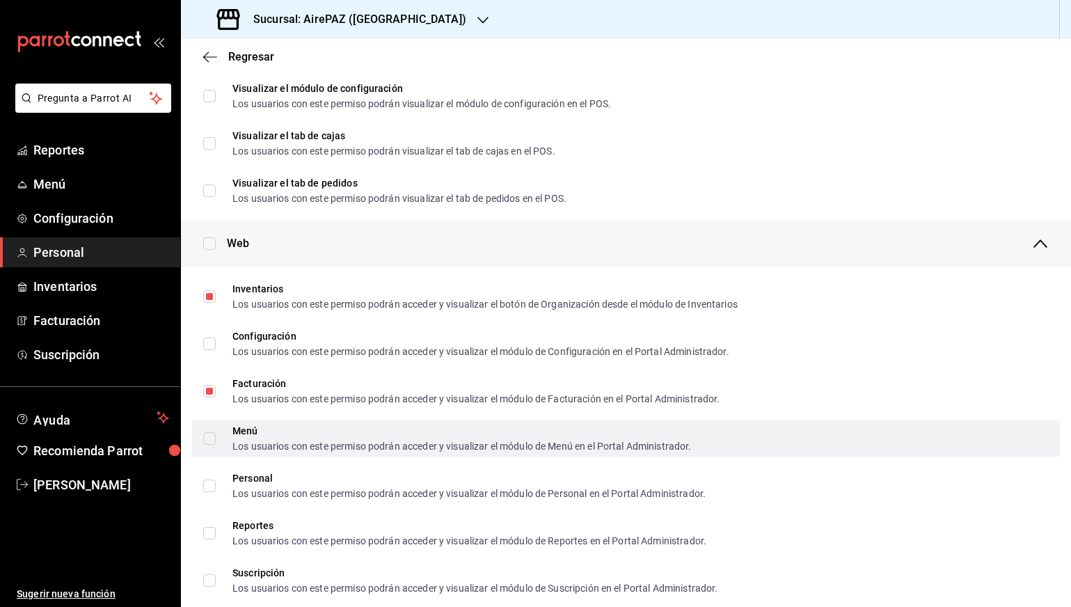
click at [212, 453] on div "Menú Los usuarios con este permiso podrán acceder y visualizar el módulo de Men…" at bounding box center [626, 438] width 868 height 36
checkbox input "true"
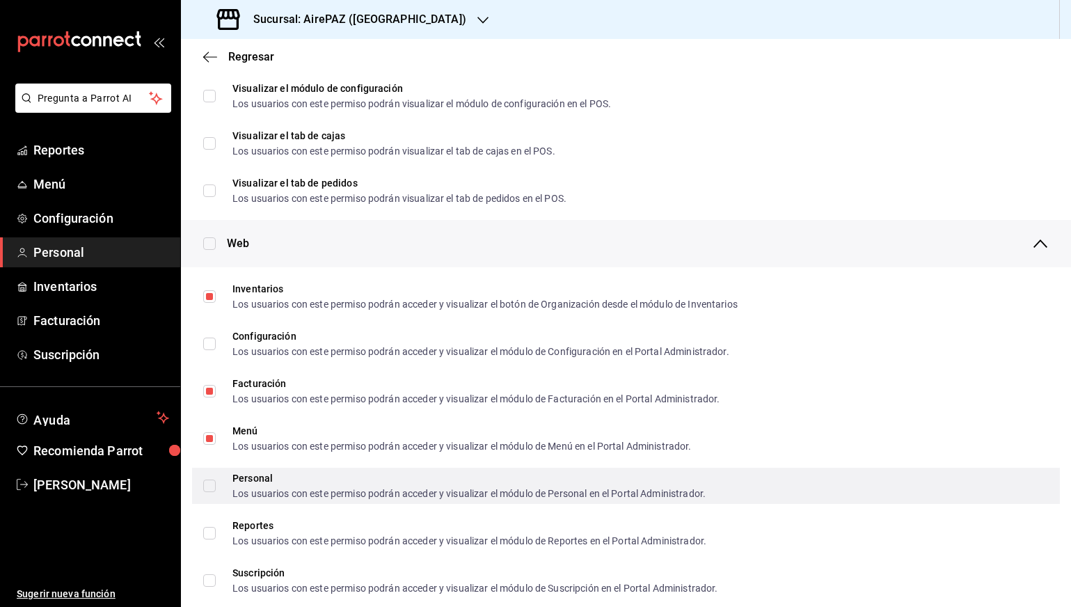
scroll to position [508, 0]
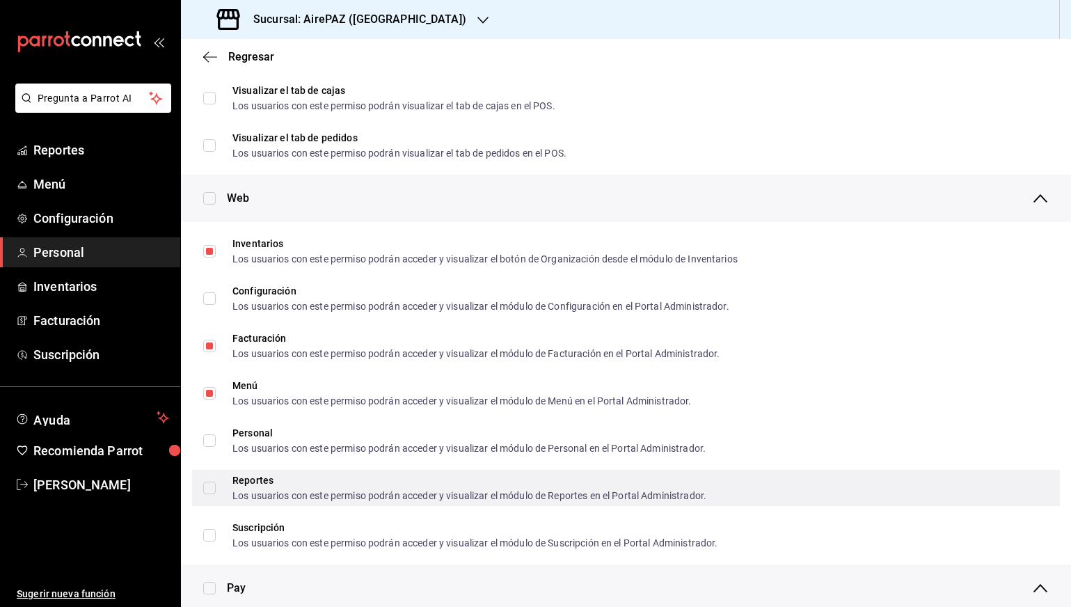
click at [202, 491] on div "Reportes Los usuarios con este permiso podrán acceder y visualizar el módulo de…" at bounding box center [626, 488] width 868 height 36
checkbox input "true"
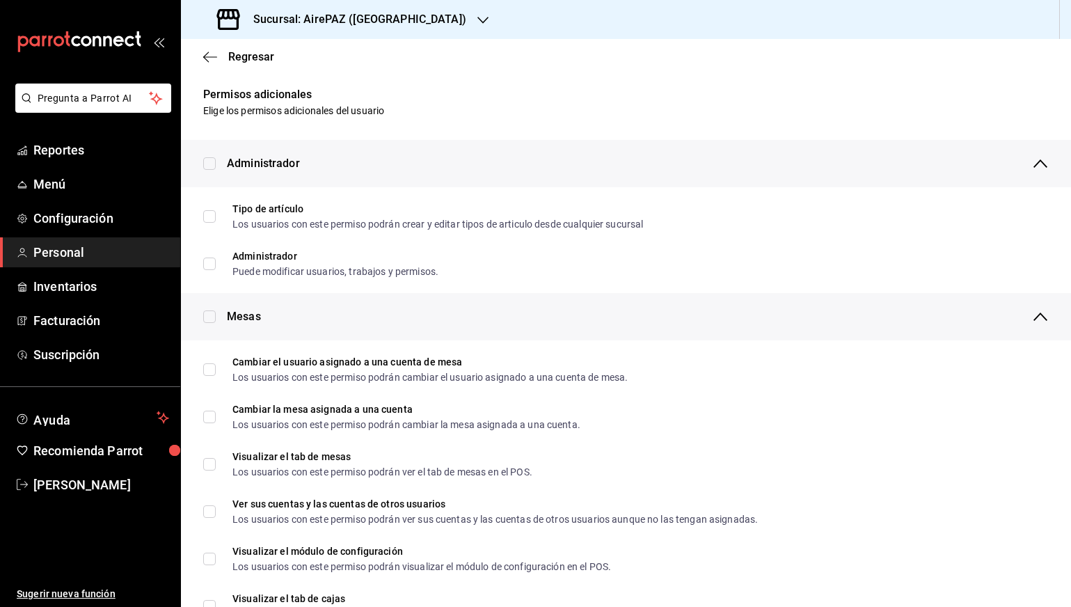
scroll to position [771, 0]
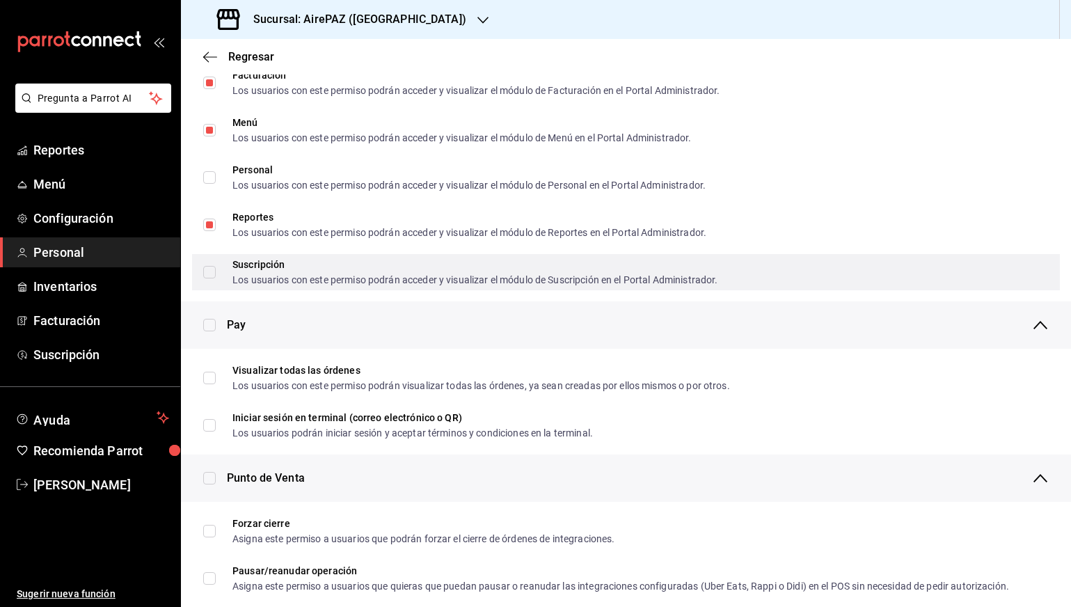
click at [214, 270] on input "Suscripción Los usuarios con este permiso podrán acceder y visualizar el módulo…" at bounding box center [209, 272] width 13 height 13
checkbox input "true"
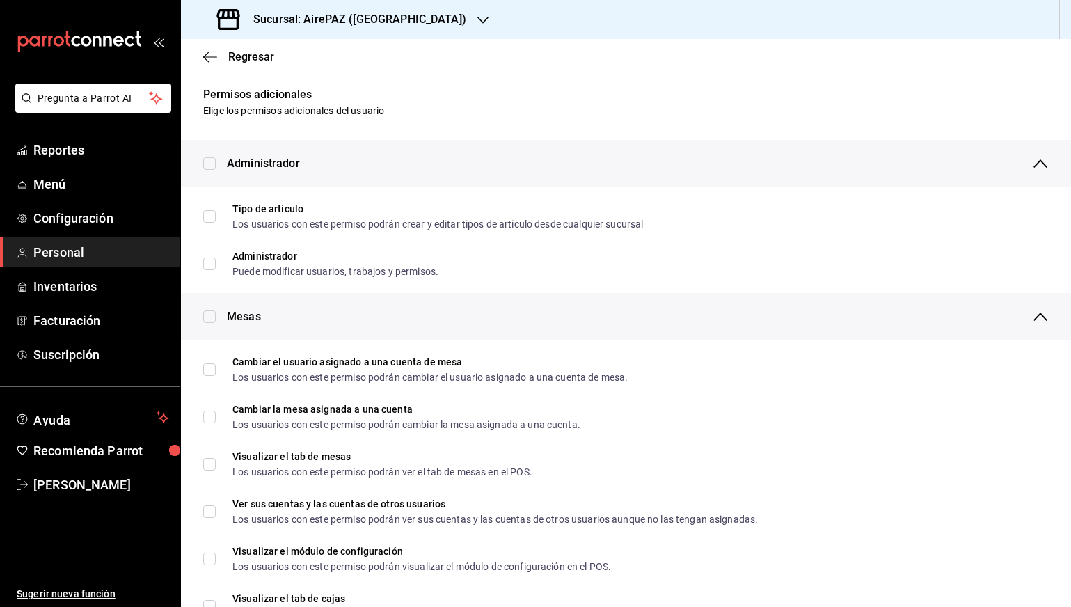
scroll to position [0, 0]
click at [215, 45] on div "Regresar" at bounding box center [626, 56] width 890 height 35
click at [212, 52] on icon "button" at bounding box center [210, 57] width 14 height 13
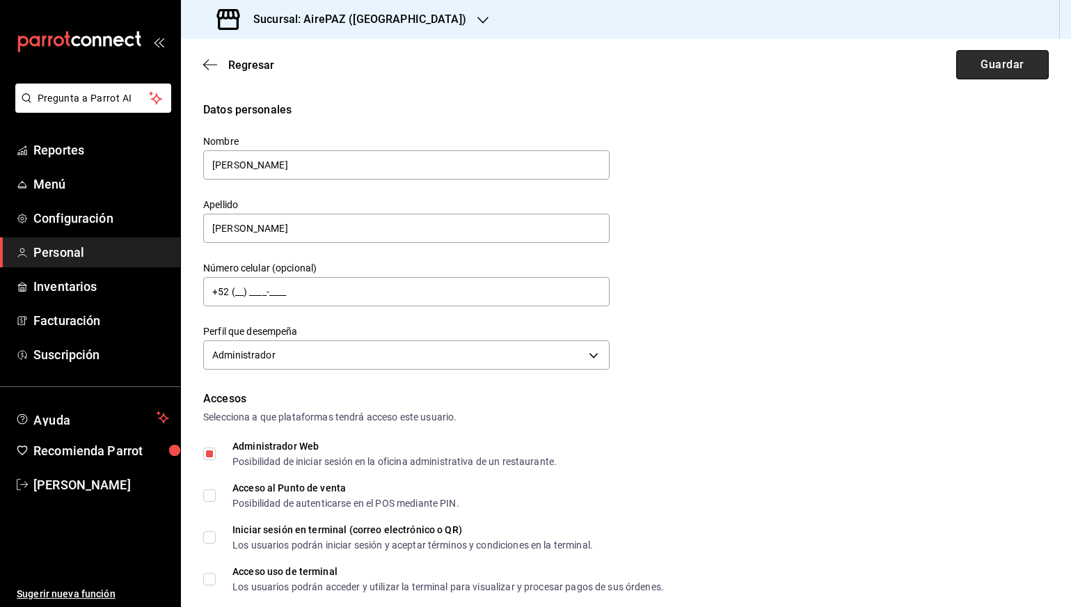
click at [1006, 70] on button "Guardar" at bounding box center [1002, 64] width 93 height 29
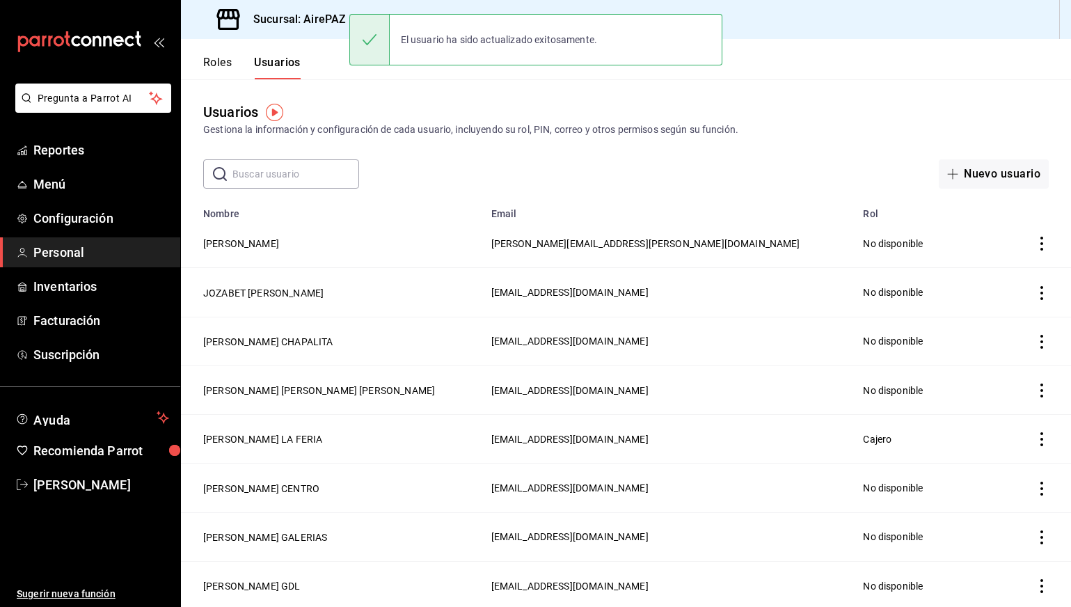
click at [428, 112] on div "Usuarios Gestiona la información y configuración de cada usuario, incluyendo su…" at bounding box center [626, 119] width 890 height 35
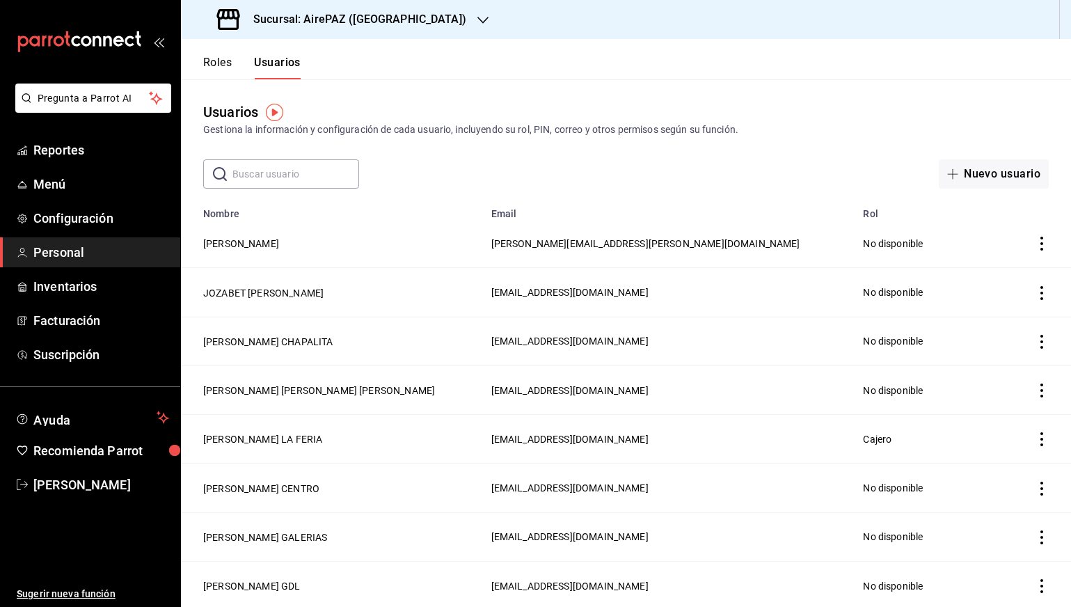
click at [370, 31] on div "Sucursal: AirePAZ ([GEOGRAPHIC_DATA])" at bounding box center [343, 19] width 302 height 39
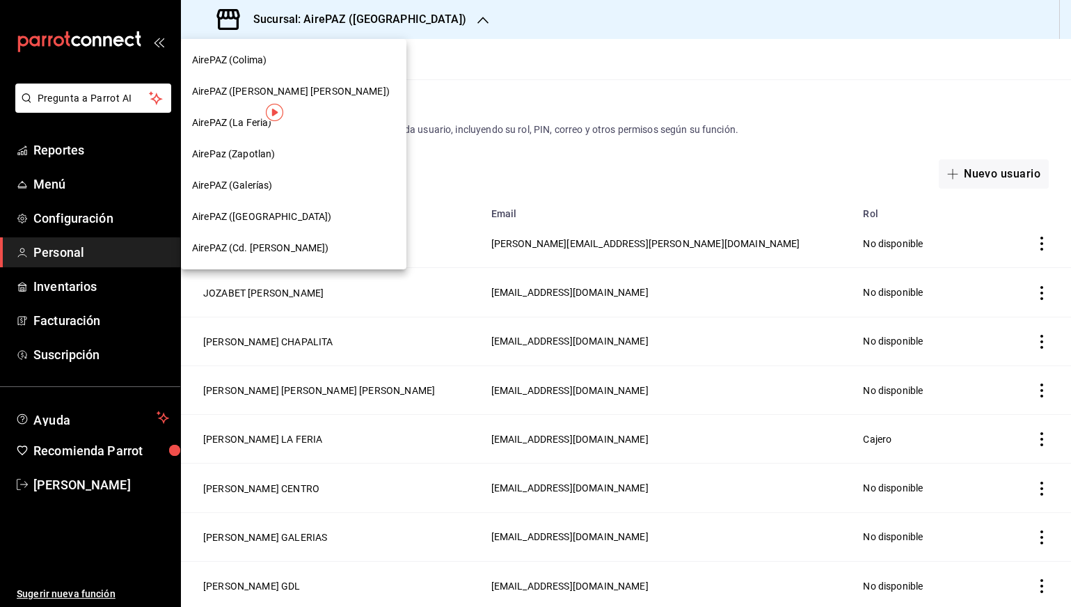
click at [297, 158] on div "AirePaz (Zapotlan)" at bounding box center [293, 154] width 203 height 15
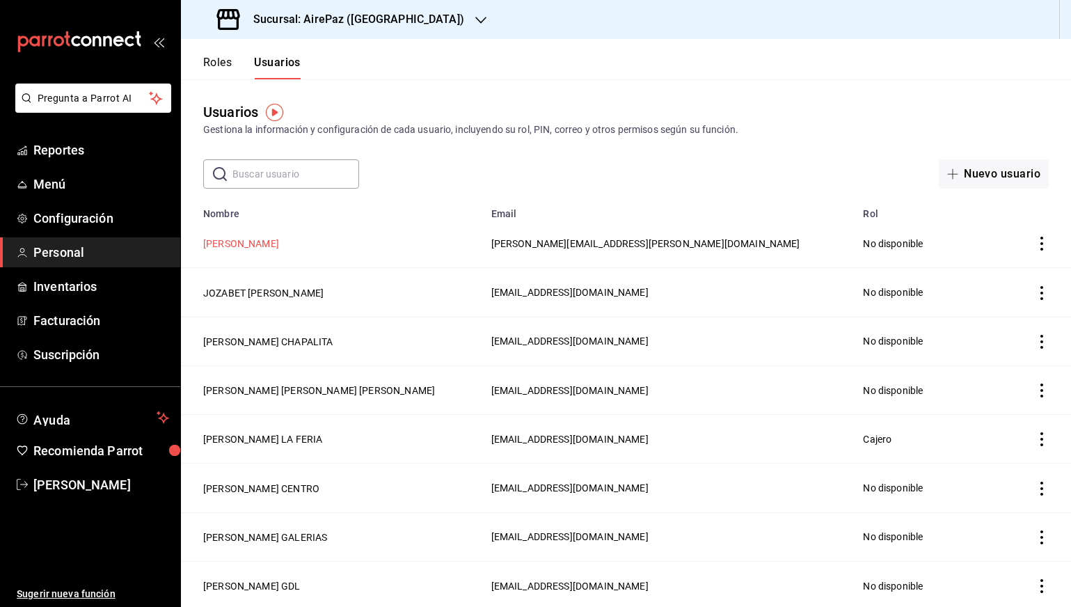
click at [279, 248] on button "[PERSON_NAME]" at bounding box center [241, 244] width 76 height 14
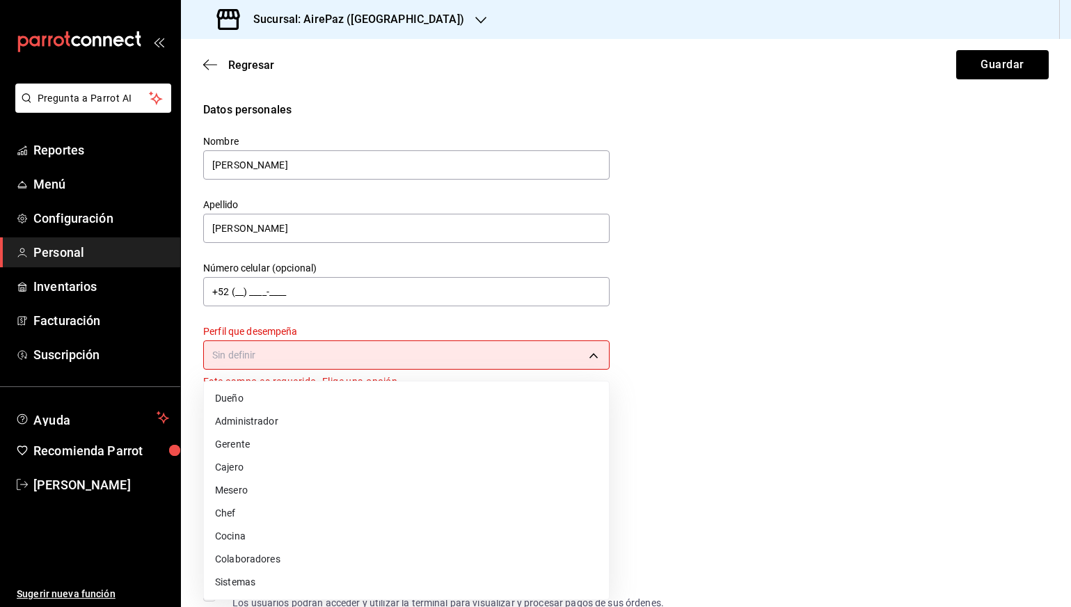
click at [319, 367] on body "Pregunta a Parrot AI Reportes Menú Configuración Personal Inventarios Facturaci…" at bounding box center [535, 303] width 1071 height 607
click at [306, 410] on li "Administrador" at bounding box center [406, 421] width 405 height 23
type input "ADMIN"
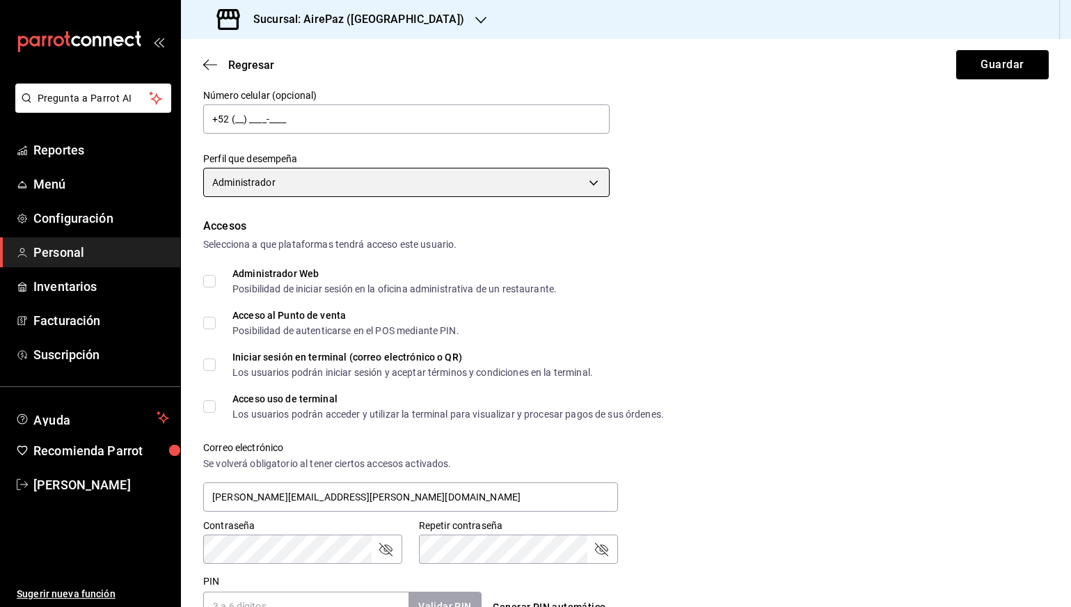
scroll to position [186, 0]
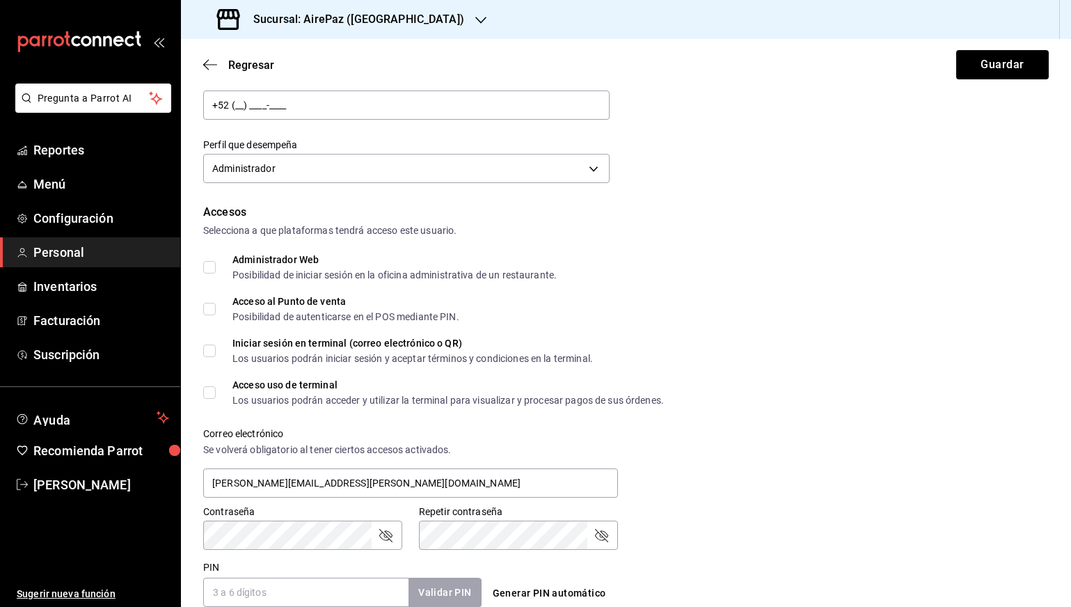
click at [329, 247] on div "Accesos Selecciona a que plataformas tendrá acceso este usuario. Administrador …" at bounding box center [625, 405] width 845 height 403
click at [329, 263] on div "Administrador Web" at bounding box center [394, 260] width 324 height 10
click at [216, 263] on input "Administrador Web Posibilidad de iniciar sesión en la oficina administrativa de…" at bounding box center [209, 267] width 13 height 13
checkbox input "true"
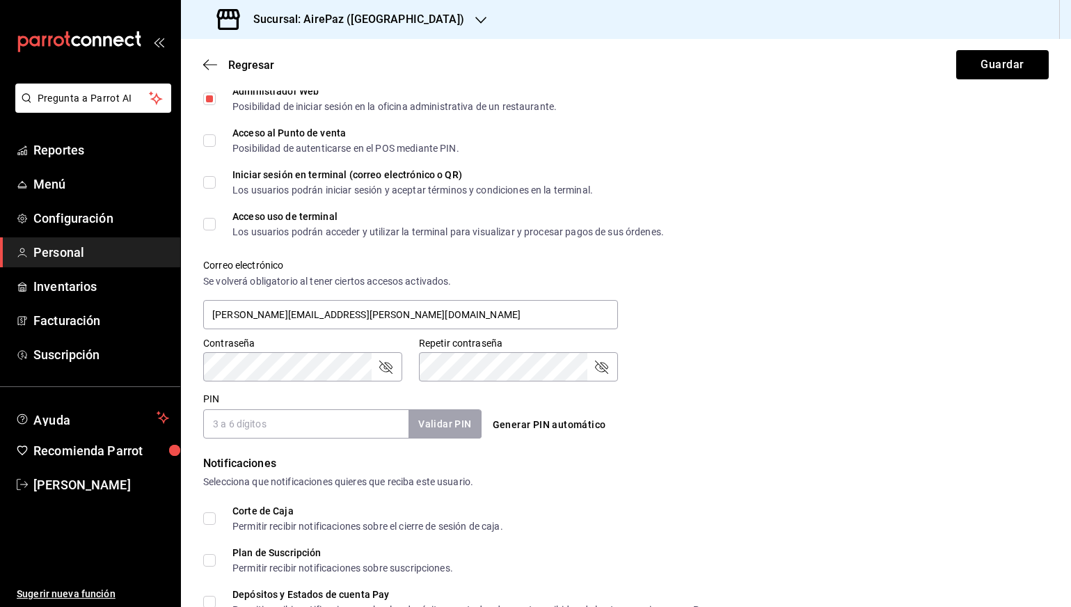
scroll to position [356, 0]
click at [499, 420] on button "Generar PIN automático" at bounding box center [549, 424] width 125 height 26
type input "9561"
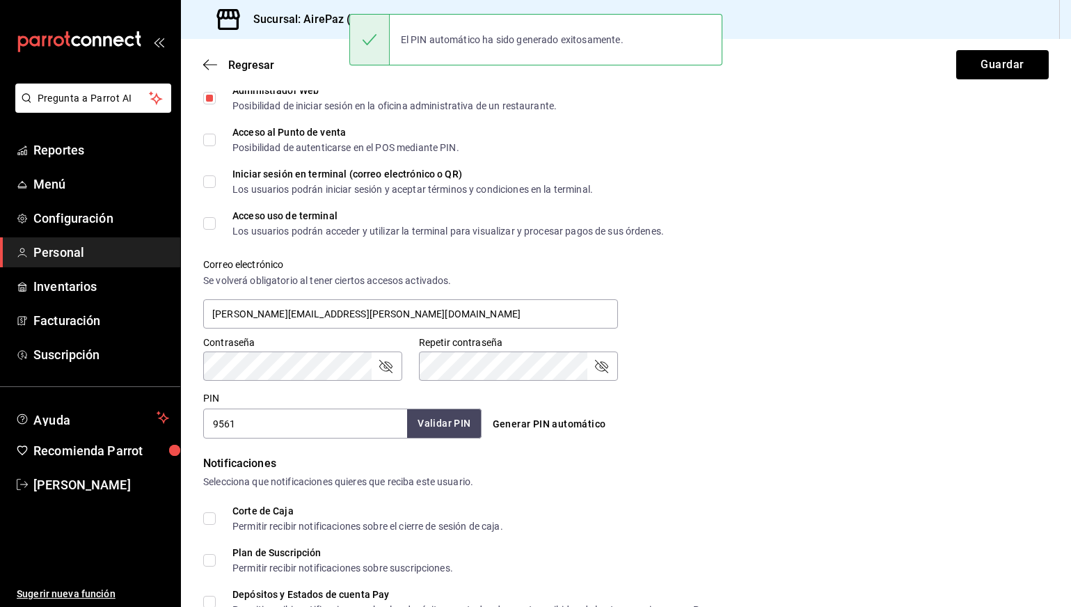
click at [461, 423] on button "Validar PIN" at bounding box center [444, 423] width 74 height 30
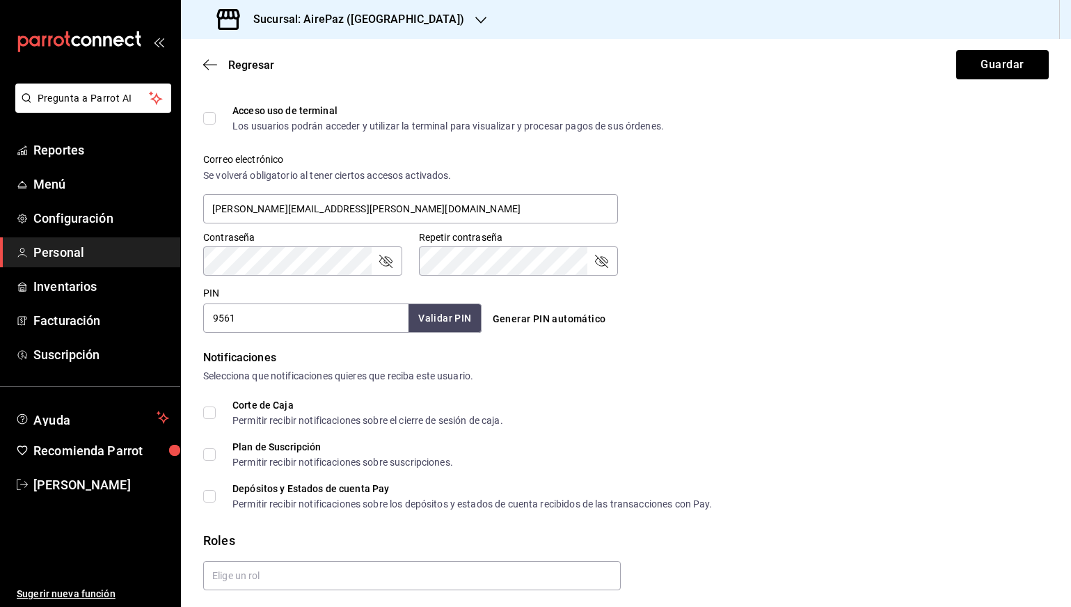
scroll to position [463, 0]
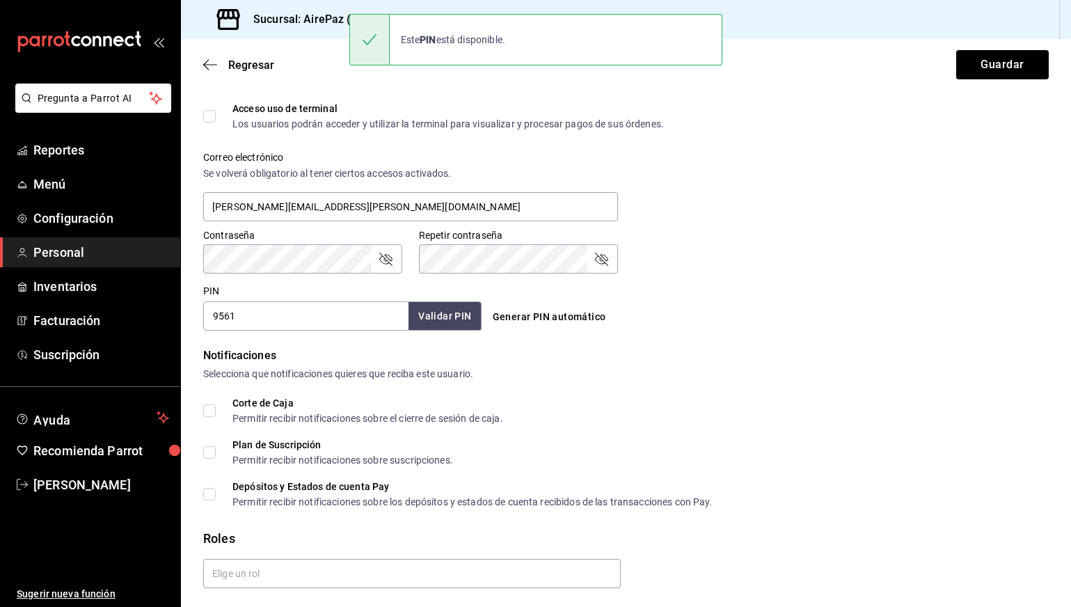
click at [354, 419] on div "Permitir recibir notificaciones sobre el cierre de sesión de caja." at bounding box center [367, 418] width 271 height 10
click at [216, 417] on input "Corte de Caja Permitir recibir notificaciones sobre el cierre de sesión de caja." at bounding box center [209, 410] width 13 height 13
checkbox input "true"
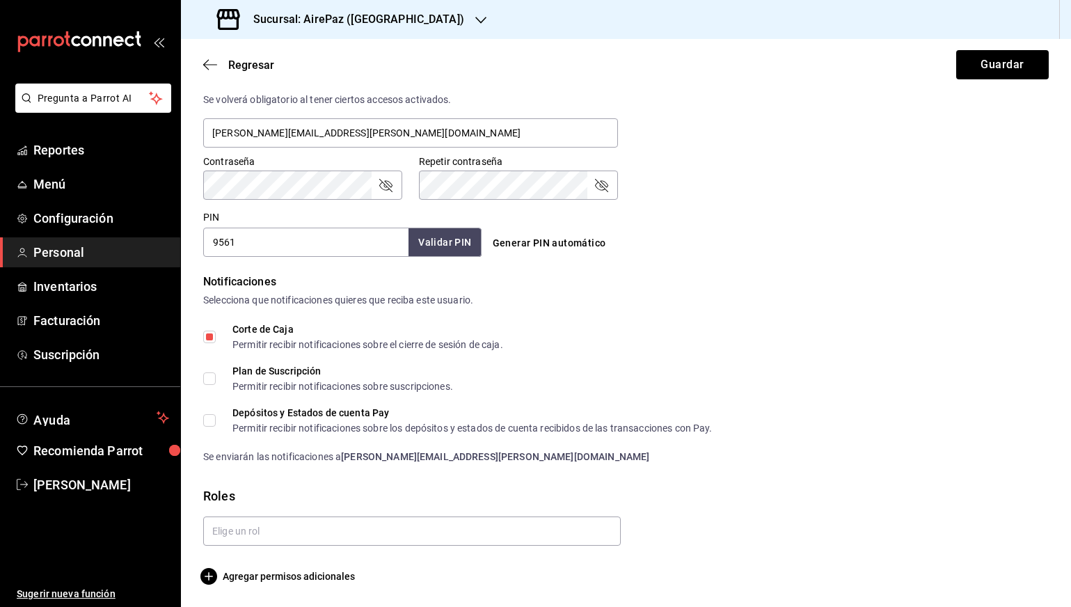
scroll to position [0, 0]
click at [268, 573] on span "Agregar permisos adicionales" at bounding box center [279, 576] width 152 height 17
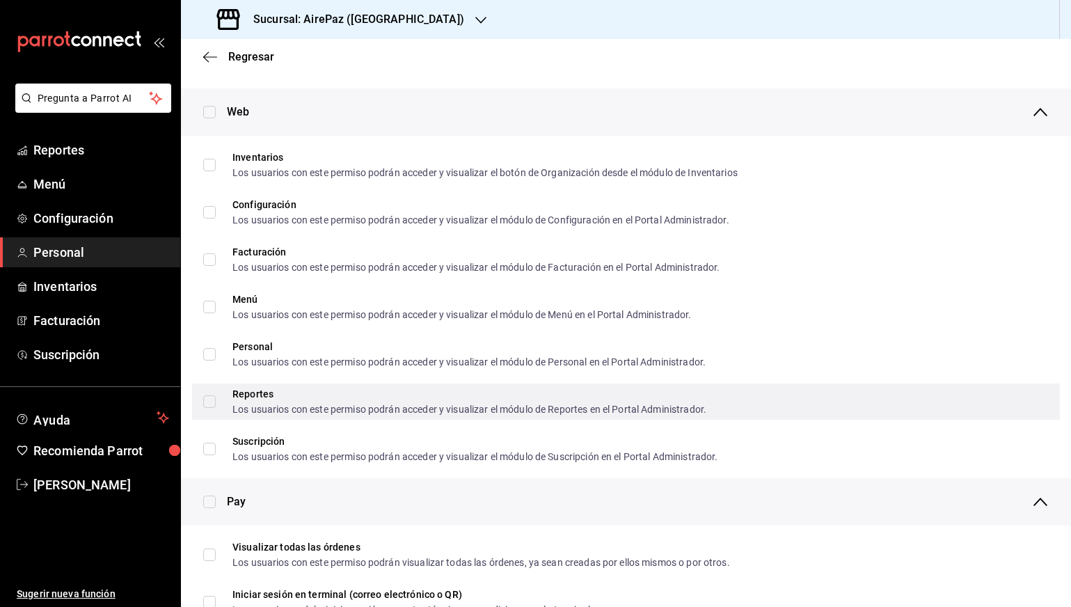
scroll to position [592, 0]
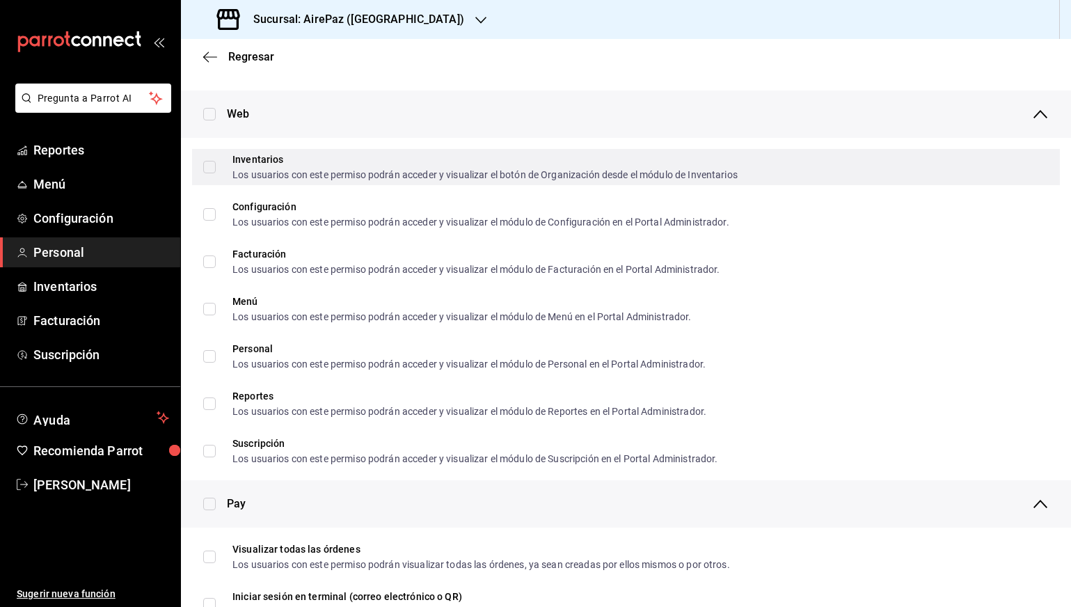
click at [212, 170] on input "Inventarios Los usuarios con este permiso podrán acceder y visualizar el botón …" at bounding box center [209, 167] width 13 height 13
checkbox input "true"
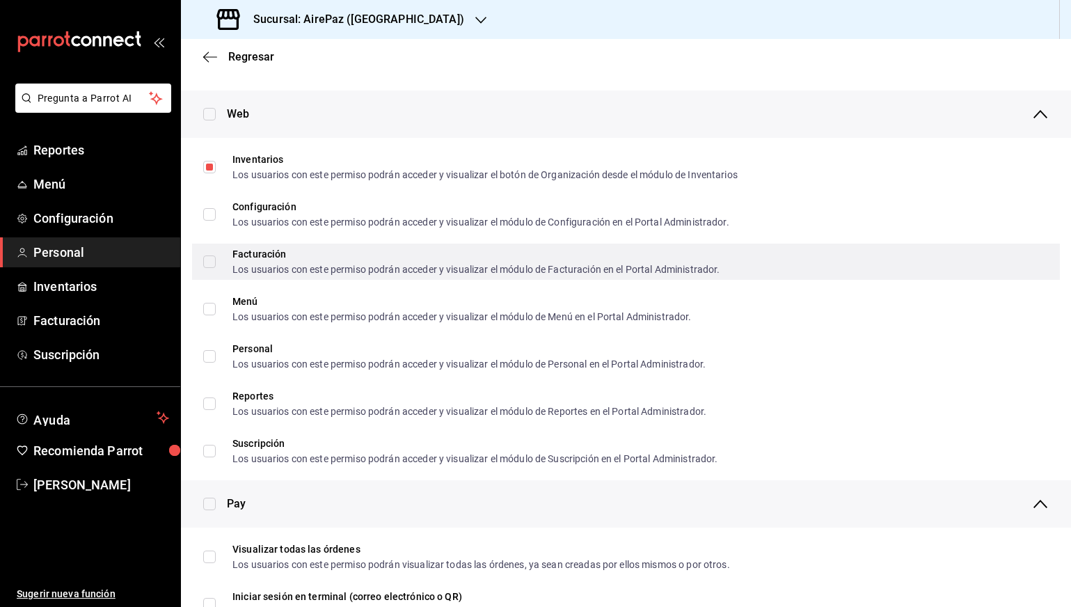
click at [208, 257] on input "Facturación Los usuarios con este permiso podrán acceder y visualizar el módulo…" at bounding box center [209, 261] width 13 height 13
checkbox input "true"
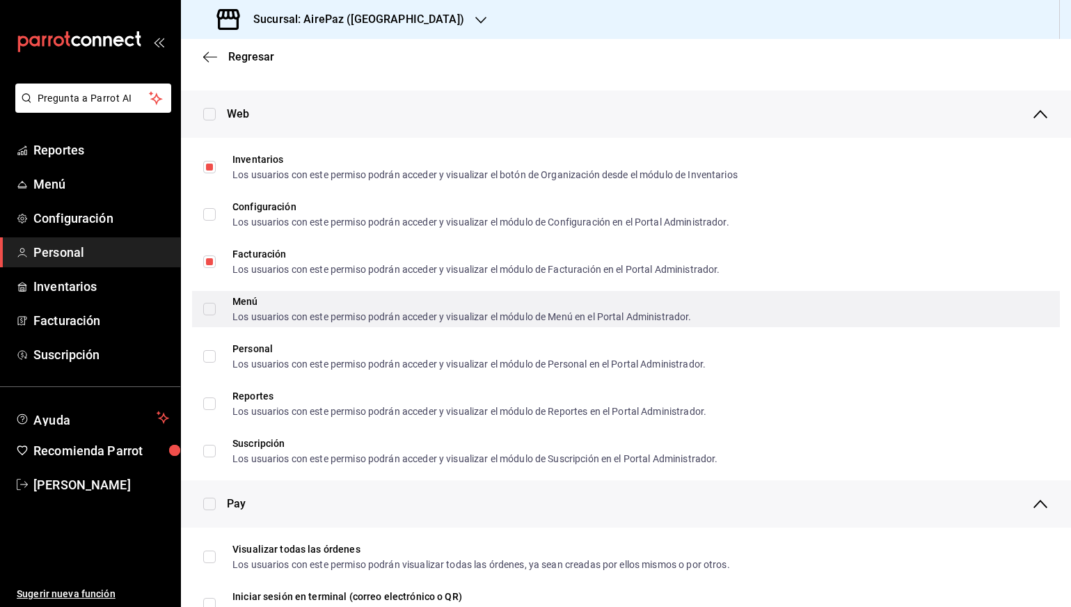
click at [208, 297] on label "Menú Los usuarios con este permiso podrán acceder y visualizar el módulo de Men…" at bounding box center [447, 308] width 488 height 25
click at [208, 303] on input "Menú Los usuarios con este permiso podrán acceder y visualizar el módulo de Men…" at bounding box center [209, 309] width 13 height 13
click at [209, 305] on input "Menú Los usuarios con este permiso podrán acceder y visualizar el módulo de Men…" at bounding box center [209, 309] width 13 height 13
checkbox input "true"
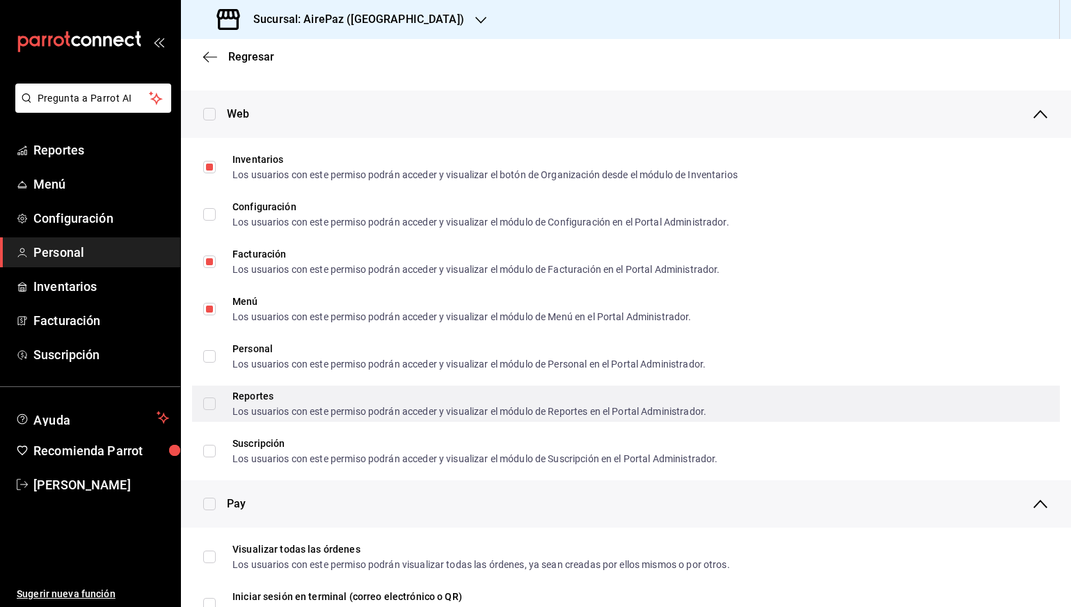
click at [216, 396] on span "Reportes Los usuarios con este permiso podrán acceder y visualizar el módulo de…" at bounding box center [461, 403] width 491 height 25
click at [216, 397] on input "Reportes Los usuarios con este permiso podrán acceder y visualizar el módulo de…" at bounding box center [209, 403] width 13 height 13
click at [209, 405] on input "Reportes Los usuarios con este permiso podrán acceder y visualizar el módulo de…" at bounding box center [209, 403] width 13 height 13
checkbox input "true"
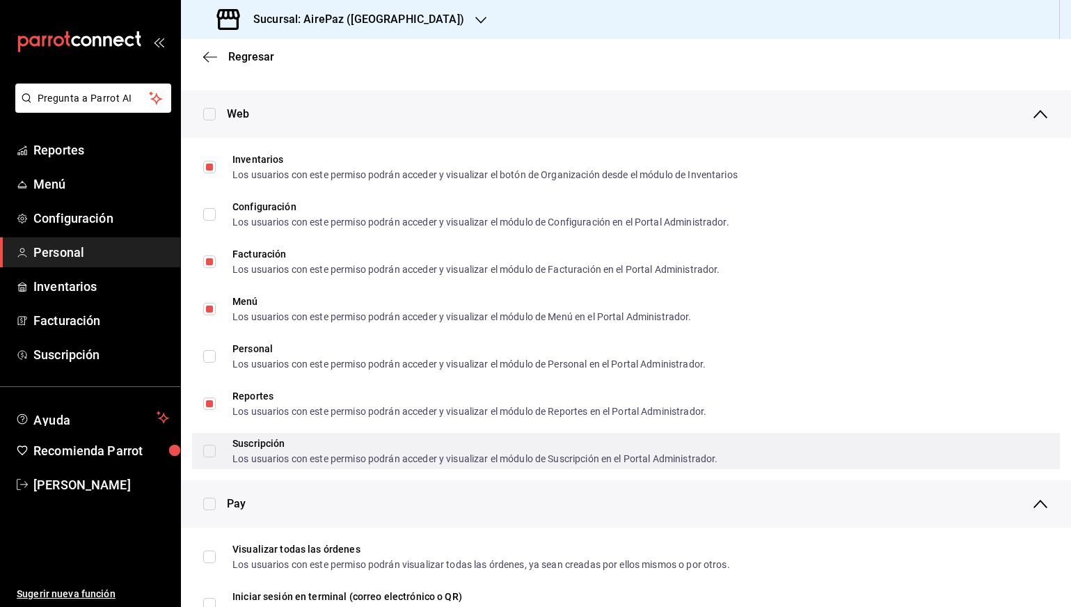
click at [217, 444] on span "Suscripción Los usuarios con este permiso podrán acceder y visualizar el módulo…" at bounding box center [467, 450] width 502 height 25
click at [216, 445] on input "Suscripción Los usuarios con este permiso podrán acceder y visualizar el módulo…" at bounding box center [209, 451] width 13 height 13
click at [212, 445] on input "Suscripción Los usuarios con este permiso podrán acceder y visualizar el módulo…" at bounding box center [209, 451] width 13 height 13
checkbox input "true"
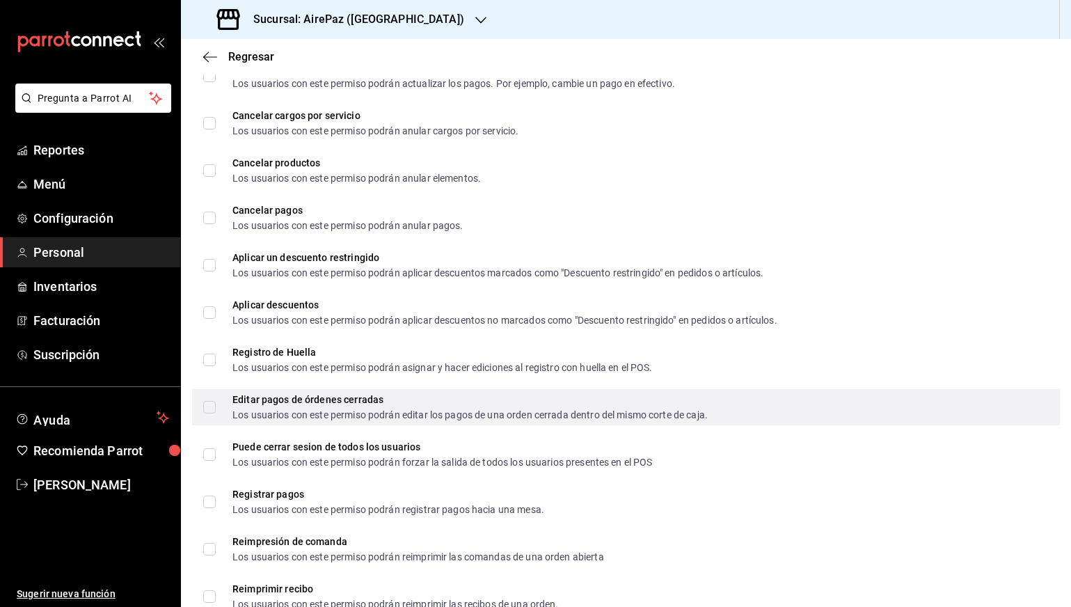
scroll to position [1841, 0]
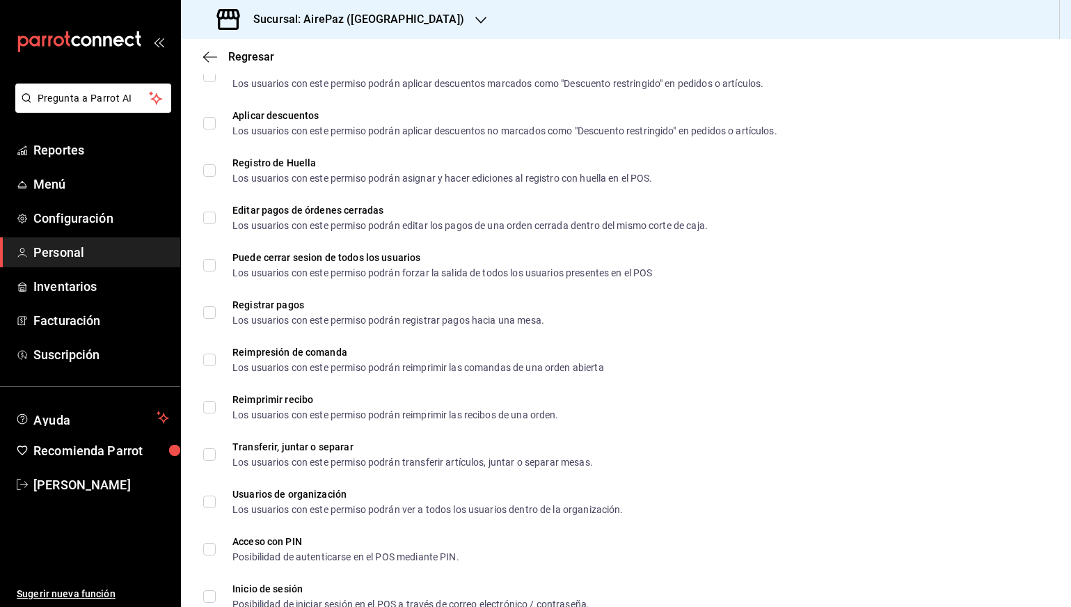
click at [209, 63] on div "Regresar" at bounding box center [626, 56] width 890 height 35
click at [212, 51] on icon "button" at bounding box center [210, 57] width 14 height 13
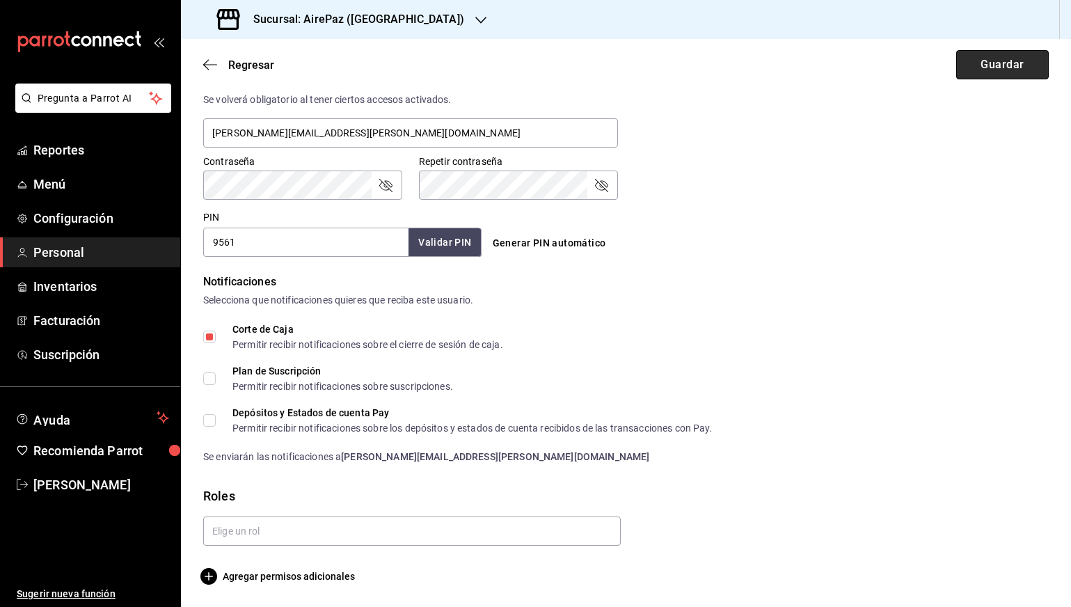
click at [1010, 67] on button "Guardar" at bounding box center [1002, 64] width 93 height 29
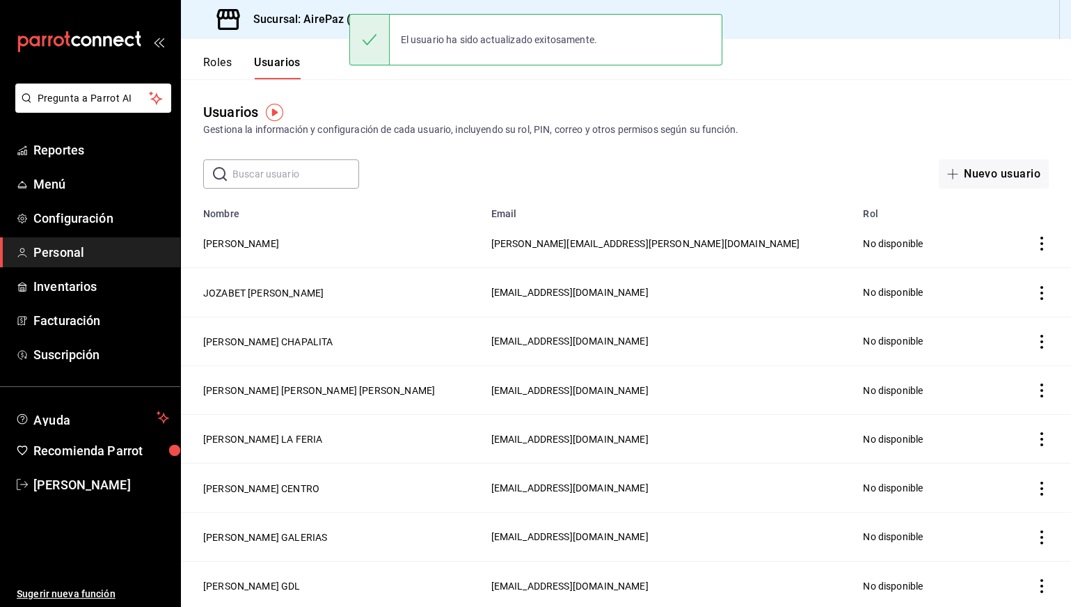
click at [355, 90] on div "Usuarios Gestiona la información y configuración de cada usuario, incluyendo su…" at bounding box center [626, 133] width 890 height 109
click at [324, 20] on h3 "Sucursal: AirePaz ([GEOGRAPHIC_DATA])" at bounding box center [353, 19] width 222 height 17
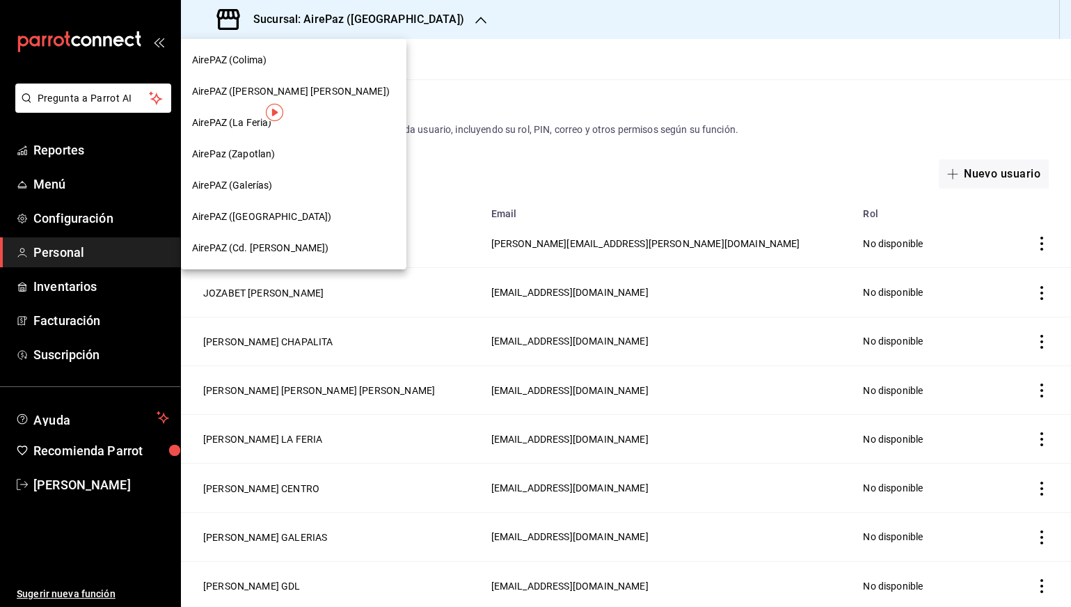
click at [263, 189] on span "AirePAZ (Galerías)" at bounding box center [232, 185] width 80 height 15
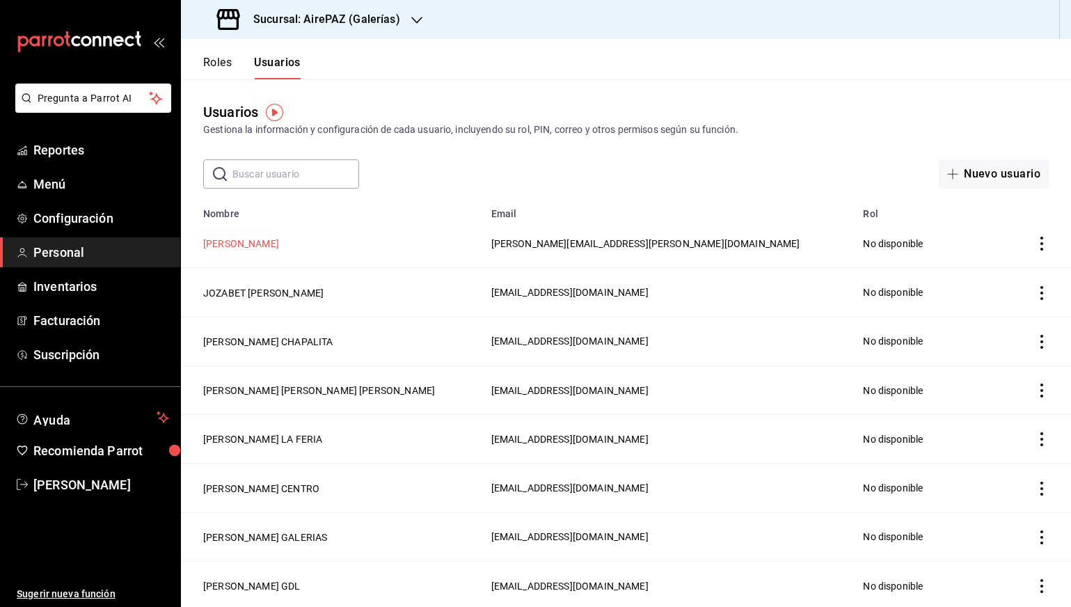
click at [271, 242] on button "[PERSON_NAME]" at bounding box center [241, 244] width 76 height 14
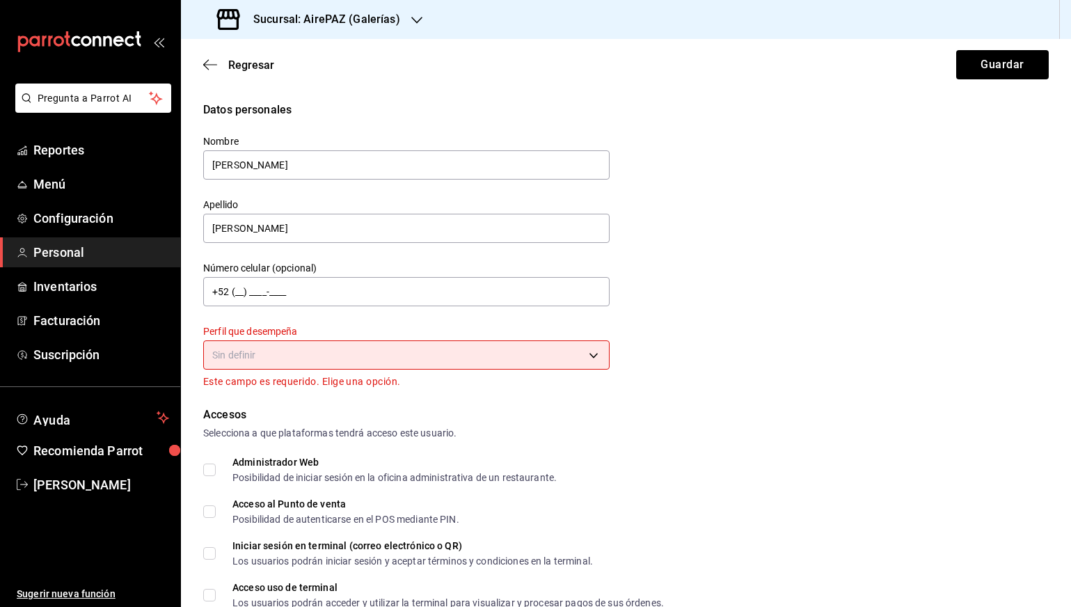
click at [364, 356] on body "Pregunta a Parrot AI Reportes Menú Configuración Personal Inventarios Facturaci…" at bounding box center [535, 303] width 1071 height 607
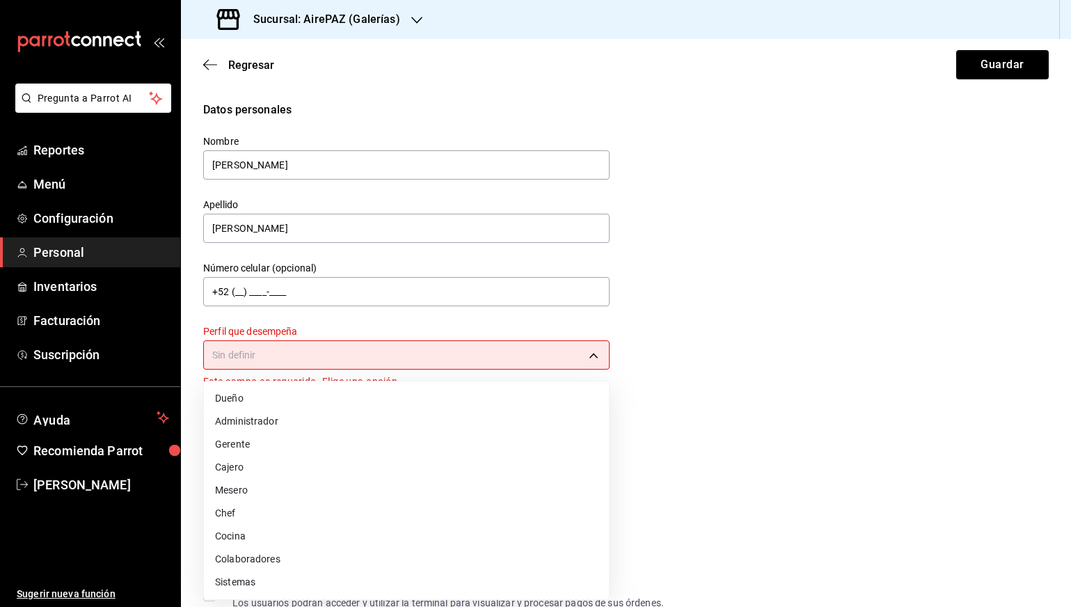
click at [306, 417] on li "Administrador" at bounding box center [406, 421] width 405 height 23
type input "ADMIN"
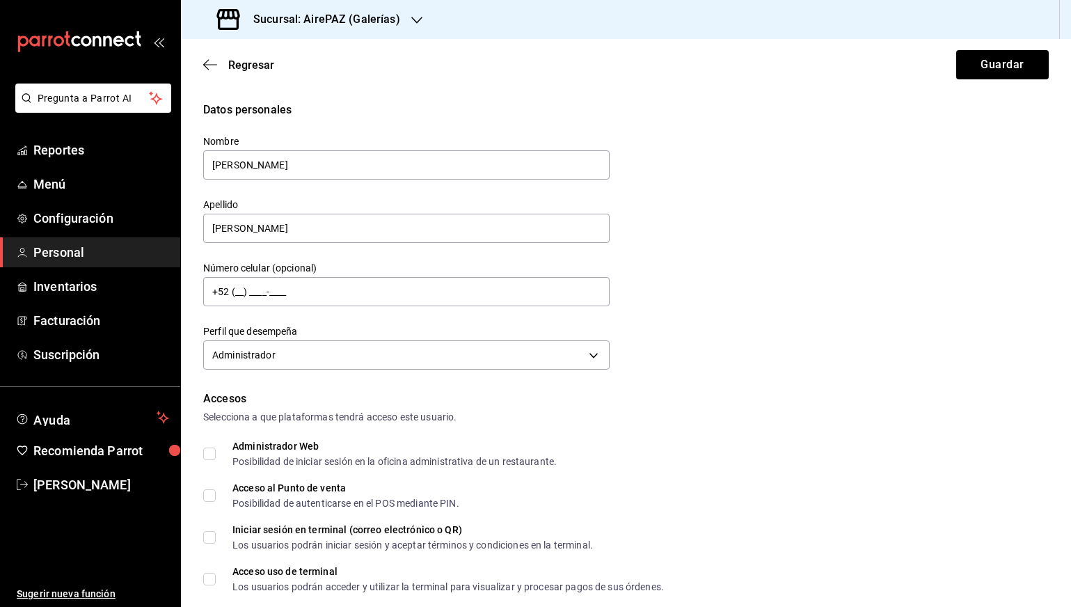
click at [679, 380] on form "Datos personales Nombre [PERSON_NAME] [PERSON_NAME] Número celular (opcional) +…" at bounding box center [625, 596] width 845 height 988
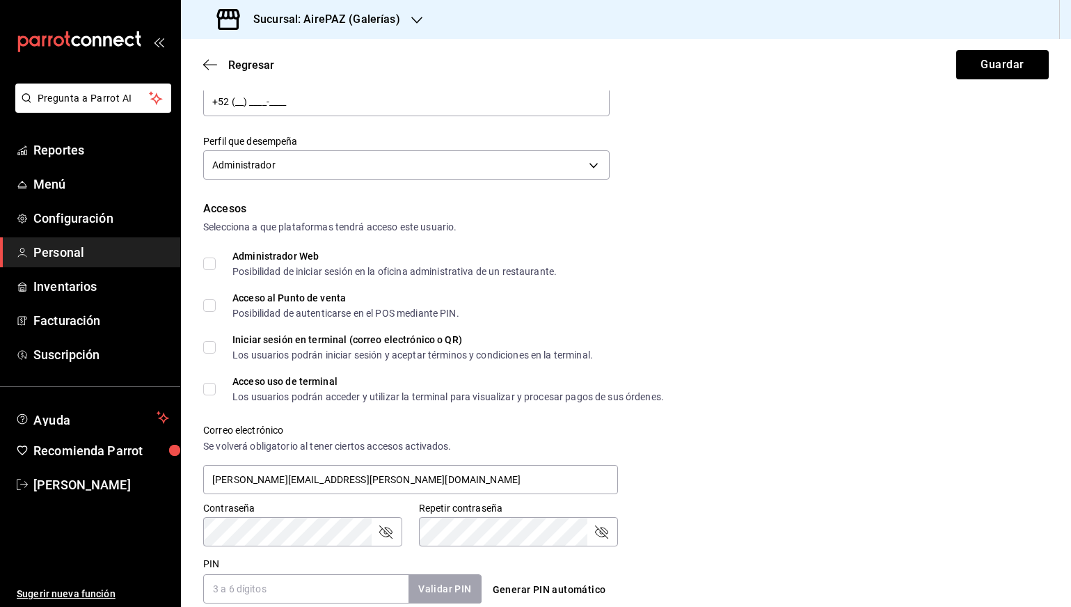
scroll to position [194, 0]
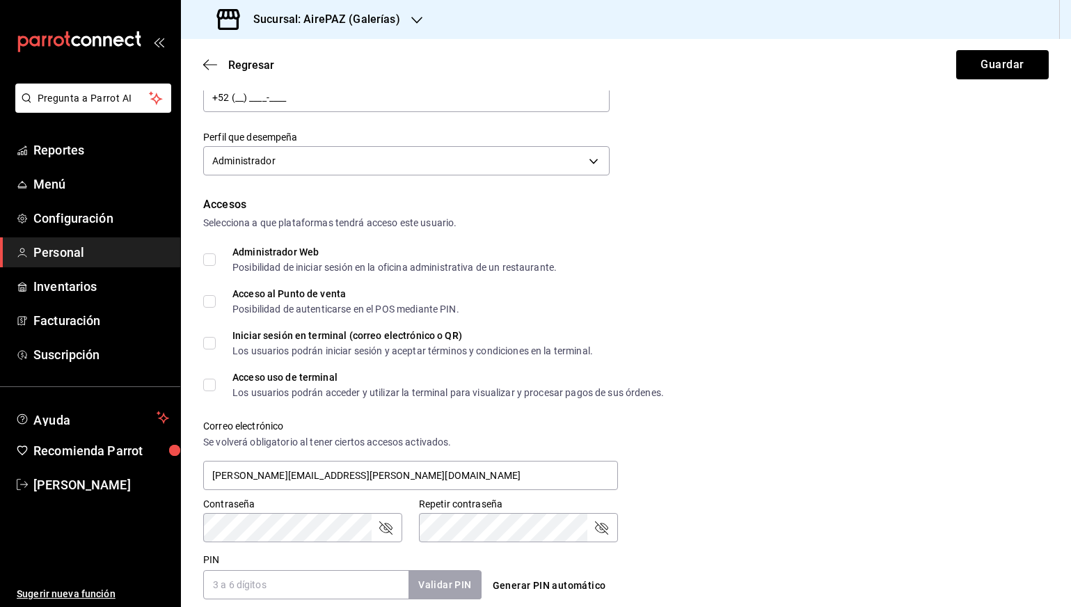
click at [420, 277] on div "Accesos Selecciona a que plataformas tendrá acceso este usuario. Administrador …" at bounding box center [625, 397] width 845 height 403
click at [418, 269] on div "Posibilidad de iniciar sesión en la oficina administrativa de un restaurante." at bounding box center [394, 267] width 324 height 10
click at [216, 266] on input "Administrador Web Posibilidad de iniciar sesión en la oficina administrativa de…" at bounding box center [209, 259] width 13 height 13
checkbox input "true"
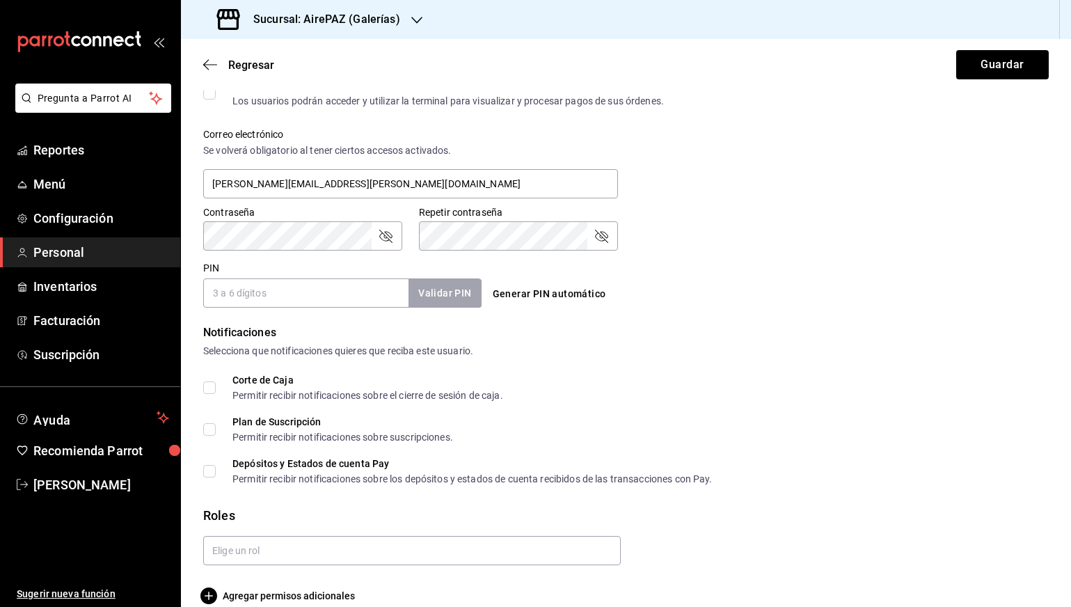
scroll to position [486, 0]
click at [506, 298] on button "Generar PIN automático" at bounding box center [549, 293] width 125 height 26
type input "8629"
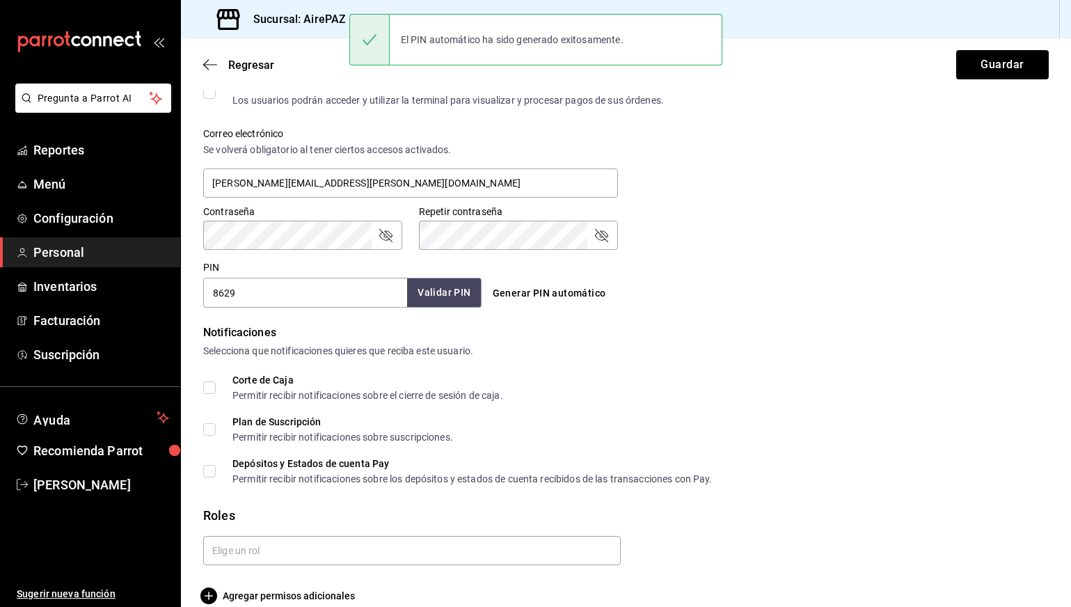
click at [445, 299] on button "Validar PIN" at bounding box center [444, 293] width 74 height 30
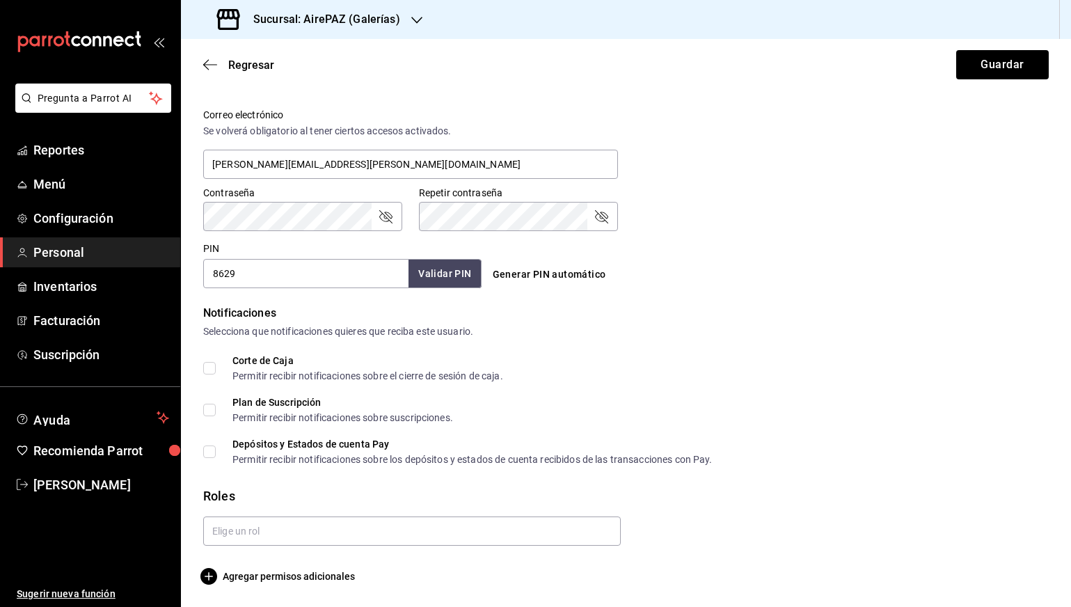
scroll to position [505, 0]
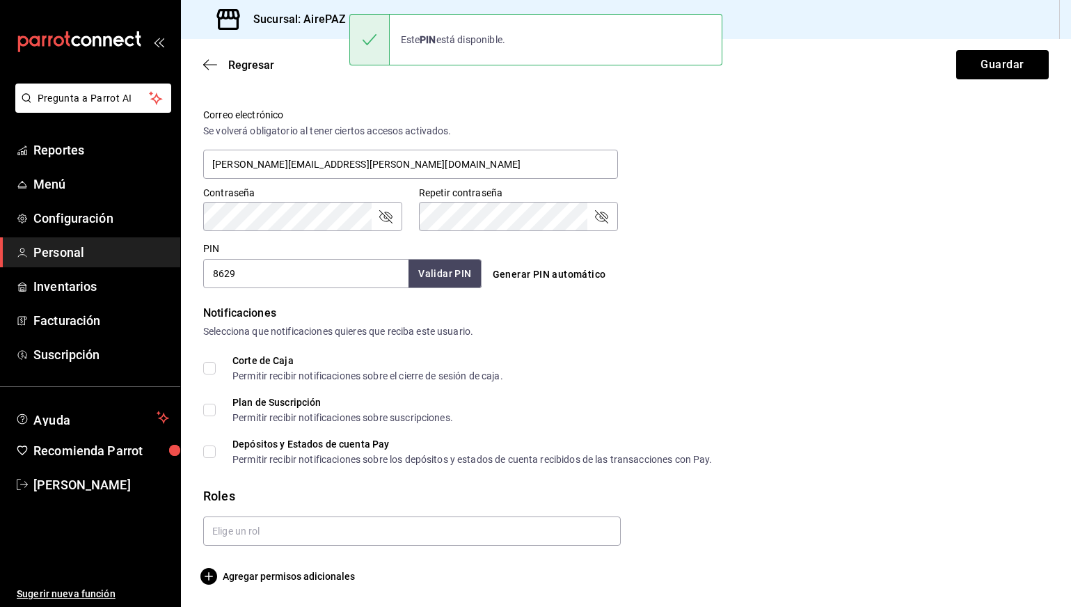
click at [436, 374] on div "Permitir recibir notificaciones sobre el cierre de sesión de caja." at bounding box center [367, 376] width 271 height 10
click at [216, 374] on input "Corte de Caja Permitir recibir notificaciones sobre el cierre de sesión de caja." at bounding box center [209, 368] width 13 height 13
checkbox input "true"
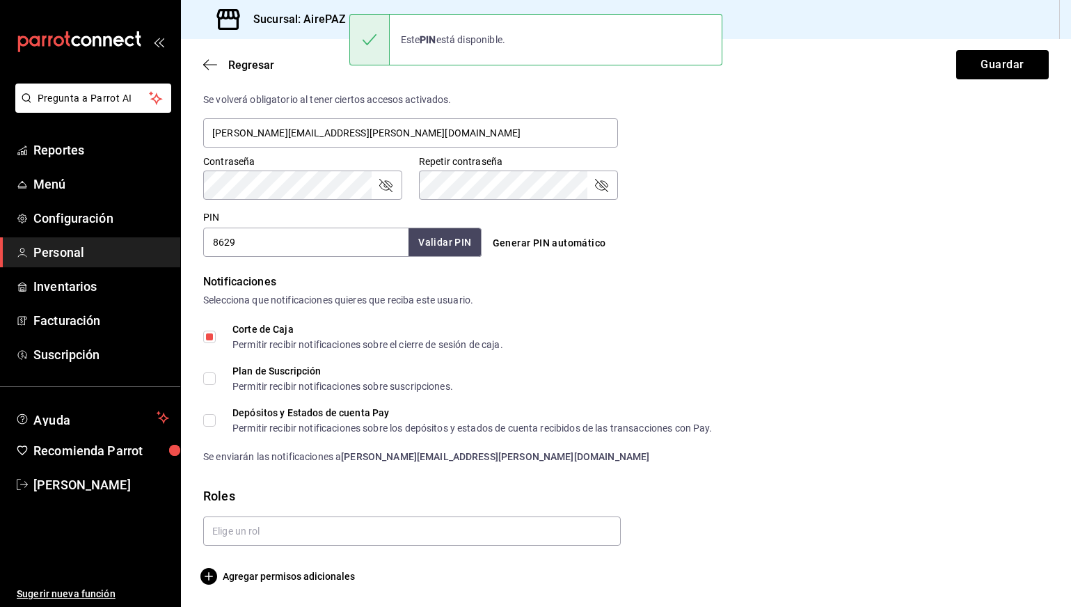
scroll to position [537, 0]
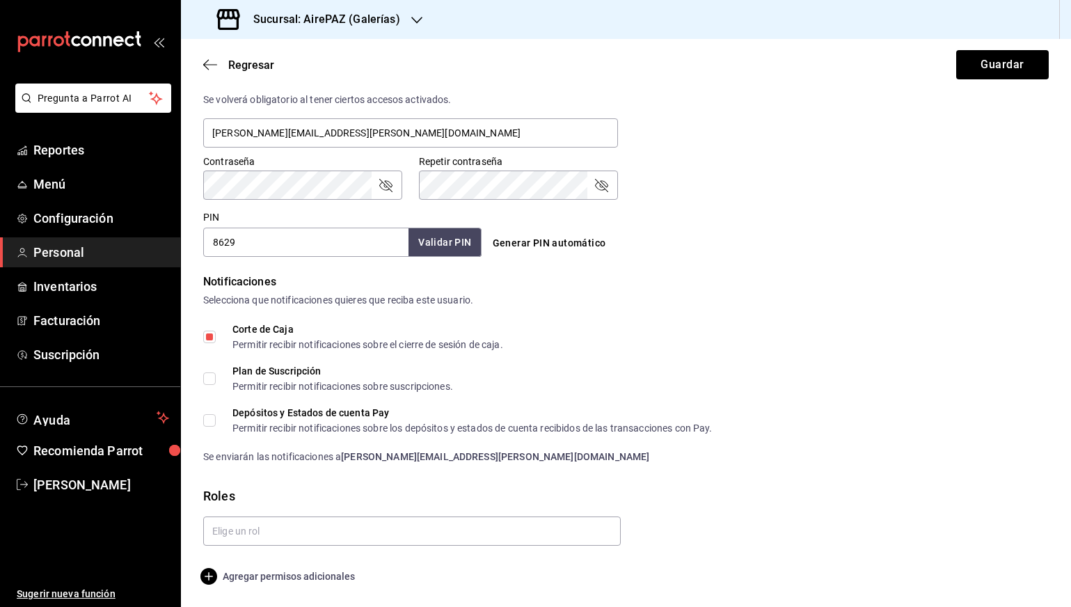
click at [347, 578] on span "Agregar permisos adicionales" at bounding box center [279, 576] width 152 height 17
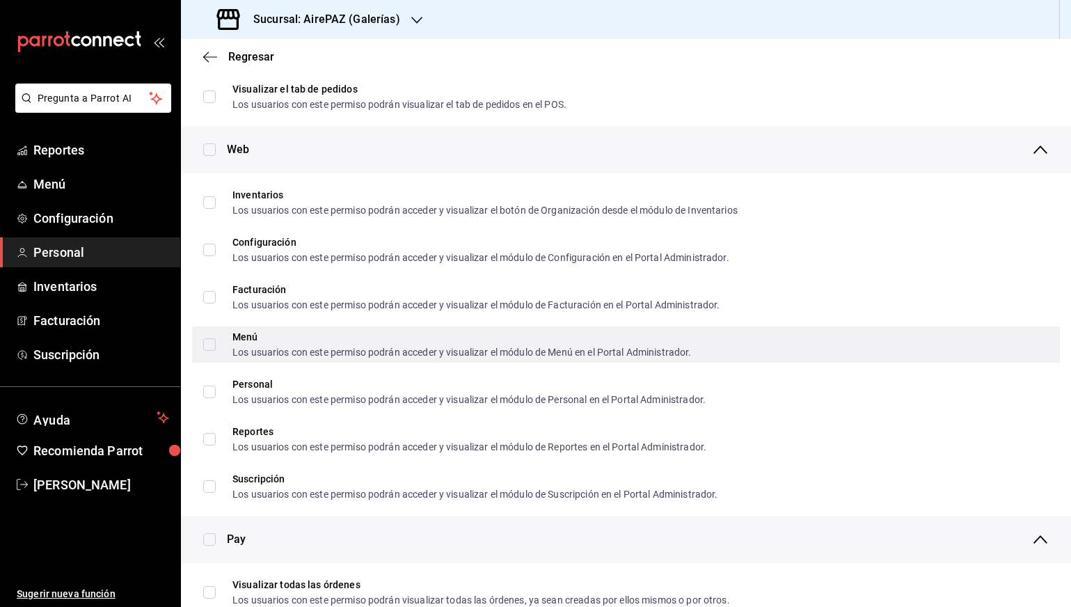
scroll to position [561, 0]
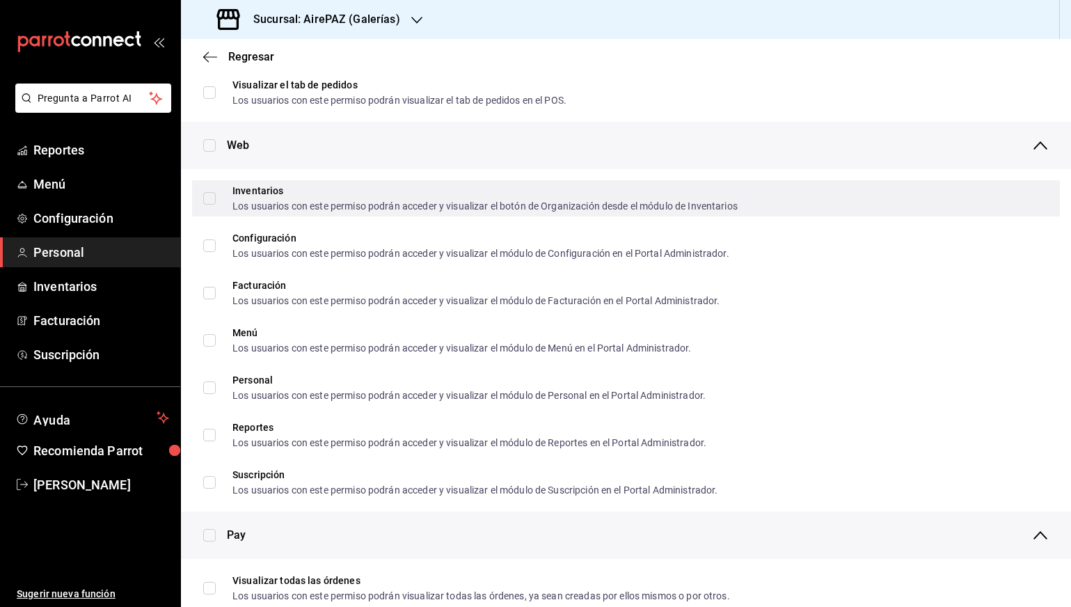
click at [279, 205] on div "Los usuarios con este permiso podrán acceder y visualizar el botón de Organizac…" at bounding box center [484, 206] width 505 height 10
click at [216, 205] on input "Inventarios Los usuarios con este permiso podrán acceder y visualizar el botón …" at bounding box center [209, 198] width 13 height 13
checkbox input "false"
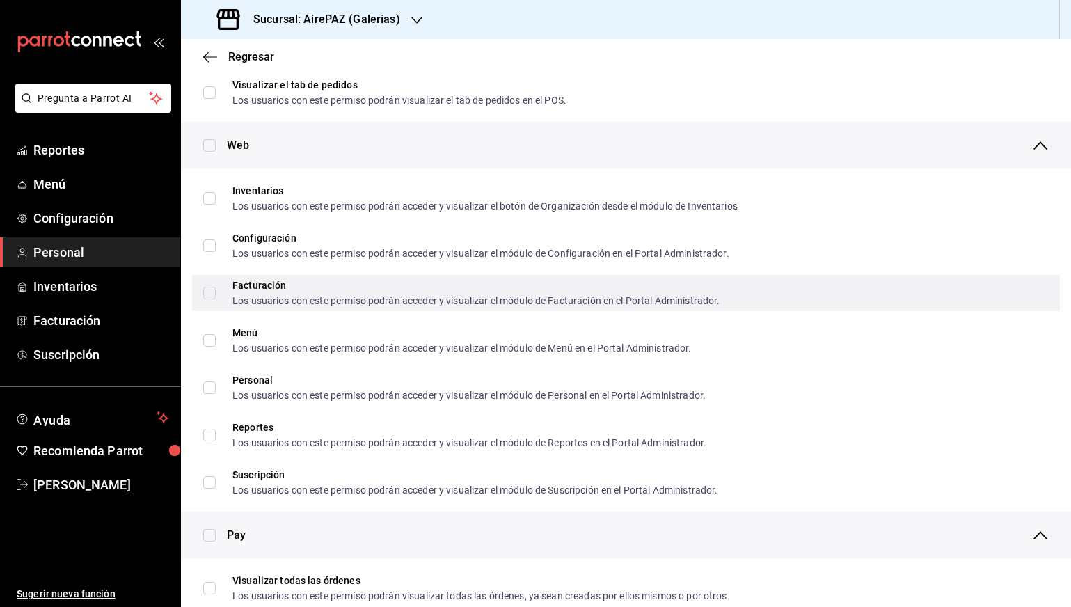
click at [278, 289] on div "Facturación" at bounding box center [475, 285] width 487 height 10
click at [216, 289] on input "Facturación Los usuarios con este permiso podrán acceder y visualizar el módulo…" at bounding box center [209, 293] width 13 height 13
checkbox input "false"
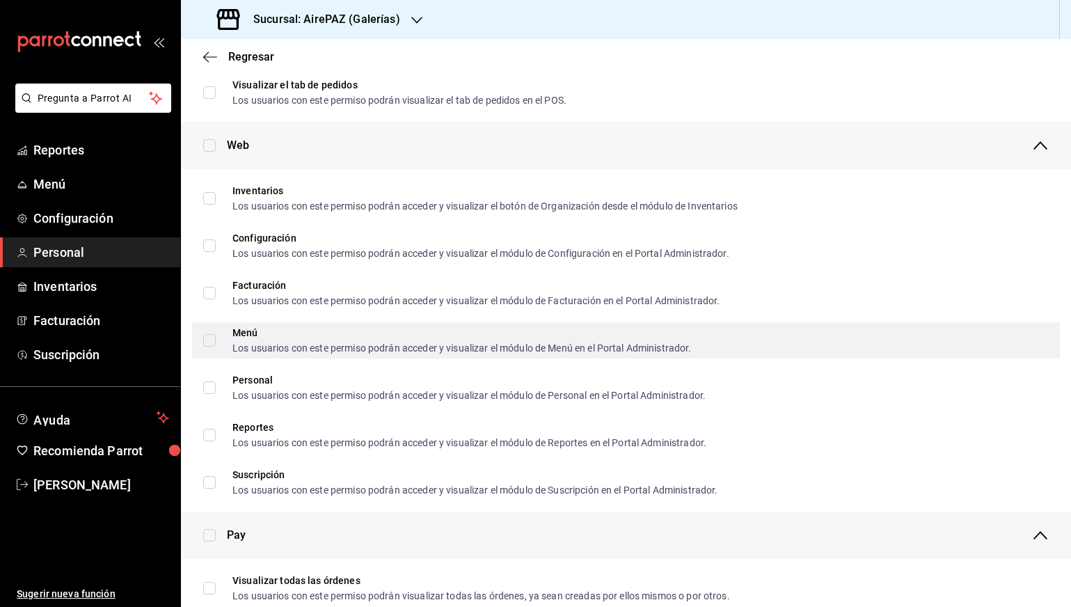
click at [278, 331] on div "Menú" at bounding box center [461, 333] width 459 height 10
click at [216, 334] on input "Menú Los usuarios con este permiso podrán acceder y visualizar el módulo de Men…" at bounding box center [209, 340] width 13 height 13
checkbox input "false"
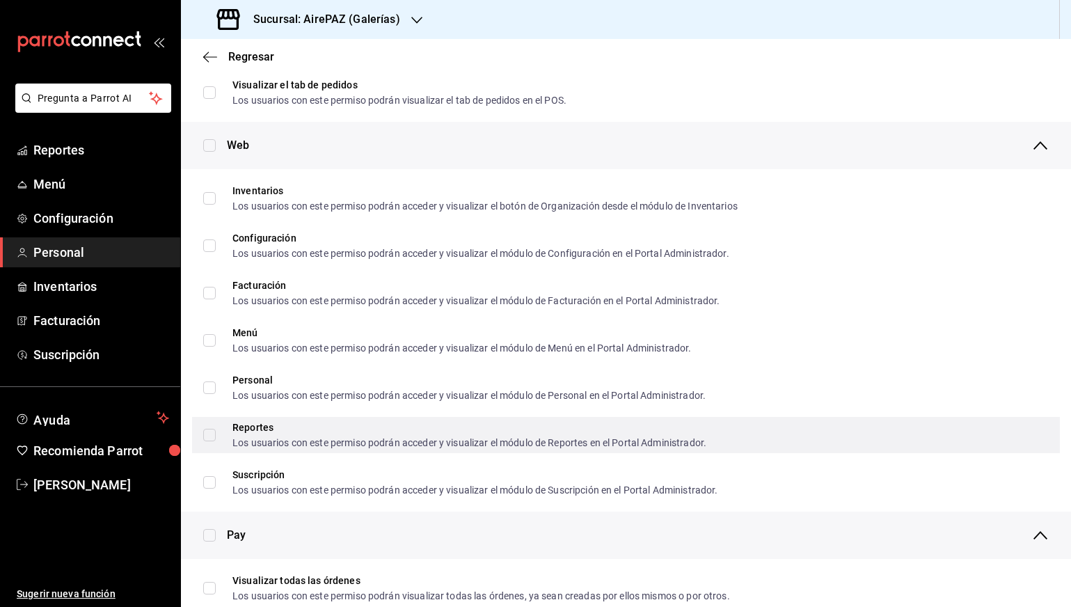
click at [289, 447] on div "Los usuarios con este permiso podrán acceder y visualizar el módulo de Reportes…" at bounding box center [469, 443] width 474 height 10
click at [216, 441] on input "Reportes Los usuarios con este permiso podrán acceder y visualizar el módulo de…" at bounding box center [209, 435] width 13 height 13
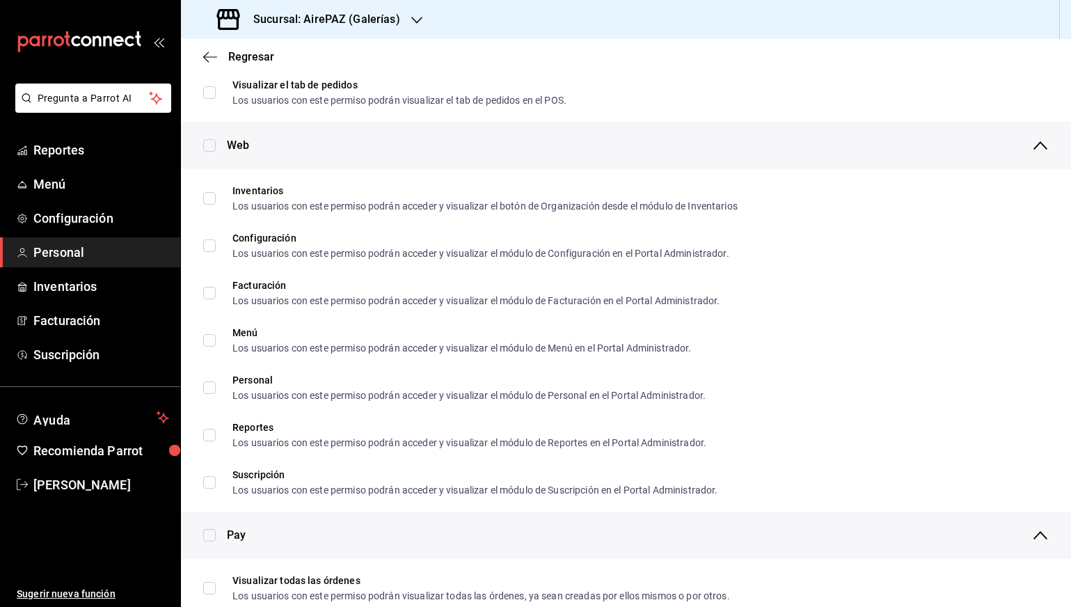
drag, startPoint x: 216, startPoint y: 444, endPoint x: 216, endPoint y: 454, distance: 10.5
click at [216, 443] on span "Reportes Los usuarios con este permiso podrán acceder y visualizar el módulo de…" at bounding box center [461, 434] width 491 height 25
click at [216, 441] on input "Reportes Los usuarios con este permiso podrán acceder y visualizar el módulo de…" at bounding box center [209, 435] width 13 height 13
checkbox input "false"
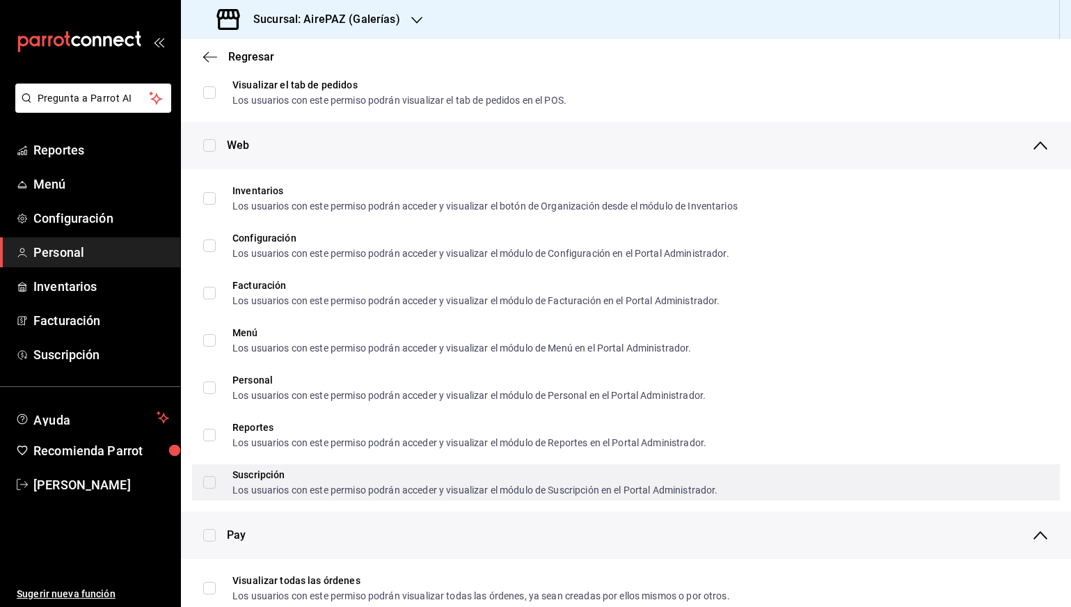
click at [216, 471] on span "Suscripción Los usuarios con este permiso podrán acceder y visualizar el módulo…" at bounding box center [467, 482] width 502 height 25
click at [216, 476] on input "Suscripción Los usuarios con este permiso podrán acceder y visualizar el módulo…" at bounding box center [209, 482] width 13 height 13
checkbox input "false"
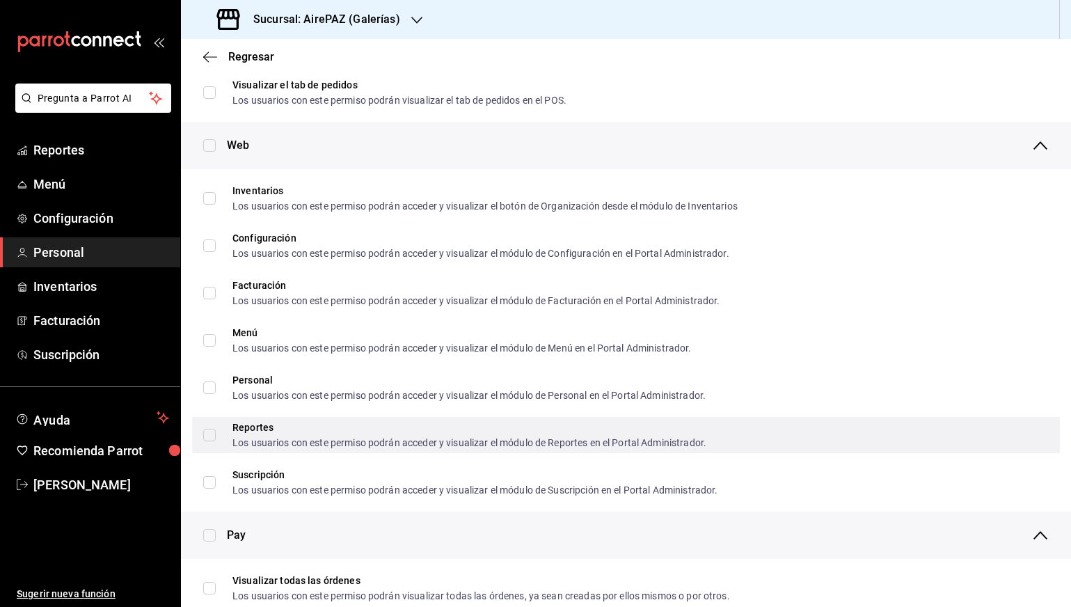
click at [212, 434] on input "Reportes Los usuarios con este permiso podrán acceder y visualizar el módulo de…" at bounding box center [209, 435] width 13 height 13
checkbox input "true"
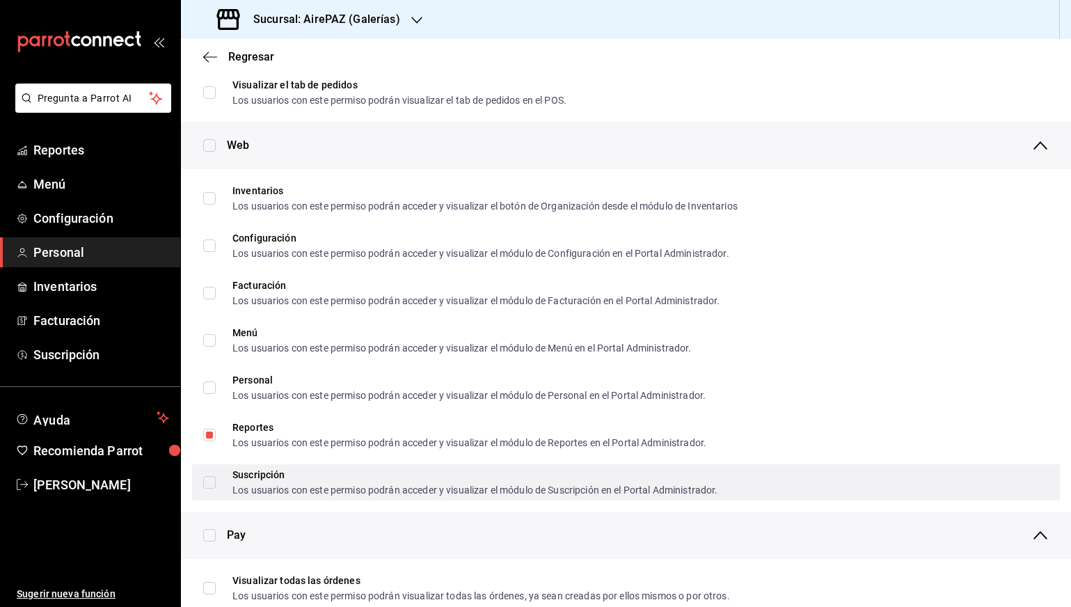
click at [212, 482] on input "Suscripción Los usuarios con este permiso podrán acceder y visualizar el módulo…" at bounding box center [209, 482] width 13 height 13
checkbox input "true"
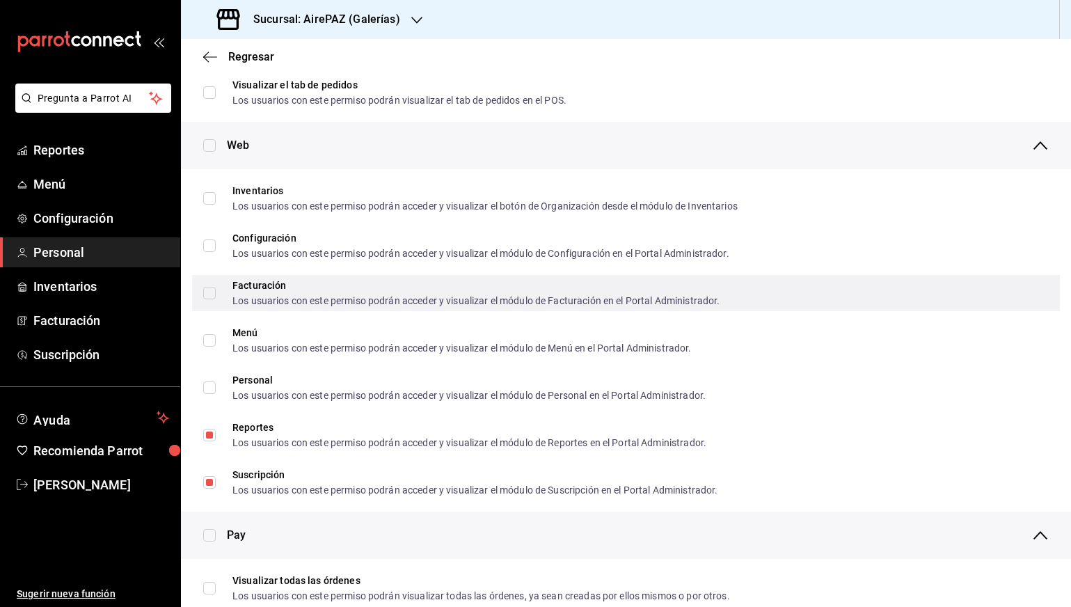
click at [209, 299] on label "Facturación Los usuarios con este permiso podrán acceder y visualizar el módulo…" at bounding box center [461, 292] width 516 height 25
click at [209, 299] on input "Facturación Los usuarios con este permiso podrán acceder y visualizar el módulo…" at bounding box center [209, 293] width 13 height 13
click at [208, 294] on input "Facturación Los usuarios con este permiso podrán acceder y visualizar el módulo…" at bounding box center [209, 293] width 13 height 13
checkbox input "true"
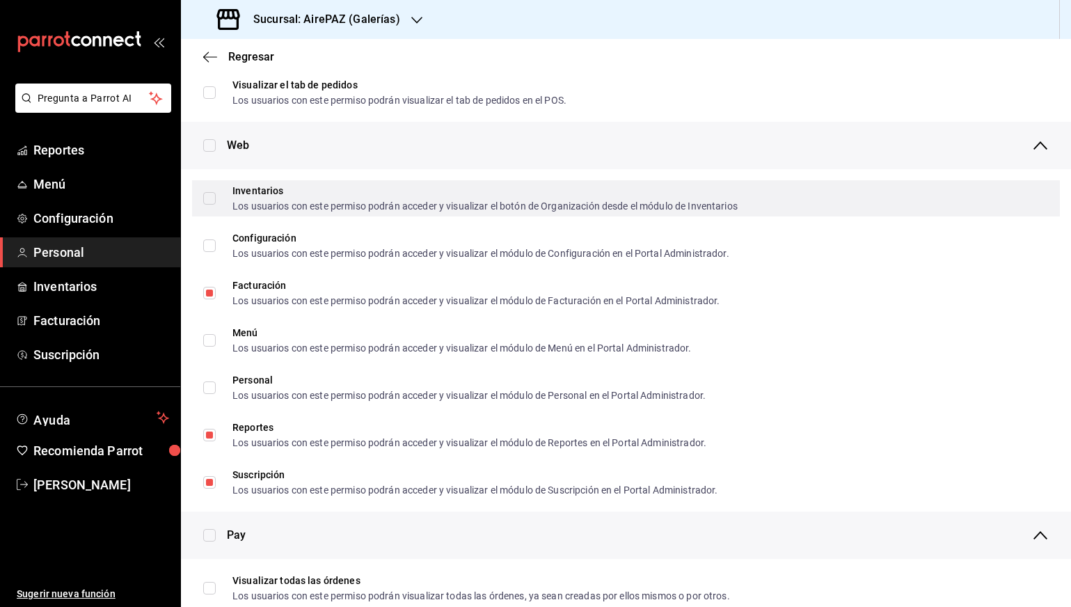
click at [211, 207] on label "Inventarios Los usuarios con este permiso podrán acceder y visualizar el botón …" at bounding box center [470, 198] width 534 height 25
click at [211, 205] on input "Inventarios Los usuarios con este permiso podrán acceder y visualizar el botón …" at bounding box center [209, 198] width 13 height 13
checkbox input "false"
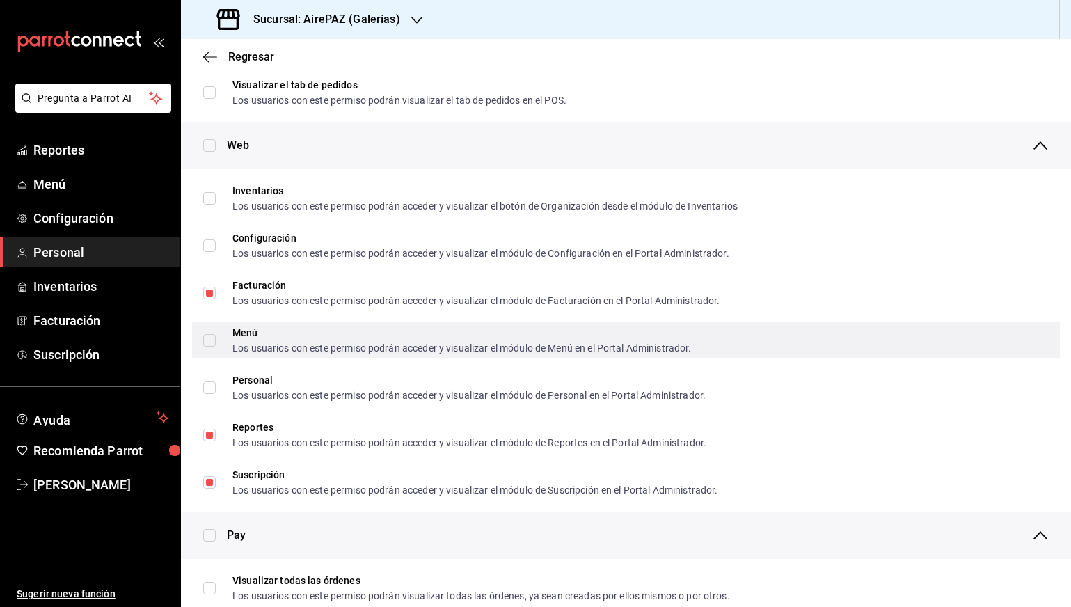
click at [210, 340] on input "Menú Los usuarios con este permiso podrán acceder y visualizar el módulo de Men…" at bounding box center [209, 340] width 13 height 13
checkbox input "true"
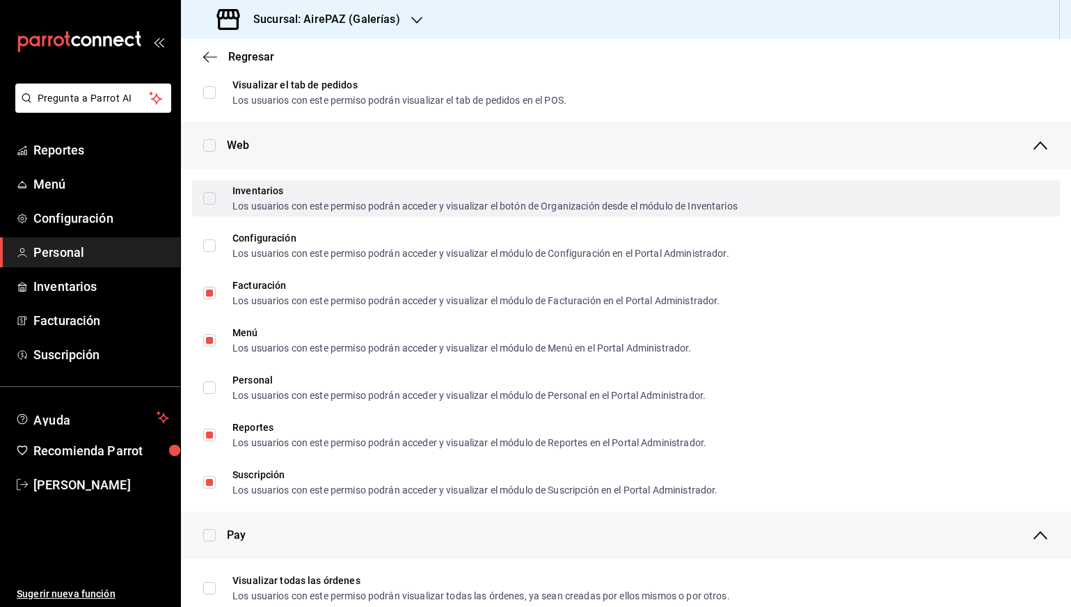
click at [211, 193] on input "Inventarios Los usuarios con este permiso podrán acceder y visualizar el botón …" at bounding box center [209, 198] width 13 height 13
checkbox input "true"
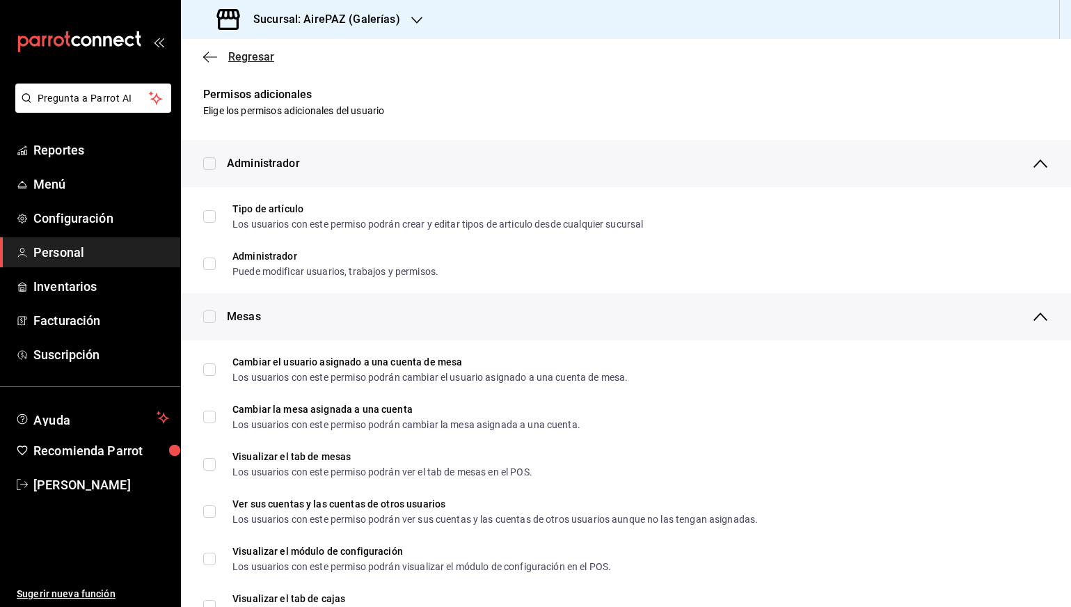
scroll to position [0, 0]
click at [213, 55] on icon "button" at bounding box center [210, 57] width 14 height 13
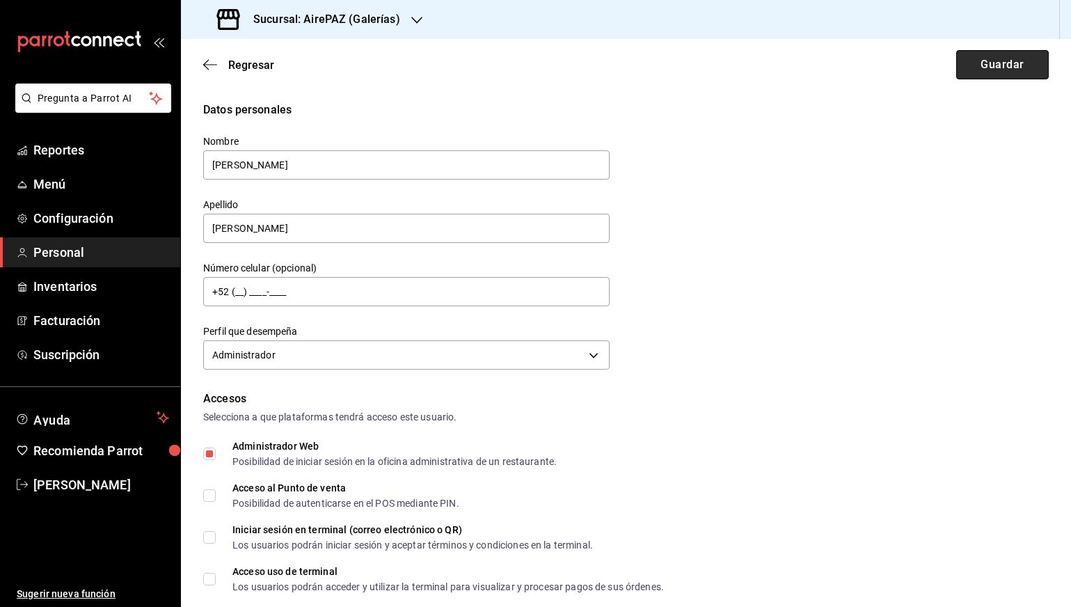
click at [1014, 69] on button "Guardar" at bounding box center [1002, 64] width 93 height 29
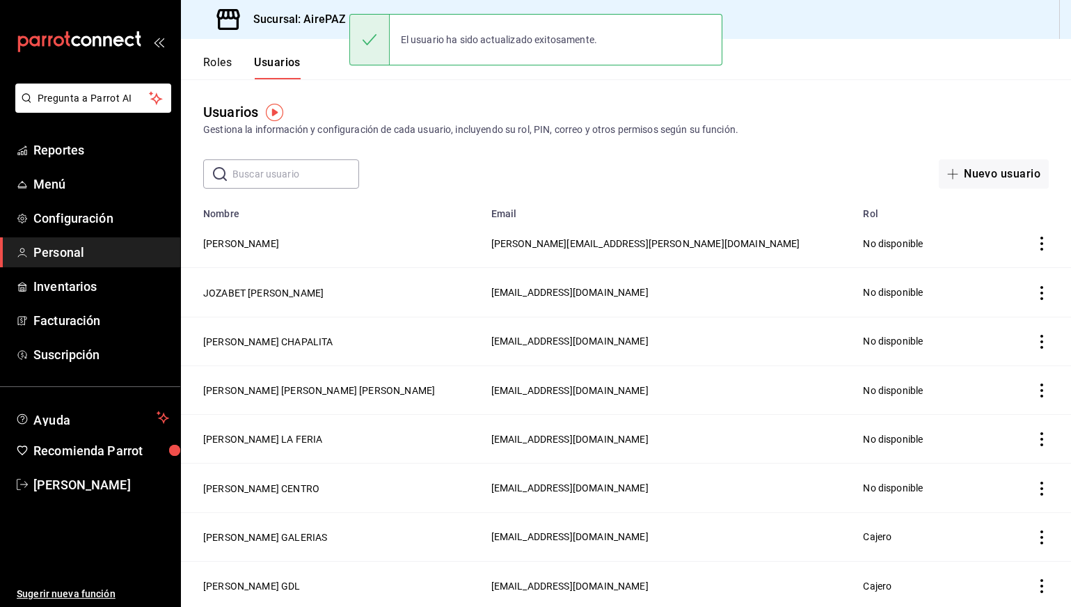
click at [294, 19] on h3 "Sucursal: AirePAZ (Galerías)" at bounding box center [321, 19] width 158 height 17
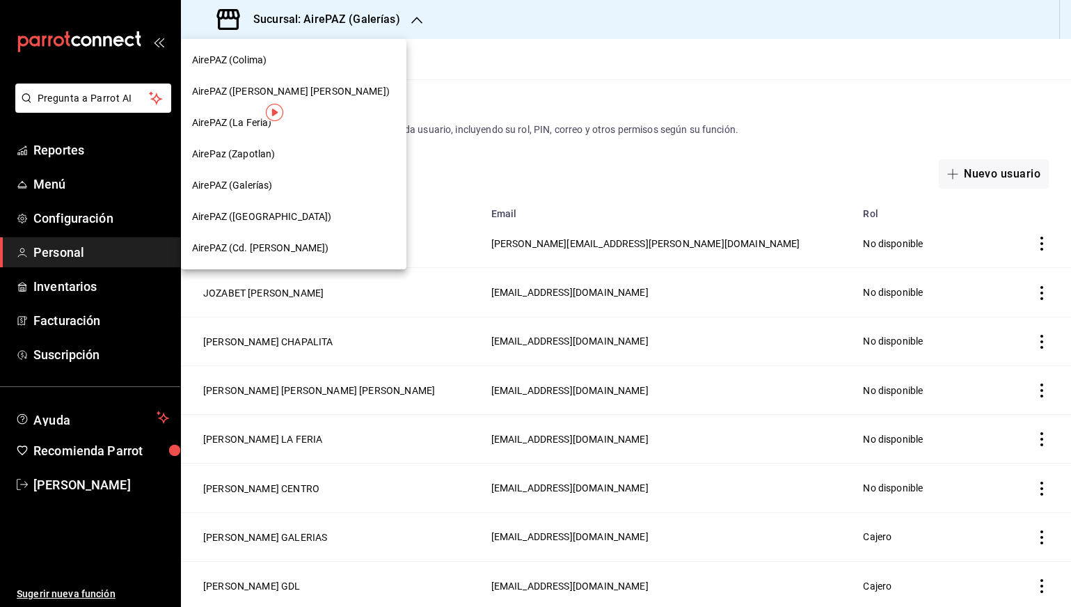
click at [263, 217] on span "AirePAZ ([GEOGRAPHIC_DATA])" at bounding box center [262, 216] width 140 height 15
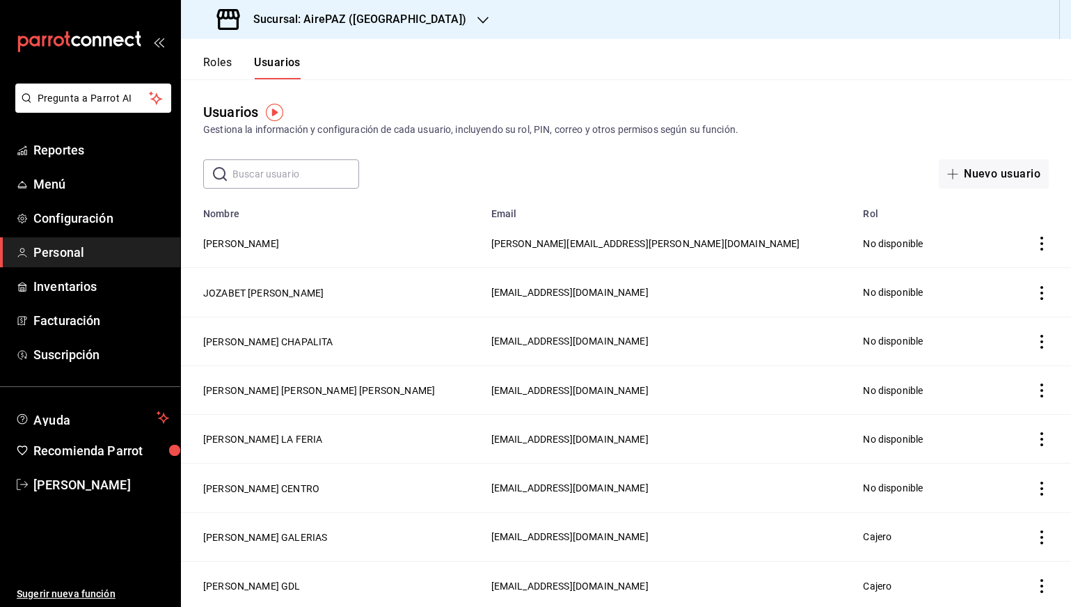
click at [277, 230] on td "[PERSON_NAME]" at bounding box center [332, 243] width 302 height 49
click at [277, 235] on td "[PERSON_NAME]" at bounding box center [332, 243] width 302 height 49
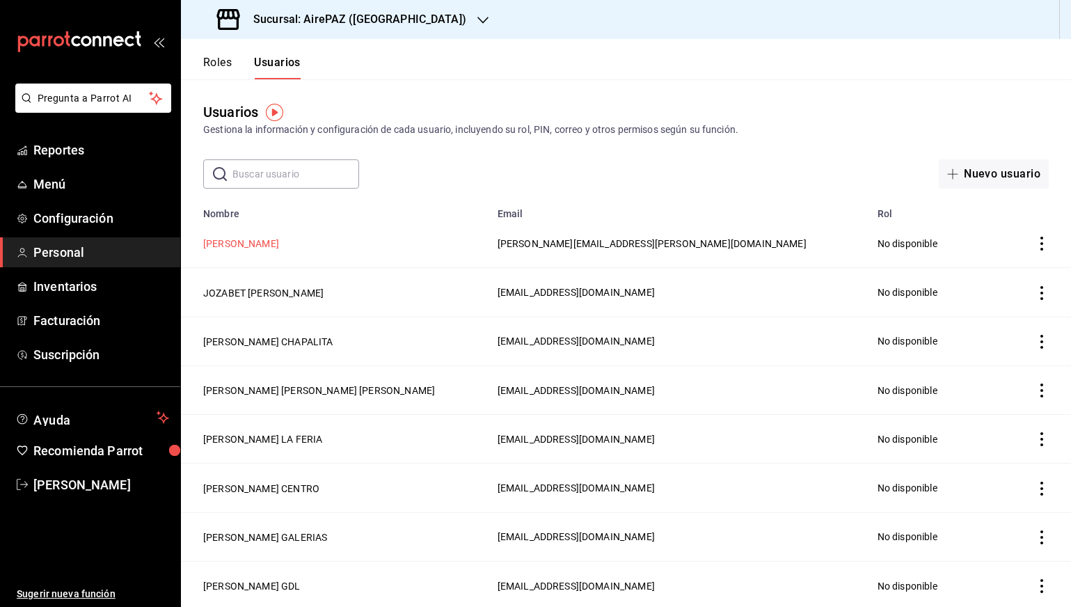
click at [276, 241] on button "[PERSON_NAME]" at bounding box center [241, 244] width 76 height 14
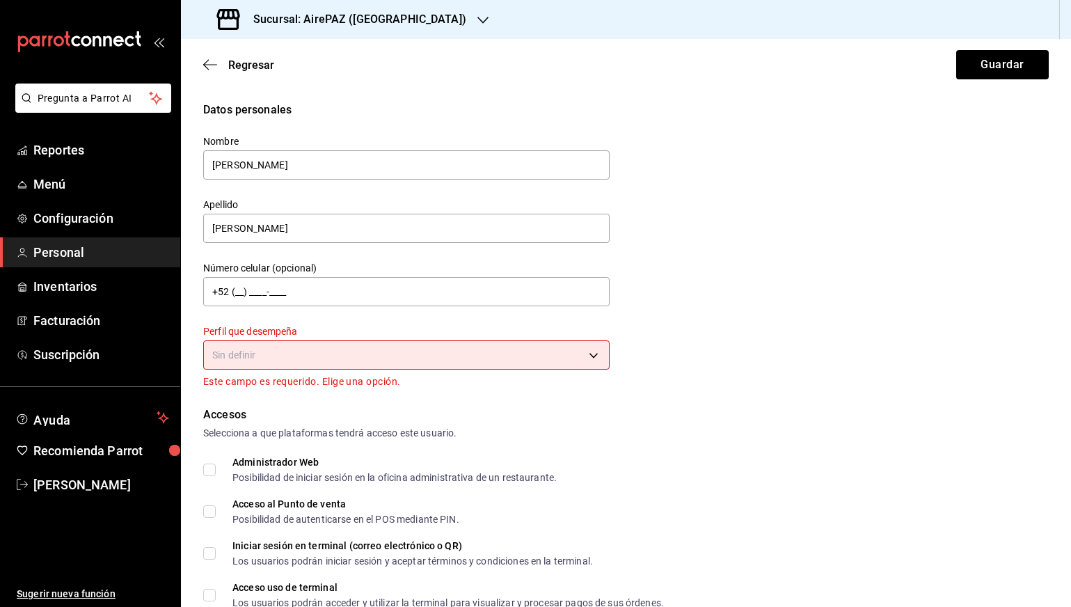
click at [316, 367] on body "Pregunta a Parrot AI Reportes Menú Configuración Personal Inventarios Facturaci…" at bounding box center [535, 303] width 1071 height 607
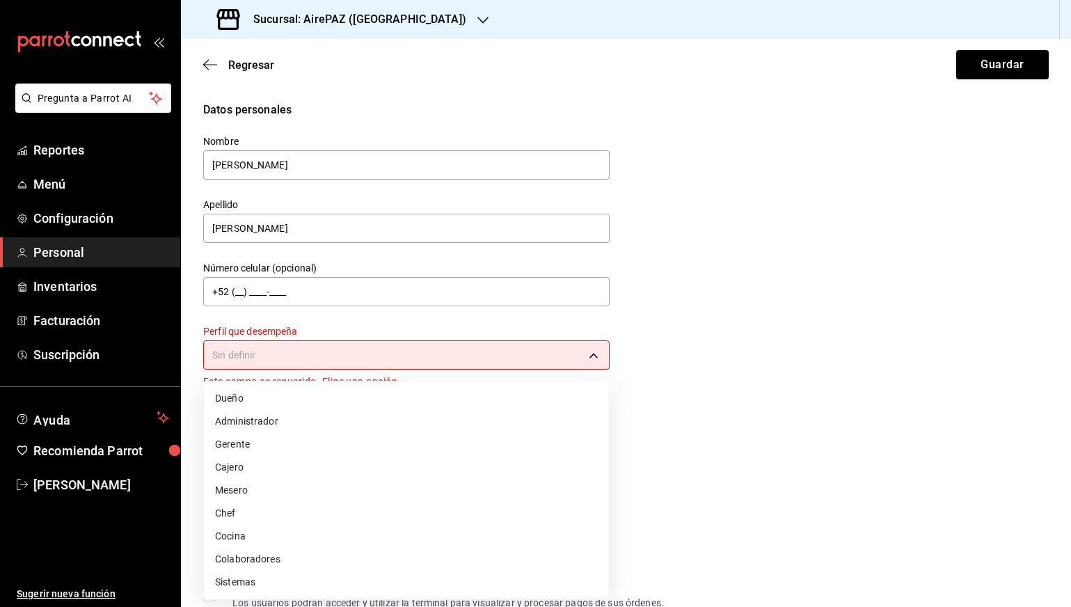
click at [280, 424] on li "Administrador" at bounding box center [406, 421] width 405 height 23
type input "ADMIN"
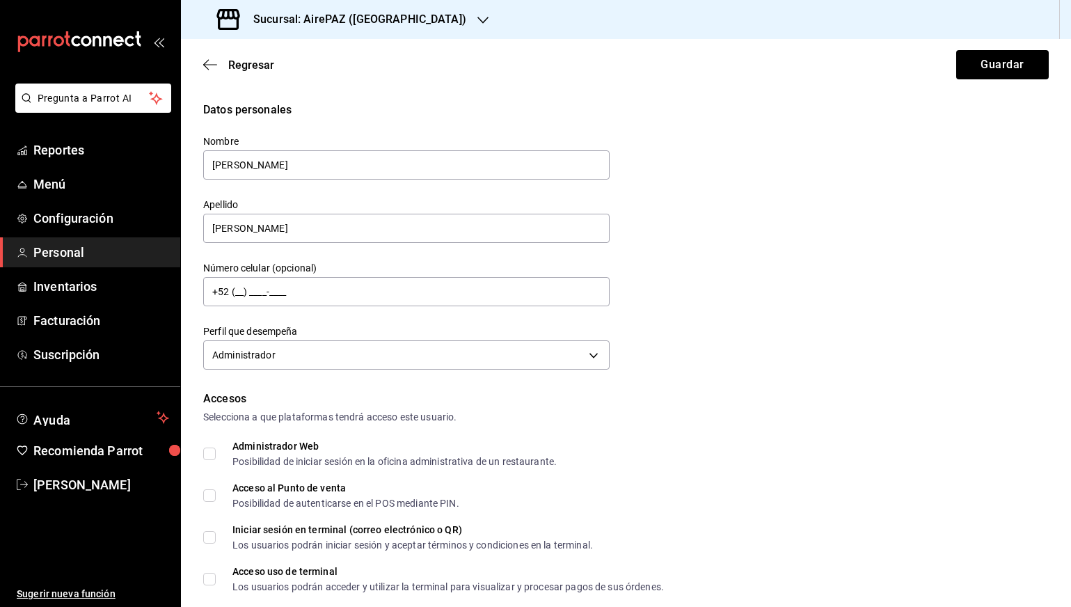
click at [298, 448] on div "Administrador Web" at bounding box center [394, 446] width 324 height 10
click at [216, 448] on input "Administrador Web Posibilidad de iniciar sesión en la oficina administrativa de…" at bounding box center [209, 453] width 13 height 13
checkbox input "true"
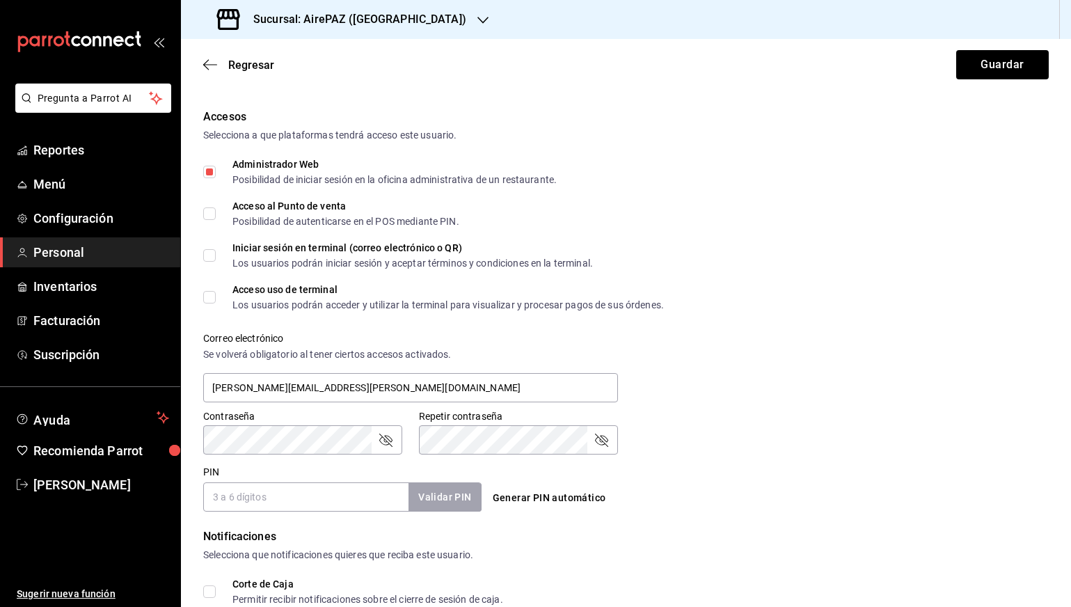
scroll to position [323, 0]
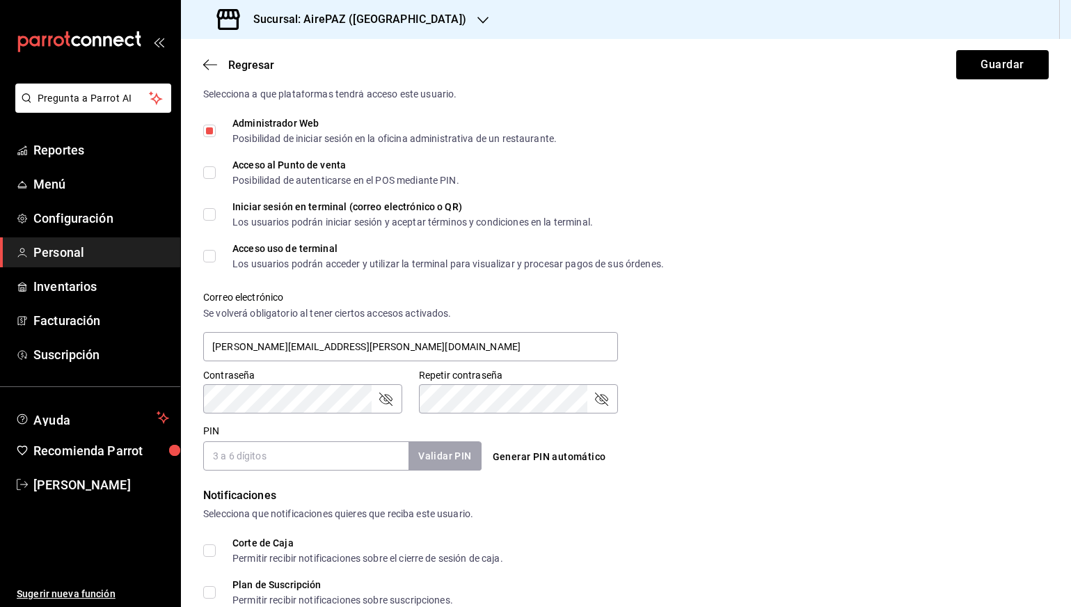
click at [536, 455] on button "Generar PIN automático" at bounding box center [549, 457] width 125 height 26
type input "8018"
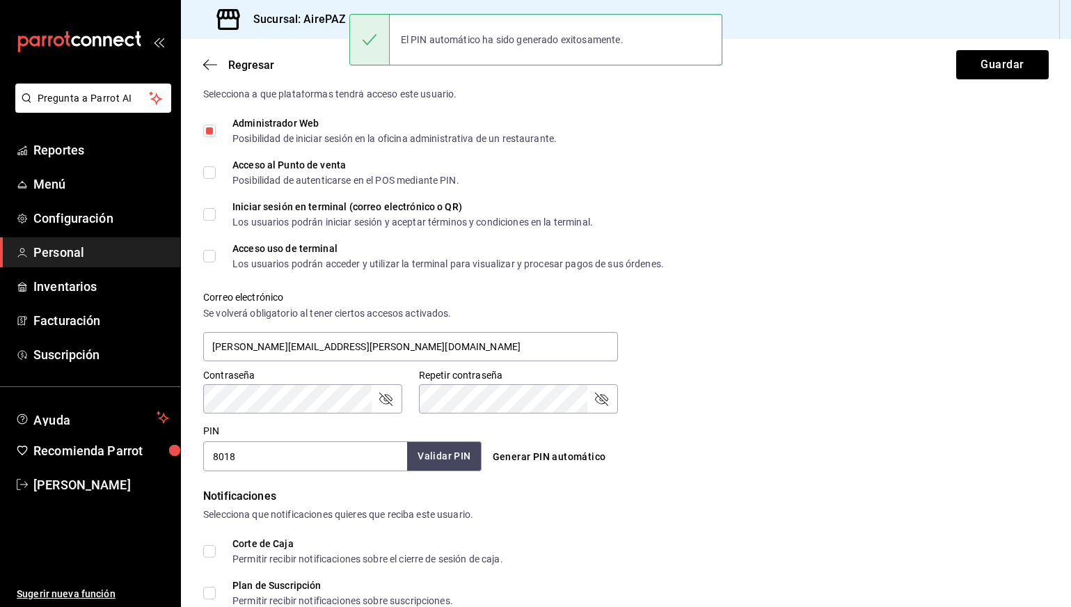
click at [425, 460] on button "Validar PIN" at bounding box center [444, 456] width 74 height 30
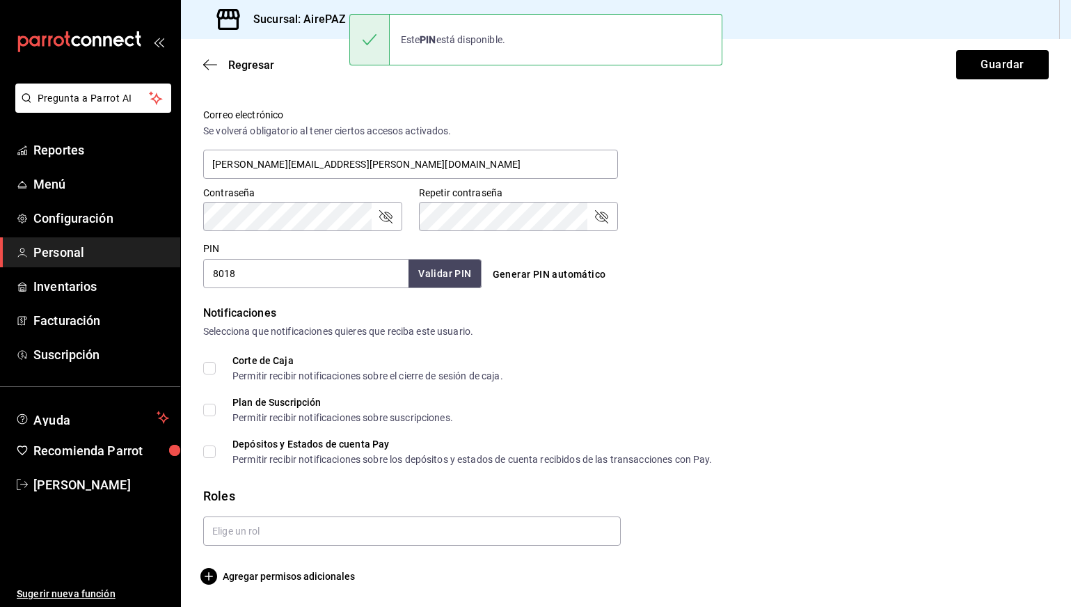
scroll to position [505, 0]
click at [239, 357] on div "Corte de Caja" at bounding box center [367, 361] width 271 height 10
click at [216, 362] on input "Corte de Caja Permitir recibir notificaciones sobre el cierre de sesión de caja." at bounding box center [209, 368] width 13 height 13
checkbox input "true"
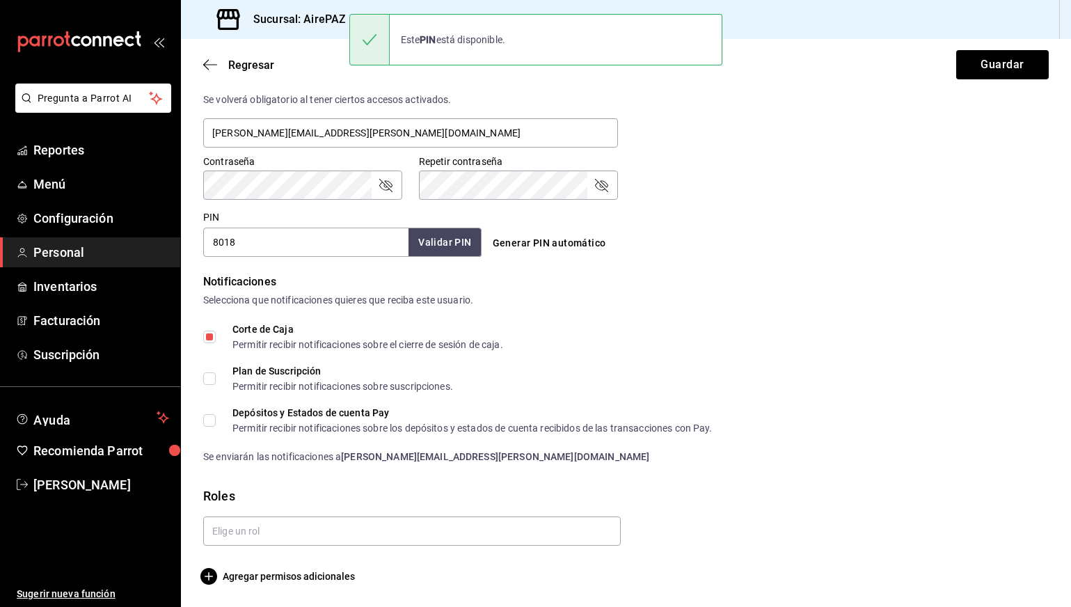
scroll to position [537, 0]
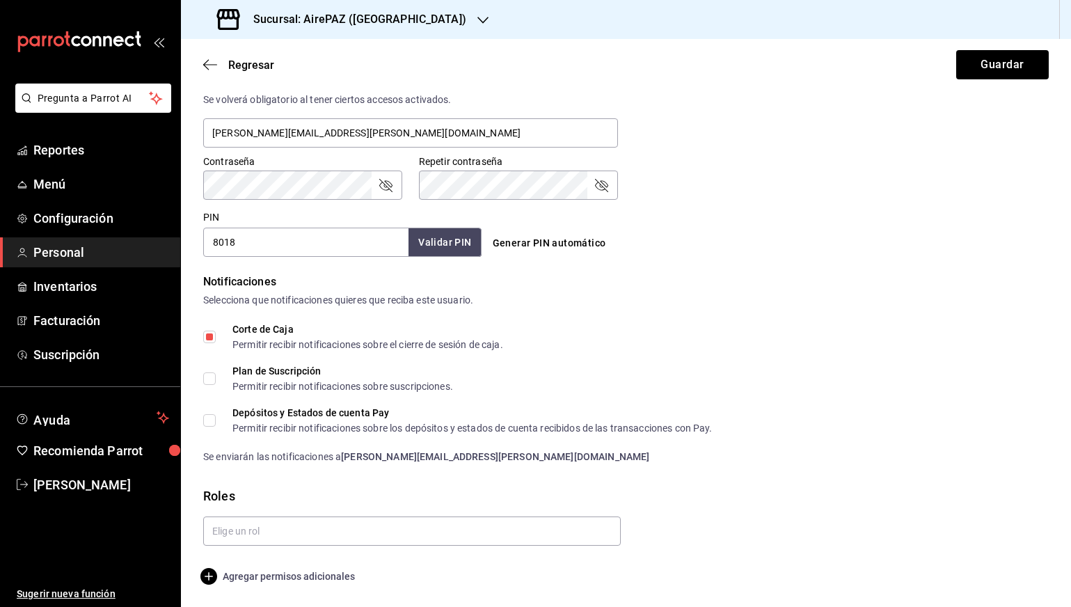
click at [268, 577] on span "Agregar permisos adicionales" at bounding box center [279, 576] width 152 height 17
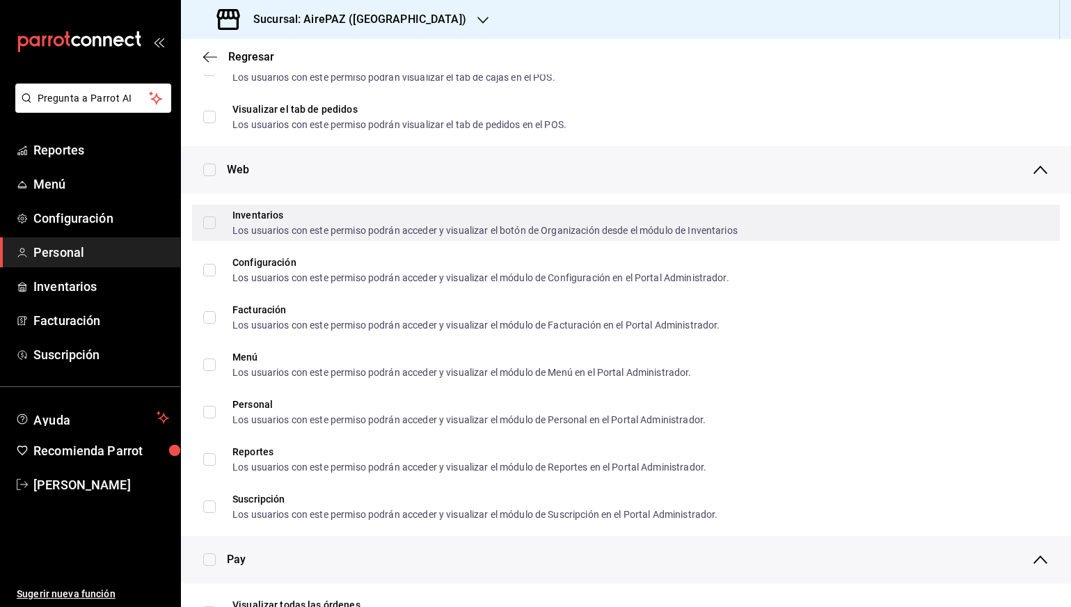
click at [210, 221] on input "Inventarios Los usuarios con este permiso podrán acceder y visualizar el botón …" at bounding box center [209, 222] width 13 height 13
checkbox input "true"
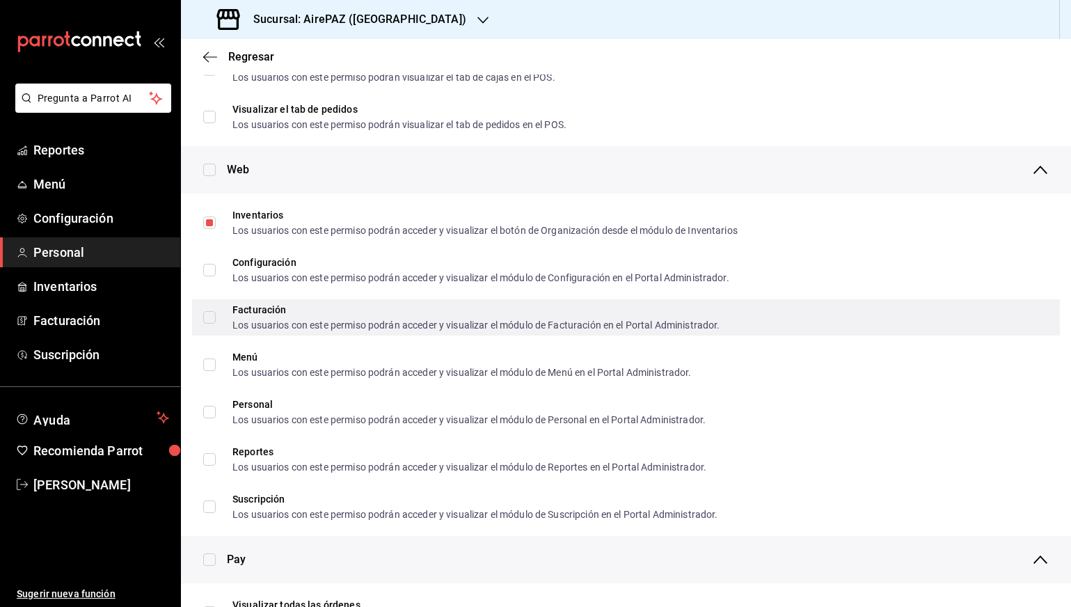
click at [212, 316] on input "Facturación Los usuarios con este permiso podrán acceder y visualizar el módulo…" at bounding box center [209, 317] width 13 height 13
checkbox input "true"
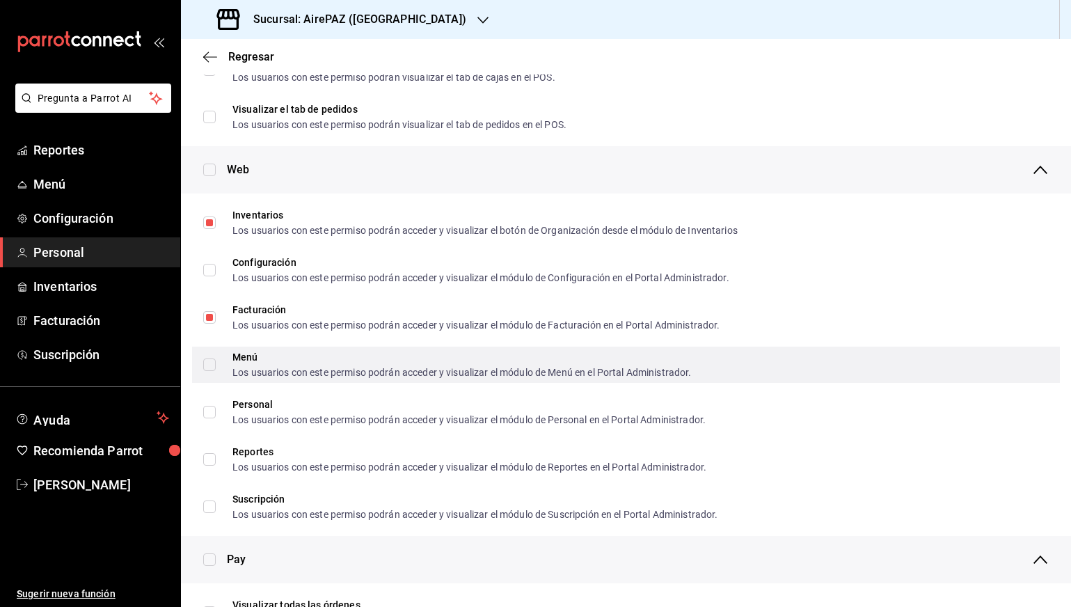
click at [212, 360] on input "Menú Los usuarios con este permiso podrán acceder y visualizar el módulo de Men…" at bounding box center [209, 364] width 13 height 13
checkbox input "true"
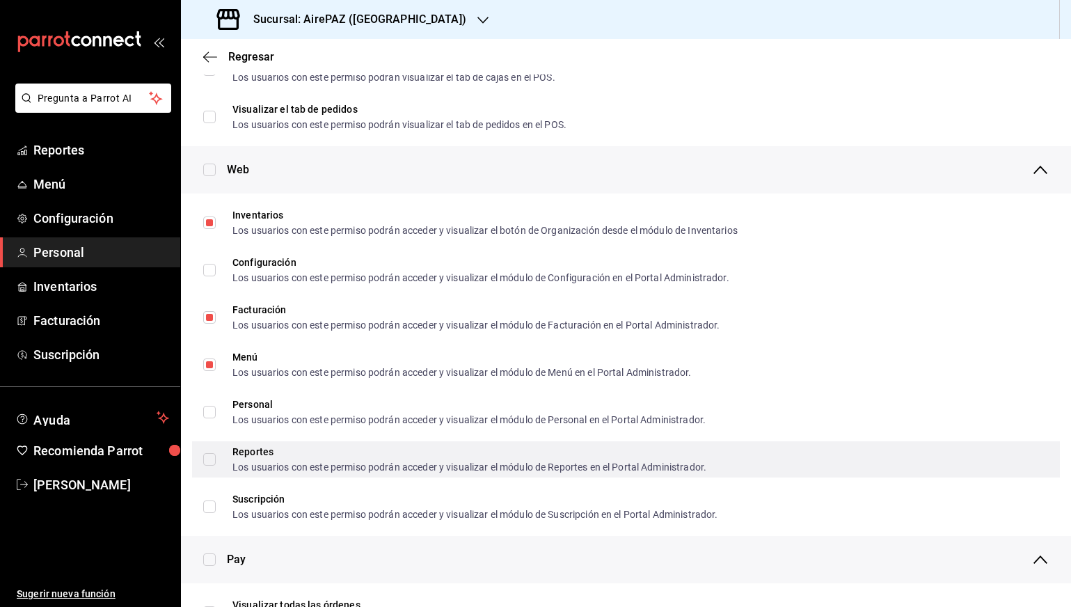
click at [208, 456] on input "Reportes Los usuarios con este permiso podrán acceder y visualizar el módulo de…" at bounding box center [209, 459] width 13 height 13
checkbox input "true"
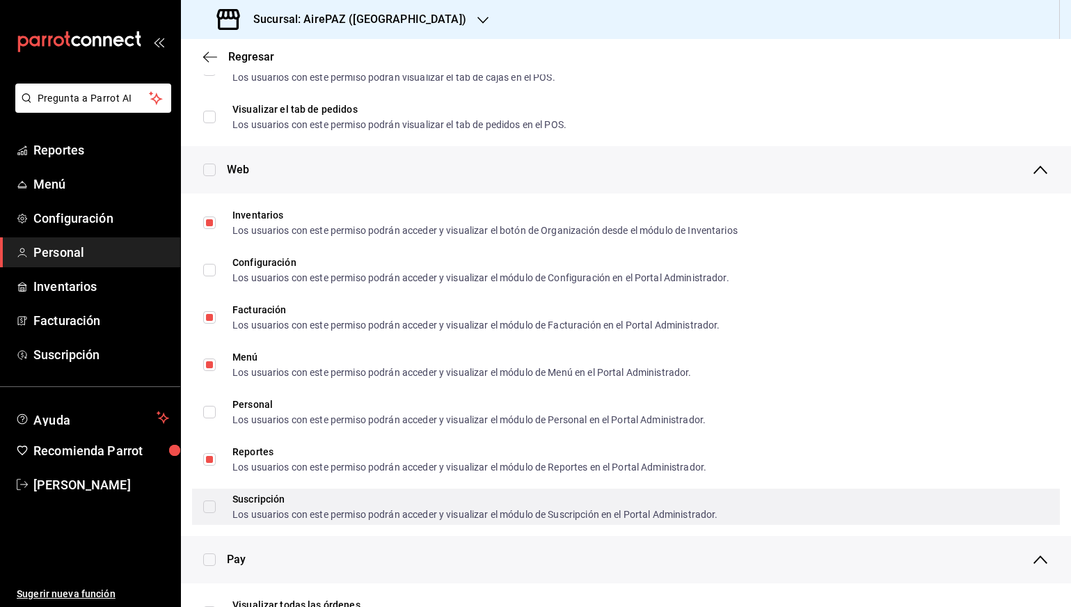
click at [210, 503] on input "Suscripción Los usuarios con este permiso podrán acceder y visualizar el módulo…" at bounding box center [209, 506] width 13 height 13
checkbox input "true"
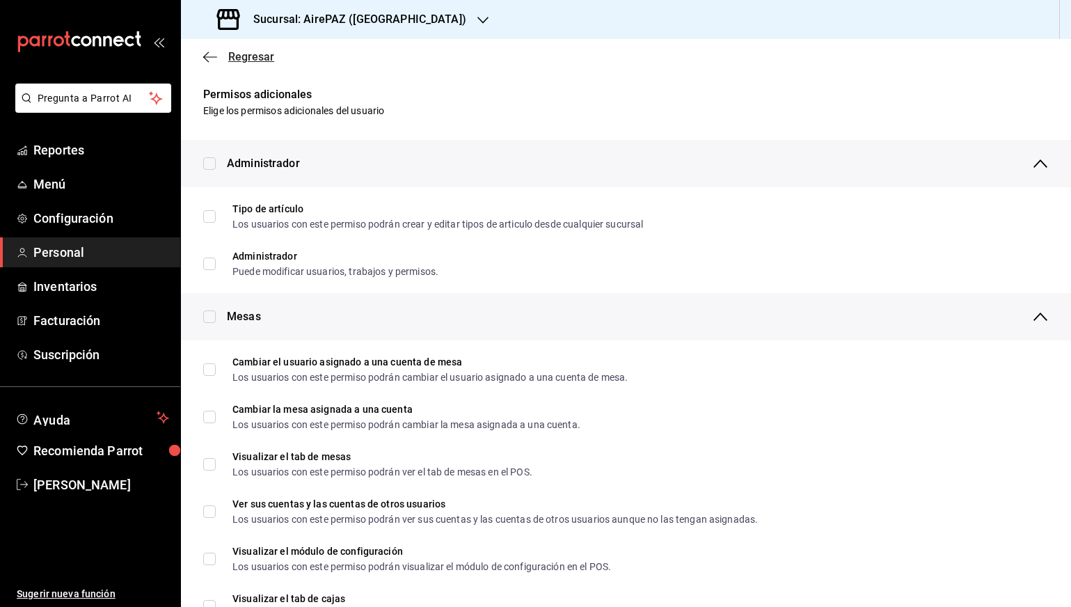
scroll to position [0, 0]
click at [209, 55] on icon "button" at bounding box center [210, 57] width 14 height 13
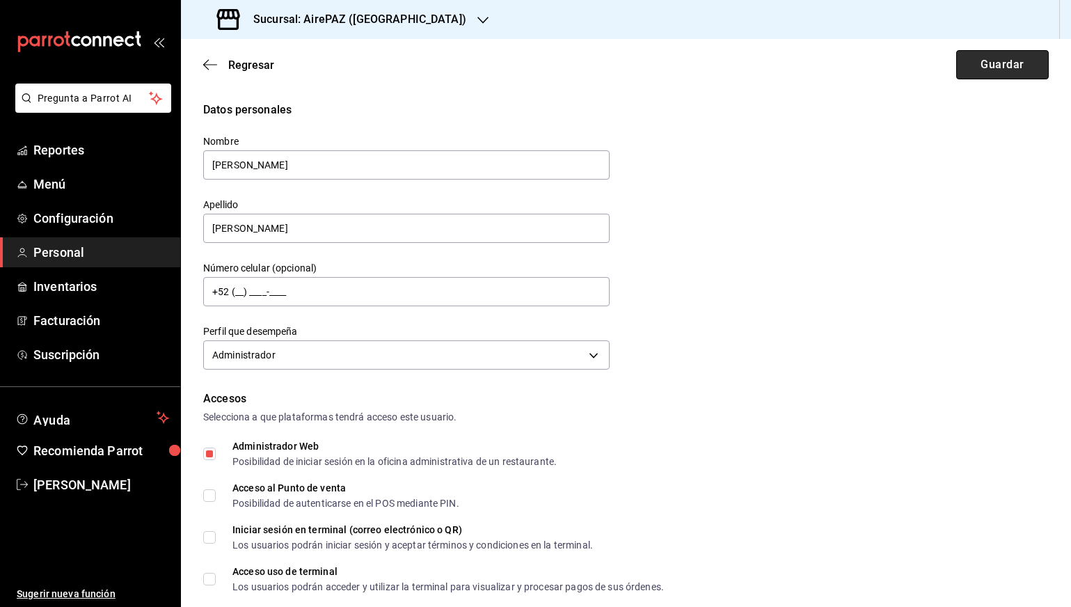
click at [983, 64] on button "Guardar" at bounding box center [1002, 64] width 93 height 29
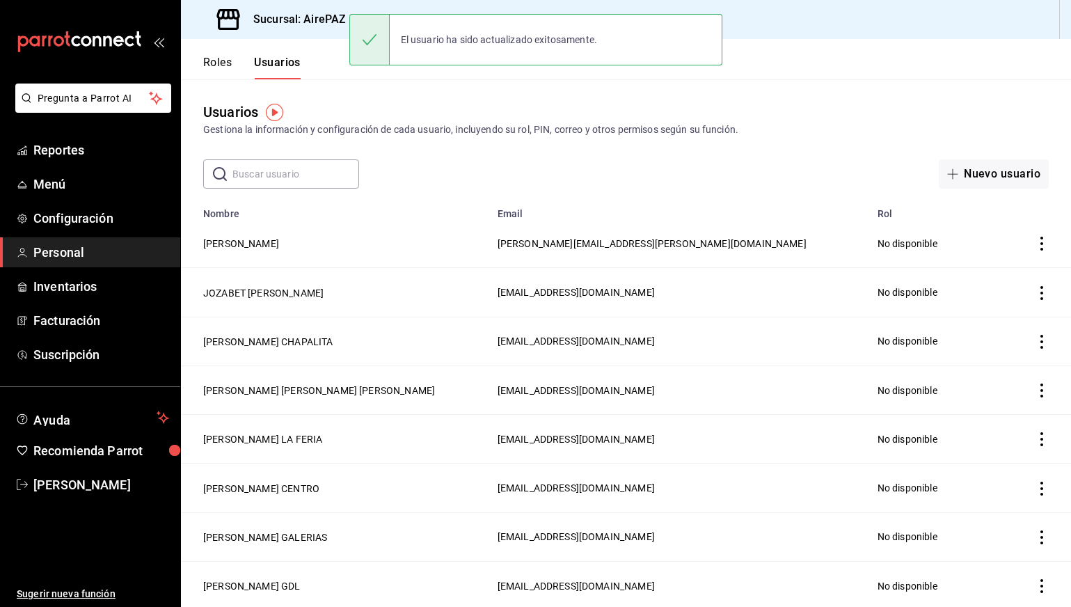
click at [297, 17] on h3 "Sucursal: AirePAZ ([GEOGRAPHIC_DATA])" at bounding box center [354, 19] width 224 height 17
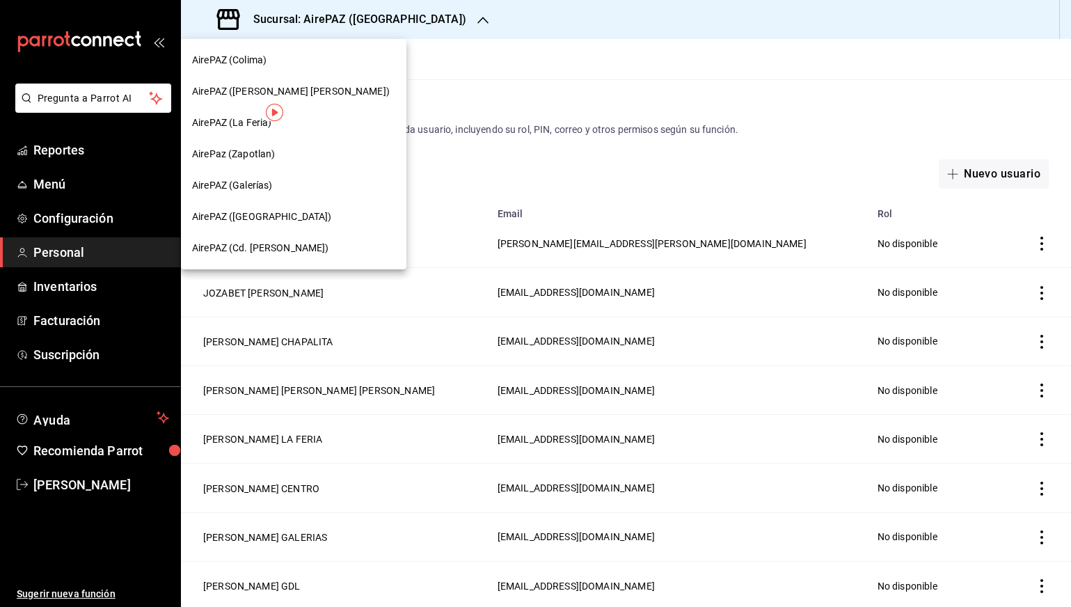
click at [269, 246] on span "AirePAZ (Cd. [PERSON_NAME])" at bounding box center [260, 248] width 137 height 15
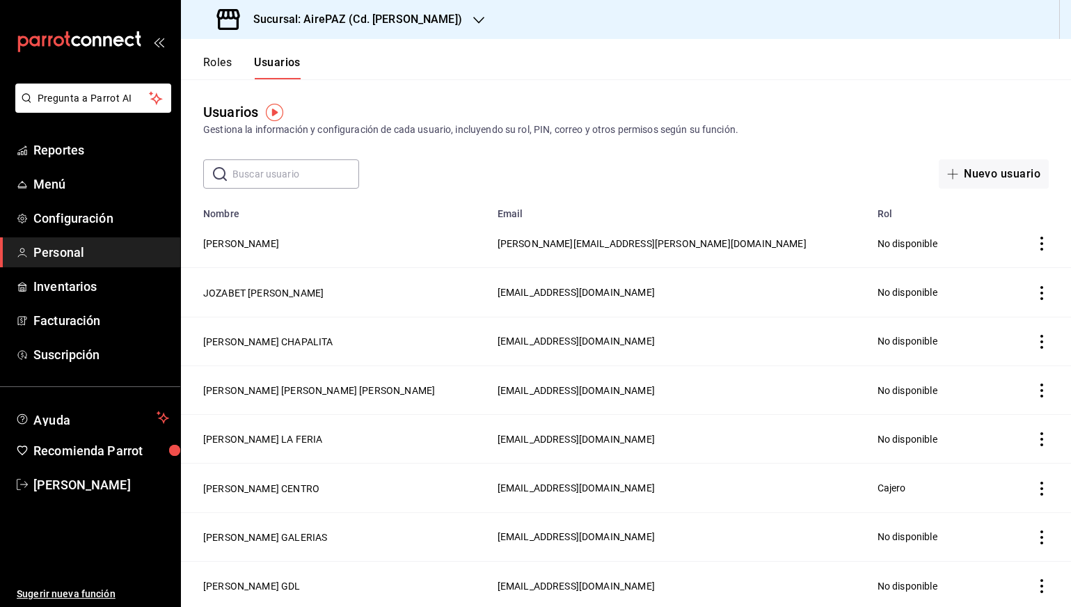
click at [378, 21] on h3 "Sucursal: AirePAZ (Cd. [PERSON_NAME])" at bounding box center [352, 19] width 220 height 17
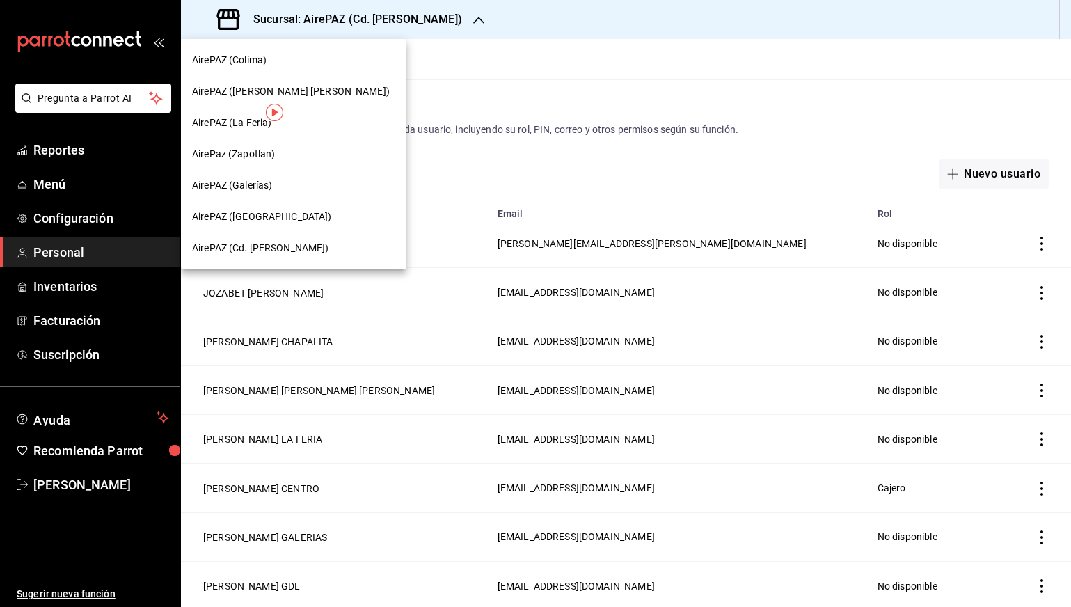
click at [255, 186] on span "AirePAZ (Galerías)" at bounding box center [232, 185] width 80 height 15
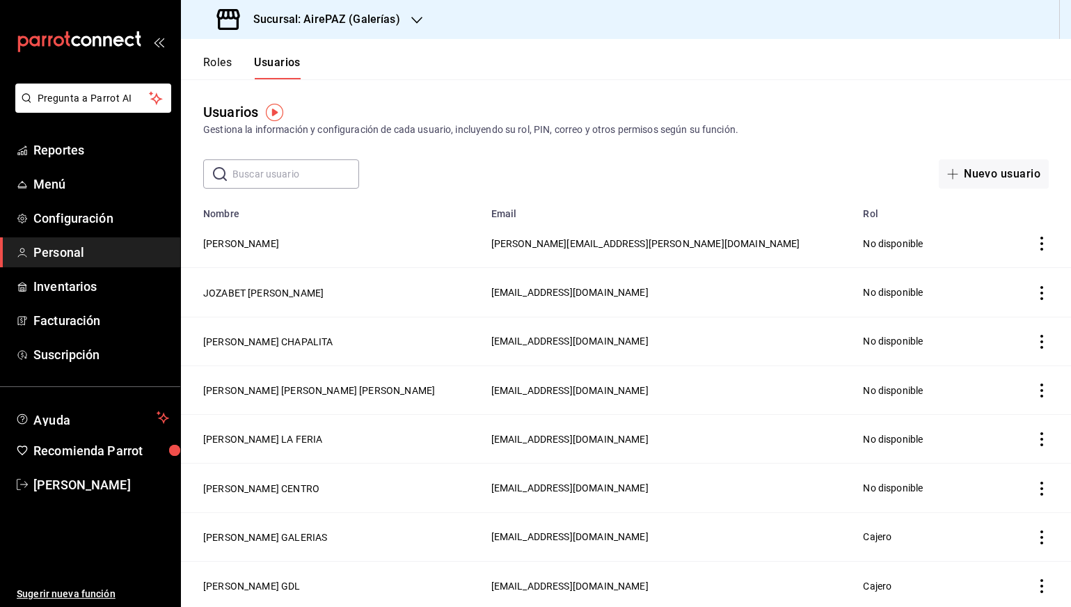
click at [209, 67] on button "Roles" at bounding box center [217, 68] width 29 height 24
